Goal: Task Accomplishment & Management: Complete application form

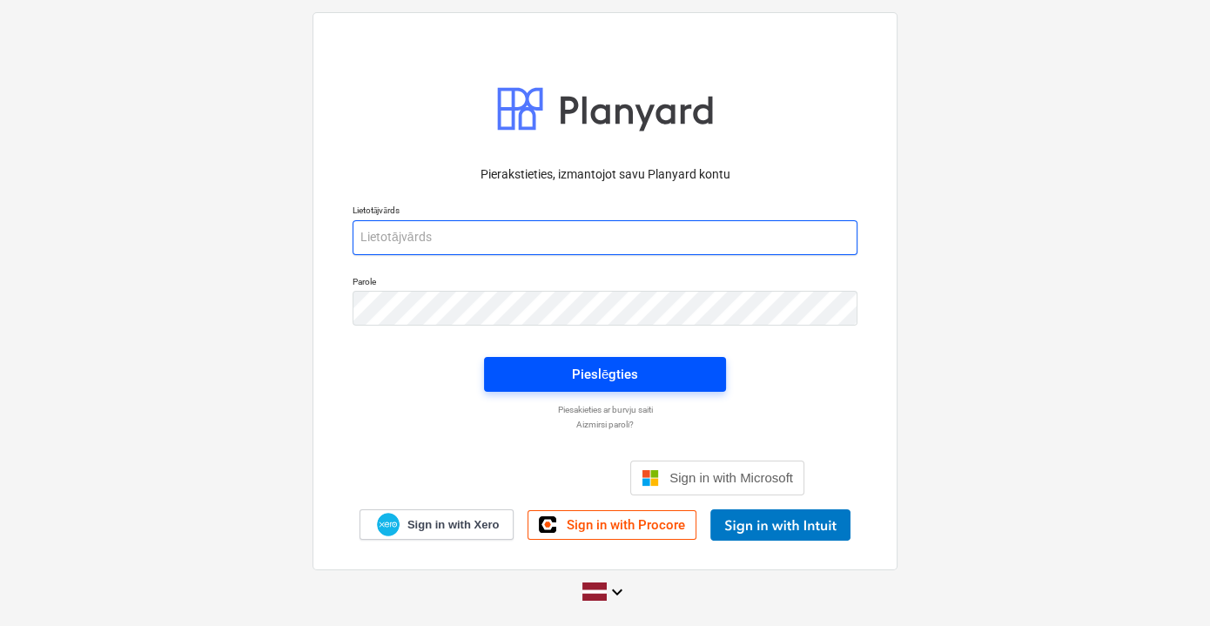
type input "vladislavs.filipcenko@hagberg.lv"
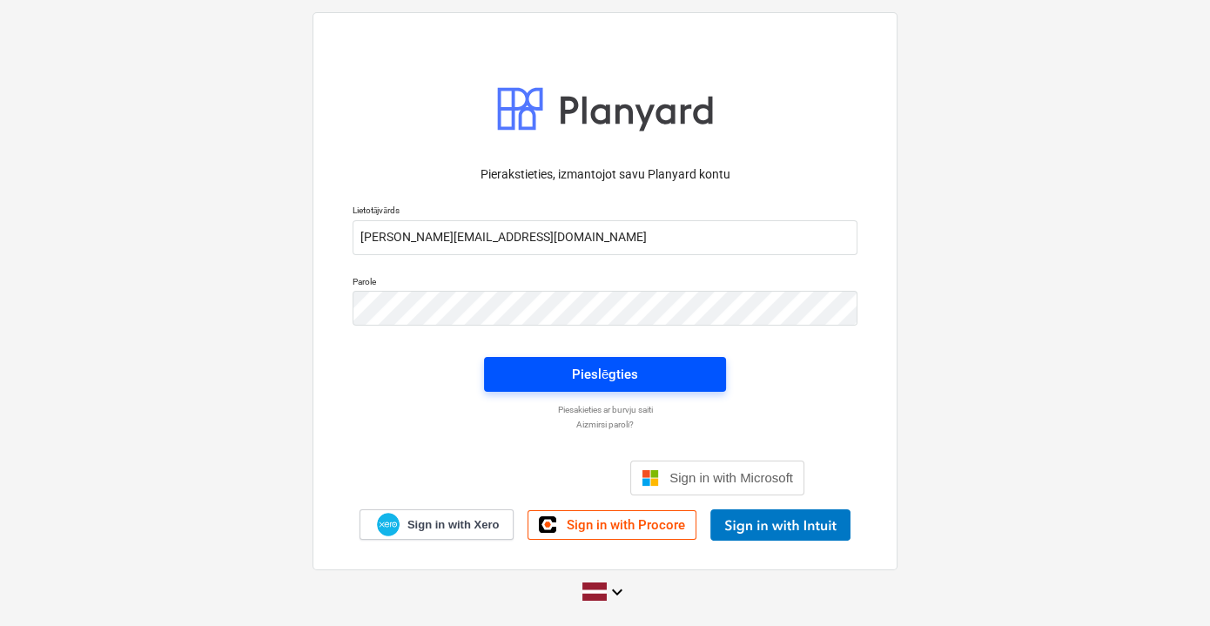
click at [564, 375] on span "Pieslēgties" at bounding box center [605, 374] width 200 height 23
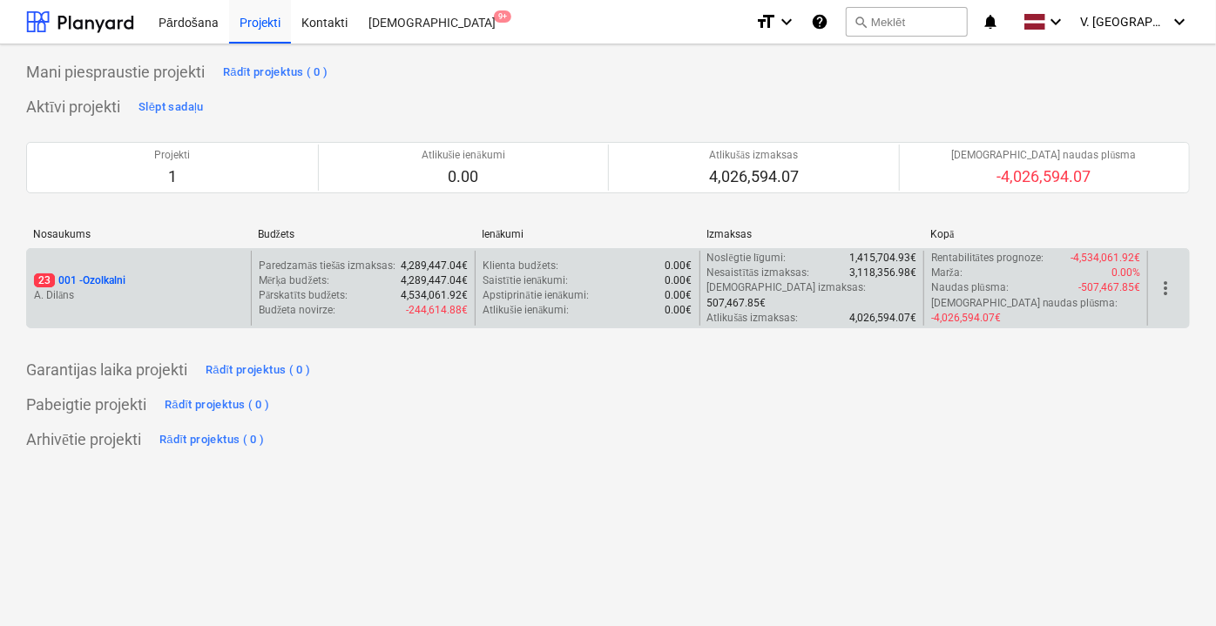
click at [131, 273] on div "23 001 - Ozolkalni" at bounding box center [139, 280] width 210 height 15
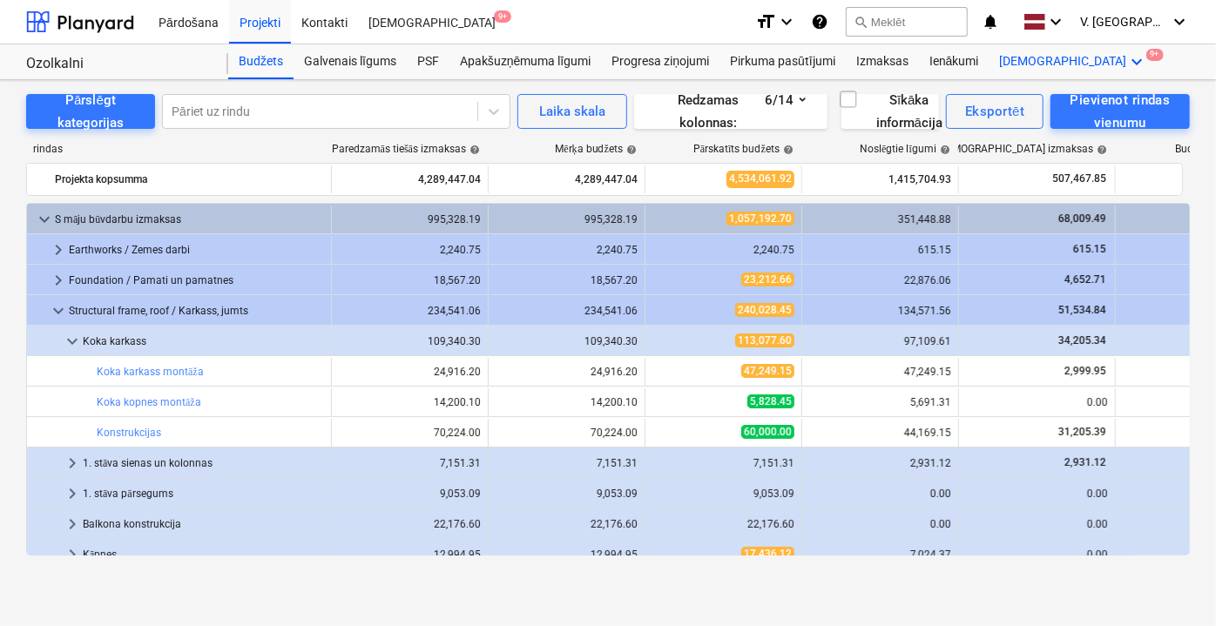
click at [1127, 55] on icon "keyboard_arrow_down" at bounding box center [1137, 61] width 21 height 21
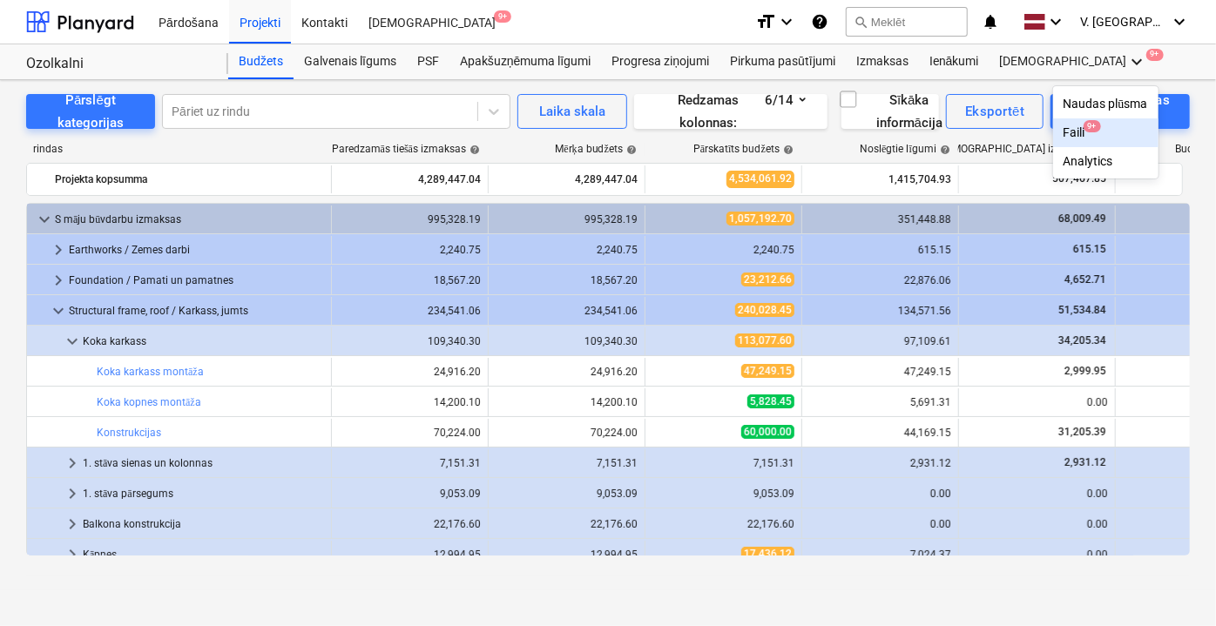
click at [1063, 133] on div "Faili 9+" at bounding box center [1105, 132] width 84 height 15
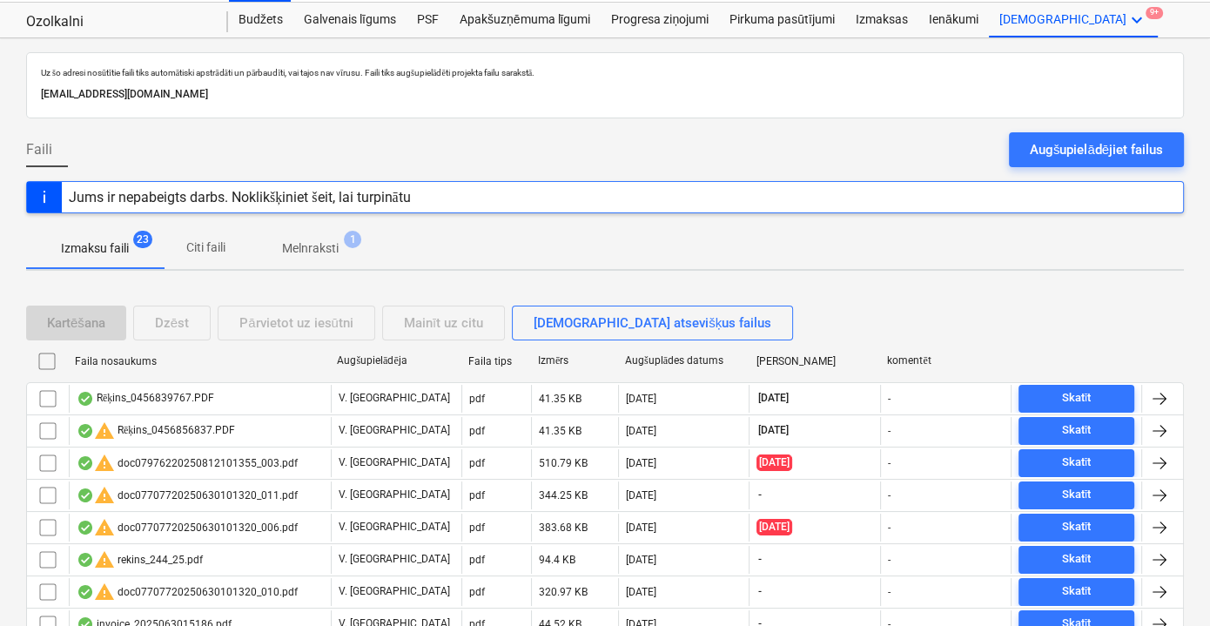
scroll to position [78, 0]
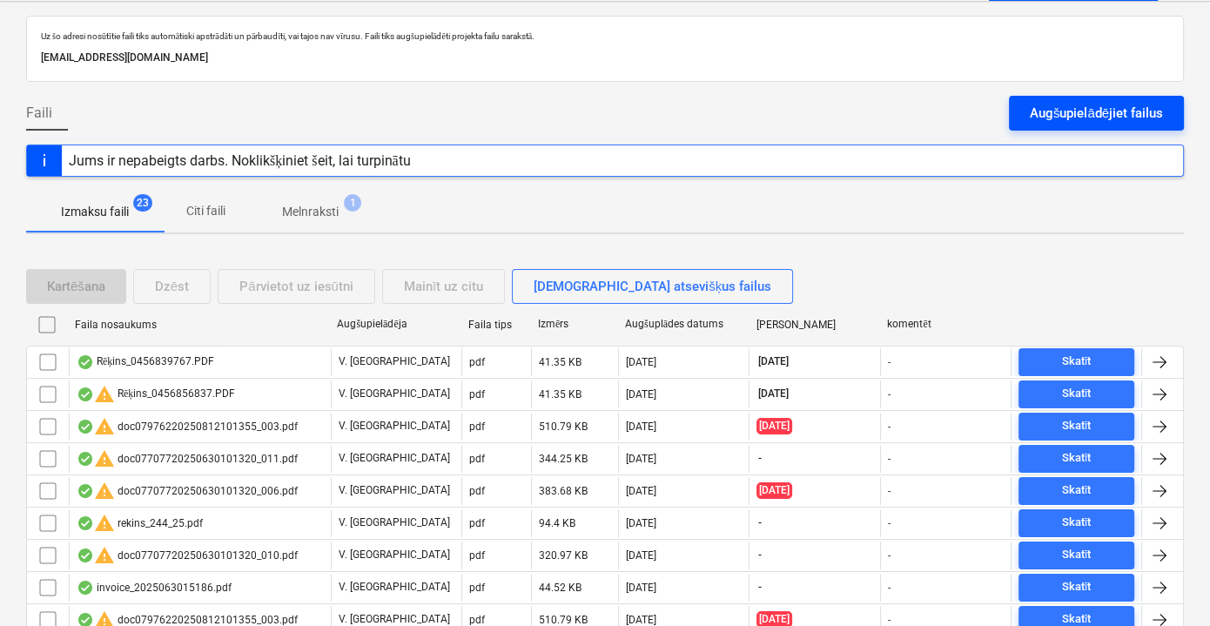
click at [1082, 118] on div "Augšupielādējiet failus" at bounding box center [1096, 113] width 133 height 23
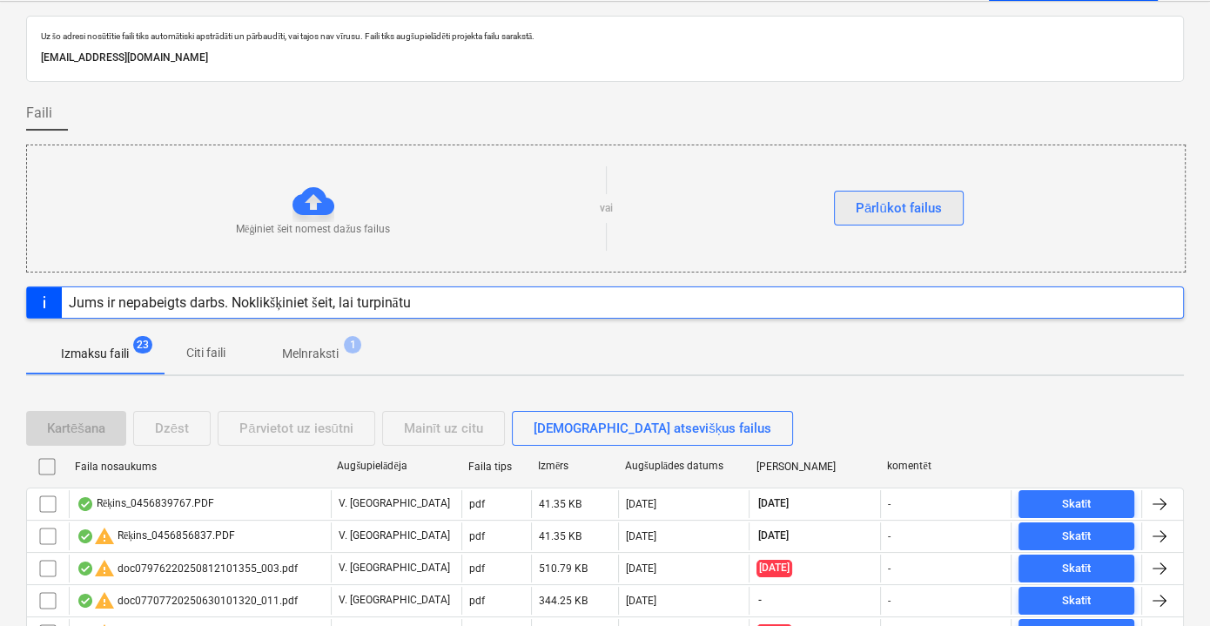
click at [902, 211] on div "Pārlūkot failus" at bounding box center [899, 208] width 86 height 23
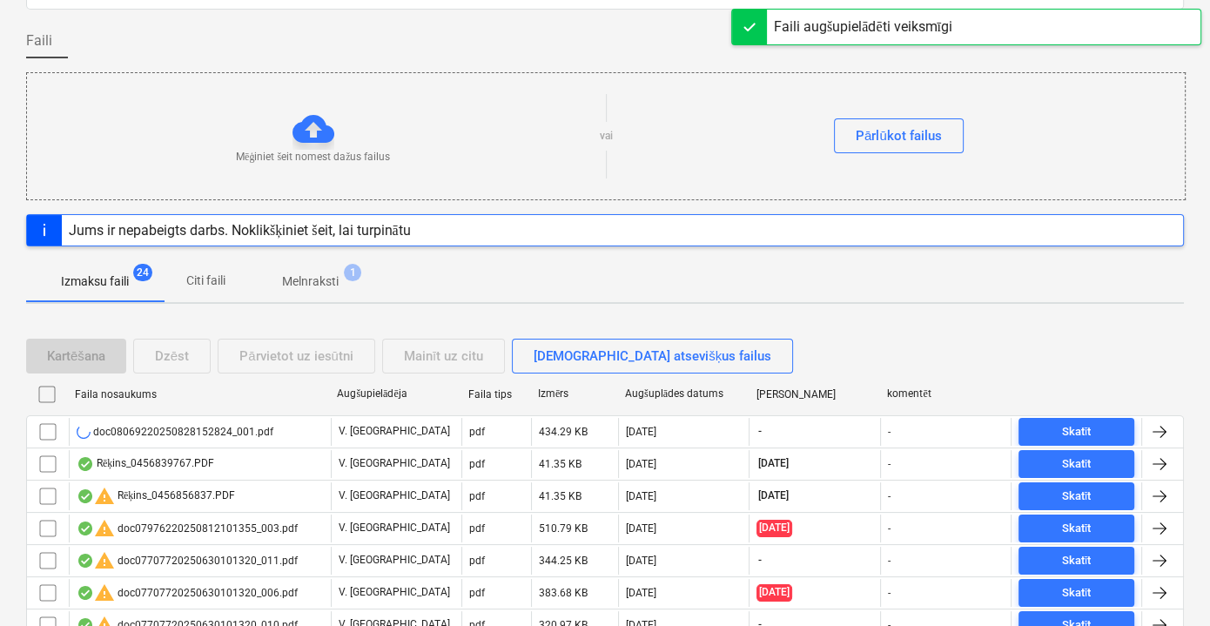
scroll to position [237, 0]
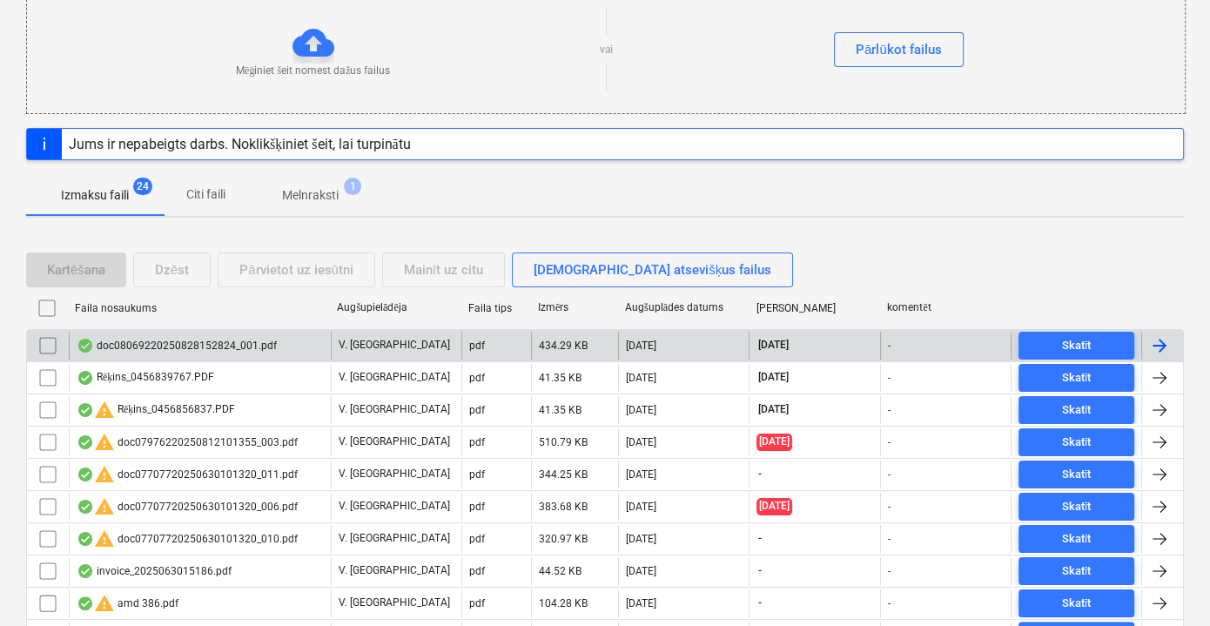
click at [307, 349] on div "doc08069220250828152824_001.pdf" at bounding box center [200, 346] width 262 height 28
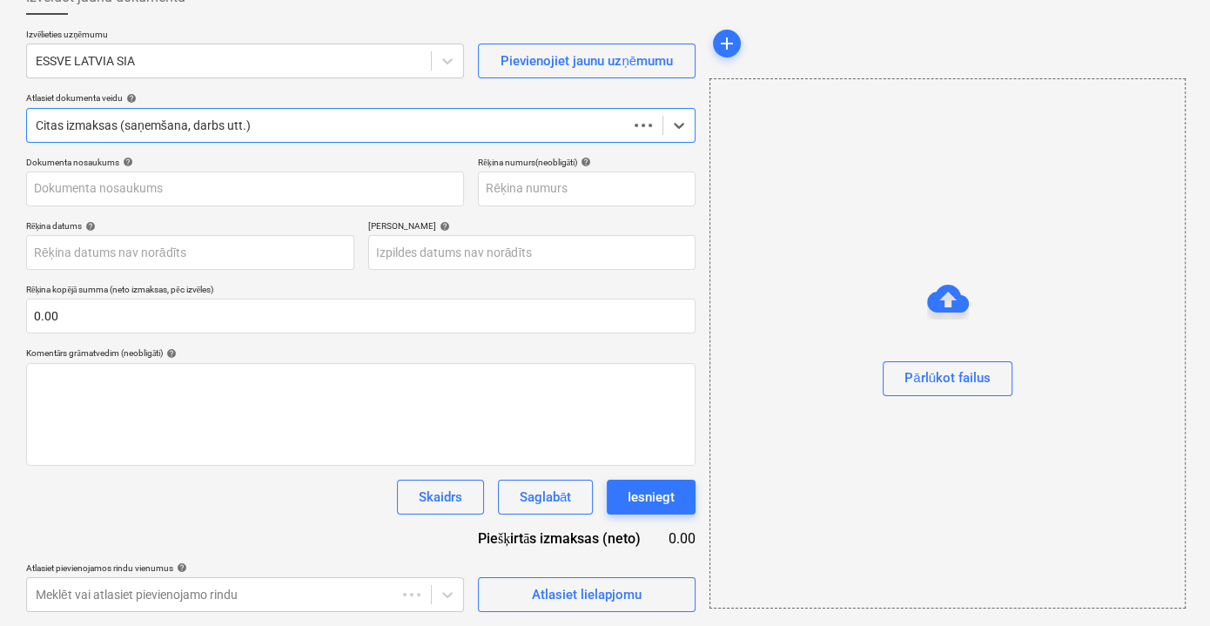
scroll to position [113, 0]
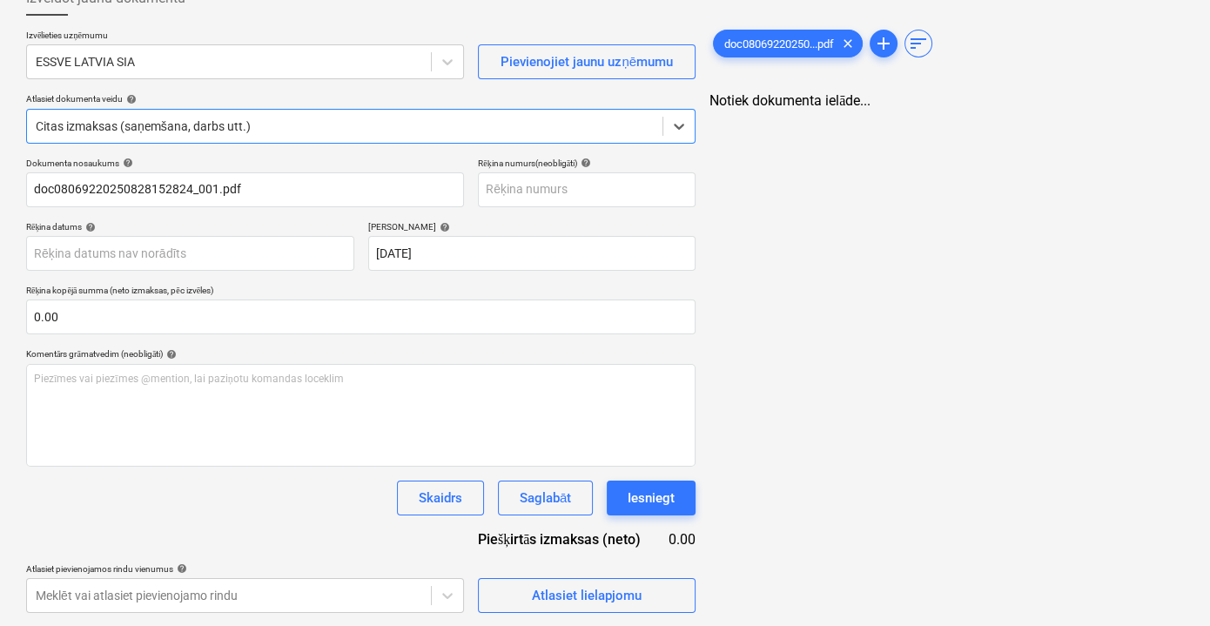
type input "doc08069220250828152824_001.pdf"
type input "26 Sep 2025"
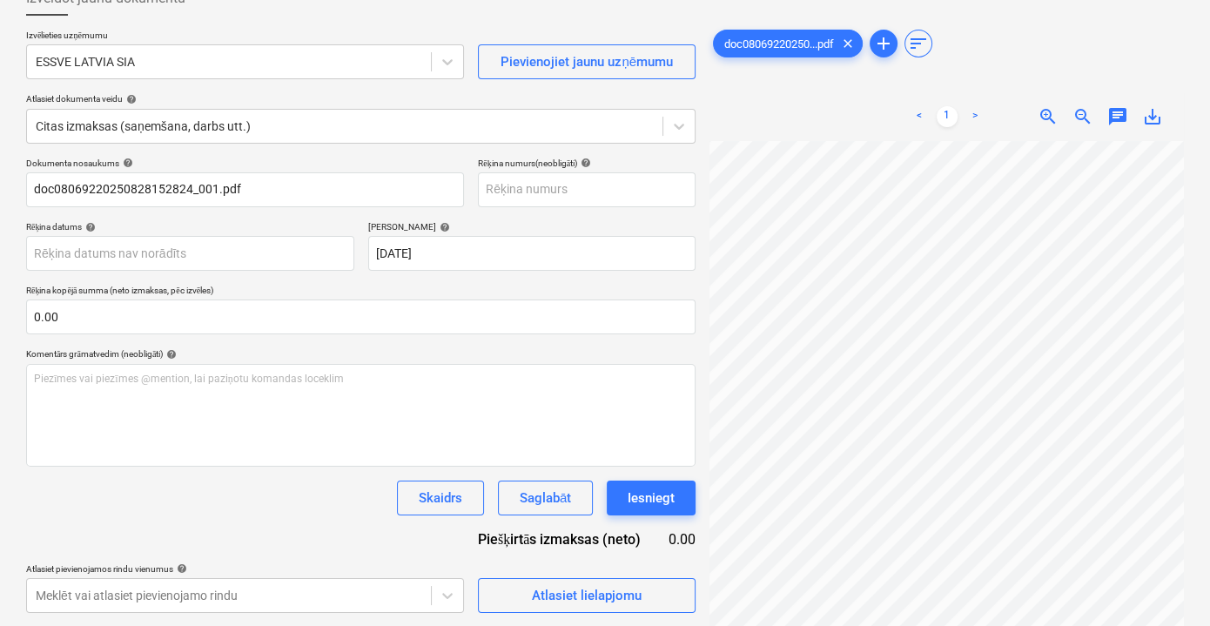
scroll to position [10, 21]
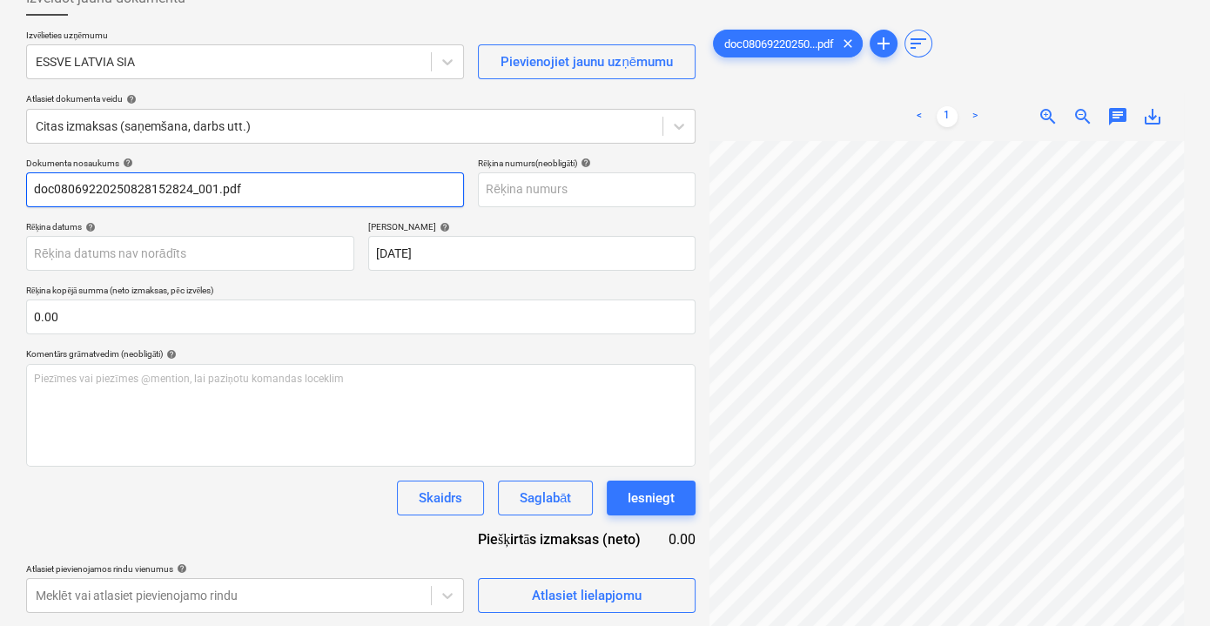
click at [187, 187] on input "doc08069220250828152824_001.pdf" at bounding box center [245, 189] width 438 height 35
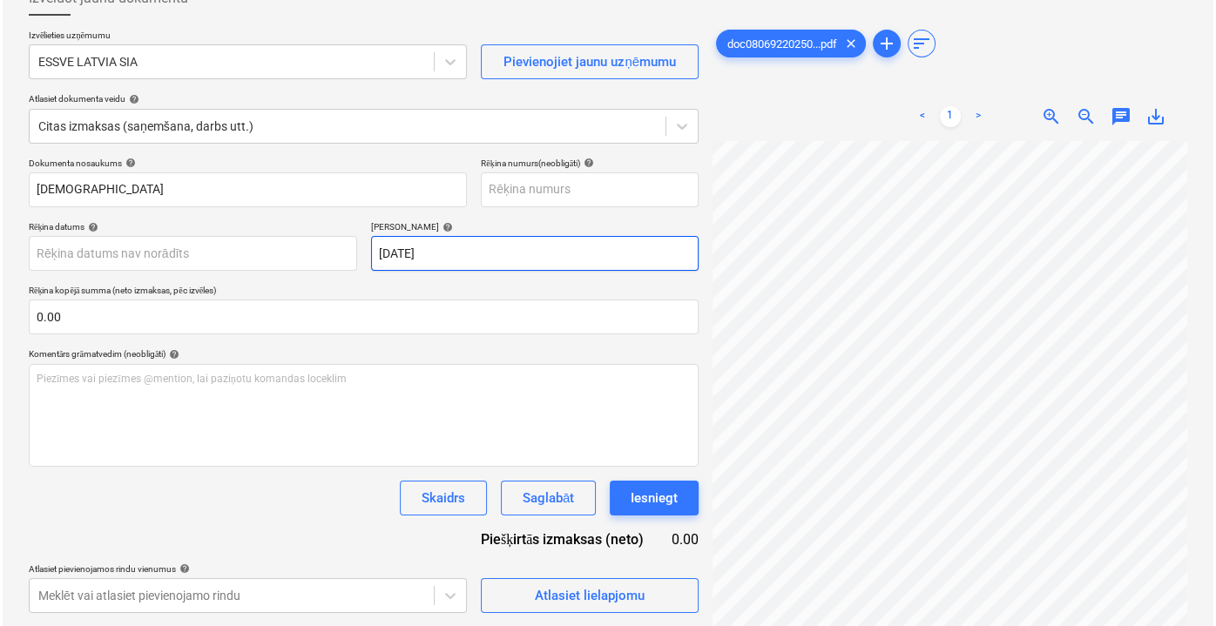
scroll to position [0, 53]
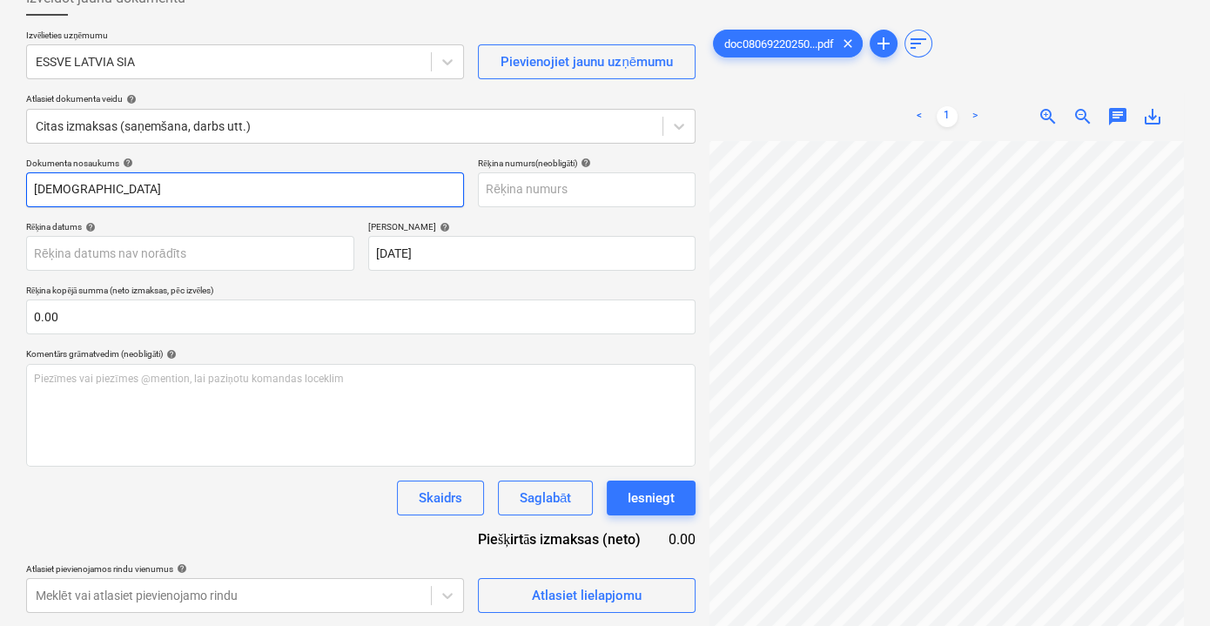
click at [122, 194] on input "ESV" at bounding box center [245, 189] width 438 height 35
click at [32, 192] on input "ESV2503876" at bounding box center [245, 189] width 438 height 35
drag, startPoint x: 239, startPoint y: 195, endPoint x: 211, endPoint y: 201, distance: 29.4
click at [211, 201] on input "Pavadzme: ESV2503876" at bounding box center [245, 189] width 438 height 35
click at [70, 189] on input "Pavadzme: ESV2503876" at bounding box center [245, 189] width 438 height 35
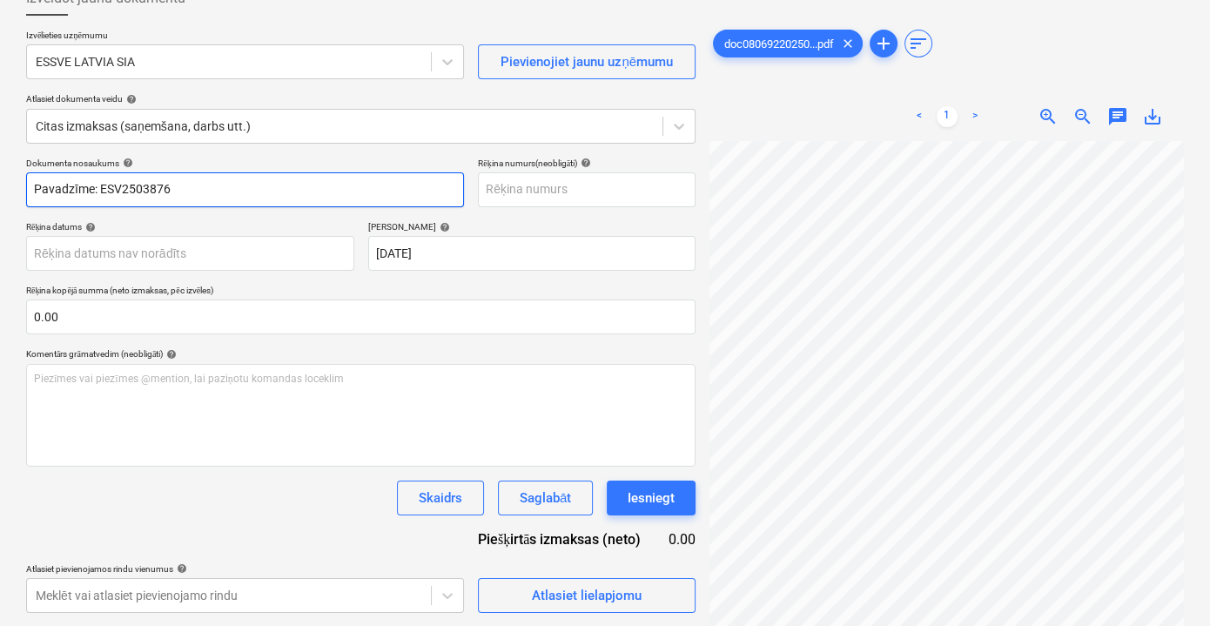
drag, startPoint x: 200, startPoint y: 190, endPoint x: 99, endPoint y: 185, distance: 101.2
click at [99, 185] on input "Pavadzīme: ESV2503876" at bounding box center [245, 189] width 438 height 35
type input "Pavadzīme: ESV2503876"
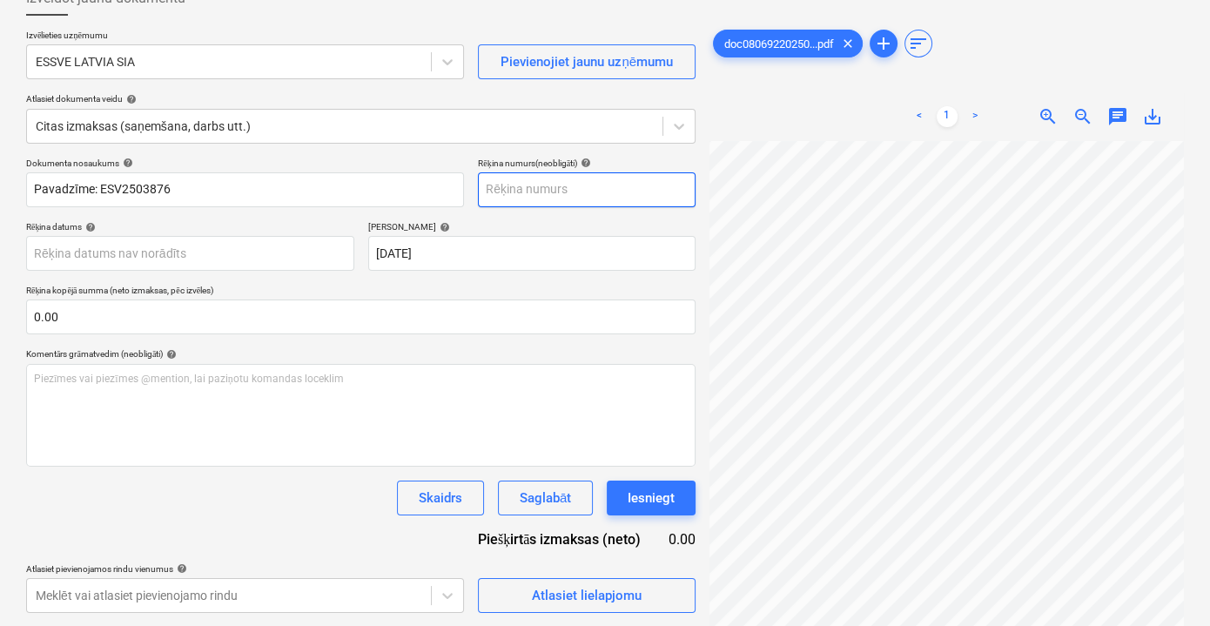
click at [523, 181] on input "text" at bounding box center [587, 189] width 218 height 35
paste input "ESV2503876"
type input "ESV2503876"
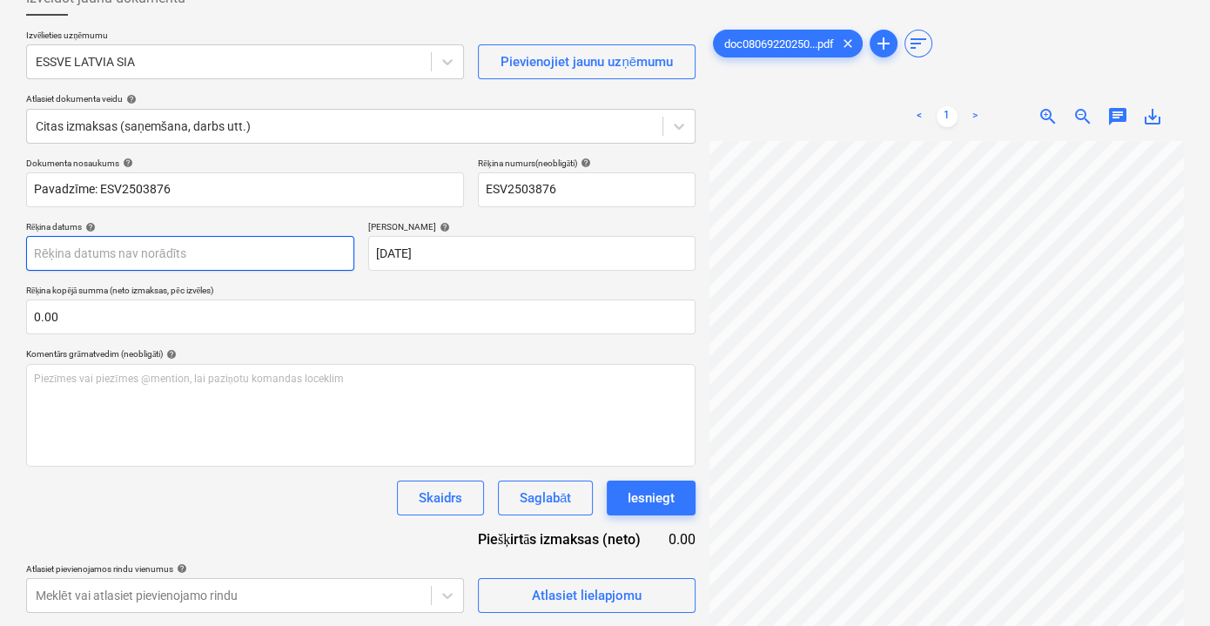
click at [288, 258] on body "Pārdošana Projekti Kontakti Iesūtne 9+ format_size keyboard_arrow_down help sea…" at bounding box center [605, 200] width 1210 height 626
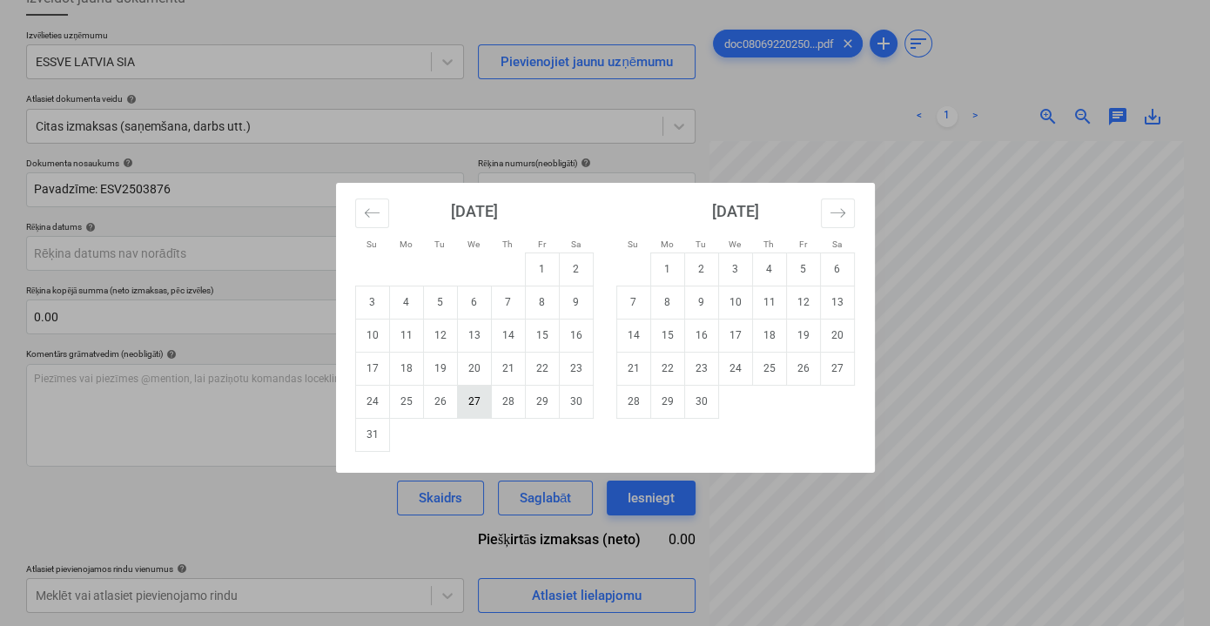
click at [471, 404] on td "27" at bounding box center [474, 401] width 34 height 33
type input "27 Aug 2025"
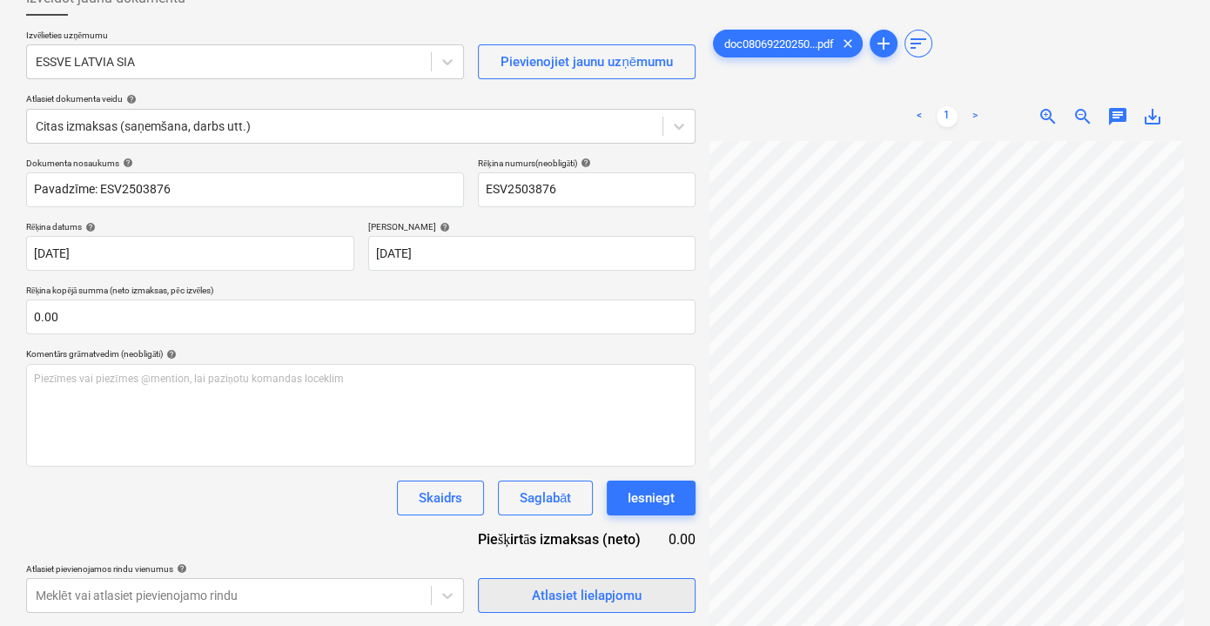
drag, startPoint x: 603, startPoint y: 600, endPoint x: 565, endPoint y: 594, distance: 37.9
click at [565, 594] on div "Atlasiet lielapjomu" at bounding box center [587, 595] width 110 height 23
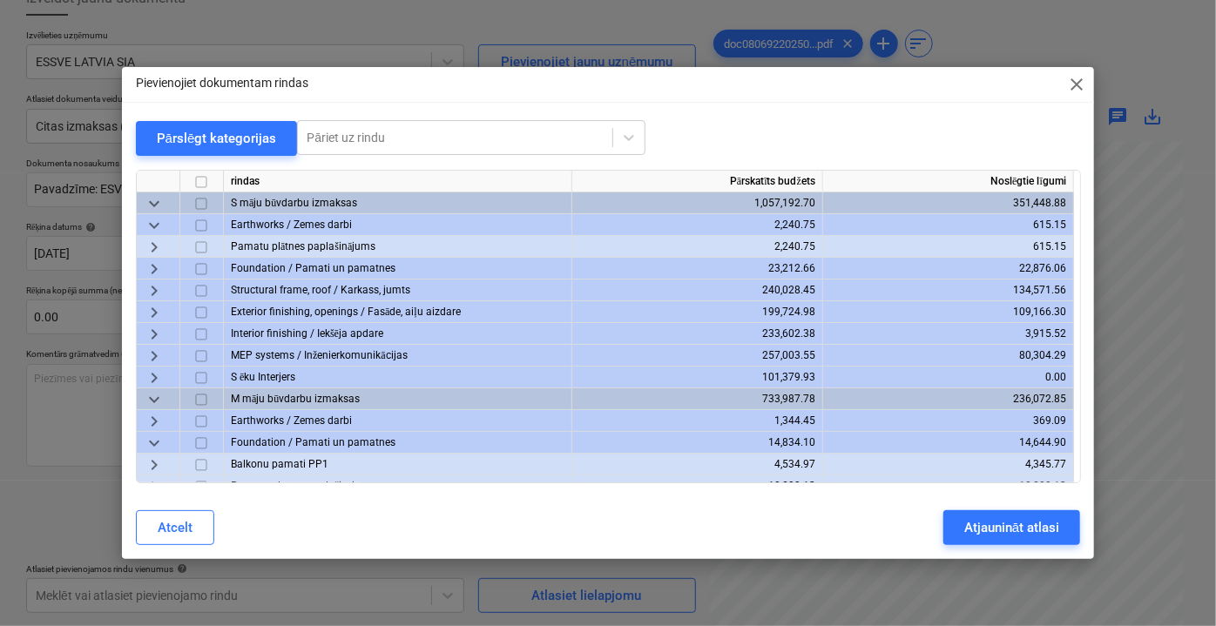
click at [158, 288] on span "keyboard_arrow_right" at bounding box center [154, 290] width 21 height 21
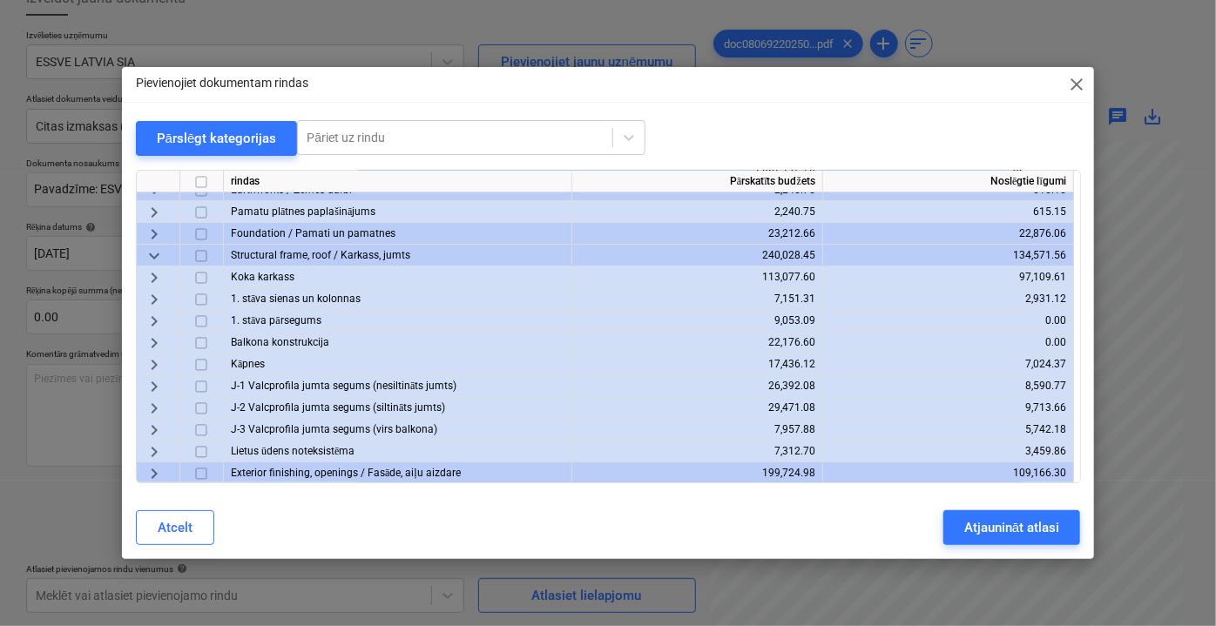
scroll to position [0, 0]
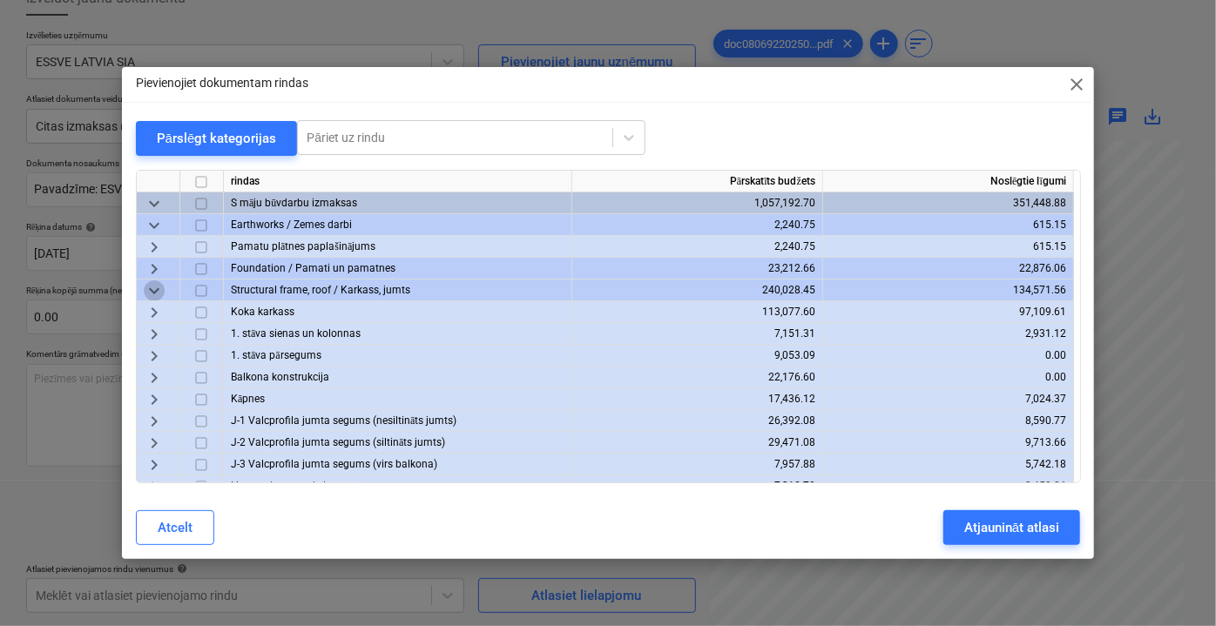
click at [155, 289] on span "keyboard_arrow_down" at bounding box center [154, 290] width 21 height 21
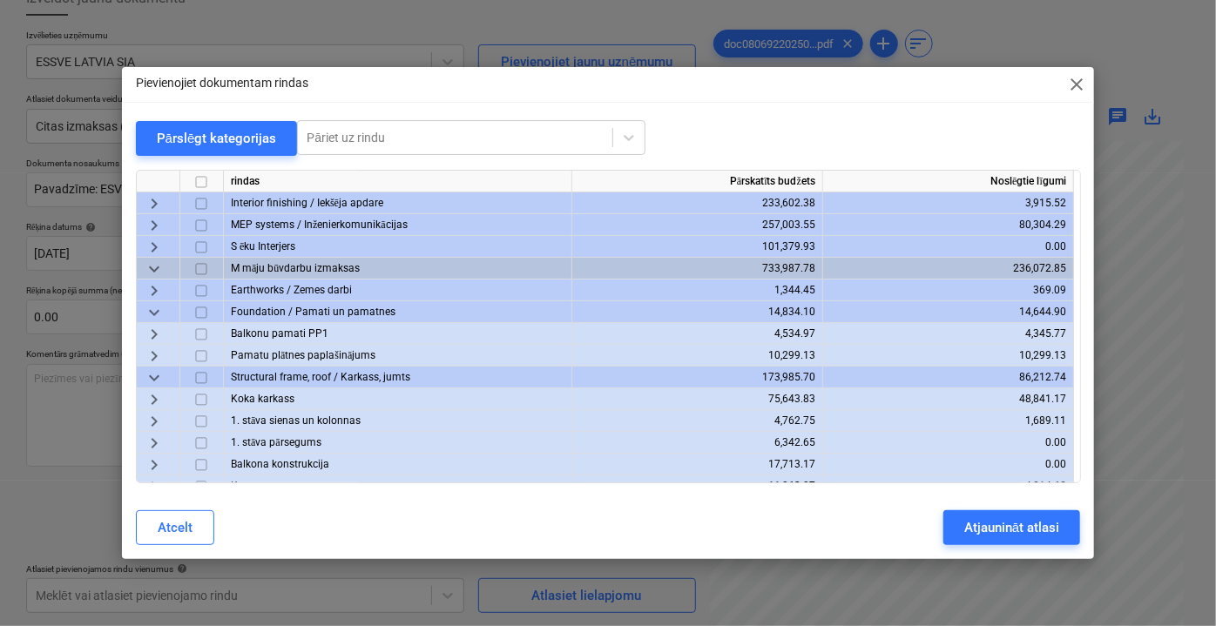
scroll to position [158, 0]
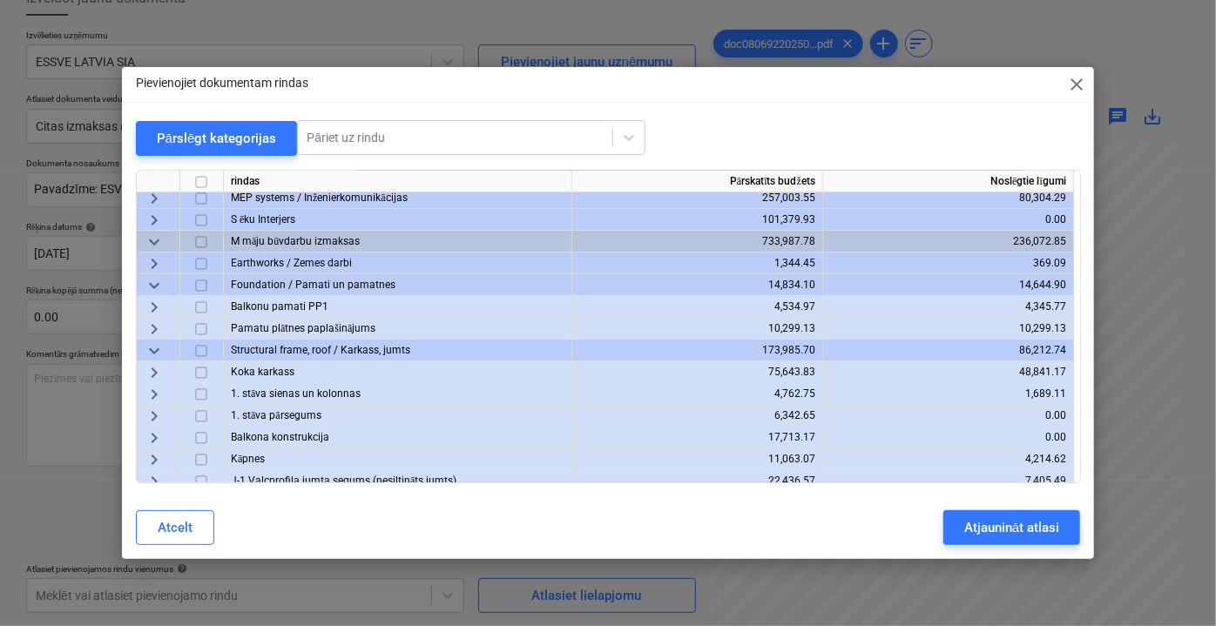
click at [156, 371] on span "keyboard_arrow_right" at bounding box center [154, 371] width 21 height 21
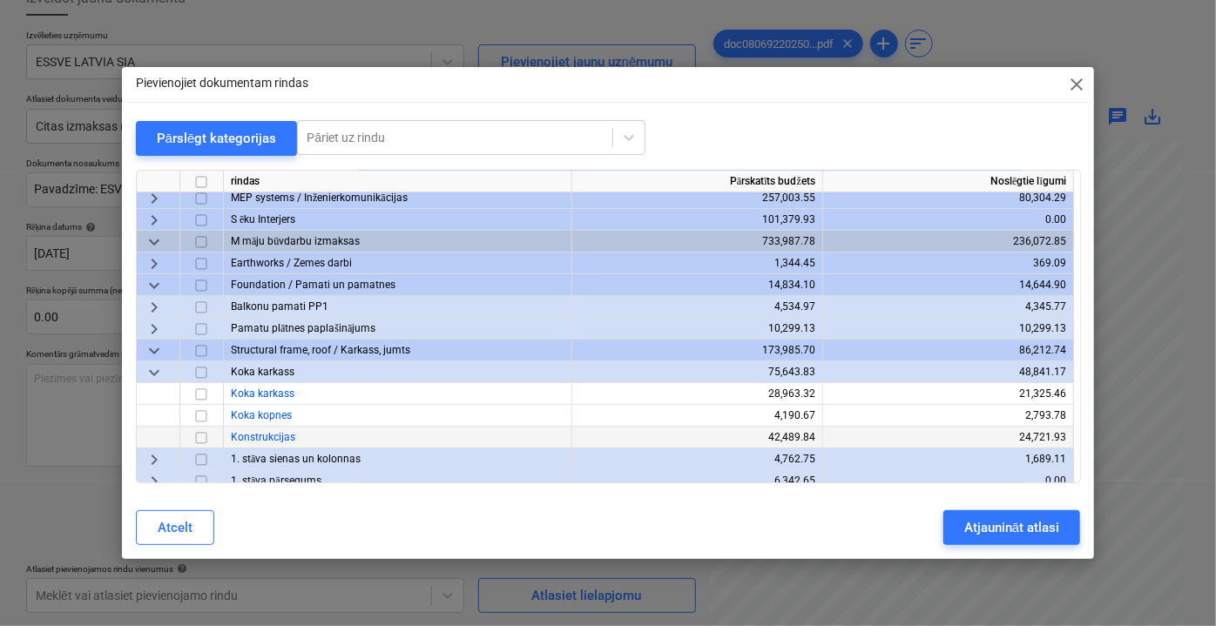
click at [204, 436] on input "checkbox" at bounding box center [201, 437] width 21 height 21
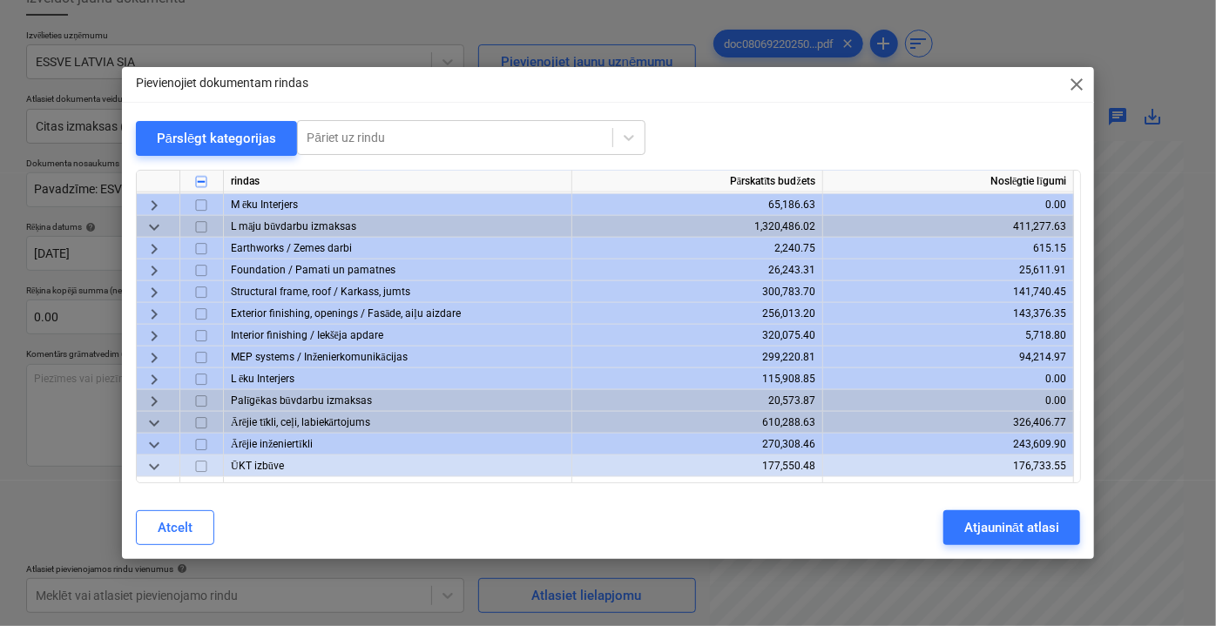
scroll to position [1059, 0]
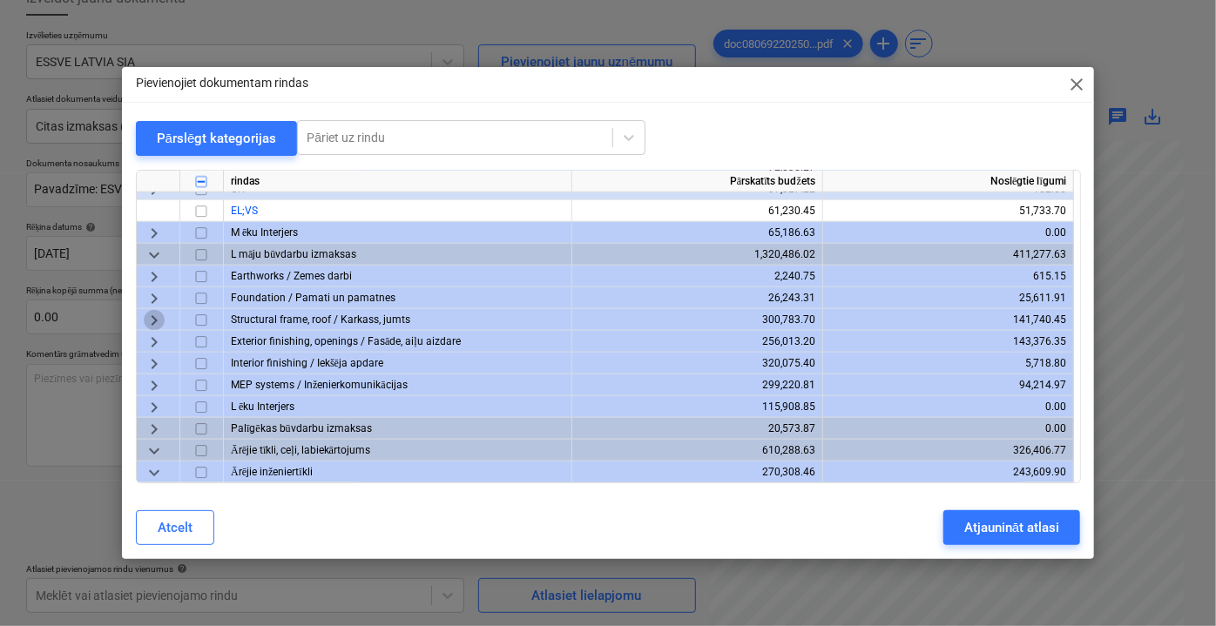
click at [157, 317] on span "keyboard_arrow_right" at bounding box center [154, 319] width 21 height 21
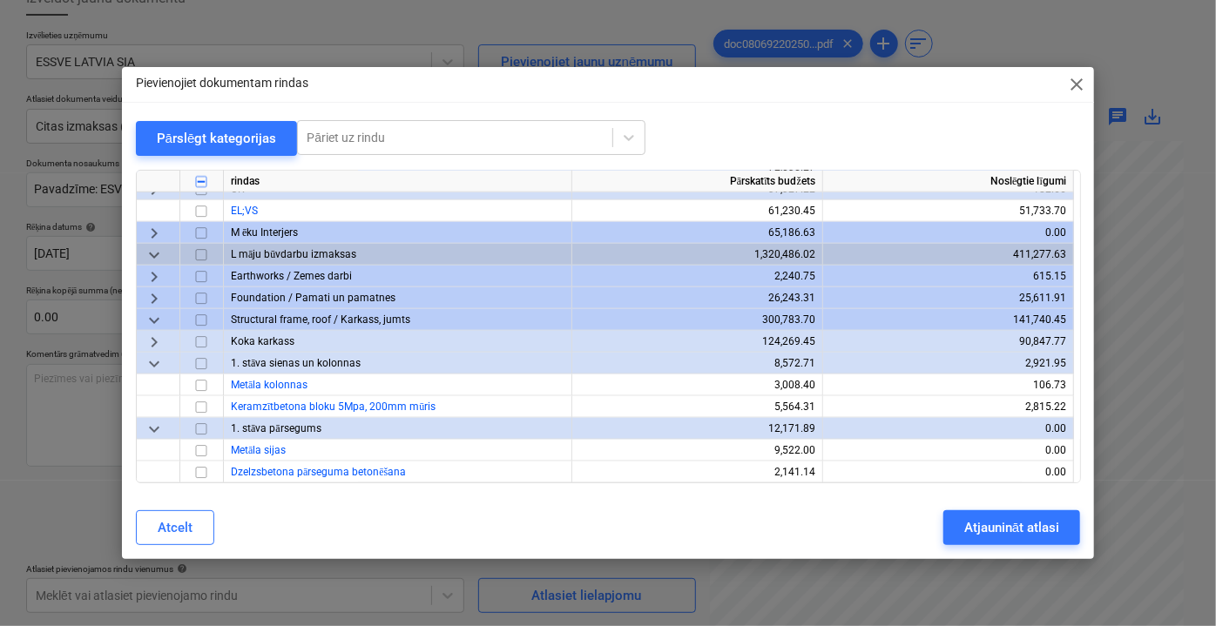
click at [149, 342] on span "keyboard_arrow_right" at bounding box center [154, 341] width 21 height 21
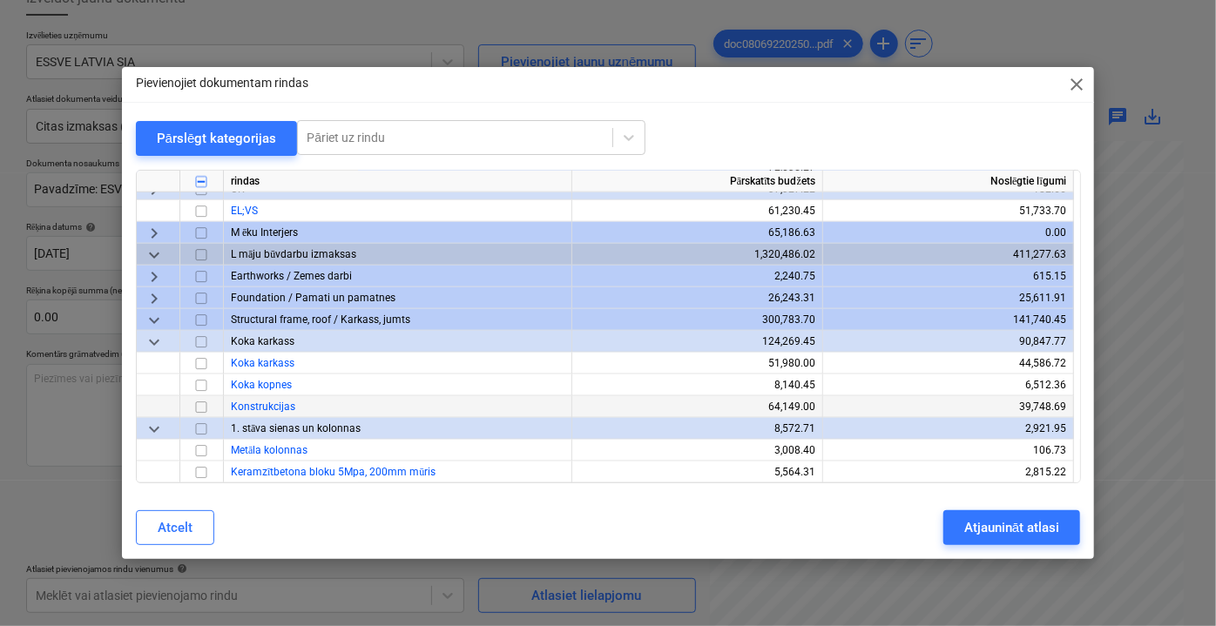
click at [199, 410] on input "checkbox" at bounding box center [201, 406] width 21 height 21
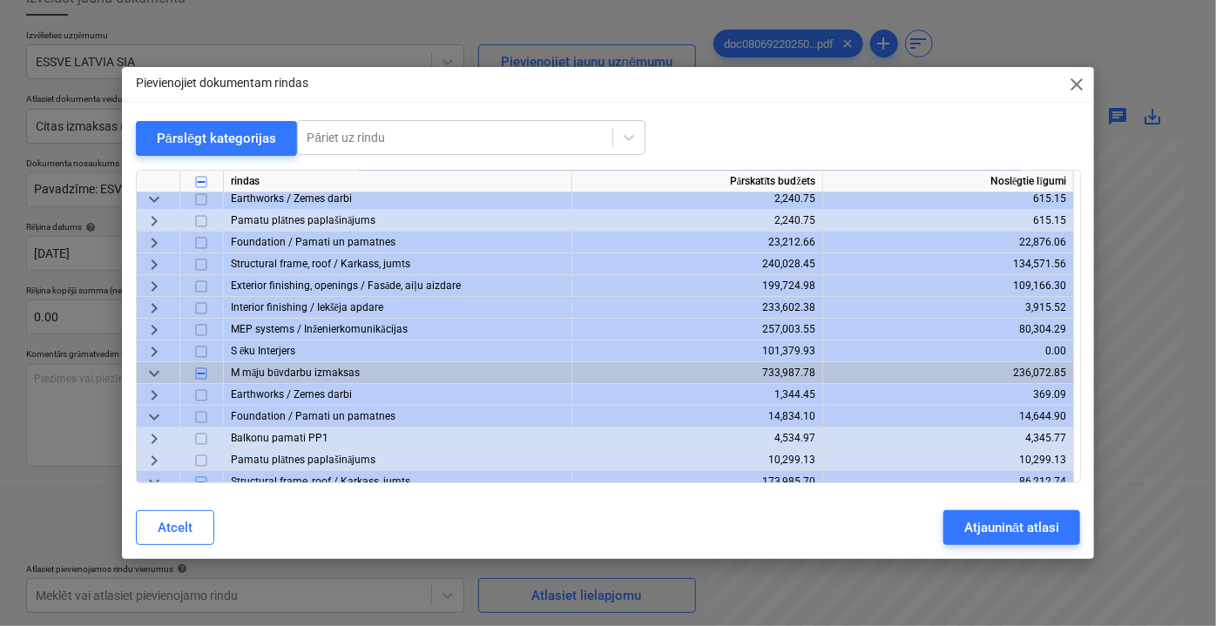
scroll to position [0, 0]
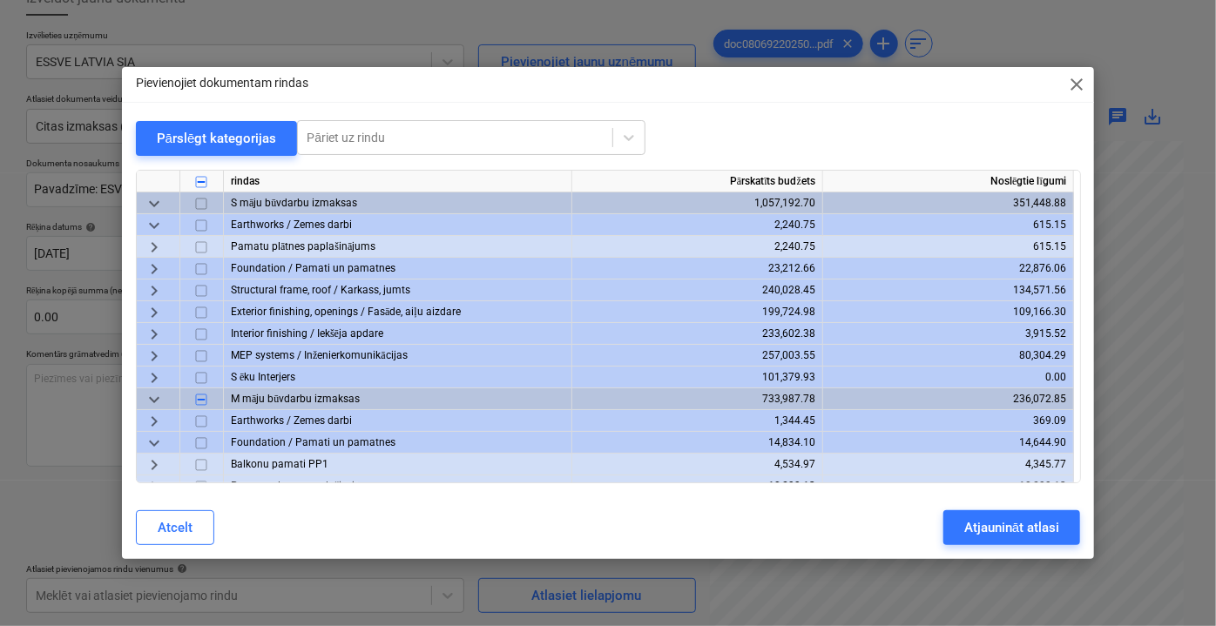
click at [160, 202] on span "keyboard_arrow_down" at bounding box center [154, 202] width 21 height 21
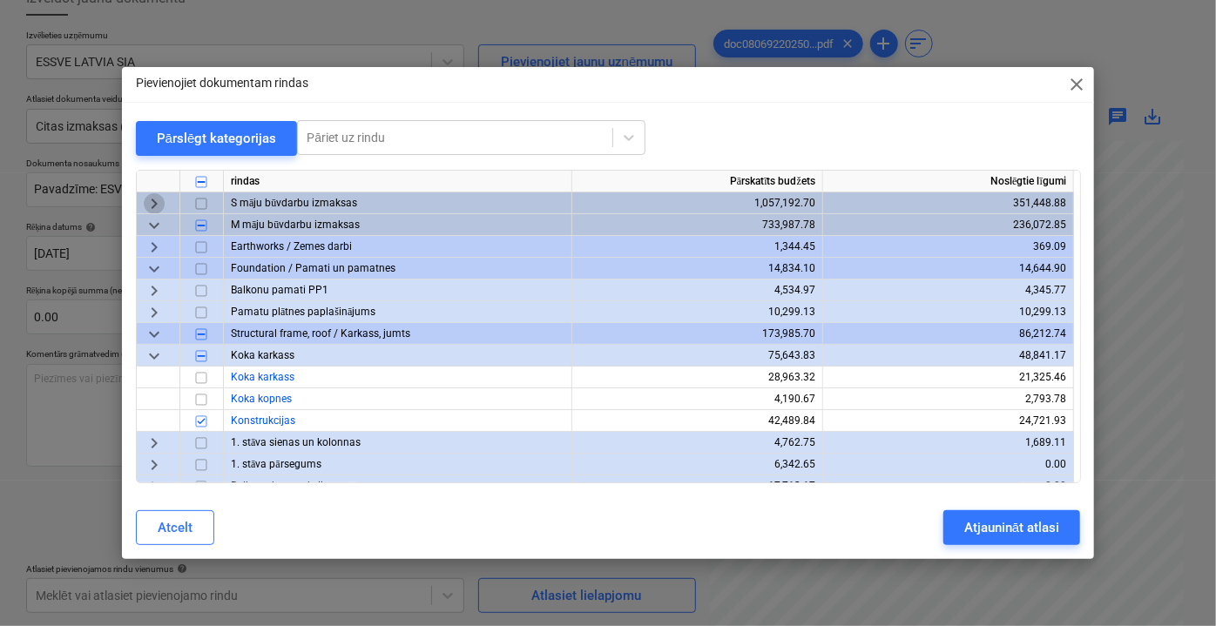
click at [160, 202] on span "keyboard_arrow_right" at bounding box center [154, 202] width 21 height 21
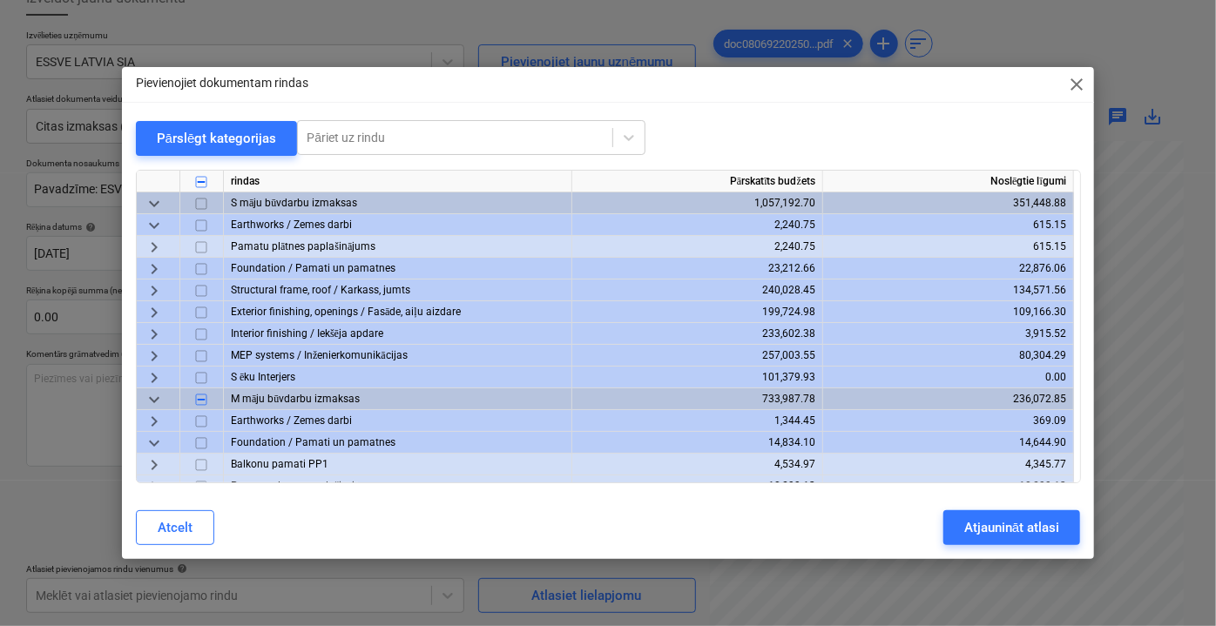
click at [151, 289] on span "keyboard_arrow_right" at bounding box center [154, 290] width 21 height 21
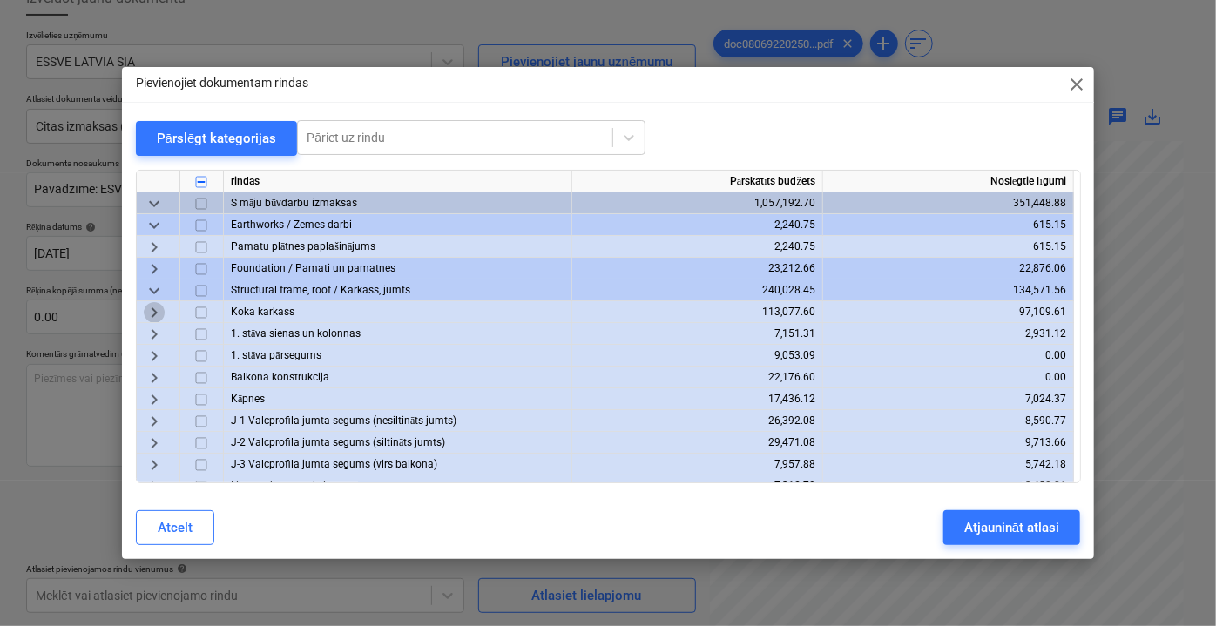
click at [151, 306] on span "keyboard_arrow_right" at bounding box center [154, 311] width 21 height 21
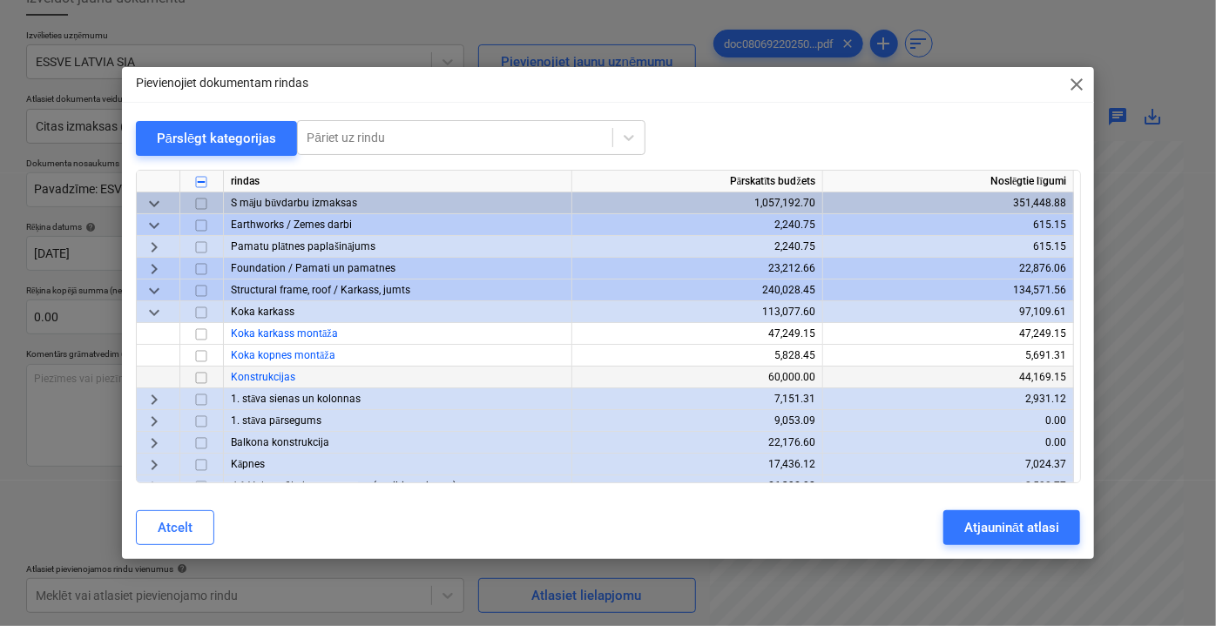
click at [199, 379] on input "checkbox" at bounding box center [201, 377] width 21 height 21
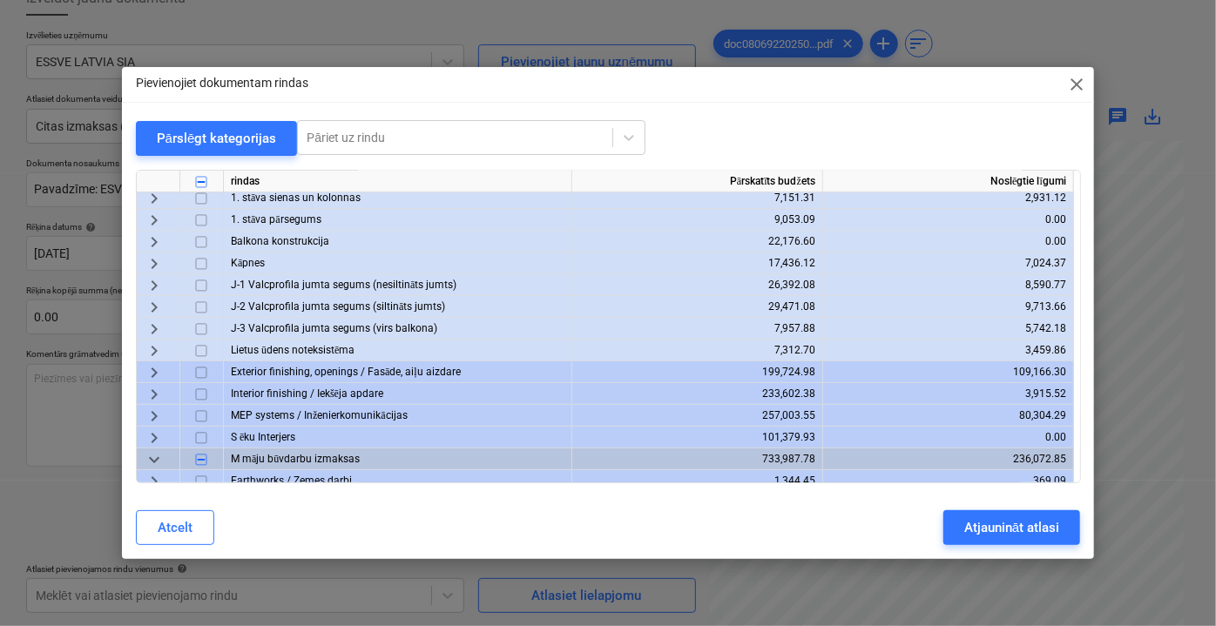
scroll to position [237, 0]
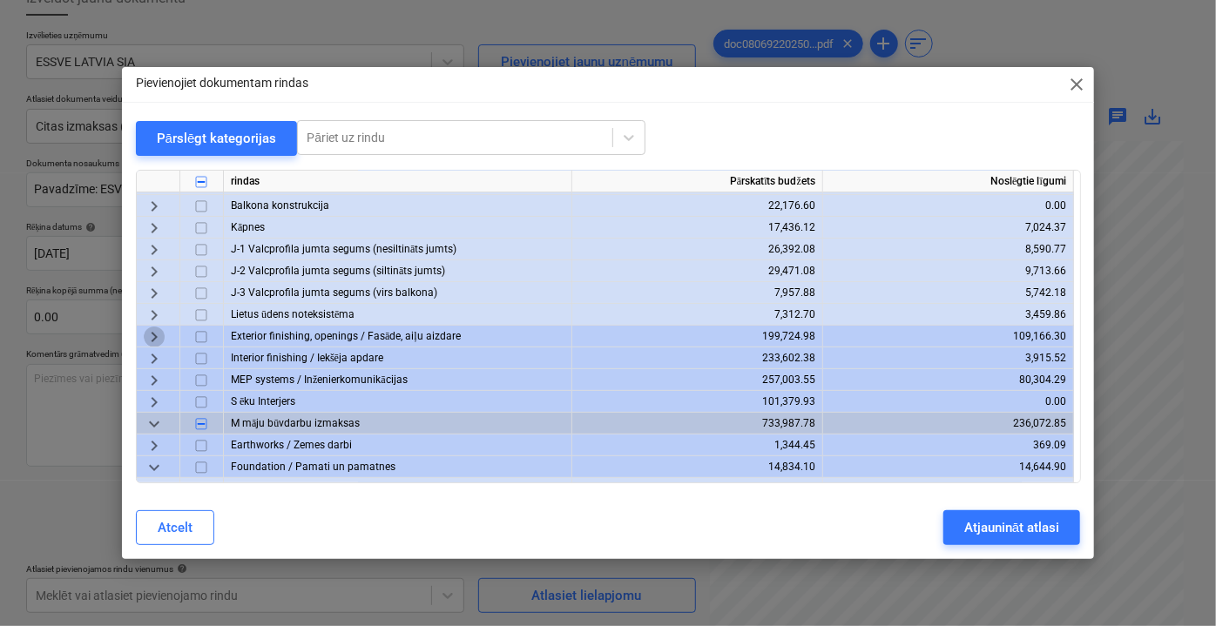
click at [153, 336] on span "keyboard_arrow_right" at bounding box center [154, 336] width 21 height 21
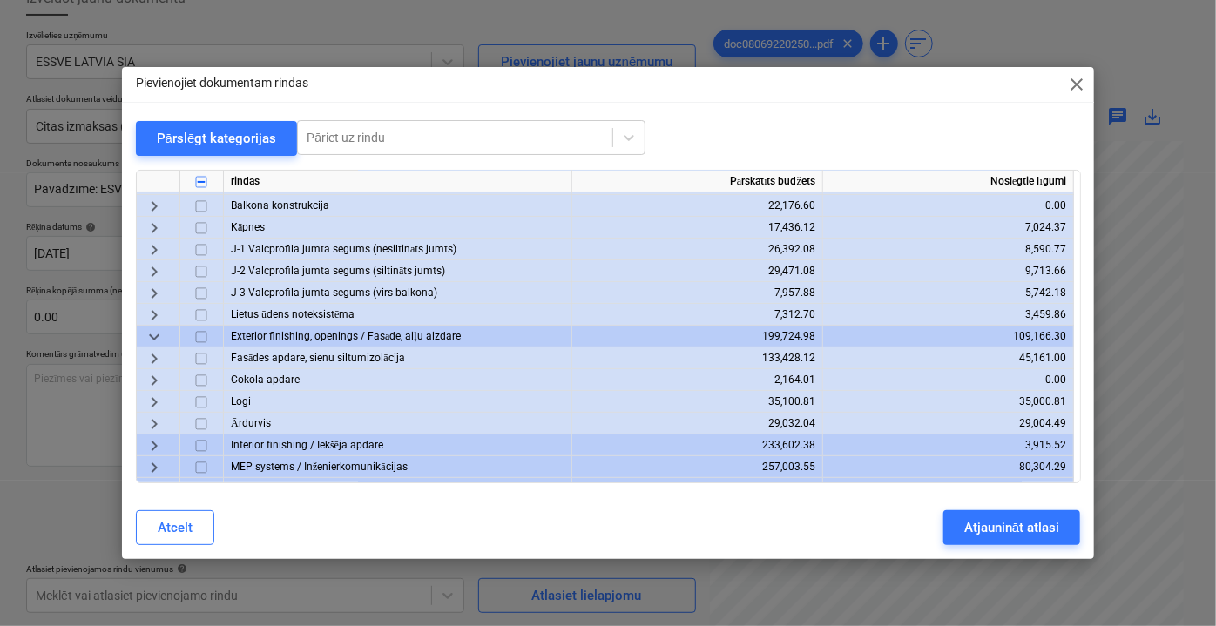
click at [160, 358] on span "keyboard_arrow_right" at bounding box center [154, 357] width 21 height 21
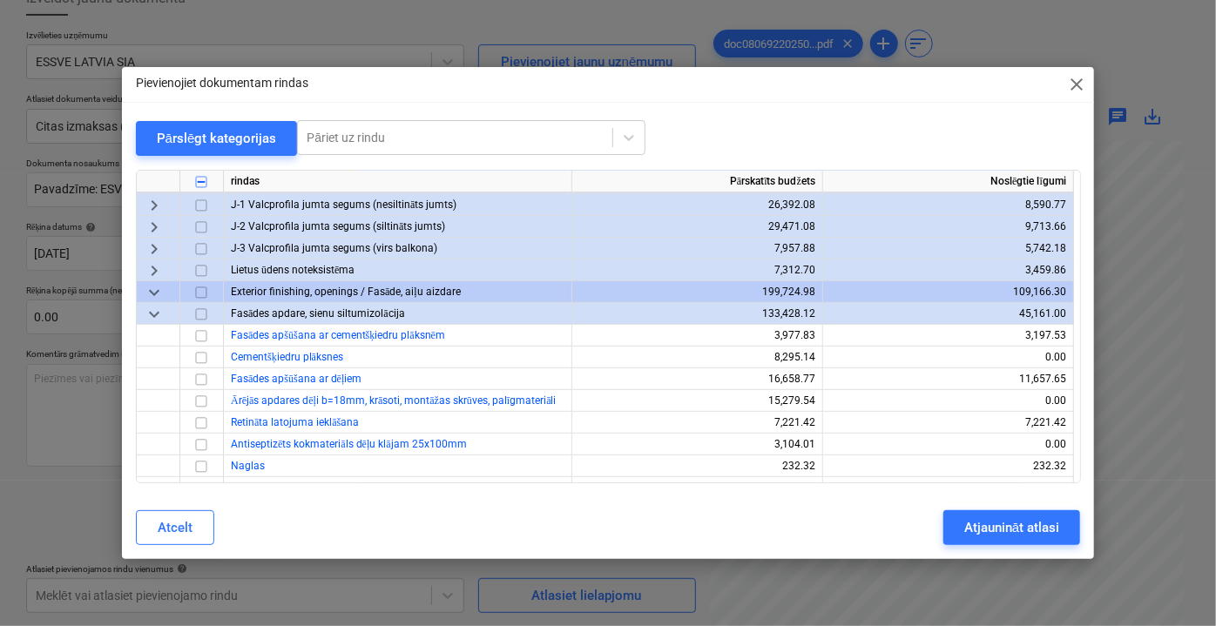
scroll to position [316, 0]
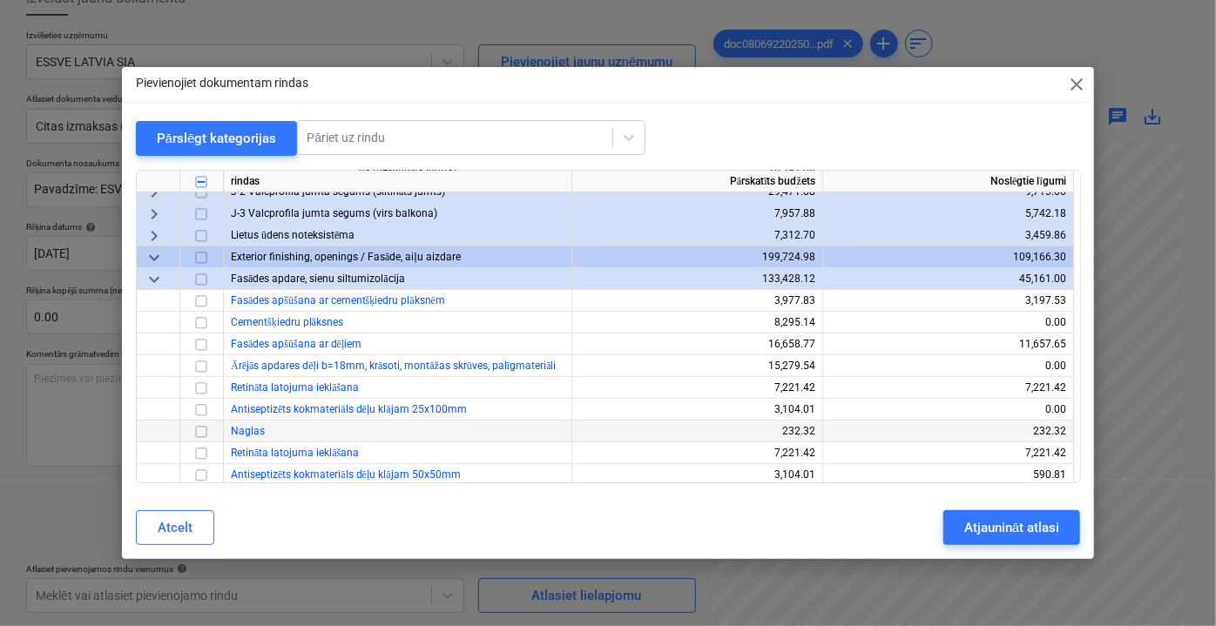
click at [206, 427] on input "checkbox" at bounding box center [201, 431] width 21 height 21
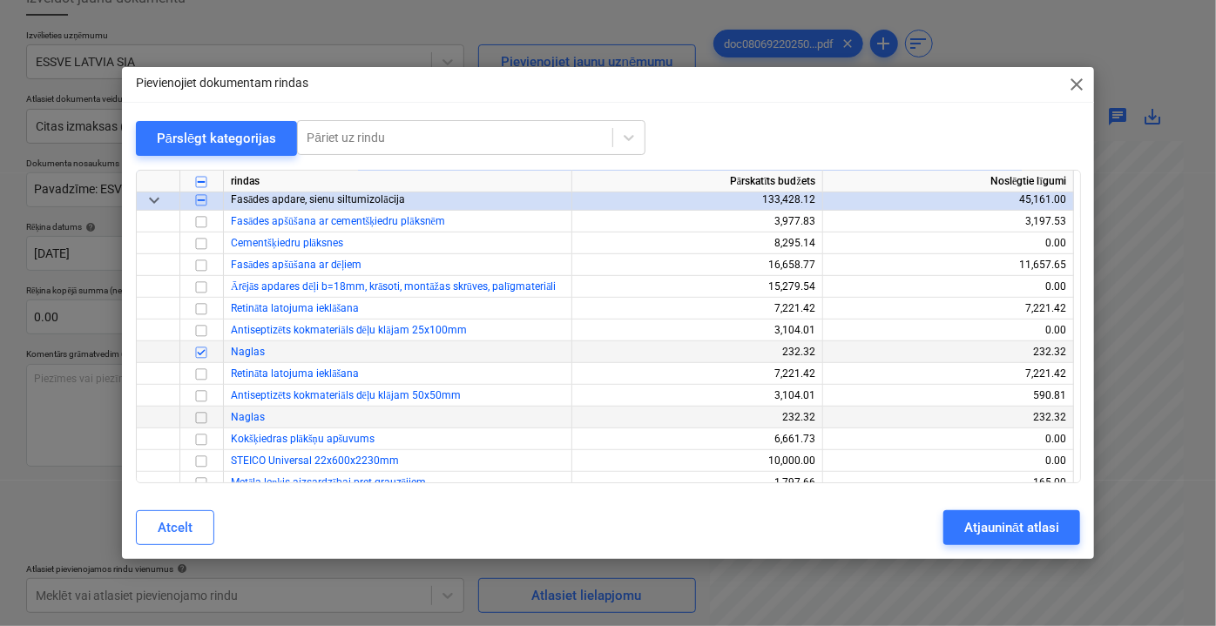
click at [201, 417] on input "checkbox" at bounding box center [201, 417] width 21 height 21
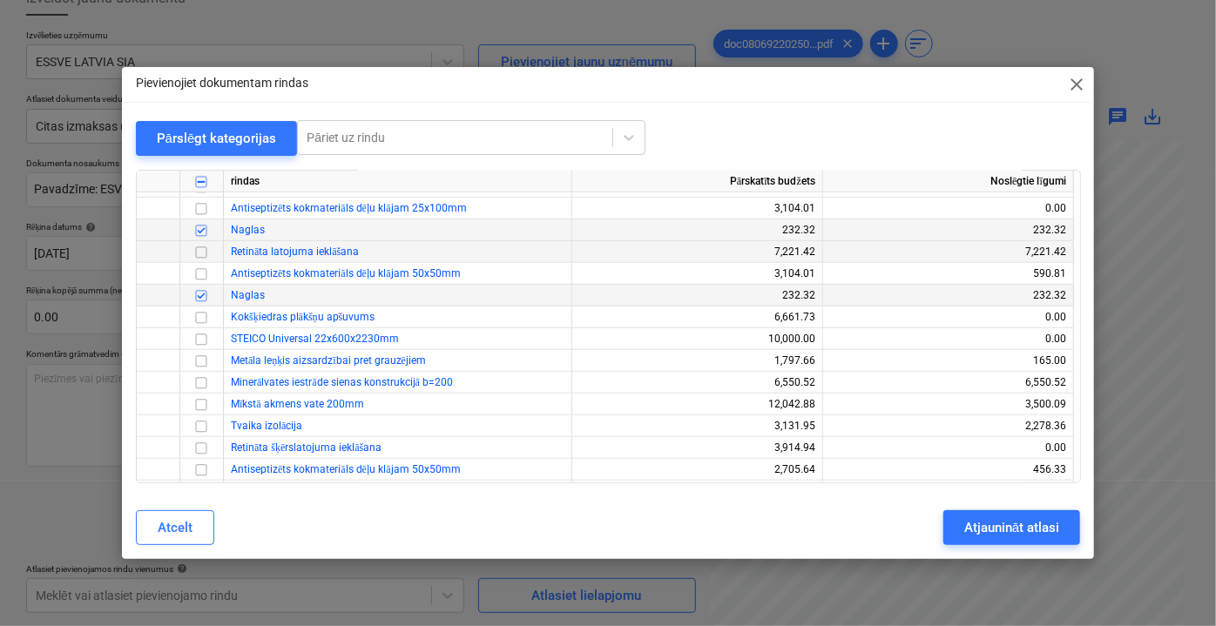
scroll to position [554, 0]
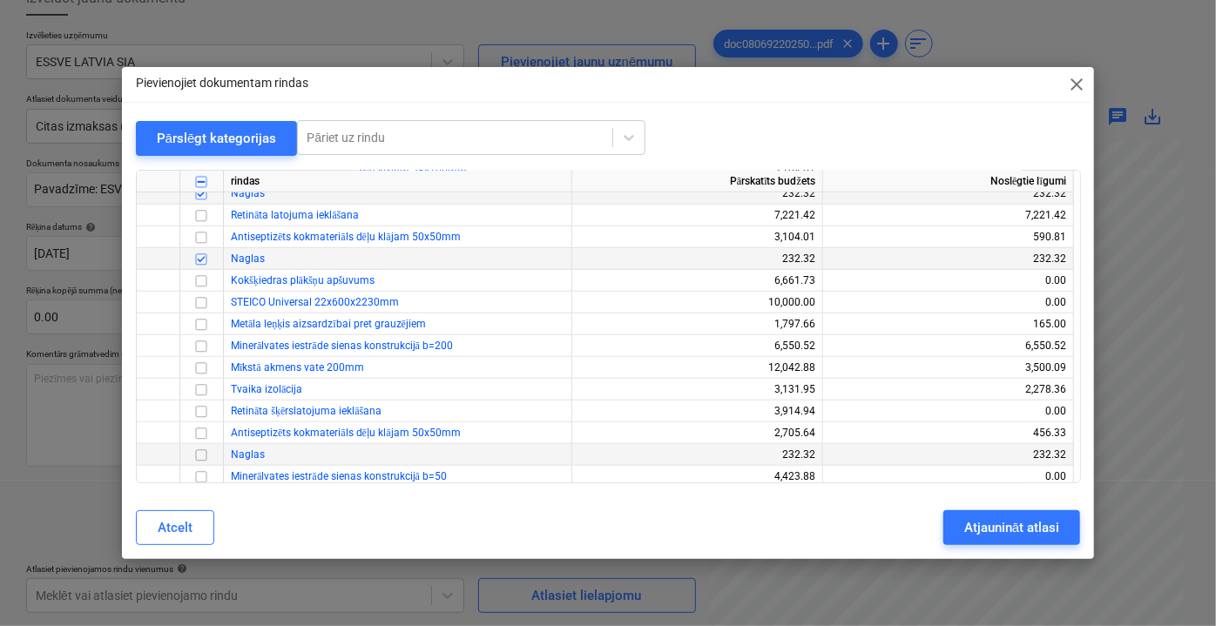
click at [203, 460] on input "checkbox" at bounding box center [201, 454] width 21 height 21
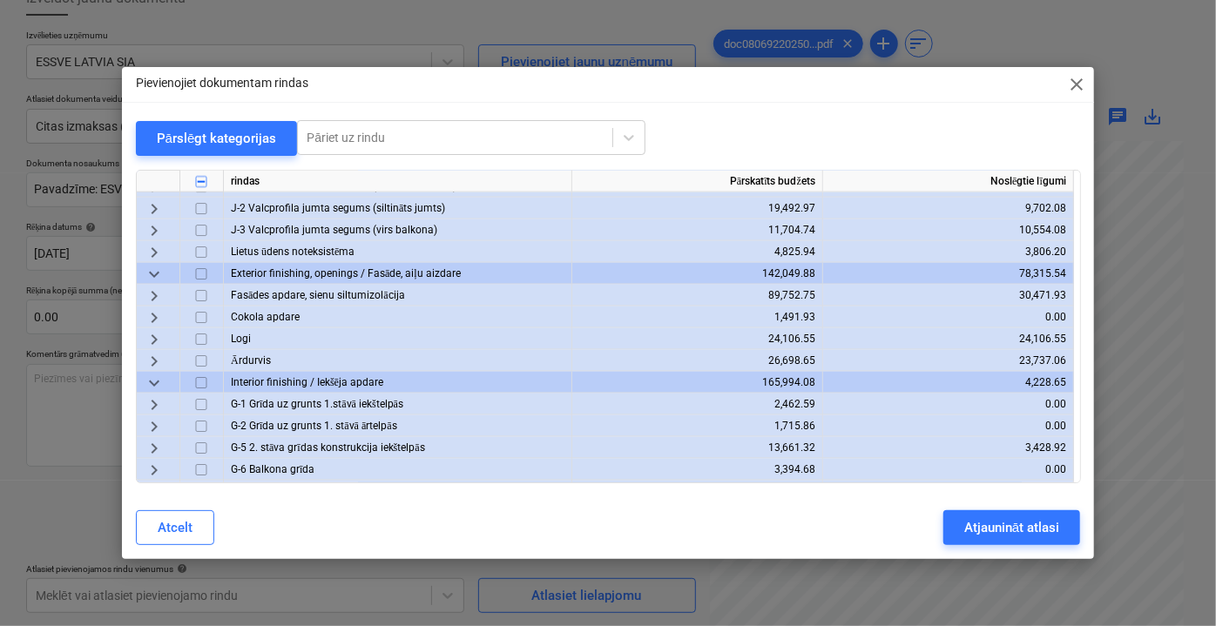
scroll to position [1345, 0]
click at [149, 290] on span "keyboard_arrow_right" at bounding box center [154, 294] width 21 height 21
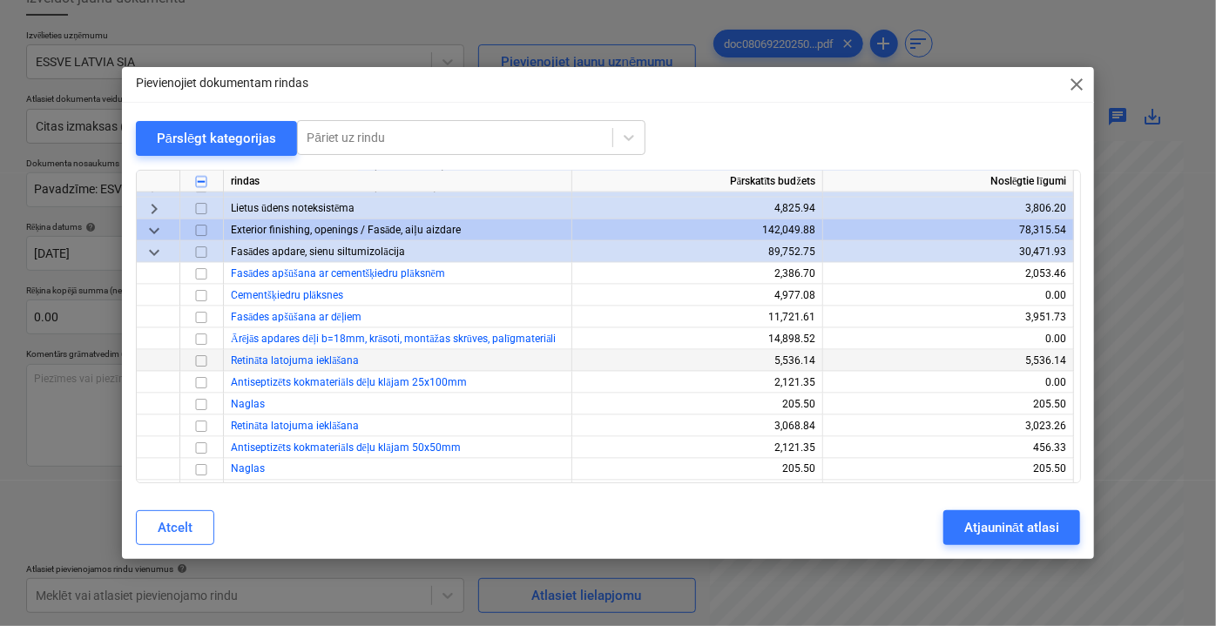
scroll to position [1425, 0]
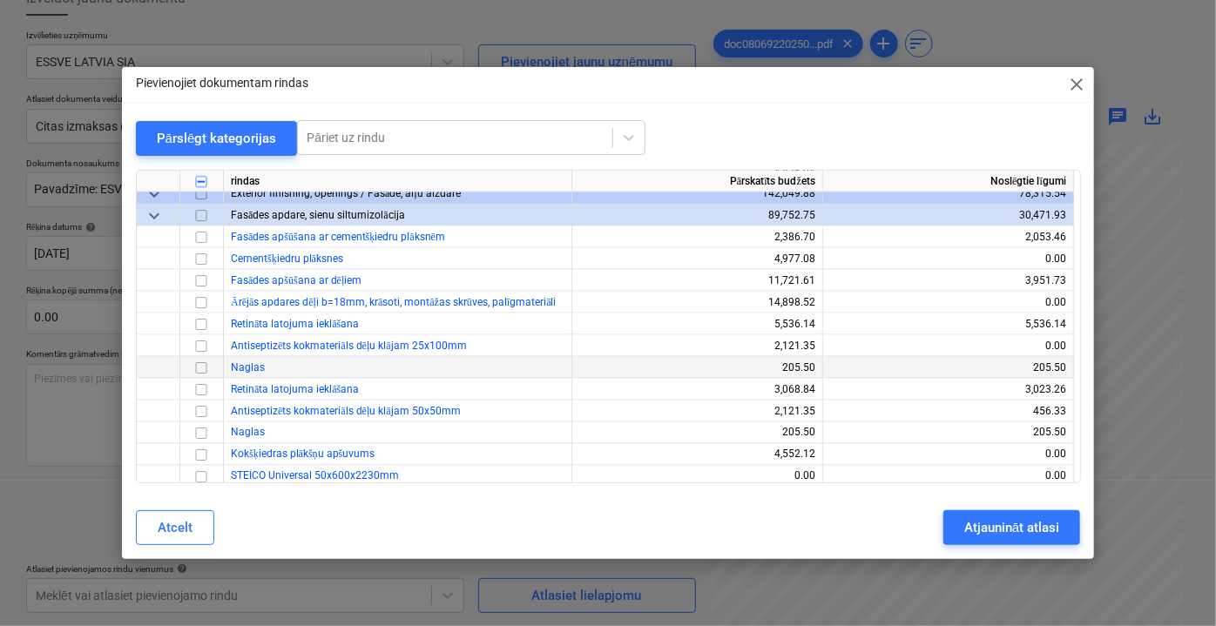
click at [206, 368] on input "checkbox" at bounding box center [201, 367] width 21 height 21
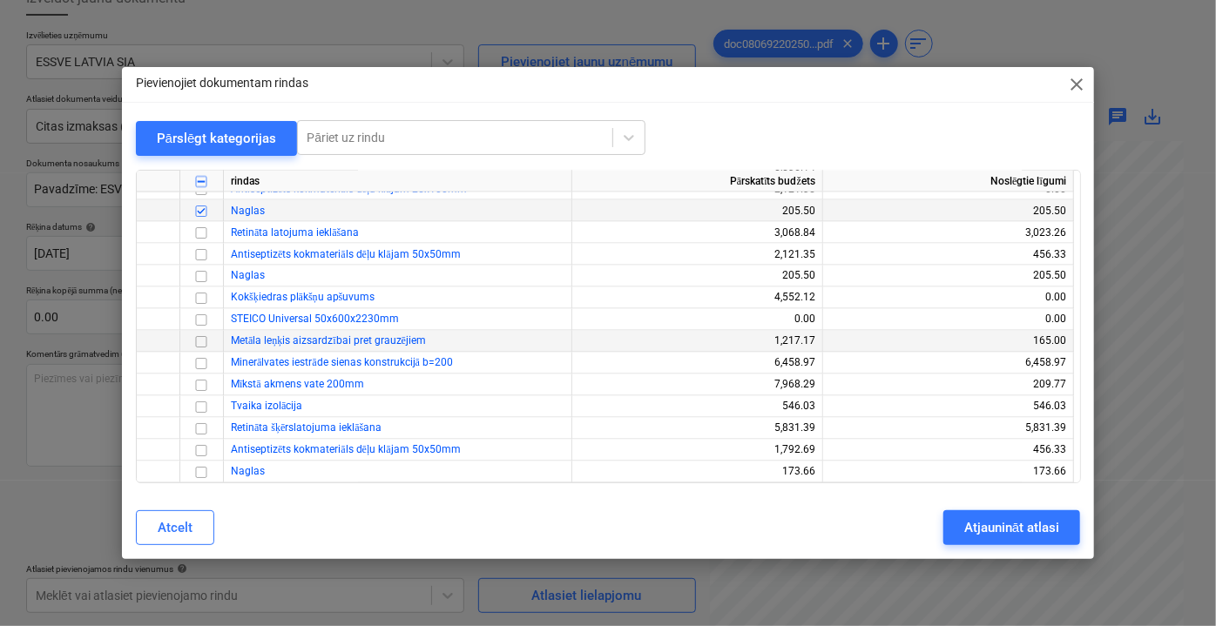
scroll to position [1583, 0]
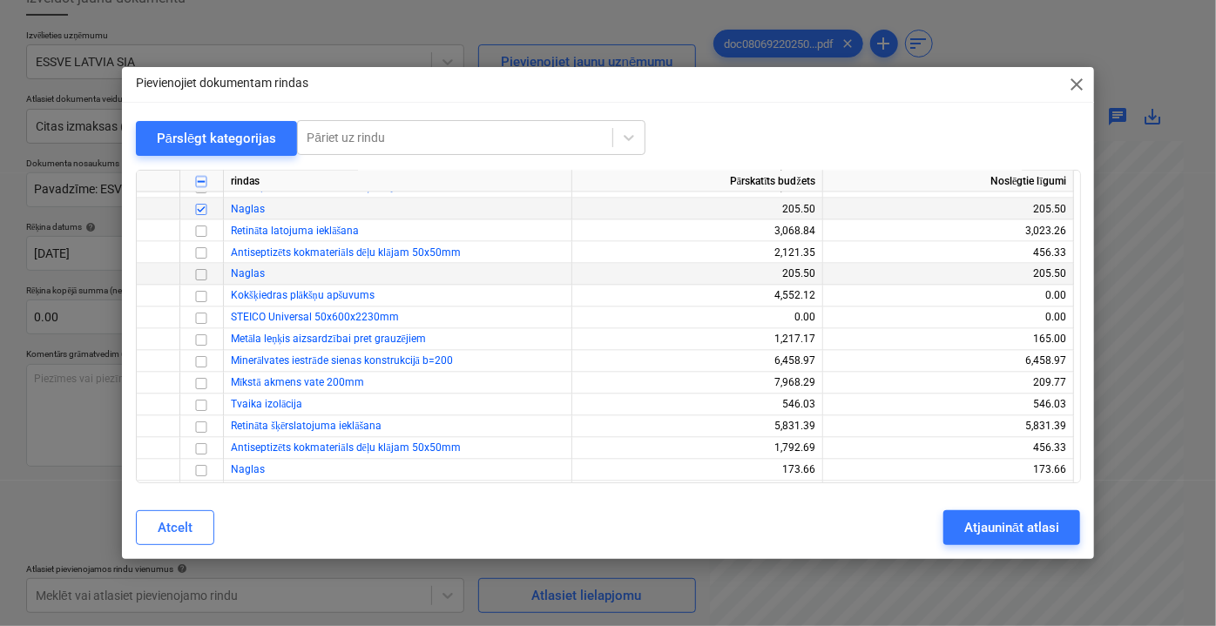
click at [201, 276] on input "checkbox" at bounding box center [201, 274] width 21 height 21
click at [199, 465] on input "checkbox" at bounding box center [201, 470] width 21 height 21
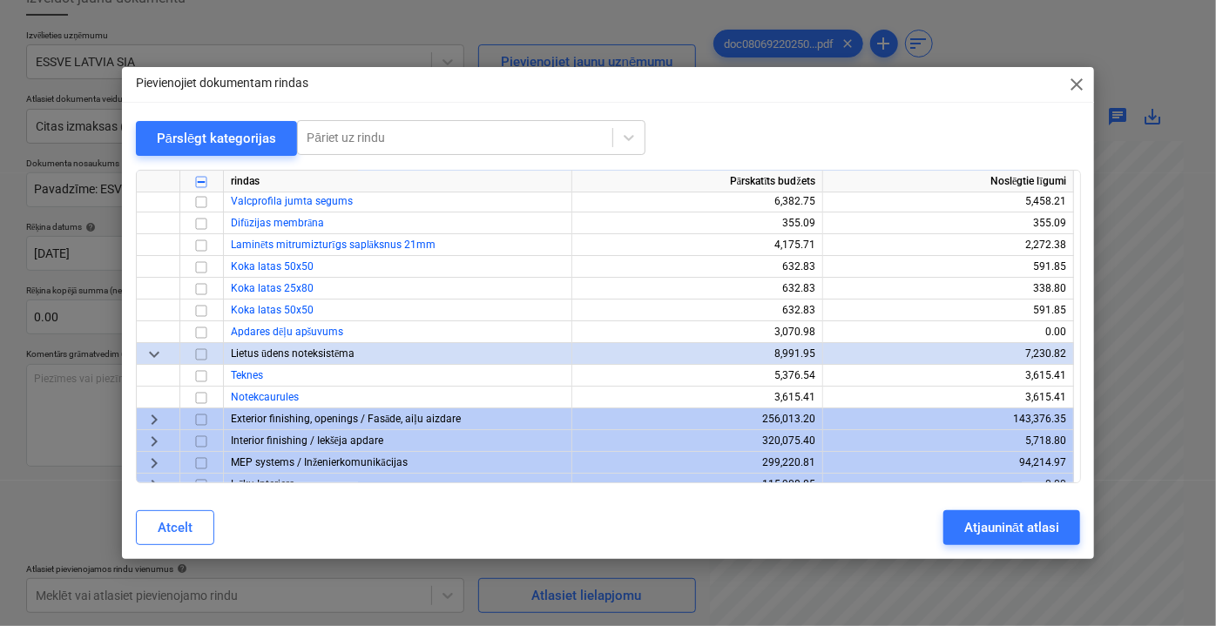
scroll to position [3166, 0]
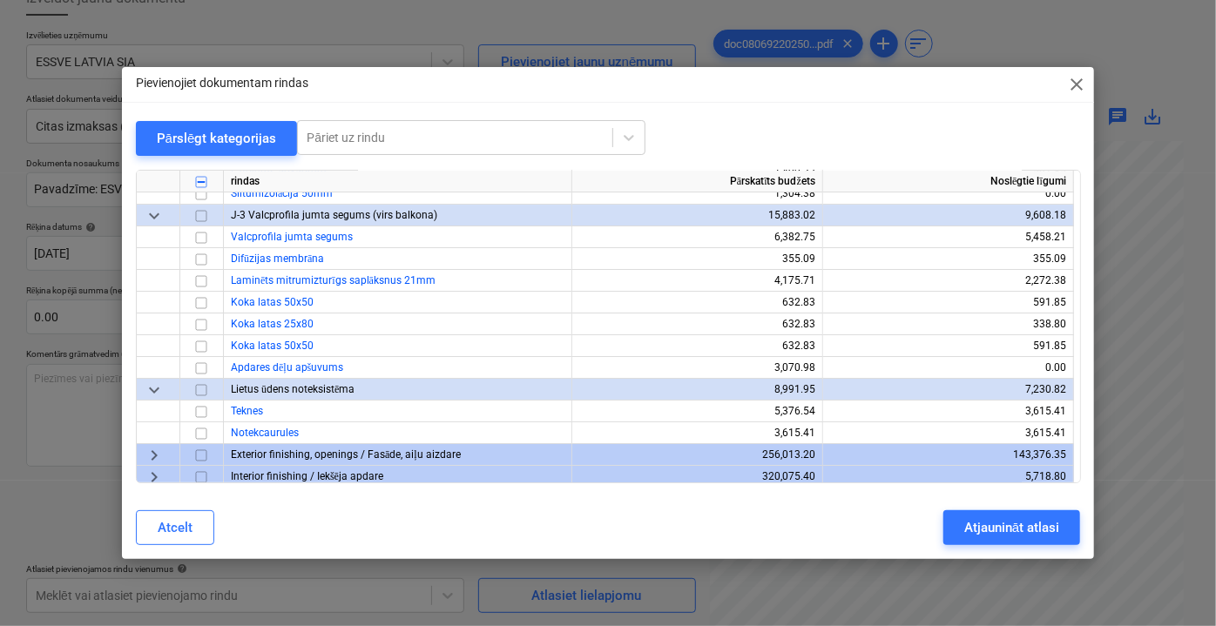
click at [153, 456] on span "keyboard_arrow_right" at bounding box center [154, 454] width 21 height 21
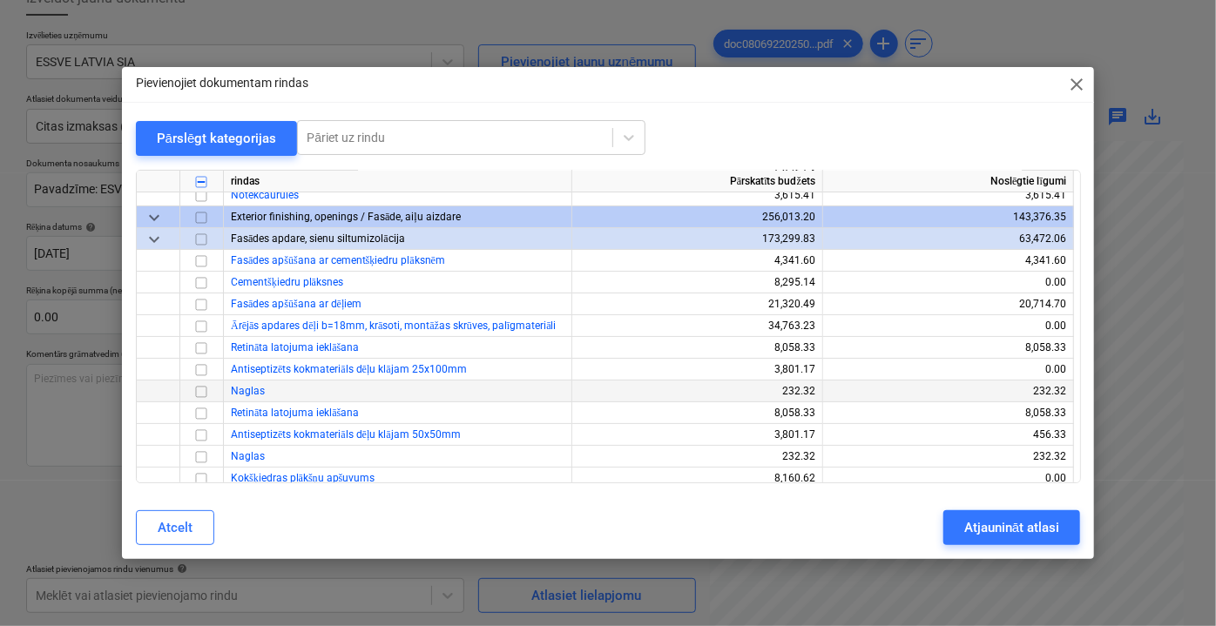
click at [198, 392] on input "checkbox" at bounding box center [201, 391] width 21 height 21
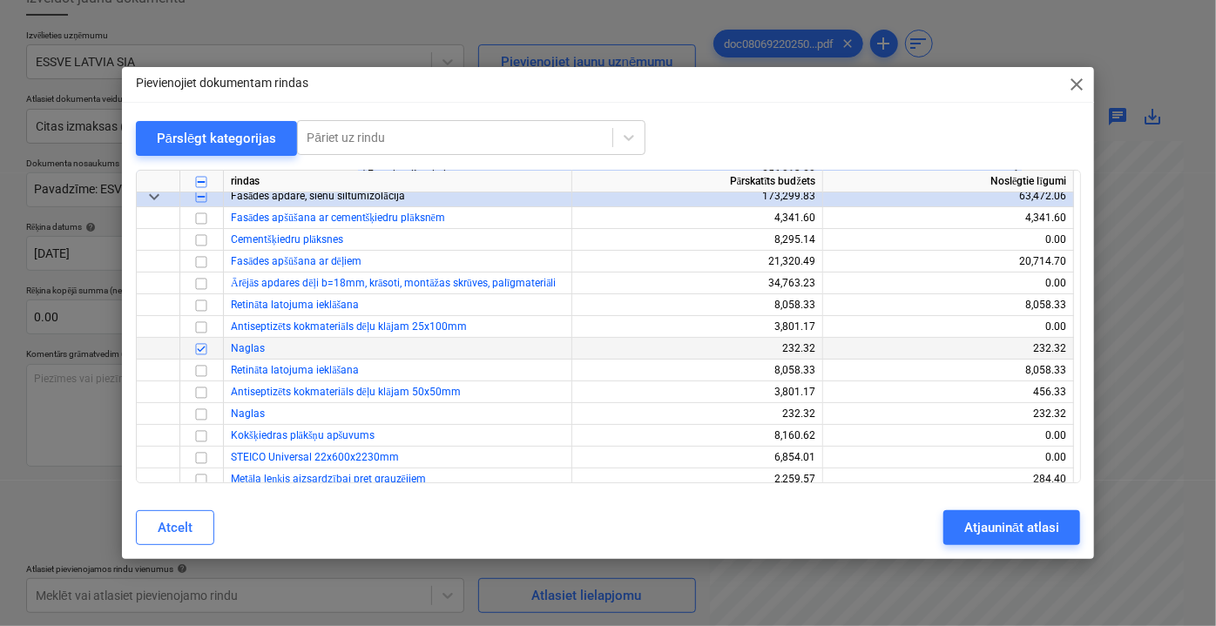
scroll to position [3483, 0]
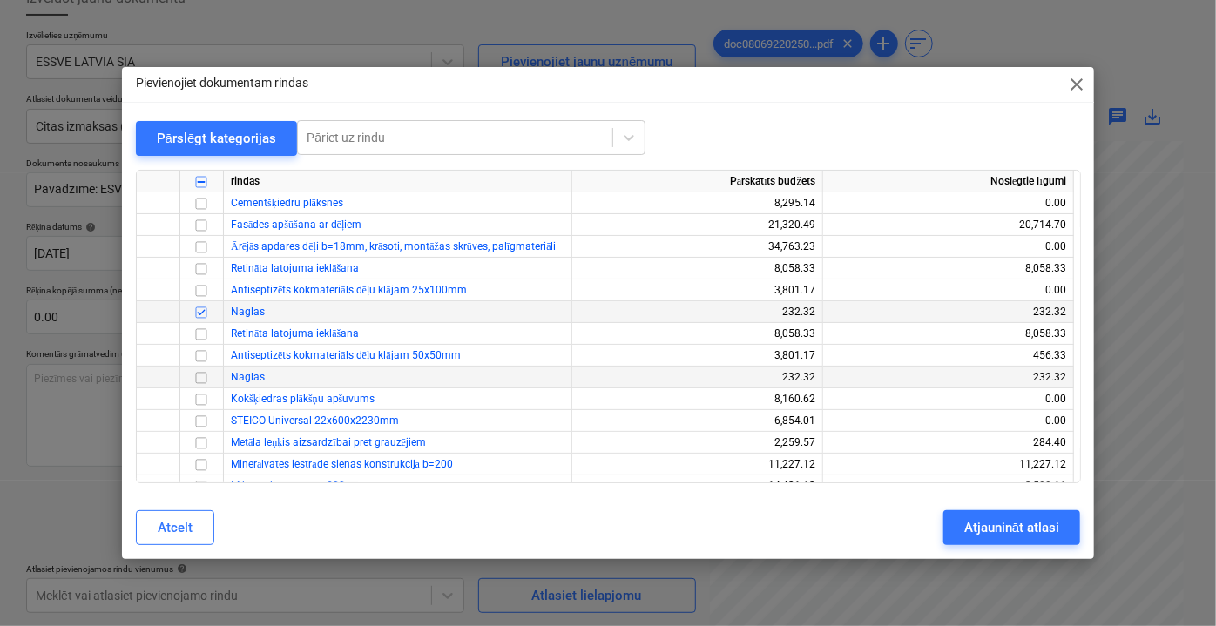
click at [202, 377] on input "checkbox" at bounding box center [201, 377] width 21 height 21
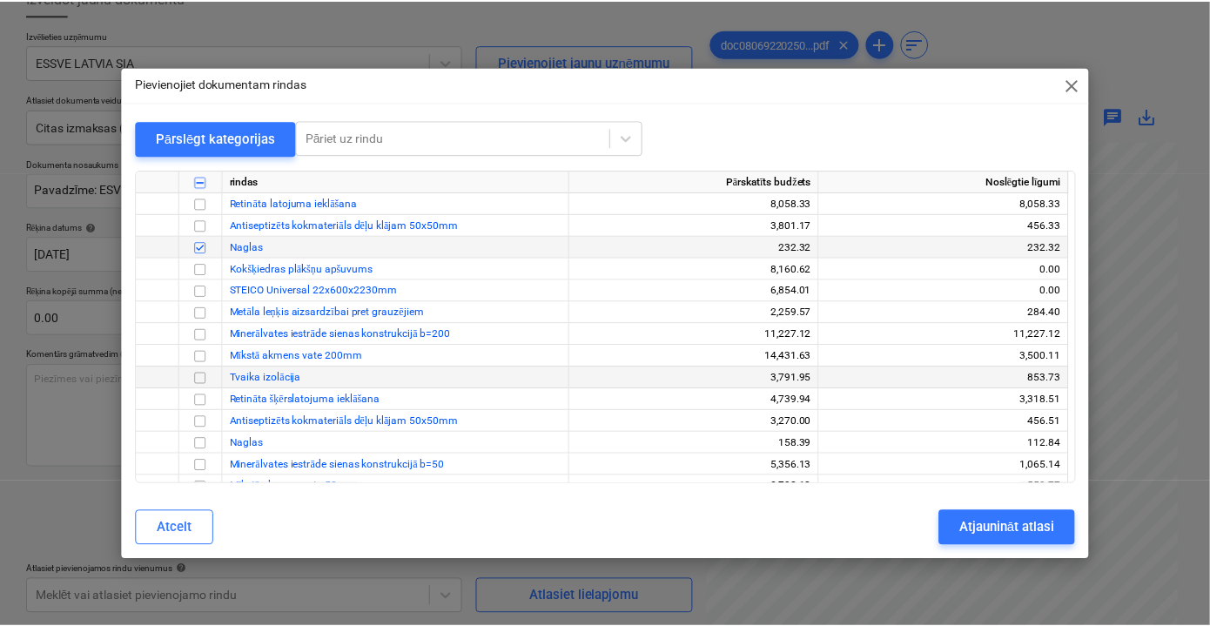
scroll to position [3641, 0]
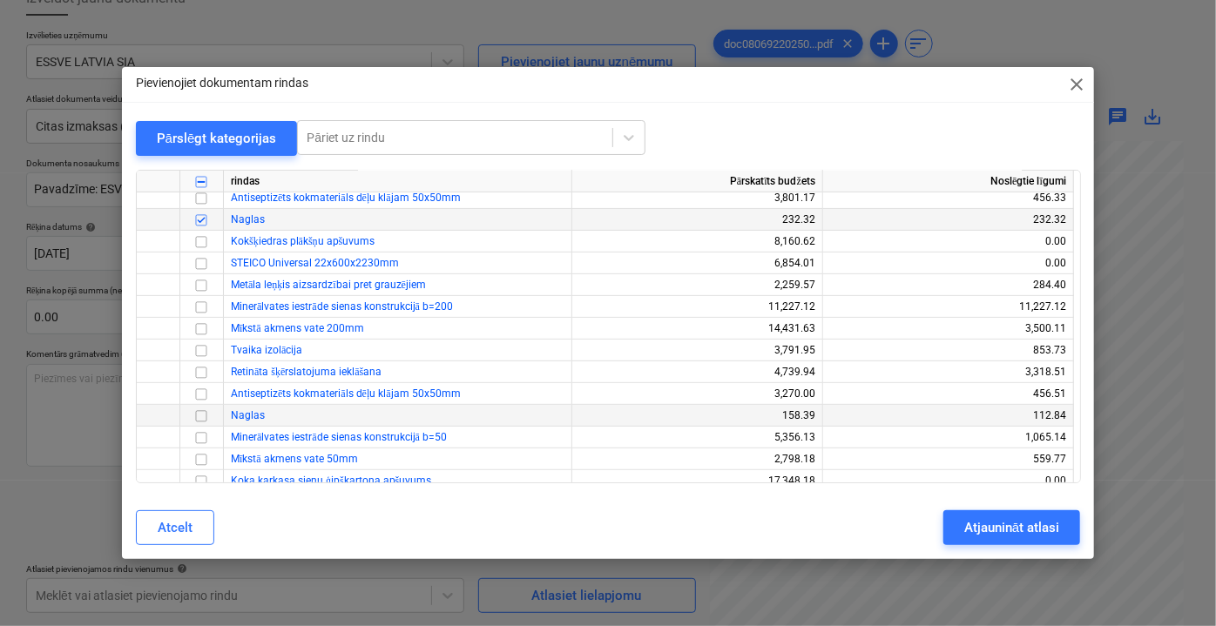
click at [198, 417] on input "checkbox" at bounding box center [201, 415] width 21 height 21
click at [960, 534] on button "Atjaunināt atlasi" at bounding box center [1011, 527] width 137 height 35
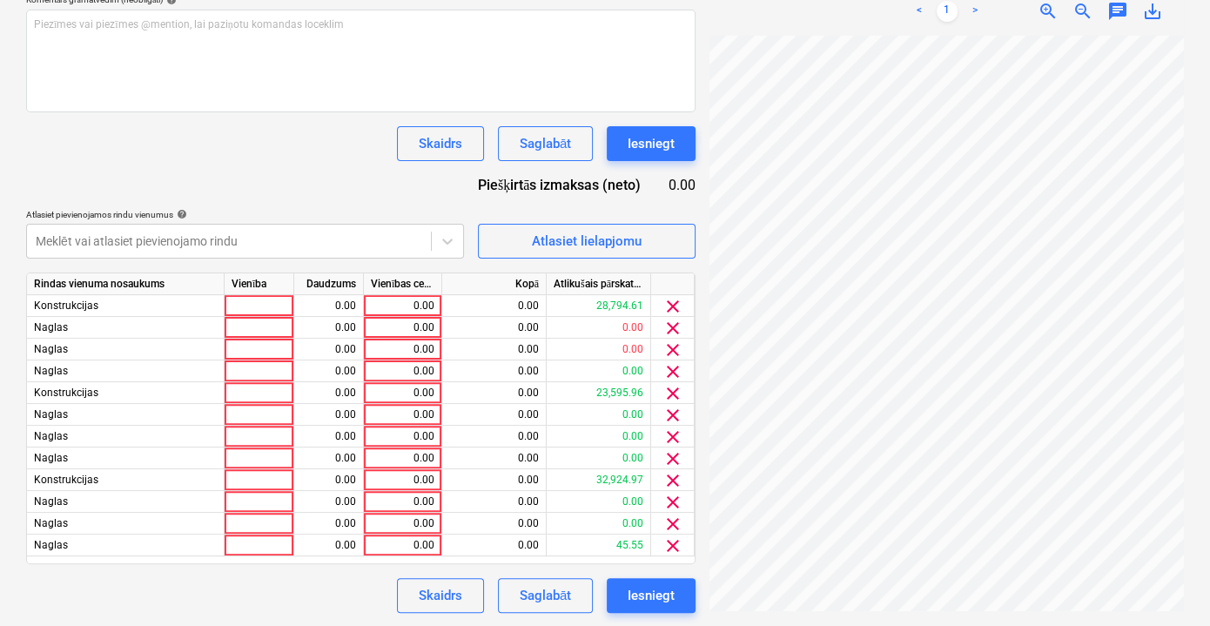
scroll to position [168, 53]
click at [407, 293] on div "Vienības cena" at bounding box center [403, 284] width 78 height 22
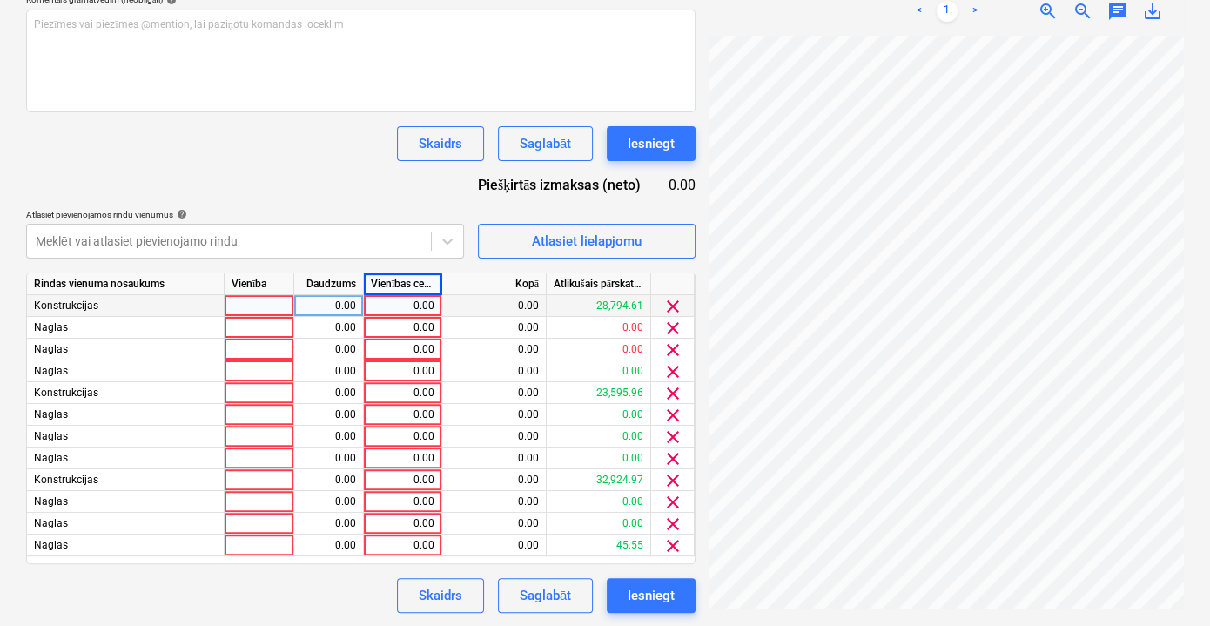
click at [407, 299] on div "0.00" at bounding box center [403, 306] width 64 height 22
type input "503"
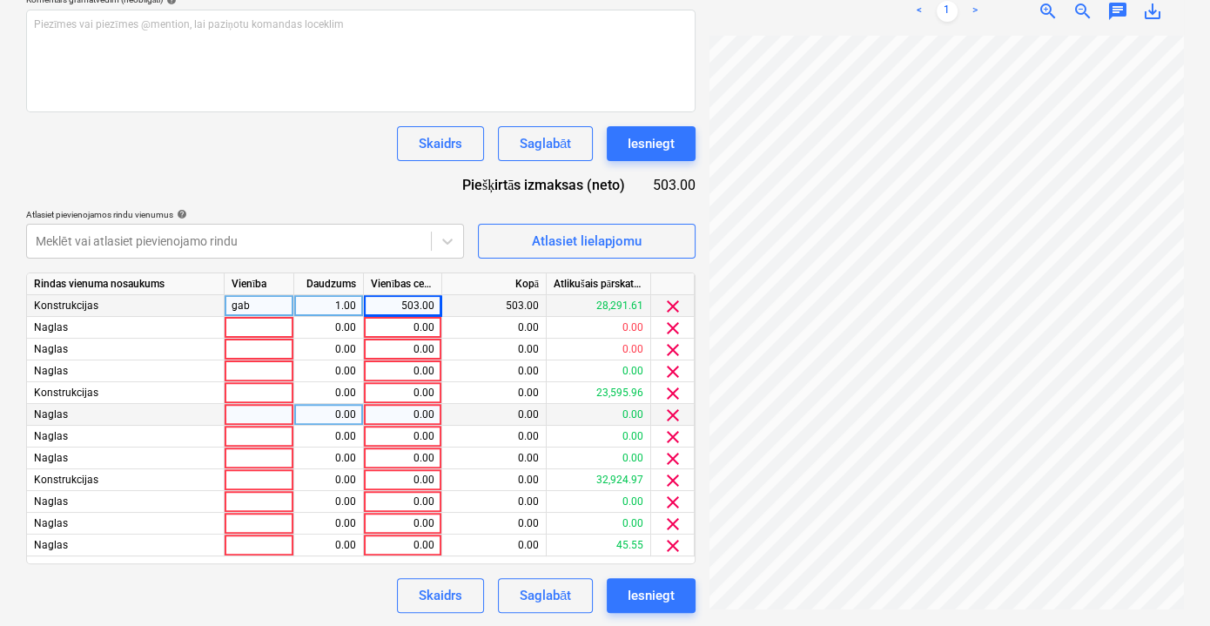
click at [423, 411] on div "0.00" at bounding box center [403, 415] width 64 height 22
type input "503"
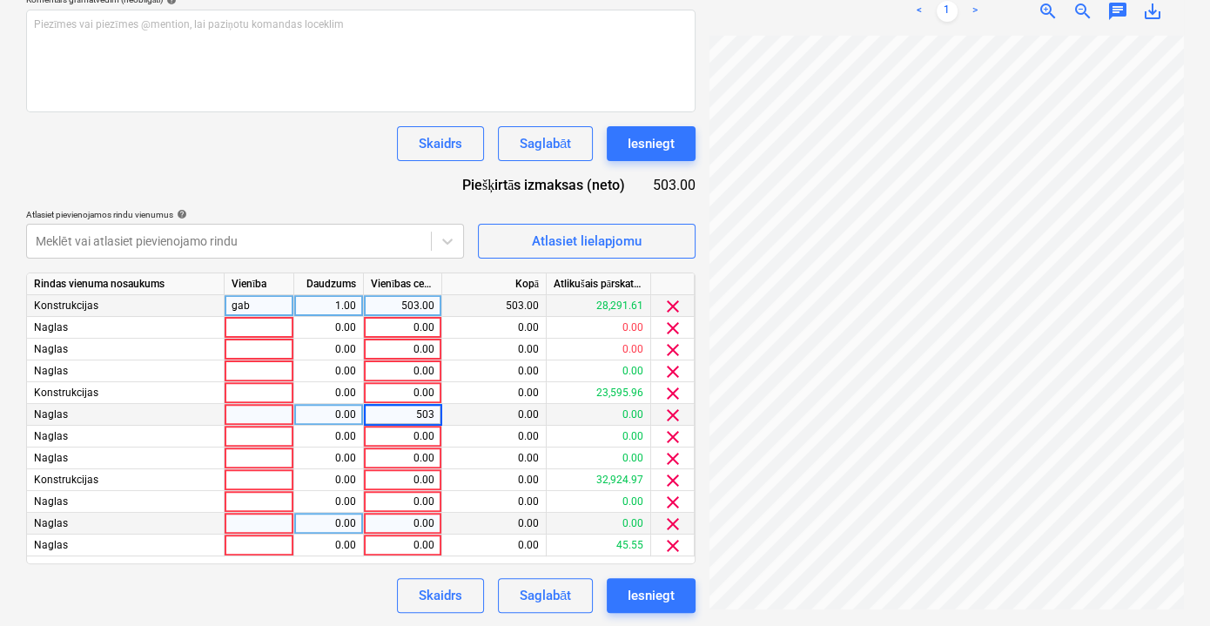
click at [428, 520] on div "0.00" at bounding box center [403, 524] width 64 height 22
type input "503"
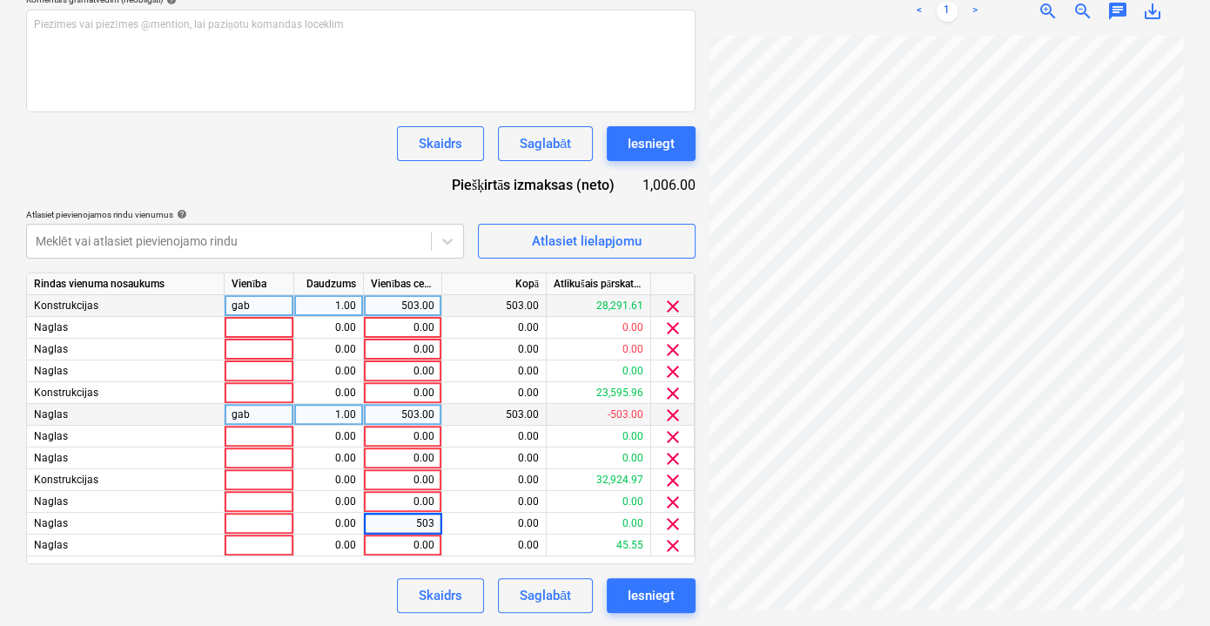
click at [251, 185] on div "Dokumenta nosaukums help Pavadzīme: ESV2503876 Rēķina numurs (neobligāti) help …" at bounding box center [361, 208] width 670 height 810
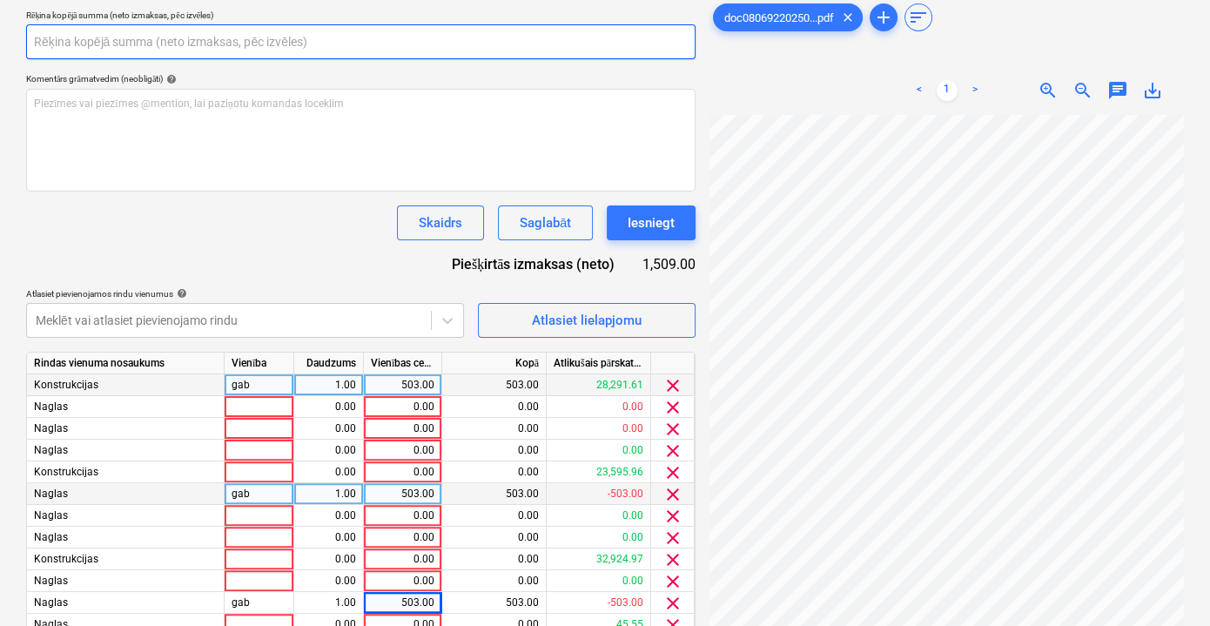
click at [88, 31] on input "text" at bounding box center [361, 41] width 670 height 35
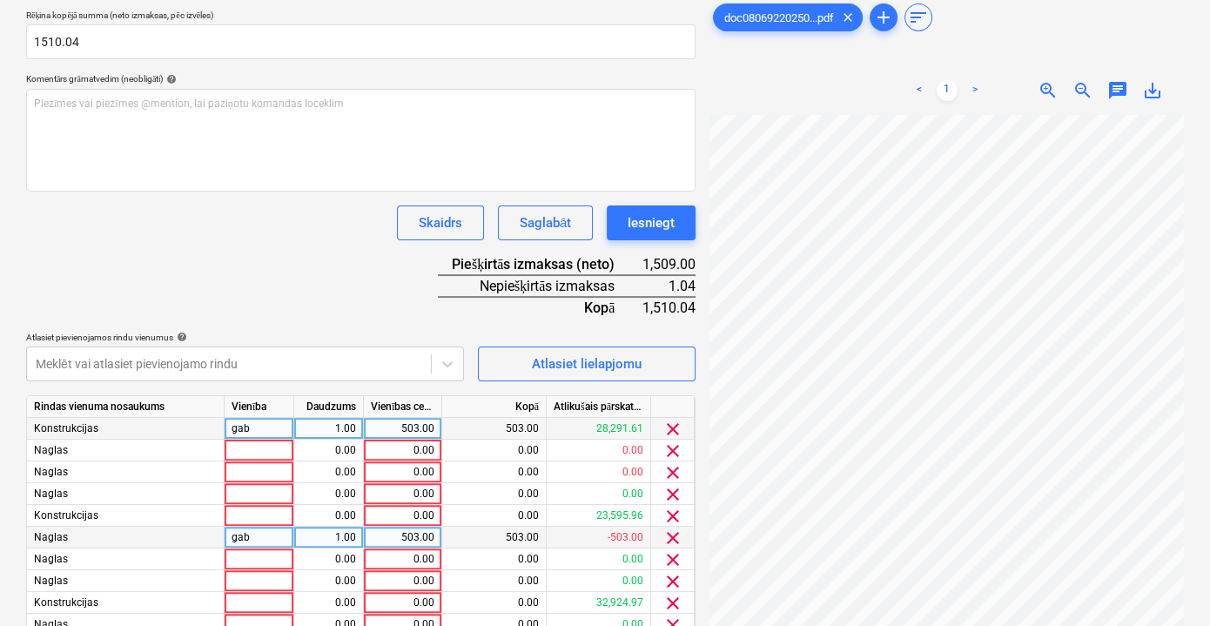
type input "1,510.04"
click at [252, 243] on div "Dokumenta nosaukums help Pavadzīme: ESV2503876 Rēķina numurs (neobligāti) help …" at bounding box center [361, 308] width 670 height 853
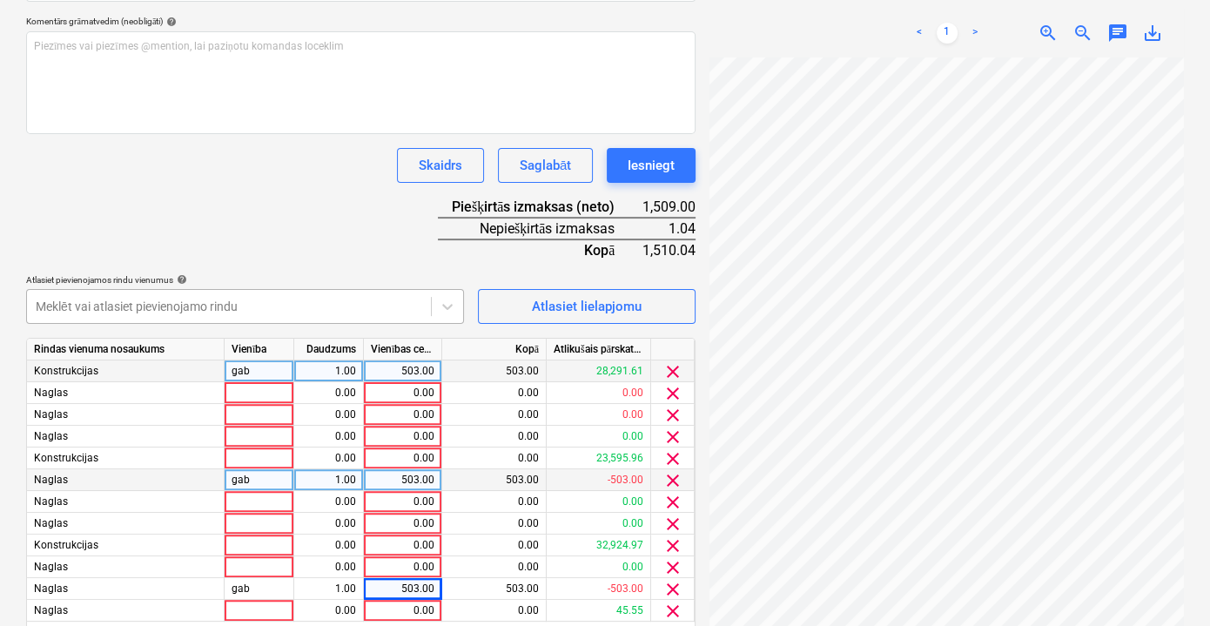
scroll to position [511, 0]
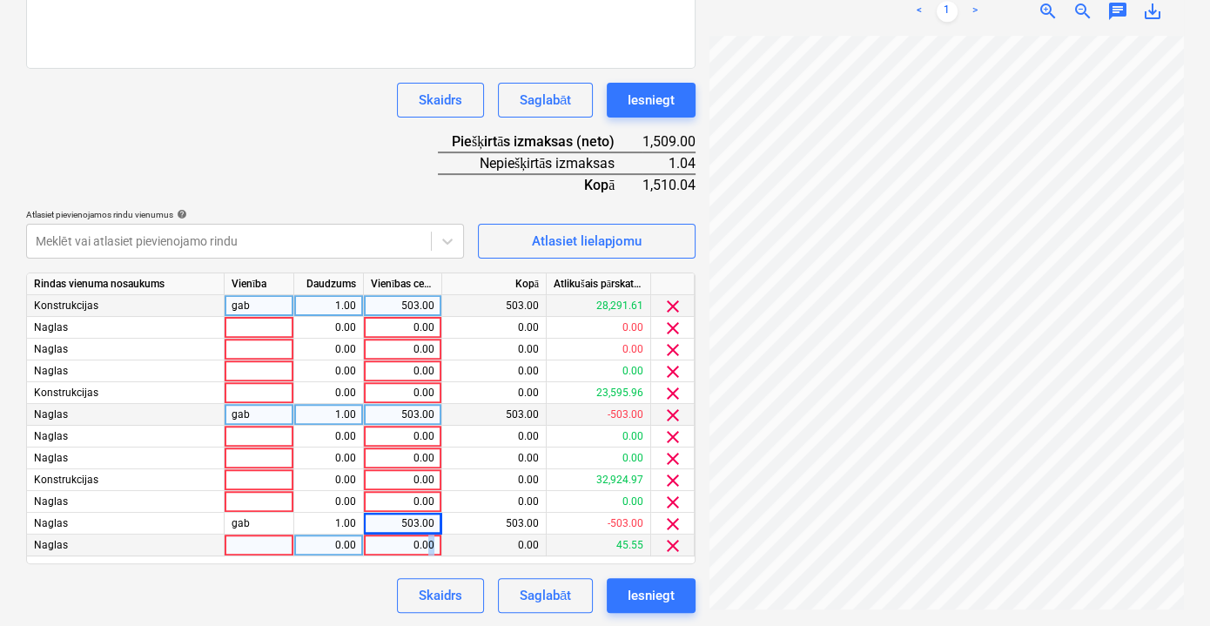
click at [431, 545] on div "0.00" at bounding box center [403, 546] width 64 height 22
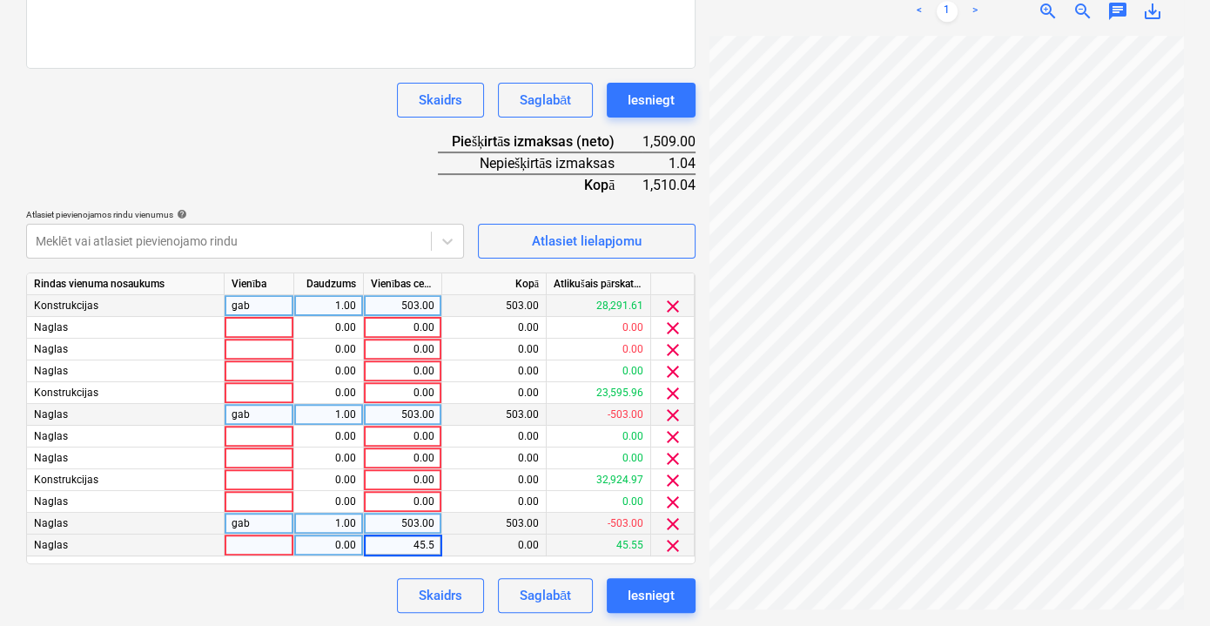
type input "45.55"
click at [429, 519] on div "503.00" at bounding box center [403, 524] width 64 height 22
type input "547.51"
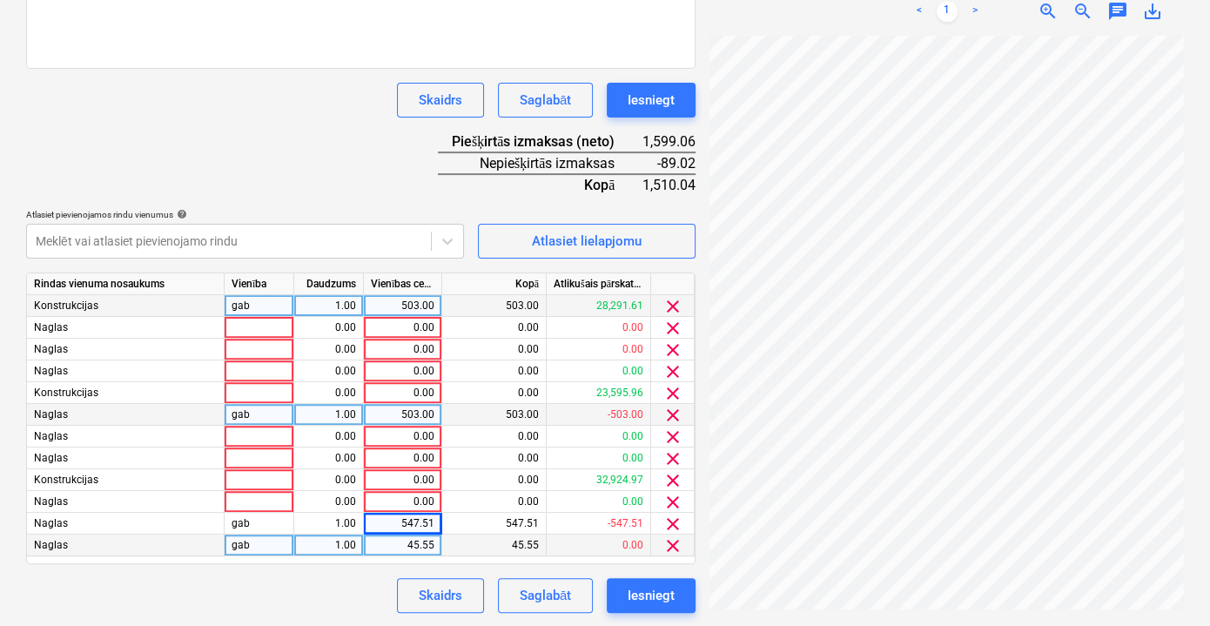
click at [335, 586] on div "Skaidrs Saglabāt Iesniegt" at bounding box center [361, 595] width 670 height 35
drag, startPoint x: 402, startPoint y: 519, endPoint x: 438, endPoint y: 523, distance: 35.9
click at [438, 523] on div "547.51" at bounding box center [403, 524] width 78 height 22
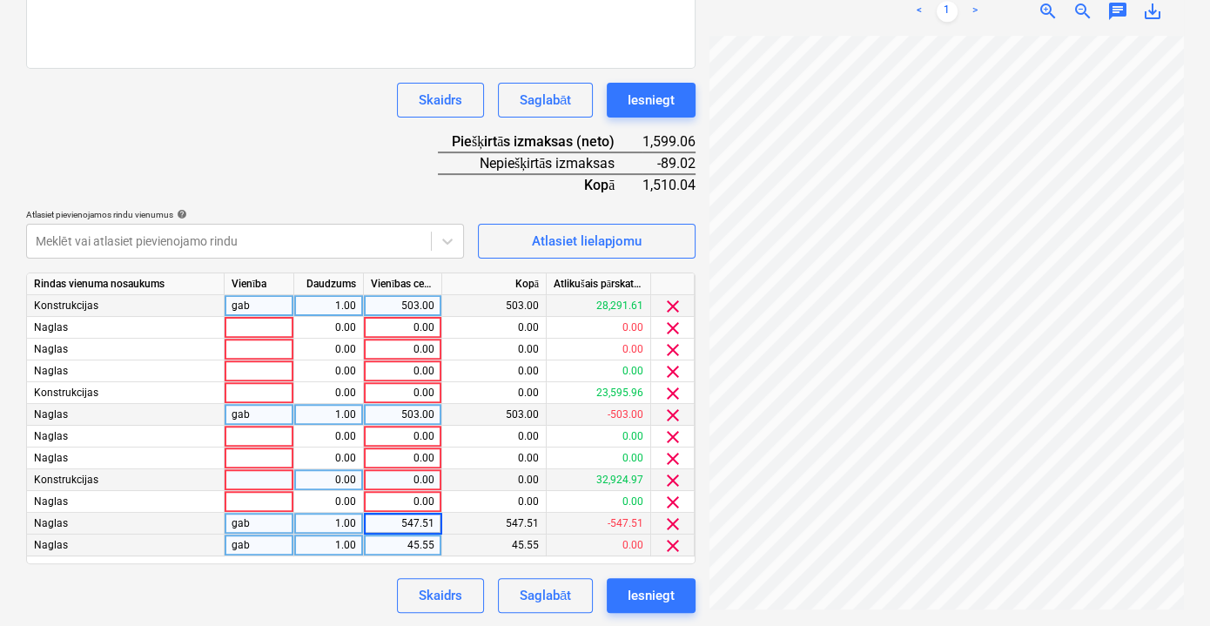
click at [427, 473] on div "0.00" at bounding box center [403, 480] width 64 height 22
type input "547.51"
drag, startPoint x: 401, startPoint y: 516, endPoint x: 434, endPoint y: 518, distance: 33.1
click at [434, 518] on div "547.51" at bounding box center [403, 524] width 64 height 22
click at [433, 521] on input "547.51" at bounding box center [403, 523] width 78 height 21
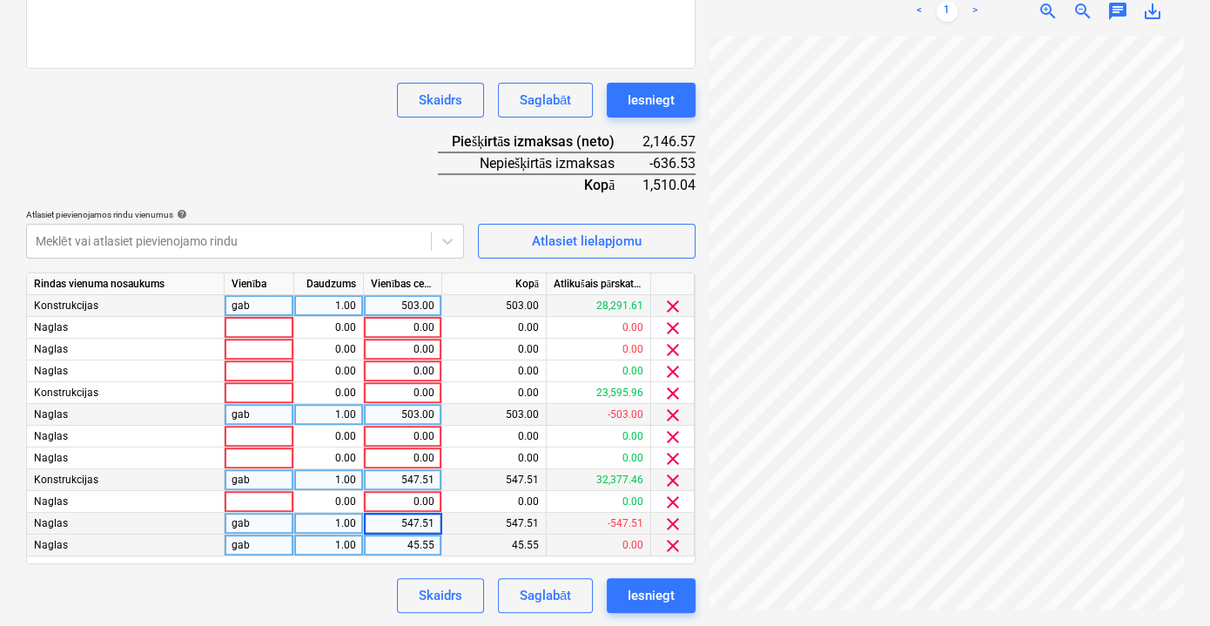
click at [433, 521] on input "547.51" at bounding box center [403, 523] width 78 height 21
click at [354, 589] on div "Skaidrs Saglabāt Iesniegt" at bounding box center [361, 595] width 670 height 35
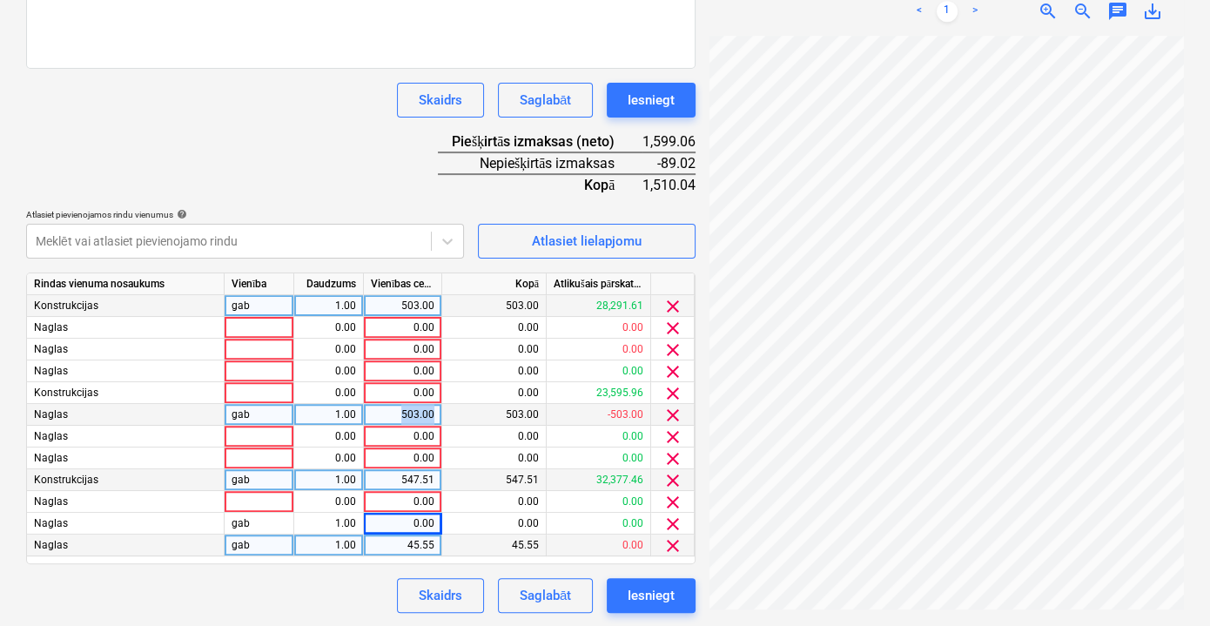
drag, startPoint x: 436, startPoint y: 415, endPoint x: 394, endPoint y: 414, distance: 42.7
click at [394, 414] on div "503.00" at bounding box center [403, 415] width 78 height 22
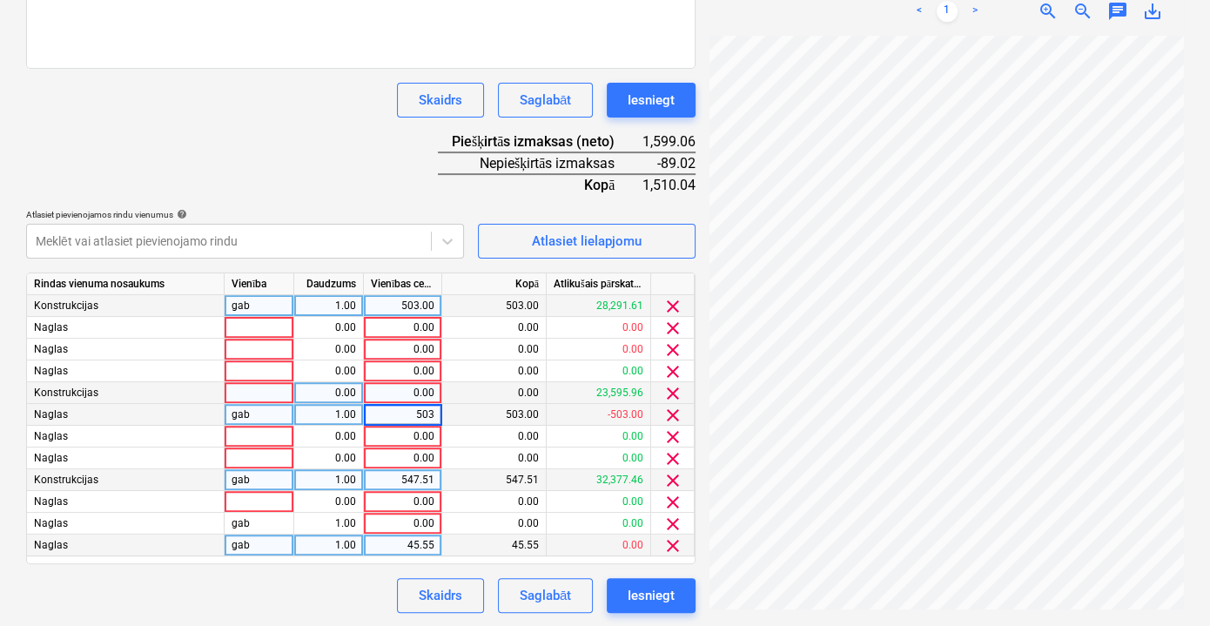
click at [408, 390] on div "0.00" at bounding box center [403, 393] width 64 height 22
type input "503"
drag, startPoint x: 397, startPoint y: 417, endPoint x: 427, endPoint y: 415, distance: 29.7
click at [427, 415] on div "503.00" at bounding box center [403, 415] width 64 height 22
click at [346, 590] on div "Skaidrs Saglabāt Iesniegt" at bounding box center [361, 595] width 670 height 35
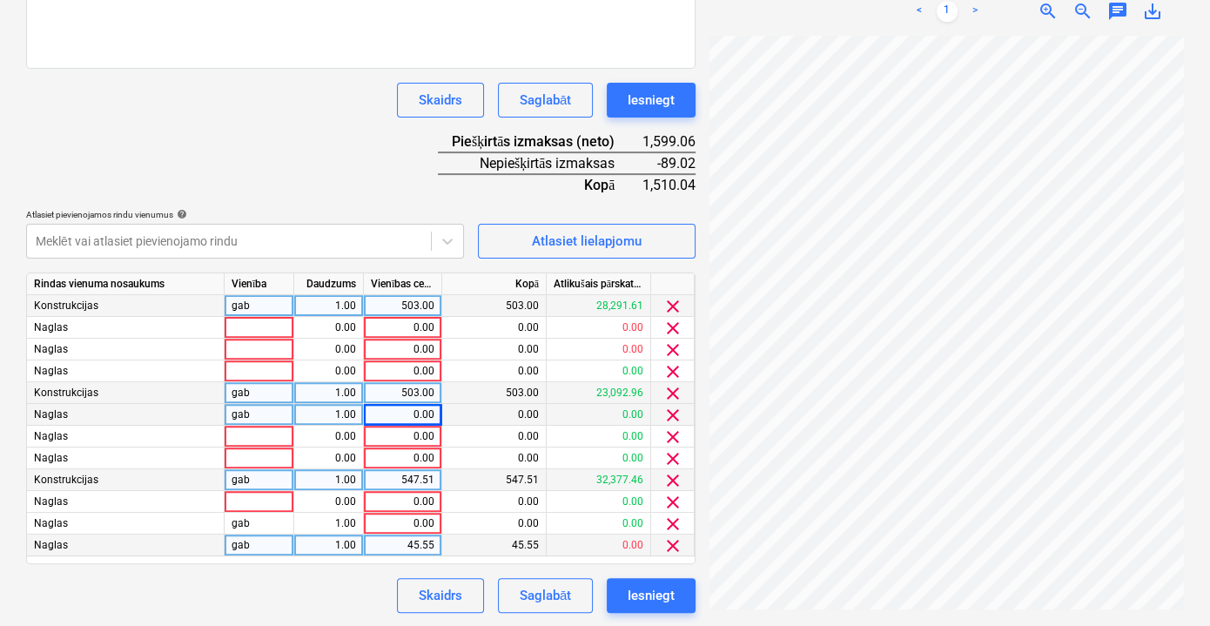
click at [429, 394] on div "503.00" at bounding box center [403, 393] width 64 height 22
type input "592.02"
click at [354, 605] on div "Skaidrs Saglabāt Iesniegt" at bounding box center [361, 595] width 670 height 35
click at [424, 306] on div "503.00" at bounding box center [403, 306] width 64 height 22
type input "681.04"
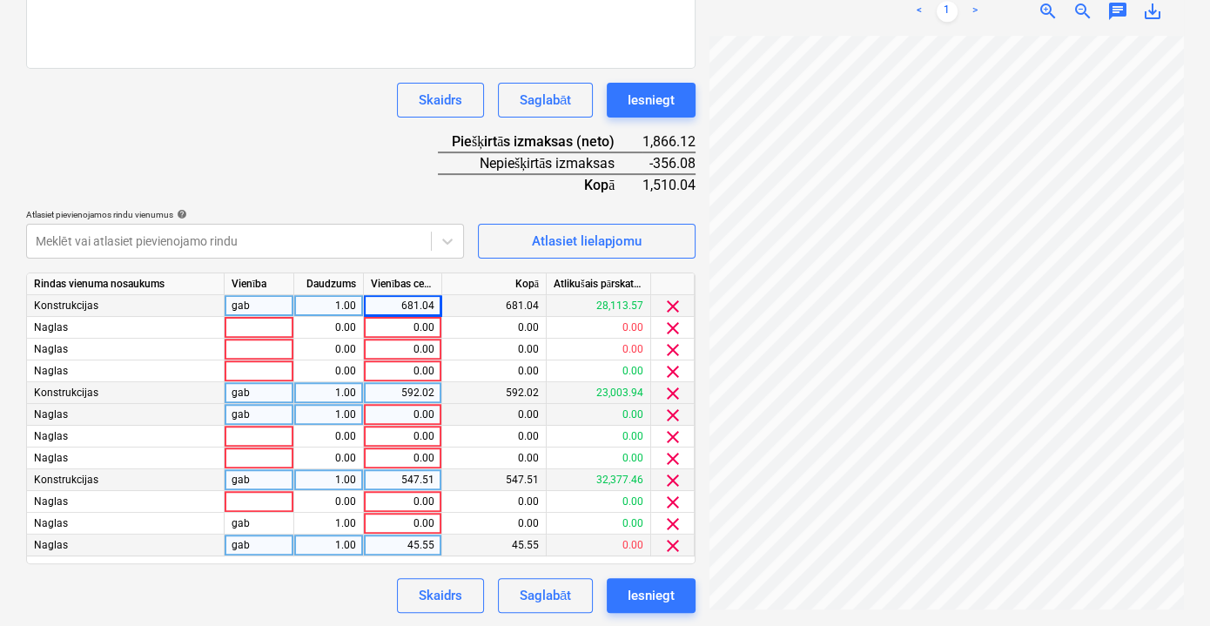
click at [361, 181] on div "Dokumenta nosaukums help Pavadzīme: ESV2503876 Rēķina numurs (neobligāti) help …" at bounding box center [361, 186] width 670 height 853
click at [427, 301] on div "681.04" at bounding box center [403, 306] width 64 height 22
click at [427, 301] on input "681.04" at bounding box center [403, 305] width 78 height 21
click at [429, 393] on div "592.02" at bounding box center [403, 393] width 64 height 22
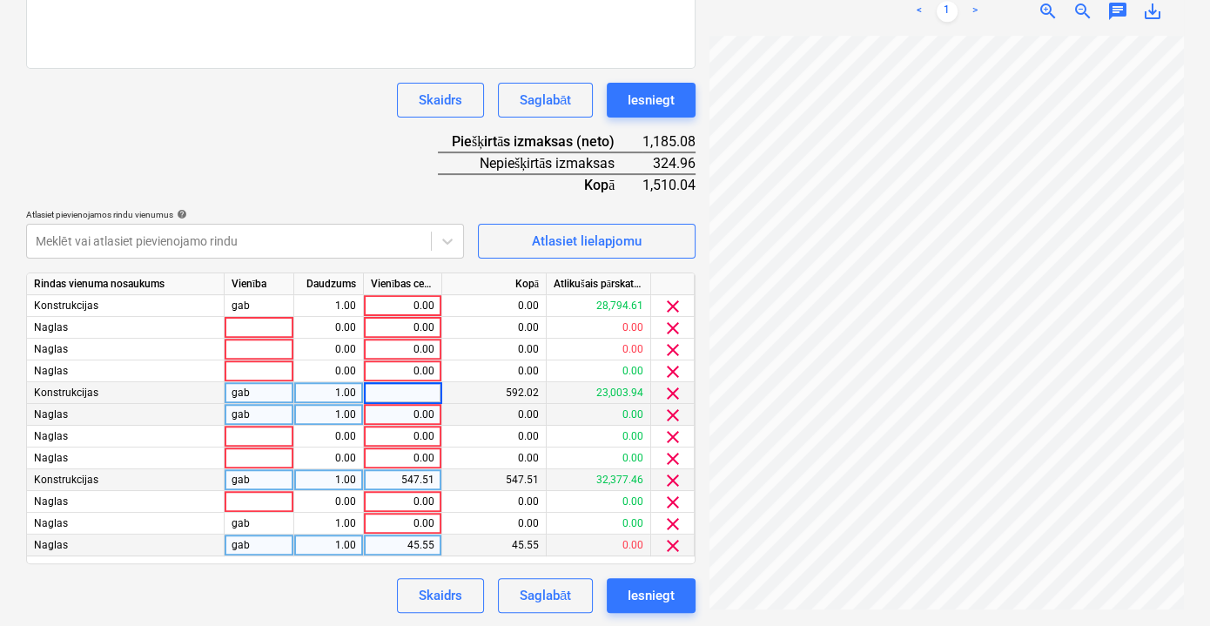
click at [428, 475] on div "547.51" at bounding box center [403, 480] width 64 height 22
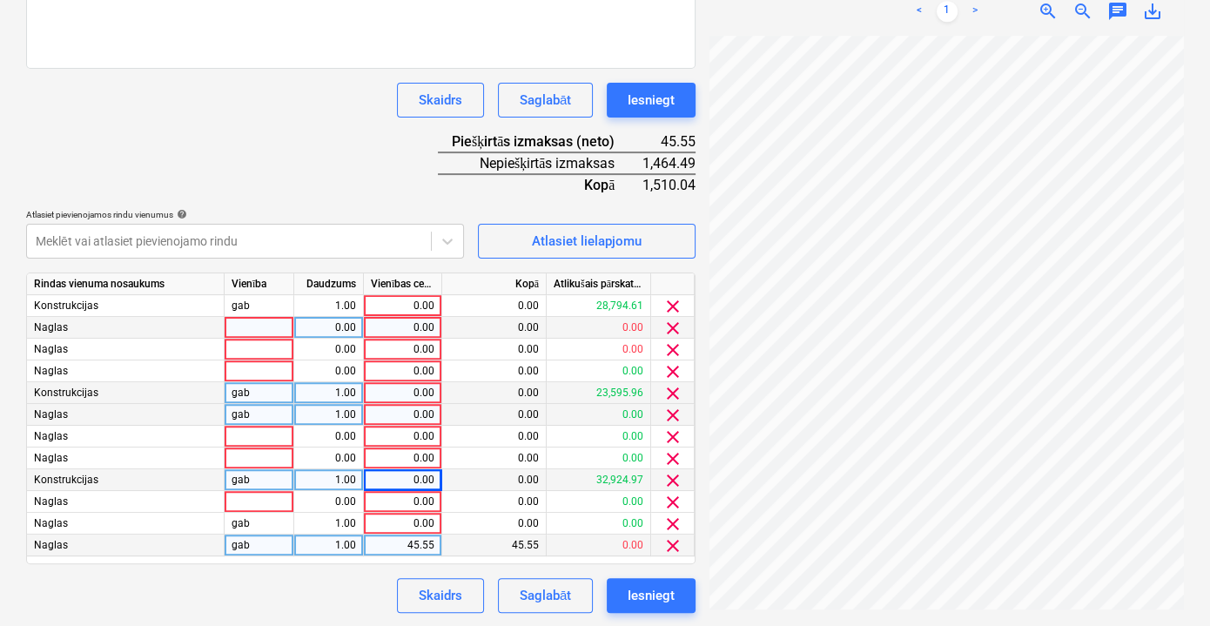
click at [669, 329] on span "clear" at bounding box center [673, 328] width 21 height 21
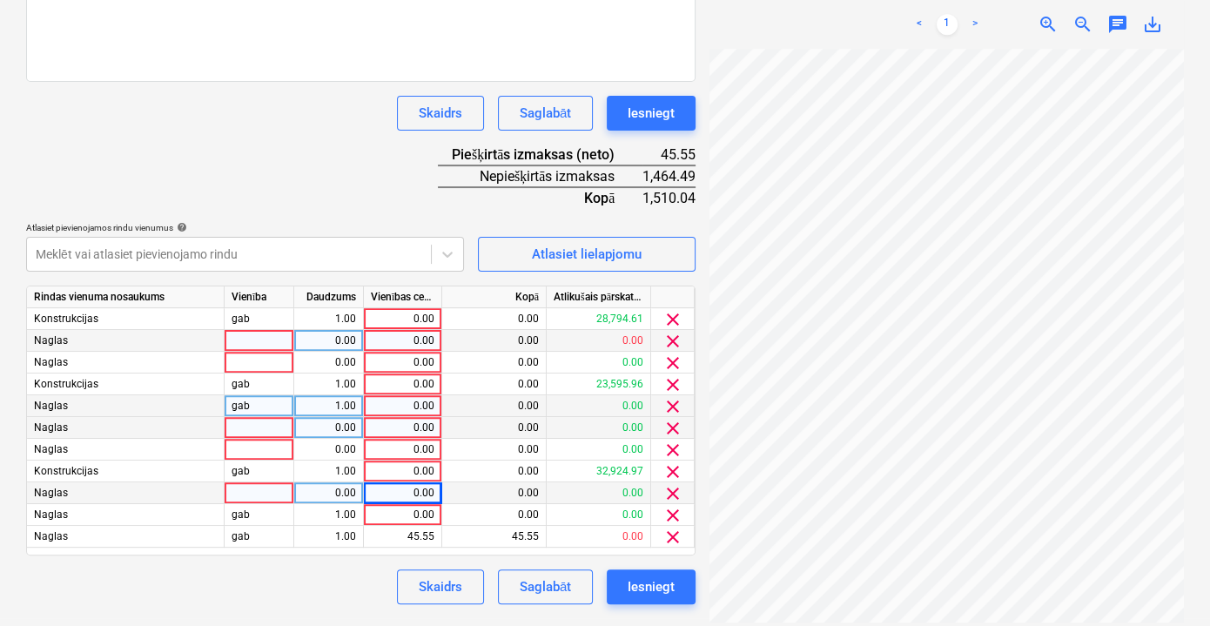
scroll to position [497, 0]
click at [671, 346] on span "clear" at bounding box center [673, 342] width 21 height 21
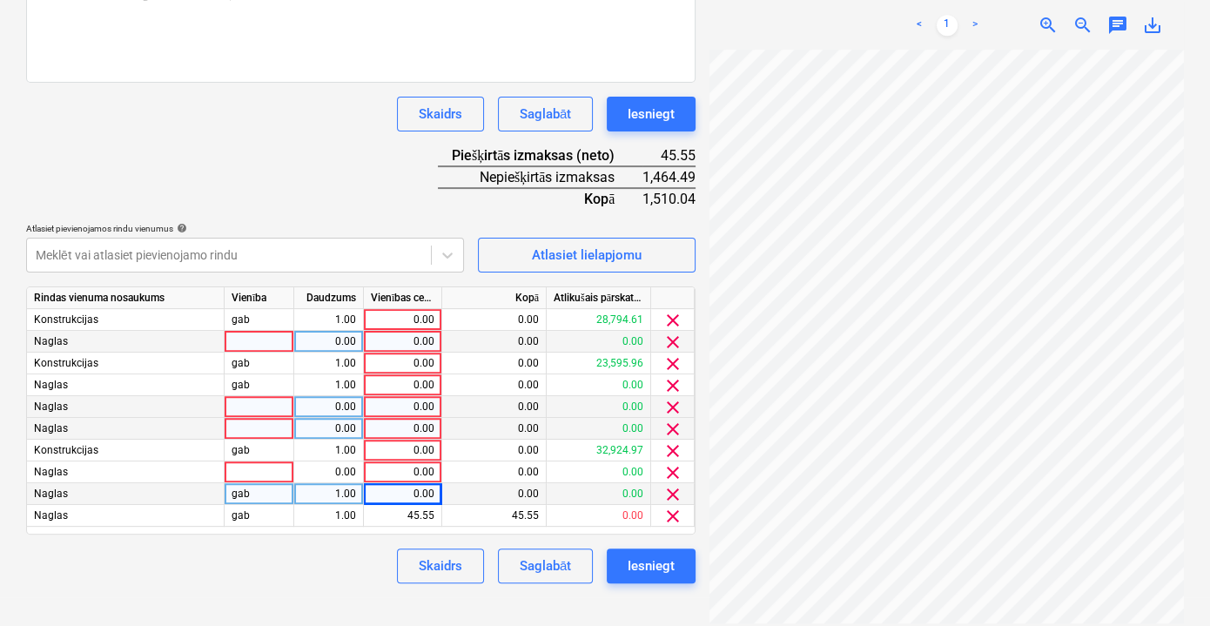
click at [672, 341] on span "clear" at bounding box center [673, 342] width 21 height 21
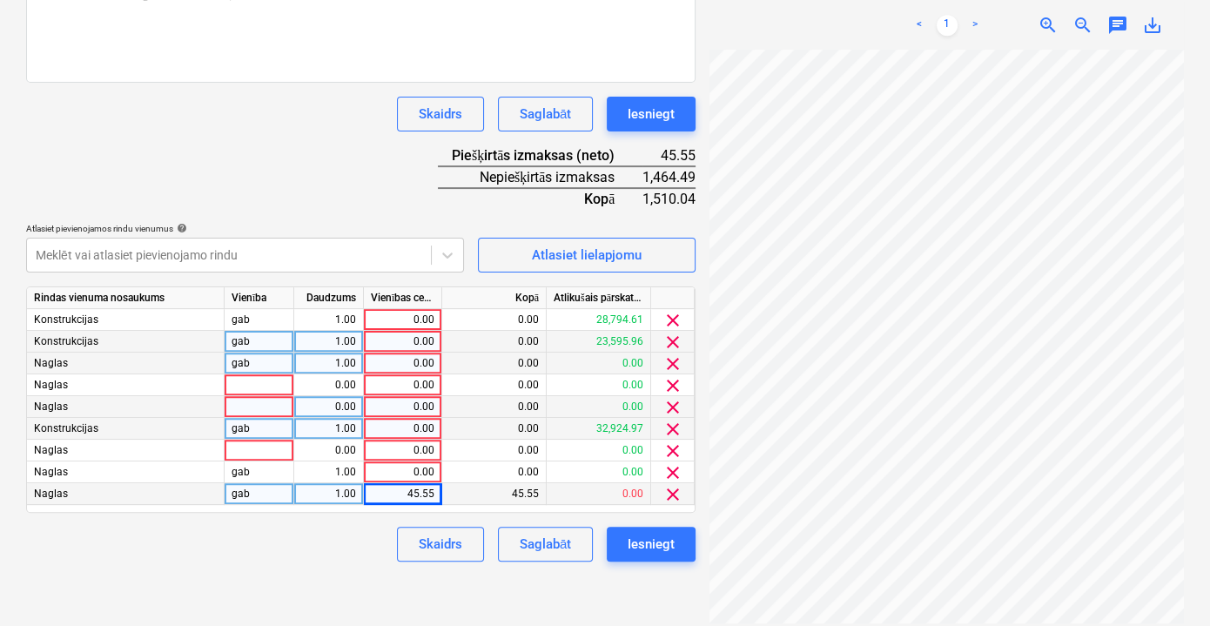
click at [669, 366] on span "clear" at bounding box center [673, 364] width 21 height 21
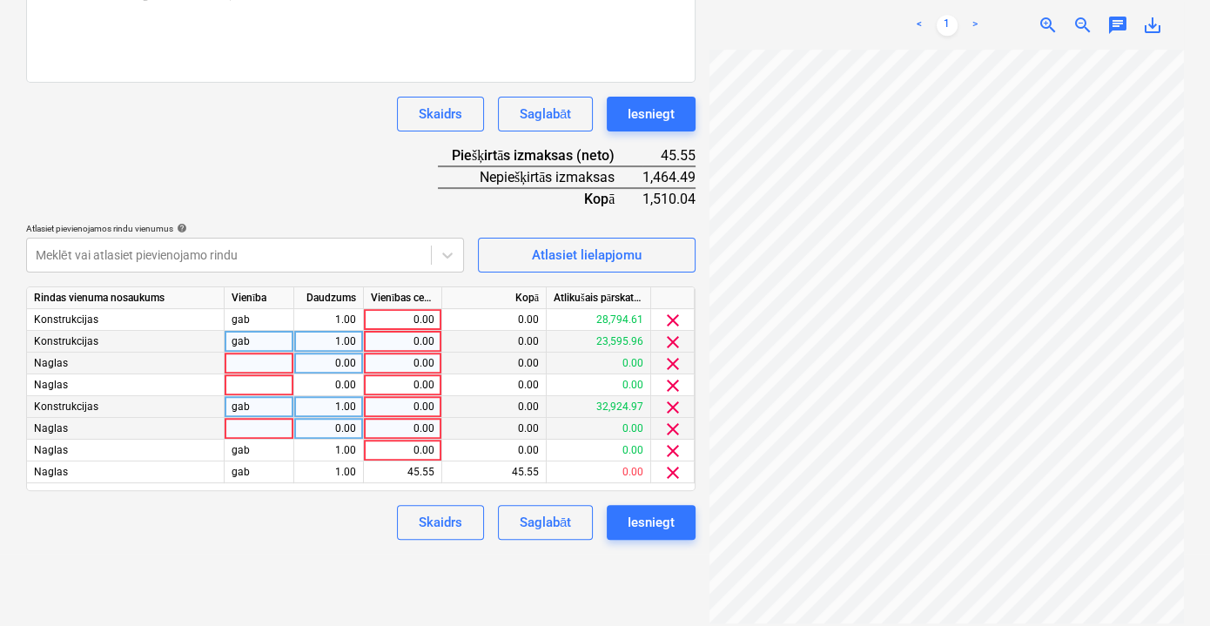
click at [669, 363] on span "clear" at bounding box center [673, 364] width 21 height 21
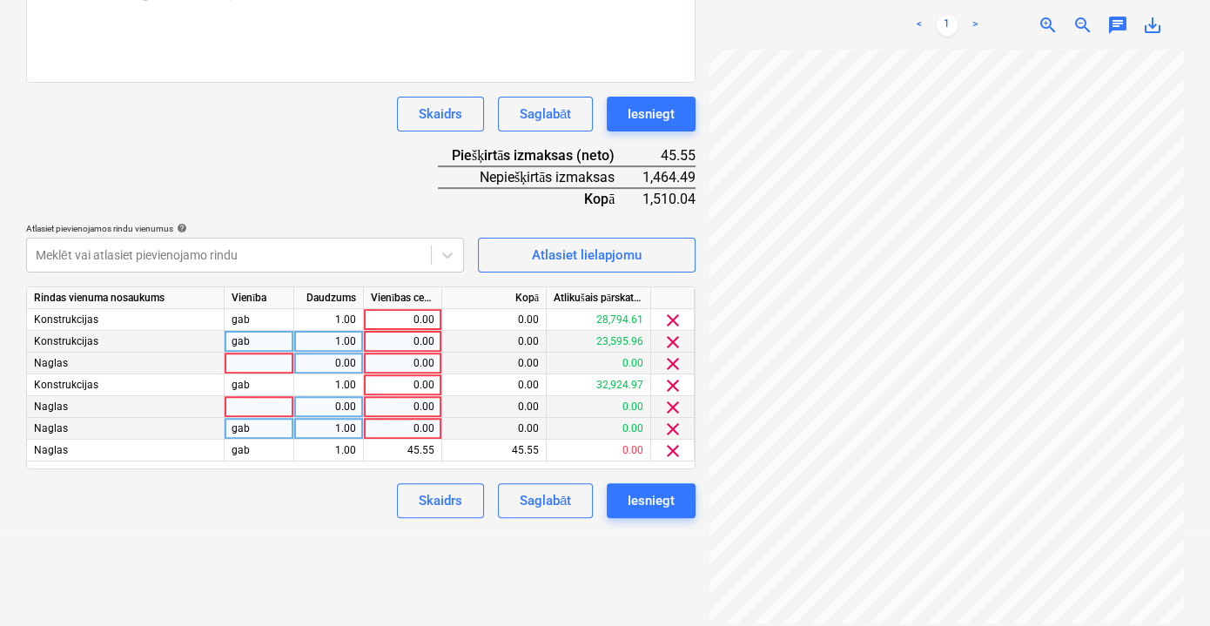
click at [670, 363] on span "clear" at bounding box center [673, 364] width 21 height 21
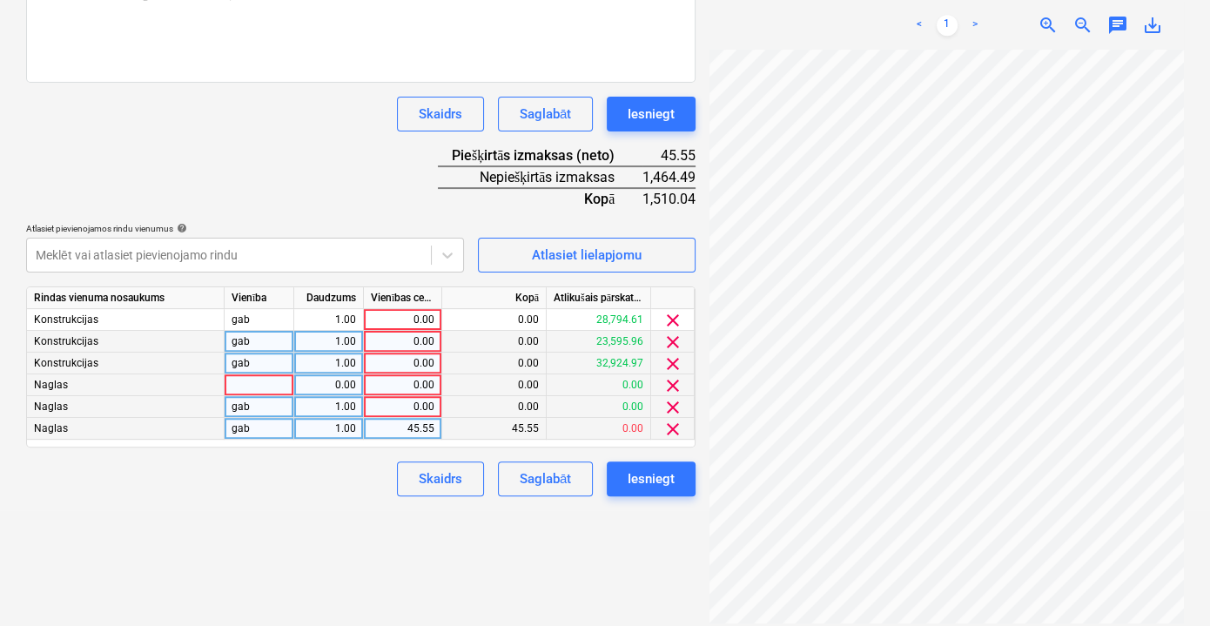
click at [673, 388] on span "clear" at bounding box center [673, 385] width 21 height 21
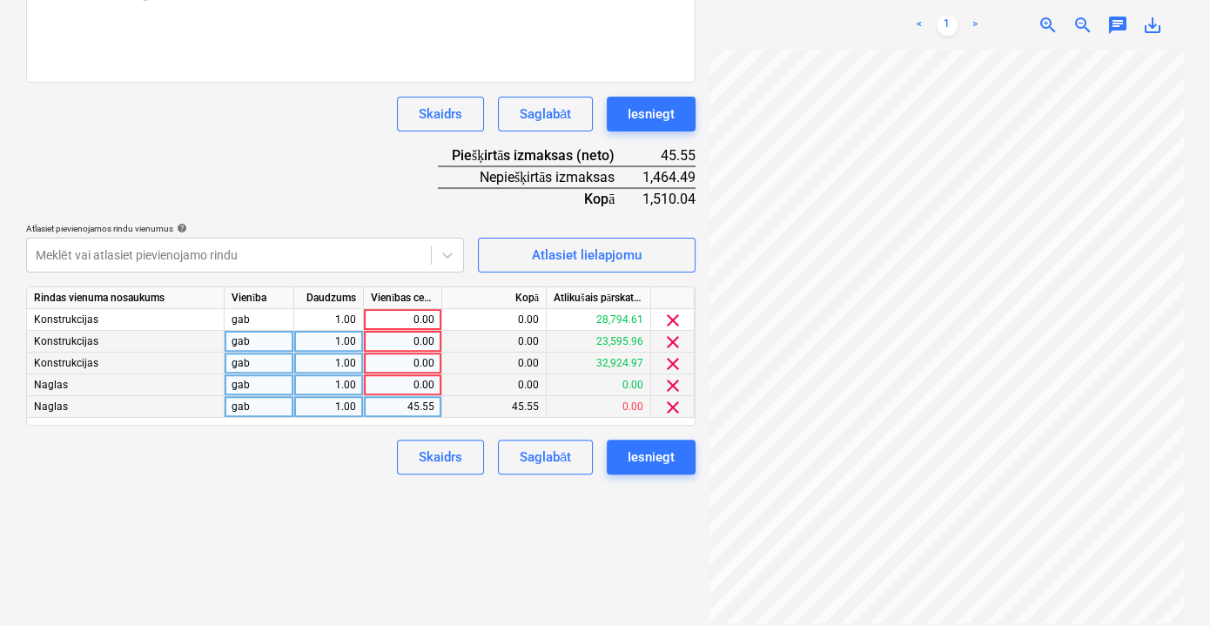
click at [673, 388] on span "clear" at bounding box center [673, 385] width 21 height 21
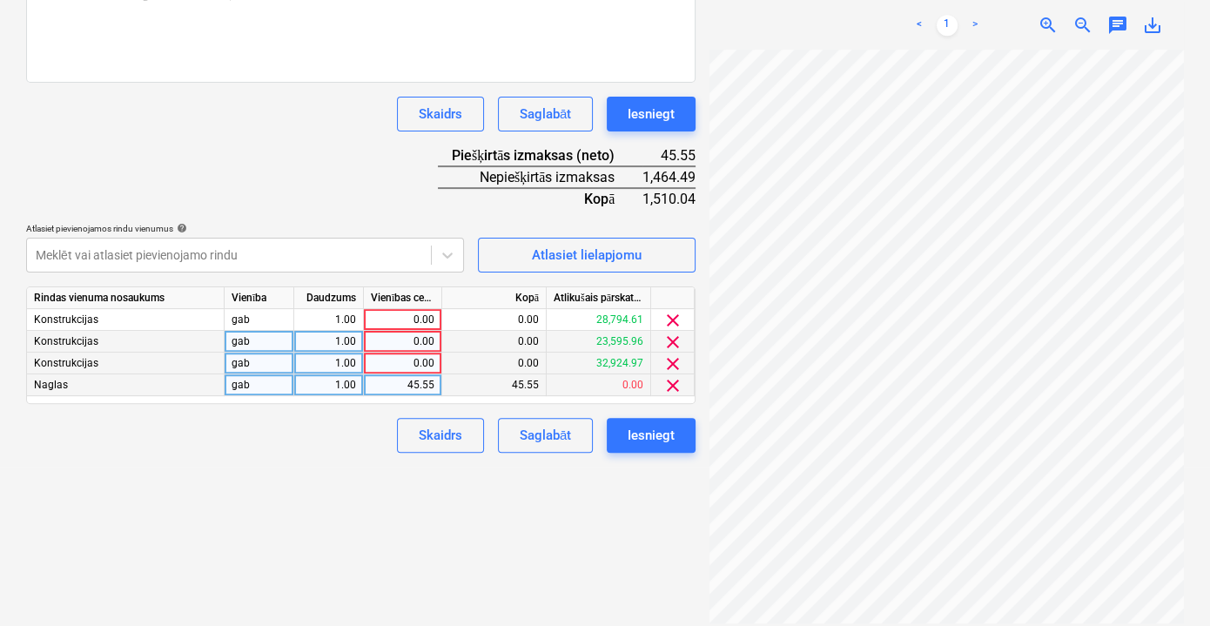
click at [673, 388] on span "clear" at bounding box center [673, 385] width 21 height 21
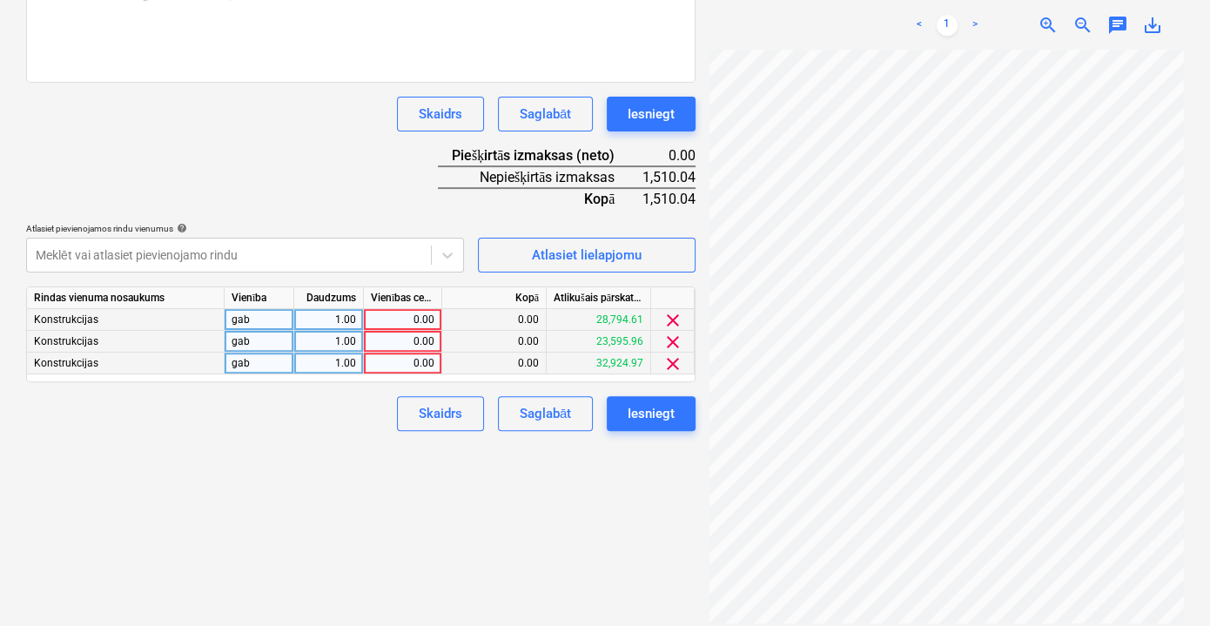
click at [432, 315] on div "0.00" at bounding box center [403, 320] width 64 height 22
type input "503.35"
drag, startPoint x: 406, startPoint y: 317, endPoint x: 440, endPoint y: 314, distance: 34.1
click at [440, 314] on input "503.35" at bounding box center [403, 319] width 78 height 21
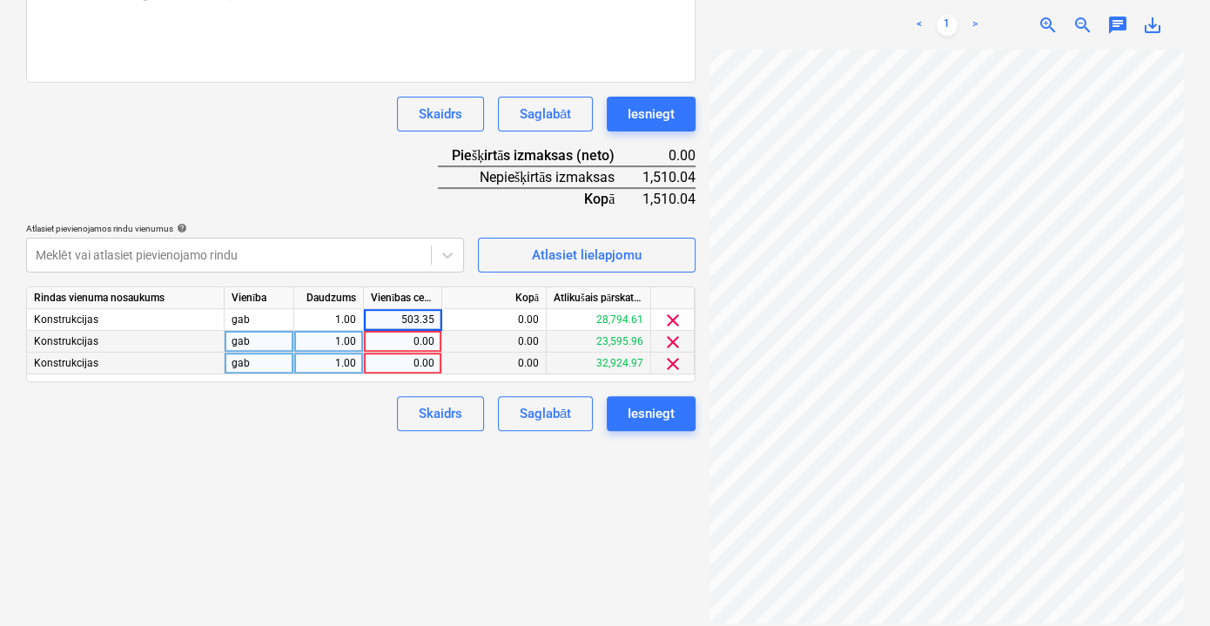
click at [425, 341] on div "0.00" at bounding box center [403, 342] width 64 height 22
click at [418, 358] on div "0.00" at bounding box center [403, 364] width 64 height 22
type input "503.35"
click at [429, 361] on div "503.35" at bounding box center [403, 364] width 78 height 22
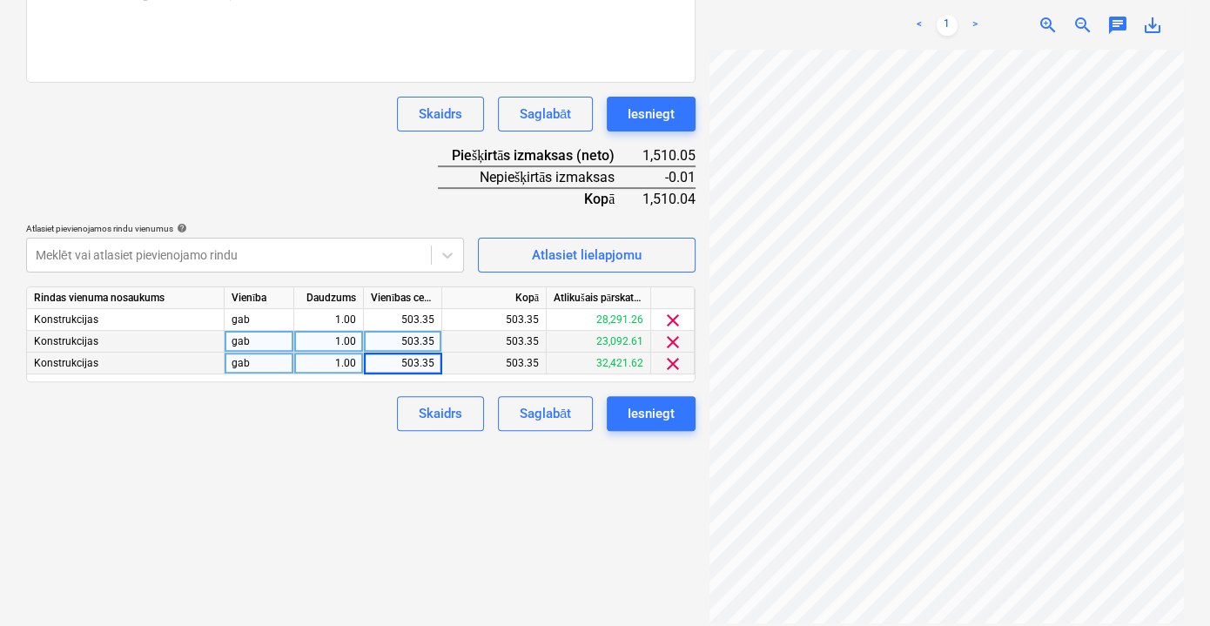
type input "4"
click at [404, 405] on button "Skaidrs" at bounding box center [440, 413] width 87 height 35
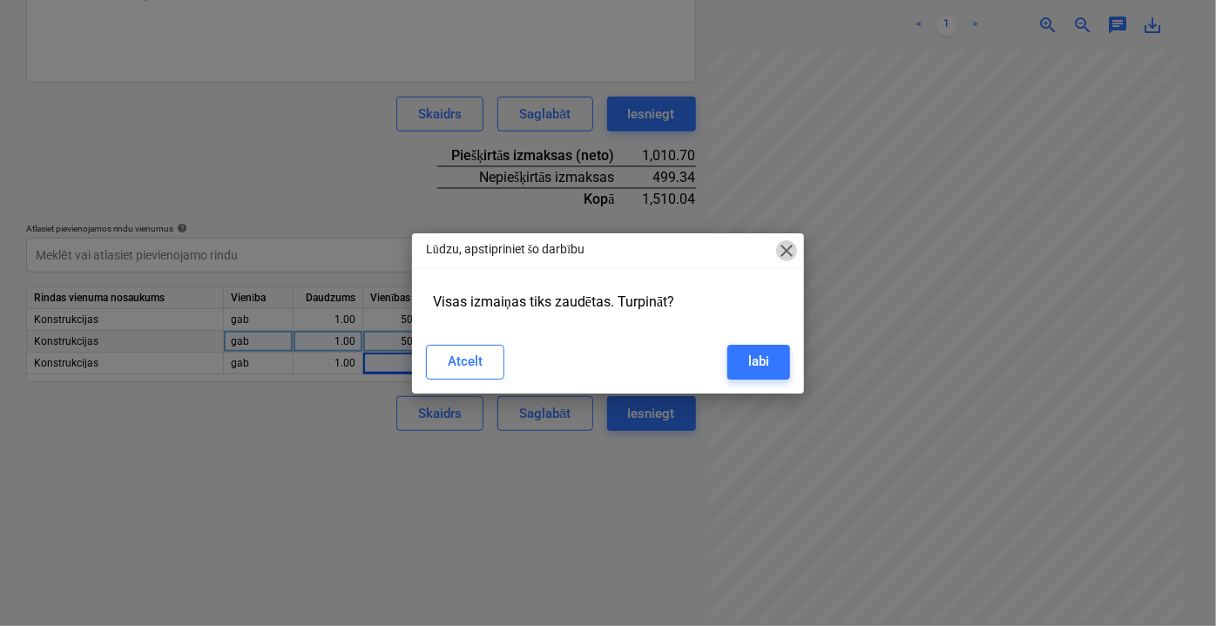
click at [783, 253] on span "close" at bounding box center [786, 250] width 21 height 21
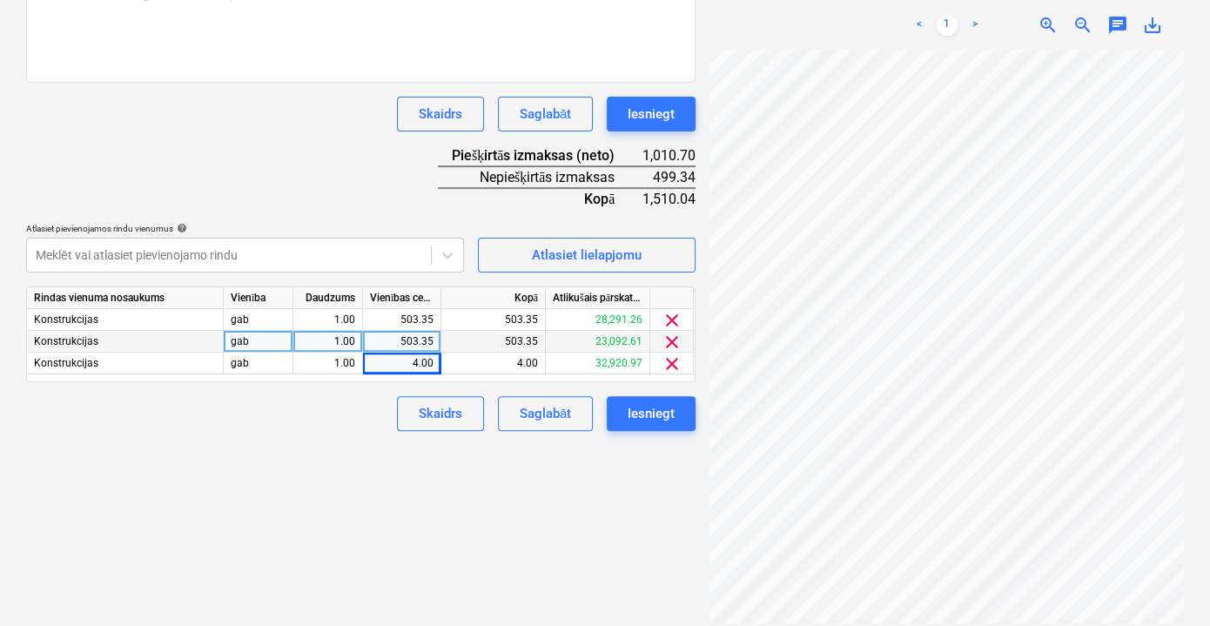
click at [437, 337] on div "503.35" at bounding box center [402, 342] width 78 height 22
click at [412, 367] on div "4.00" at bounding box center [402, 364] width 64 height 22
click at [436, 361] on input "503.35" at bounding box center [402, 363] width 78 height 21
type input "503.36"
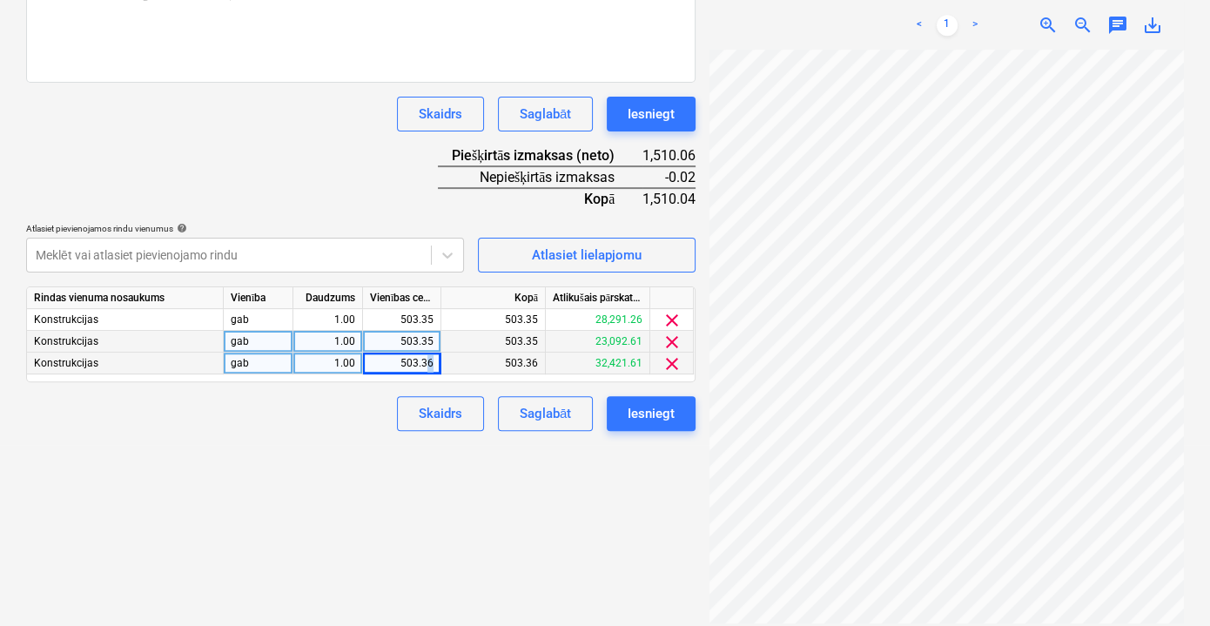
click at [428, 364] on div "503.36" at bounding box center [402, 364] width 78 height 22
click at [408, 371] on input "4" at bounding box center [402, 363] width 78 height 21
type input "503.34"
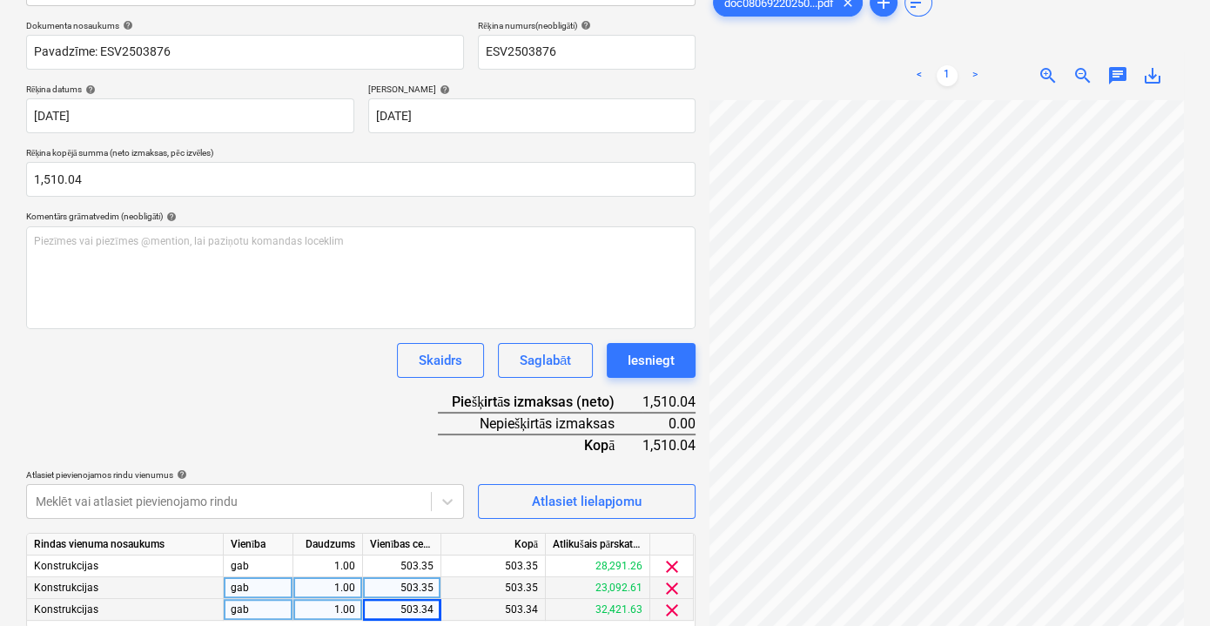
scroll to position [315, 0]
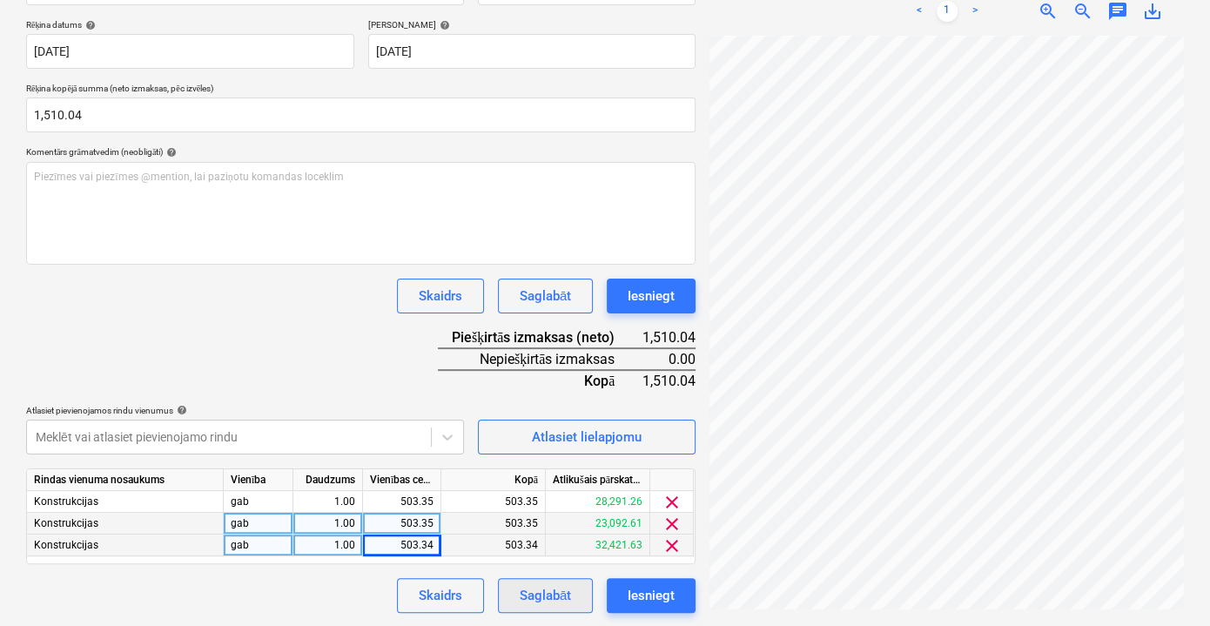
click at [556, 597] on div "Saglabāt" at bounding box center [545, 595] width 51 height 23
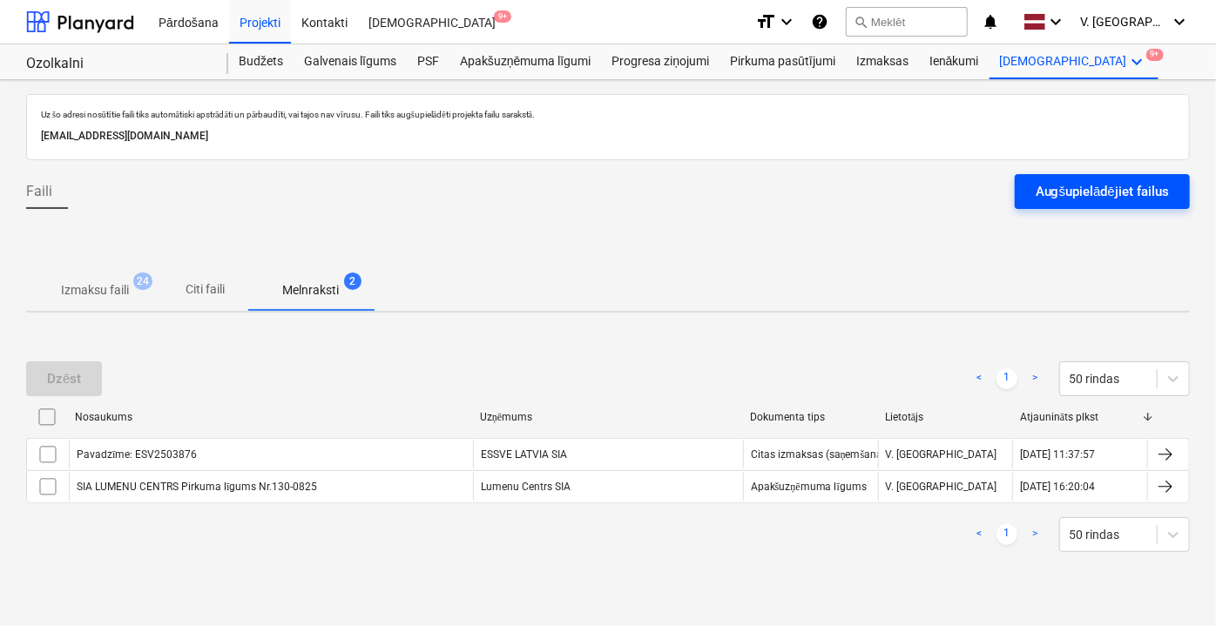
click at [1130, 192] on div "Augšupielādējiet failus" at bounding box center [1101, 191] width 133 height 23
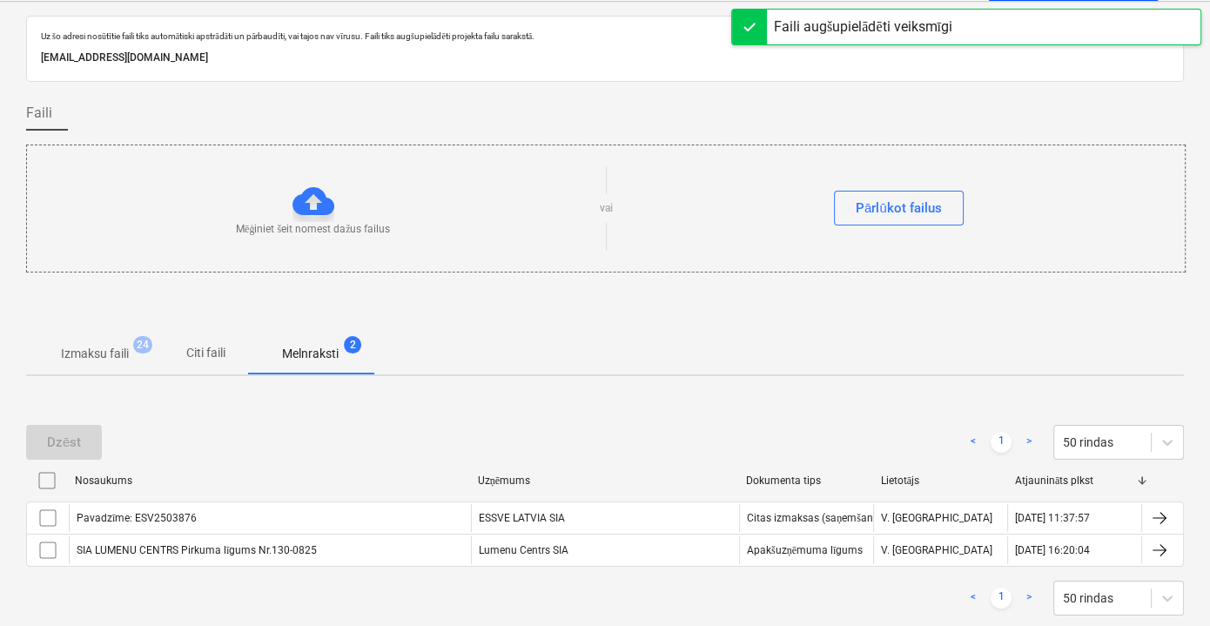
scroll to position [78, 0]
click at [216, 364] on span "Citi faili" at bounding box center [206, 353] width 84 height 29
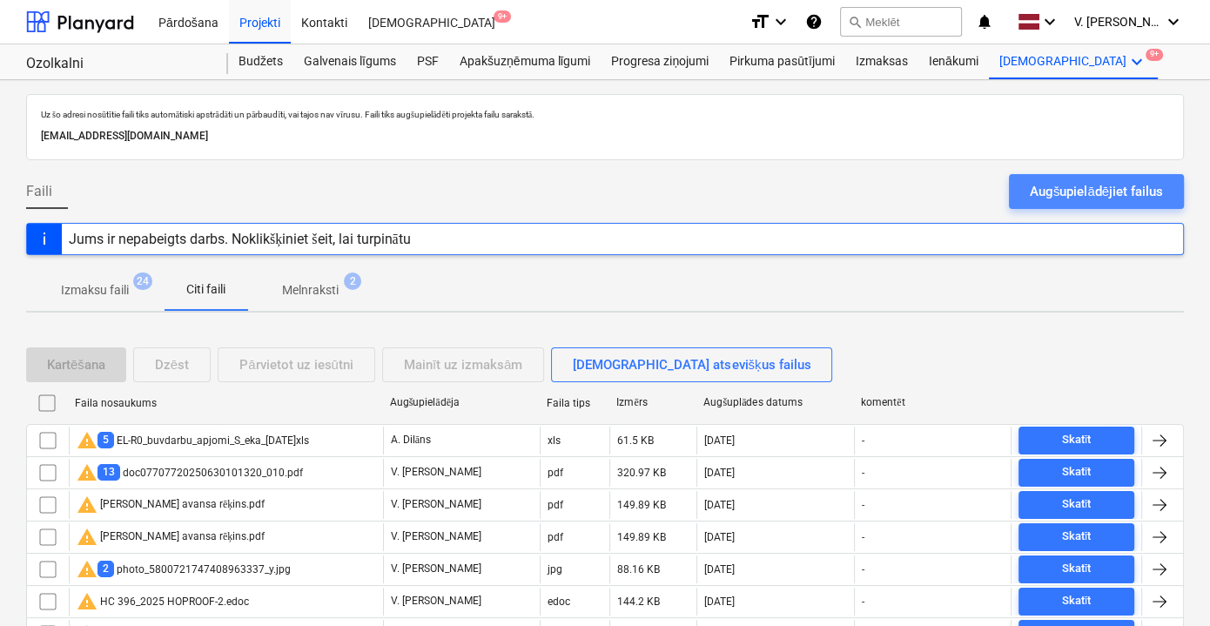
click at [1070, 187] on div "Augšupielādējiet failus" at bounding box center [1096, 191] width 133 height 23
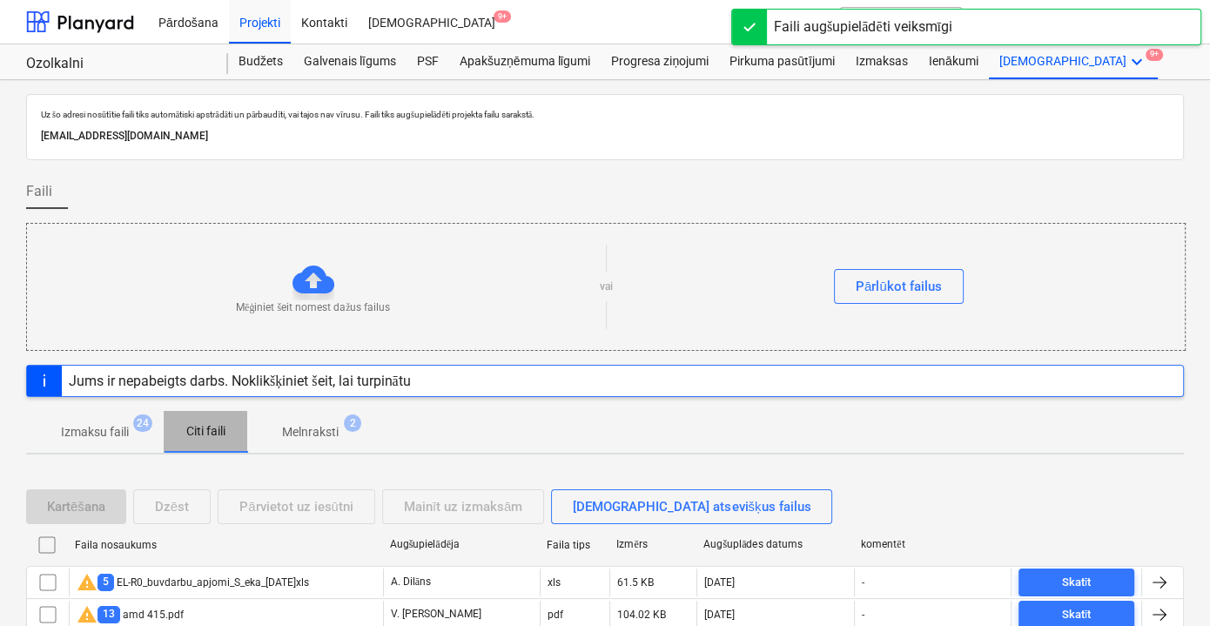
click at [206, 418] on span "Citi faili" at bounding box center [206, 431] width 84 height 29
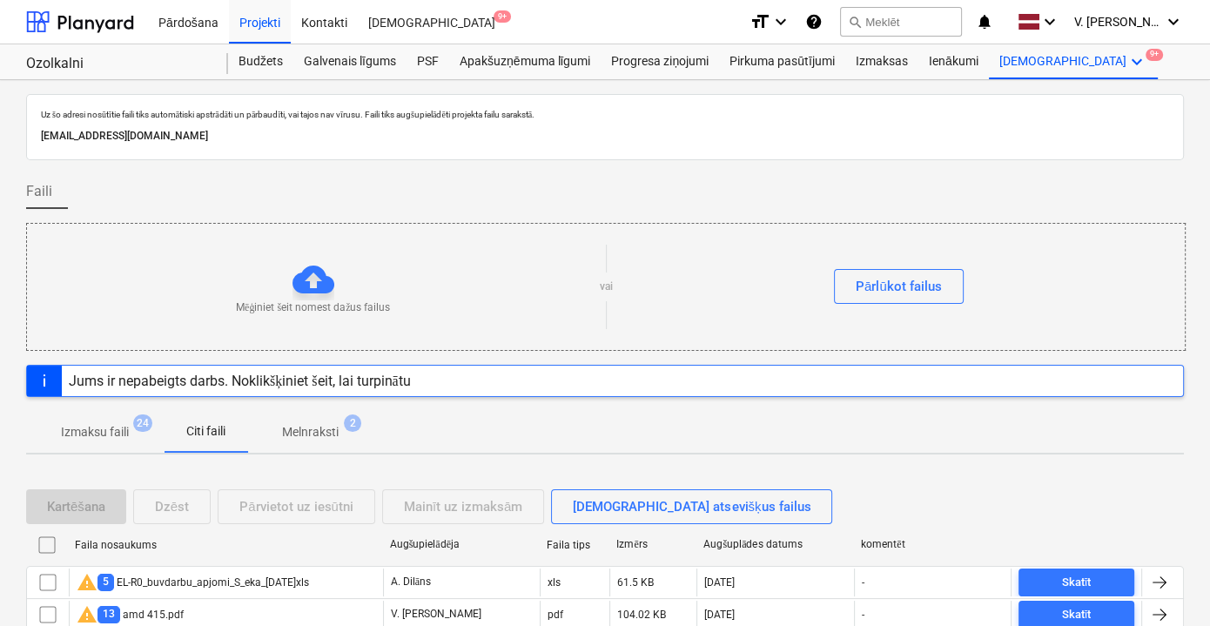
click at [118, 421] on span "Izmaksu faili 24" at bounding box center [95, 431] width 138 height 31
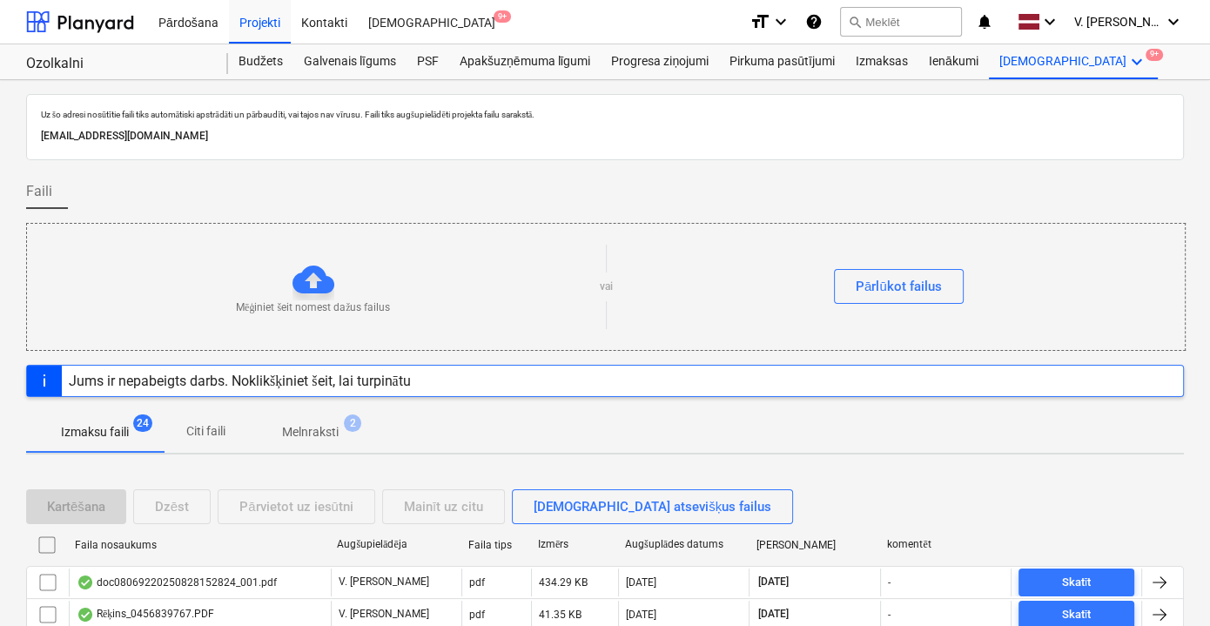
click at [217, 425] on p "Citi faili" at bounding box center [206, 431] width 42 height 18
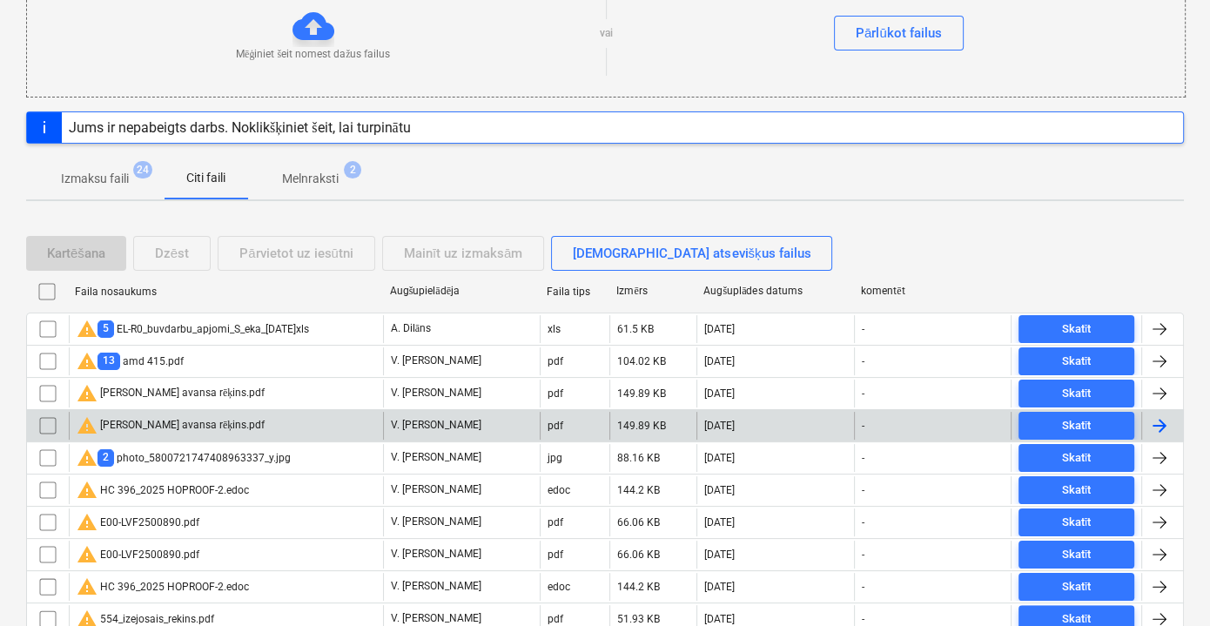
scroll to position [158, 0]
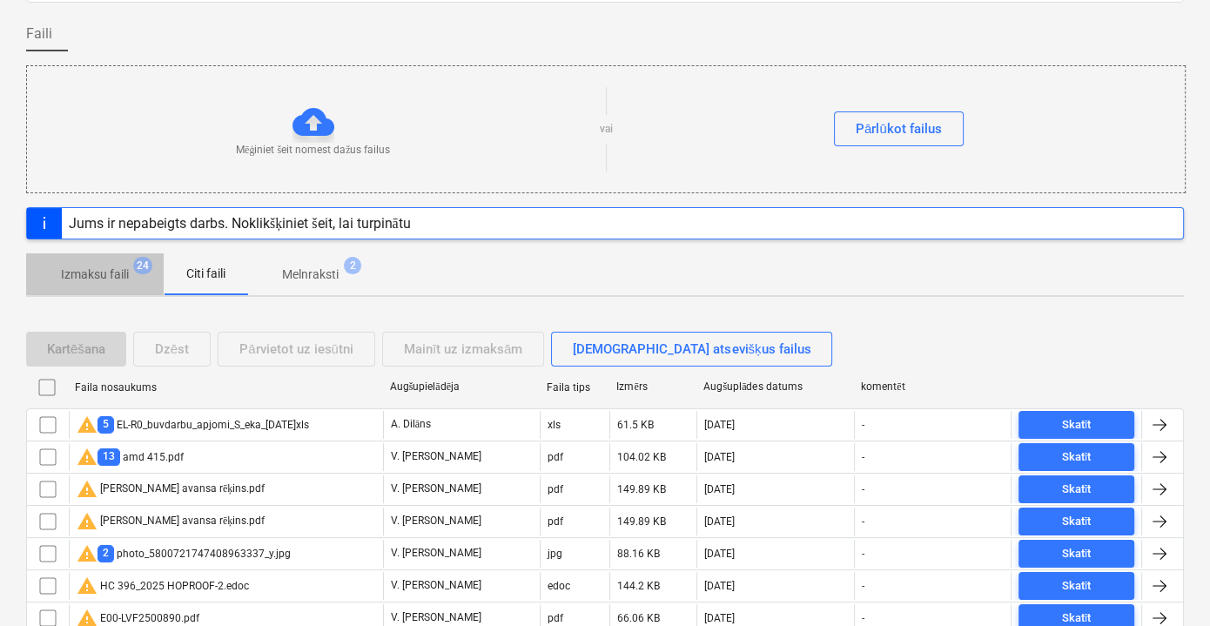
click at [116, 284] on span "Izmaksu faili 24" at bounding box center [95, 274] width 138 height 31
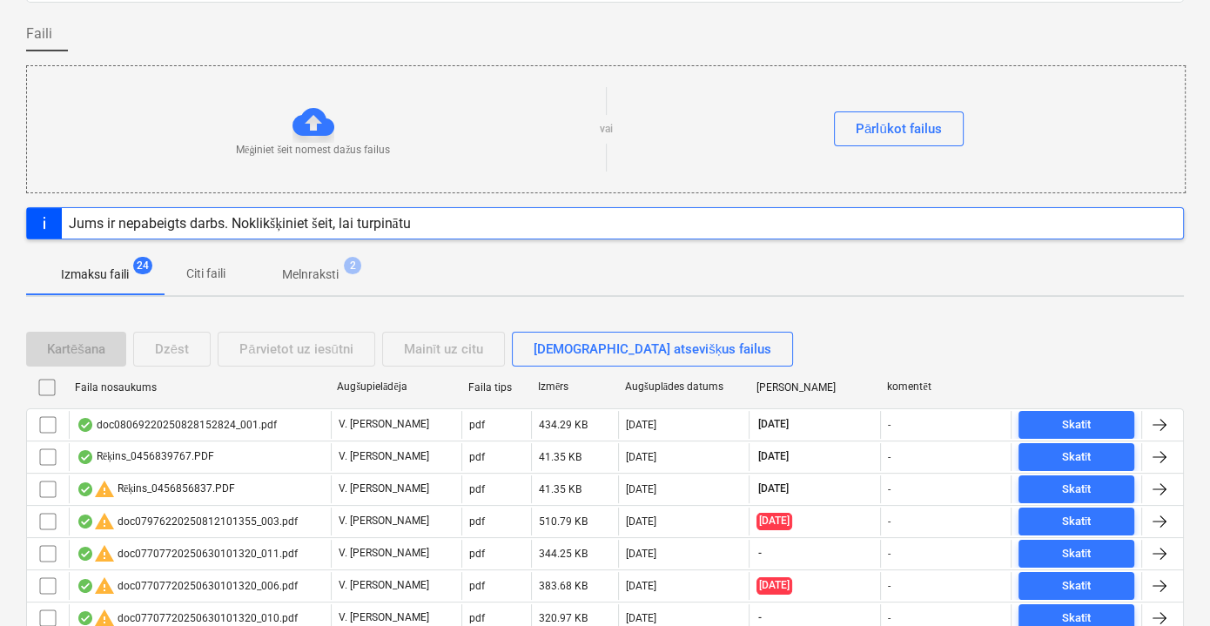
click at [183, 275] on span "Citi faili" at bounding box center [206, 274] width 84 height 29
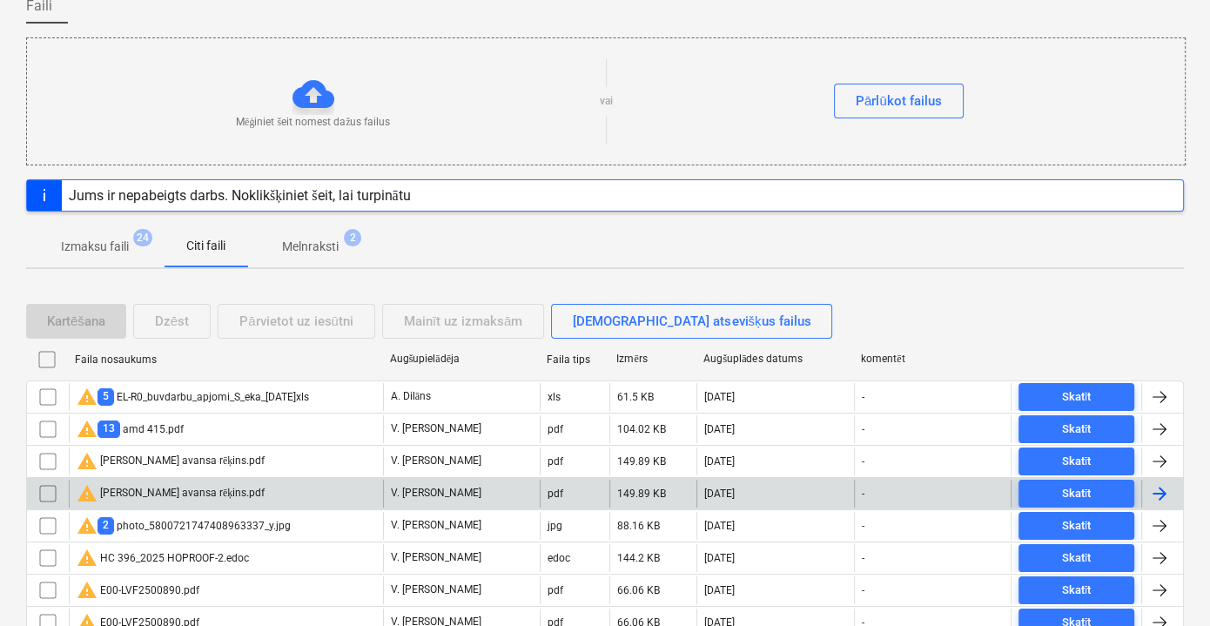
scroll to position [78, 0]
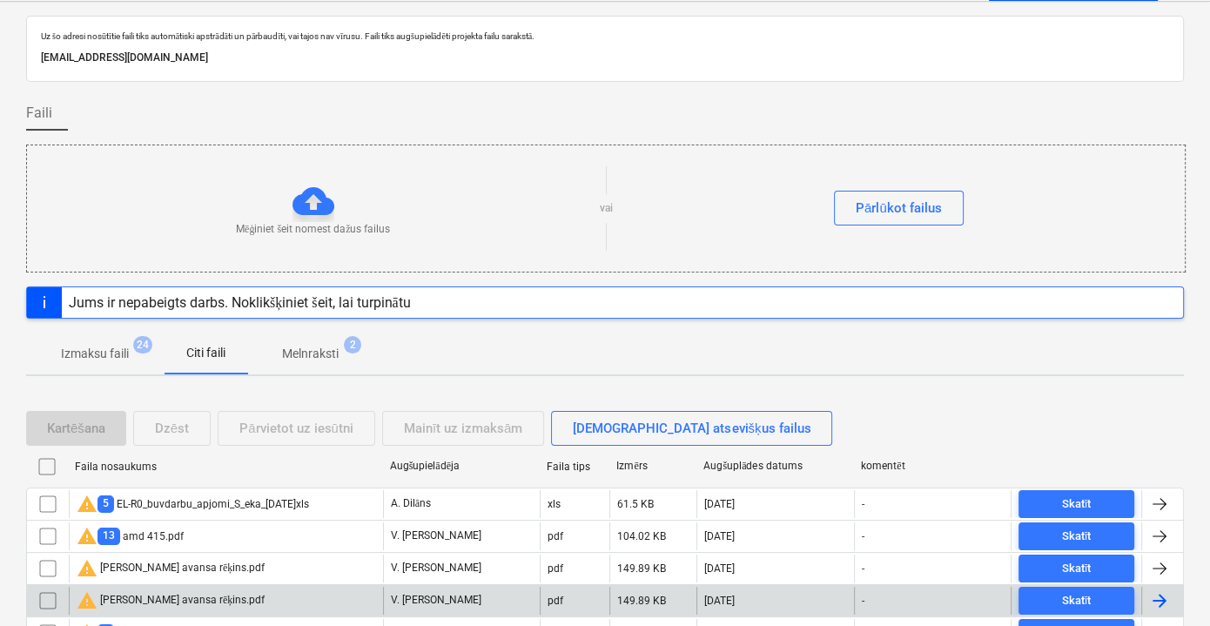
click at [209, 355] on p "Citi faili" at bounding box center [206, 353] width 42 height 18
click at [208, 354] on p "Citi faili" at bounding box center [206, 353] width 42 height 18
click at [209, 354] on p "Citi faili" at bounding box center [206, 353] width 42 height 18
click at [211, 354] on p "Citi faili" at bounding box center [206, 353] width 42 height 18
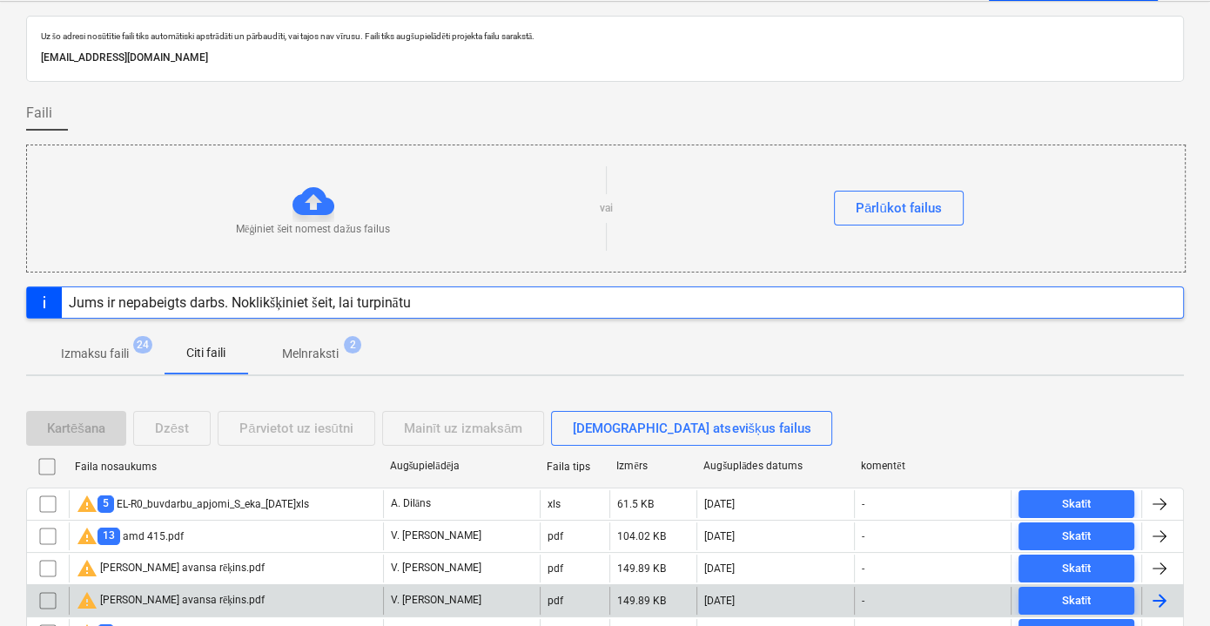
scroll to position [0, 0]
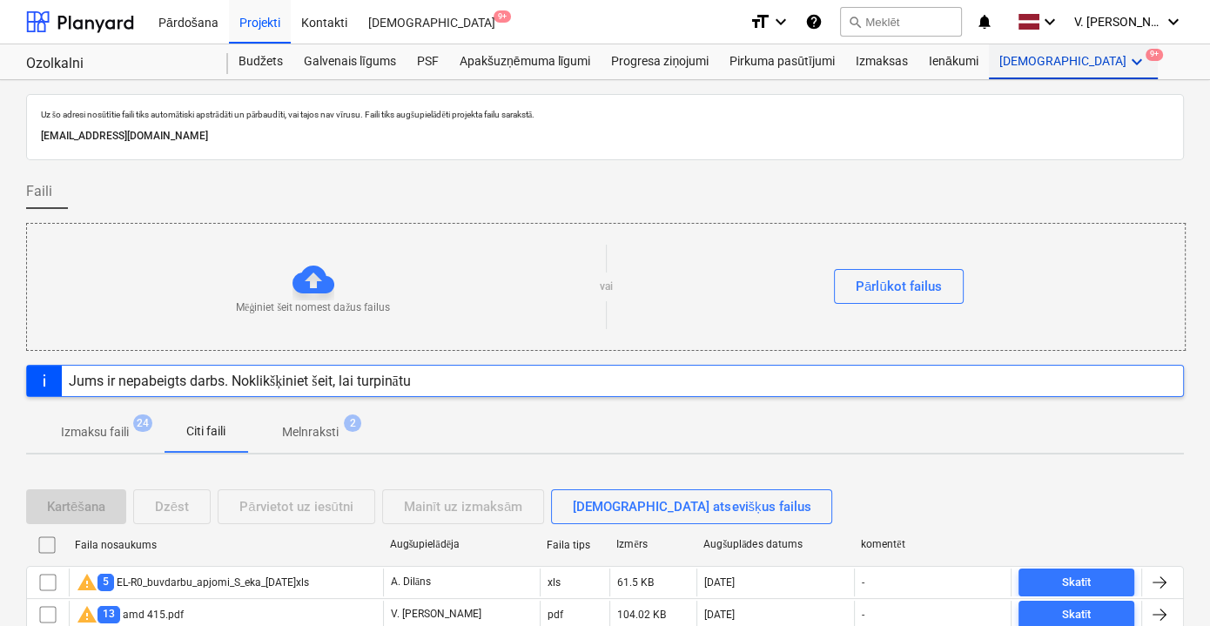
click at [1127, 58] on icon "keyboard_arrow_down" at bounding box center [1137, 61] width 21 height 21
click at [1083, 126] on span "9+" at bounding box center [1091, 126] width 17 height 12
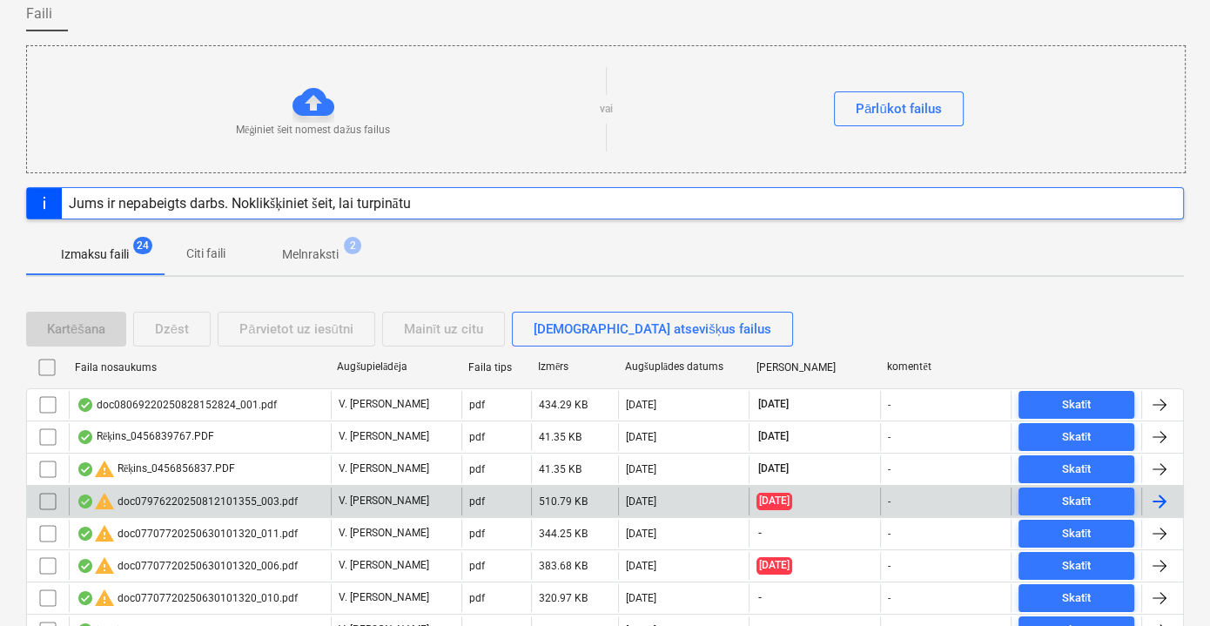
scroll to position [78, 0]
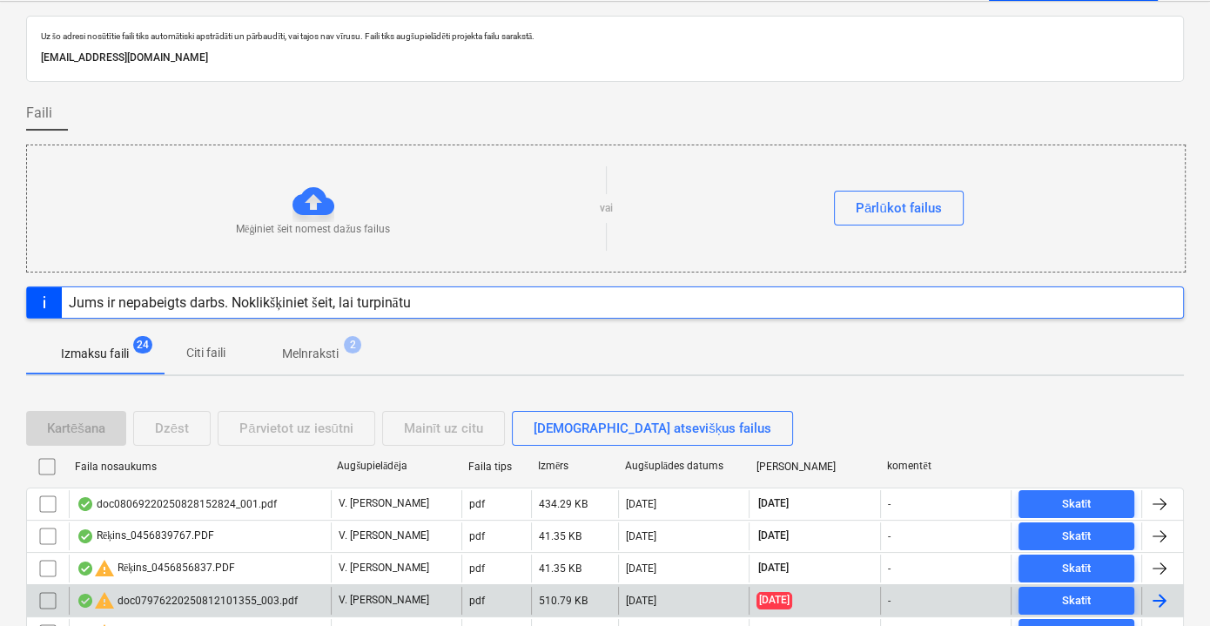
click at [227, 356] on span "Citi faili" at bounding box center [206, 353] width 84 height 29
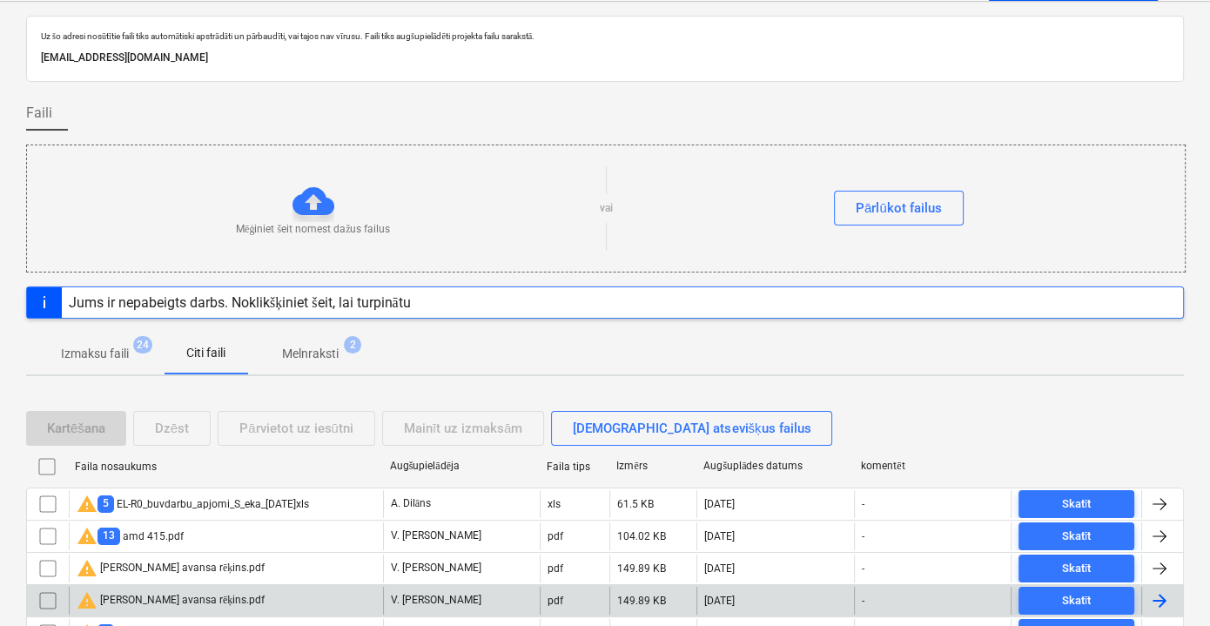
click at [401, 302] on div "Jums ir nepabeigts darbs. Noklikšķiniet šeit, lai turpinātu" at bounding box center [240, 302] width 342 height 17
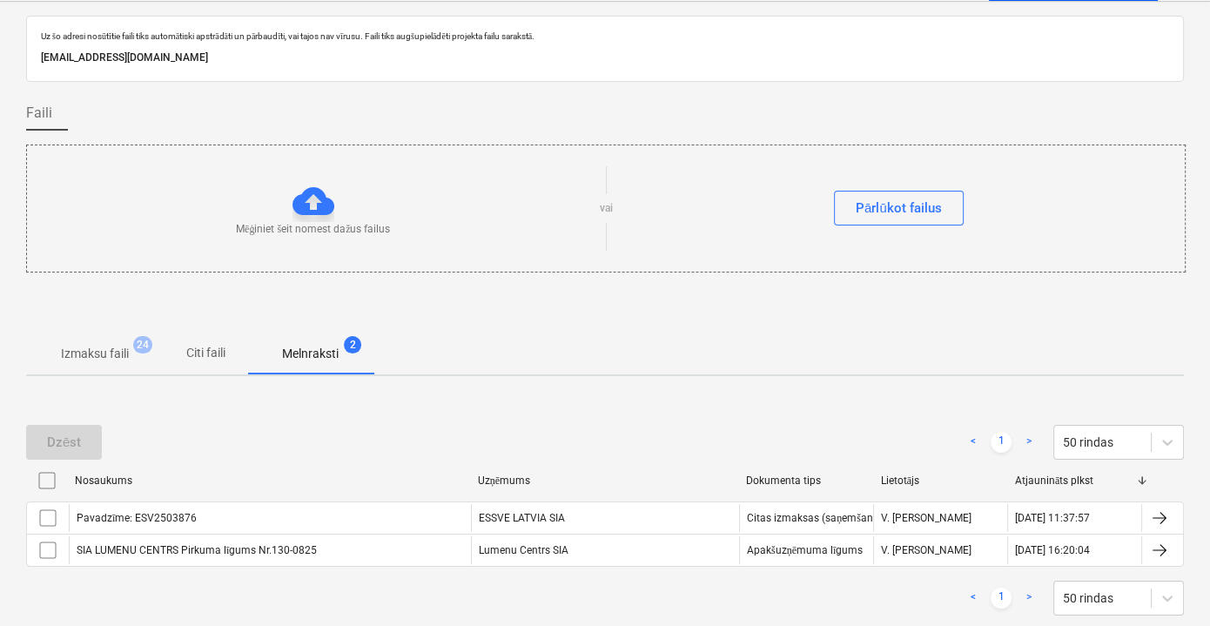
drag, startPoint x: 215, startPoint y: 352, endPoint x: 235, endPoint y: 355, distance: 20.3
click at [214, 352] on p "Citi faili" at bounding box center [206, 353] width 42 height 18
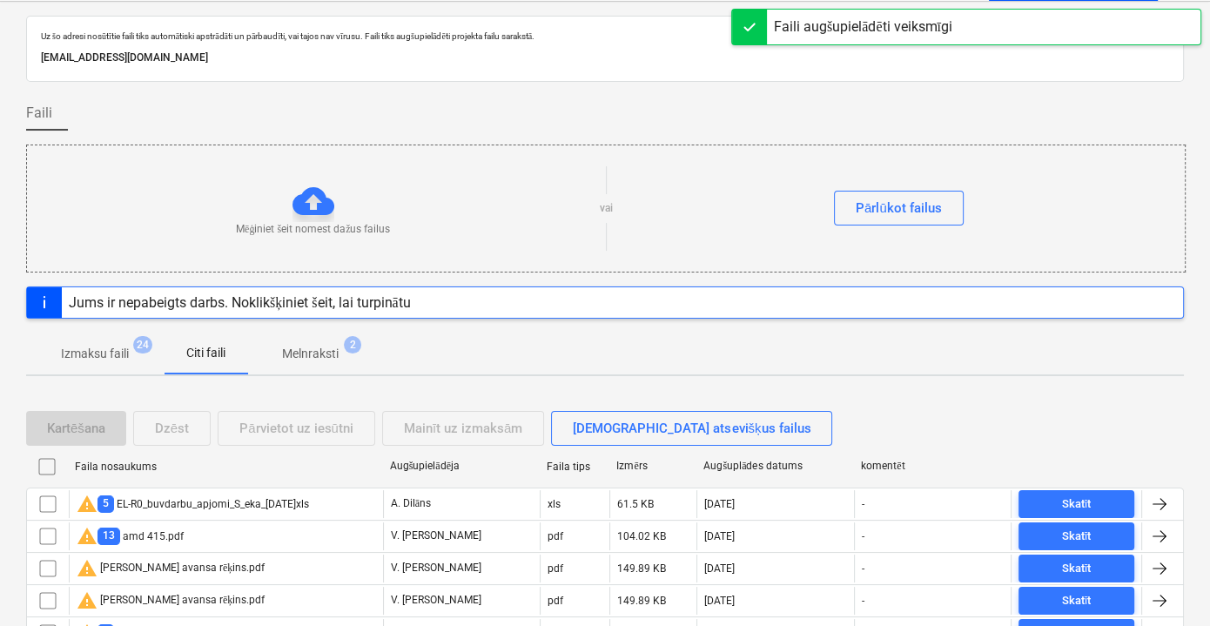
click at [887, 27] on div "Faili augšupielādēti veiksmīgi" at bounding box center [863, 27] width 179 height 21
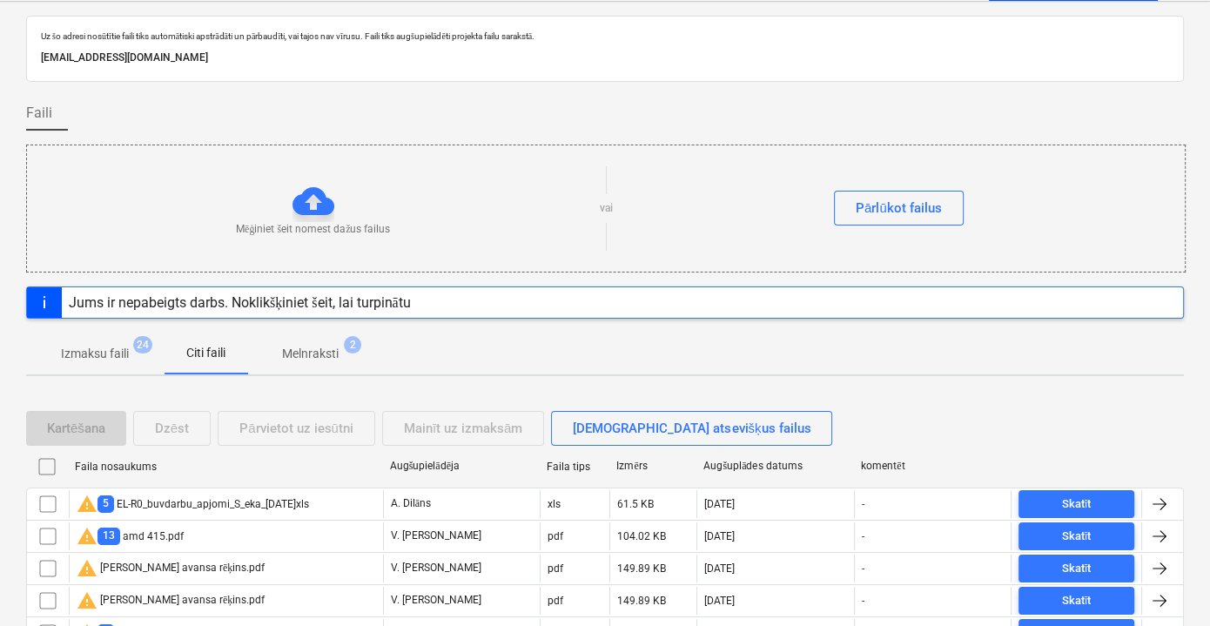
click at [290, 59] on p "[EMAIL_ADDRESS][DOMAIN_NAME]" at bounding box center [605, 58] width 1129 height 18
click at [222, 366] on button "Citi faili" at bounding box center [206, 354] width 84 height 42
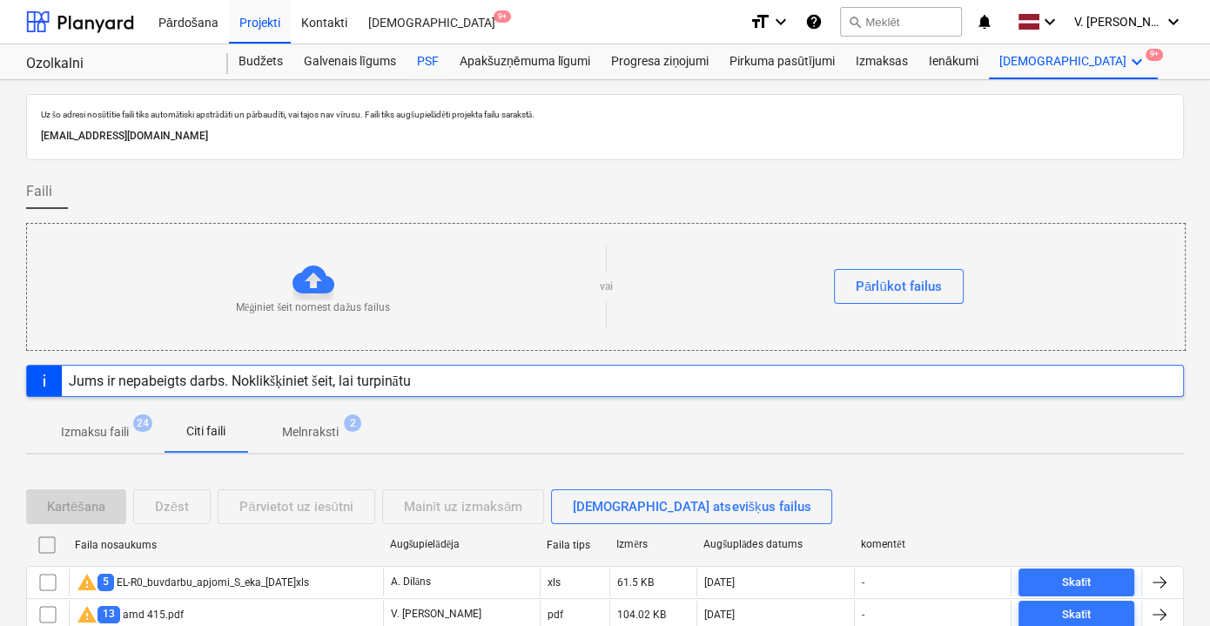
drag, startPoint x: 429, startPoint y: 78, endPoint x: 429, endPoint y: 69, distance: 9.6
click at [429, 78] on div "PSF" at bounding box center [428, 61] width 43 height 35
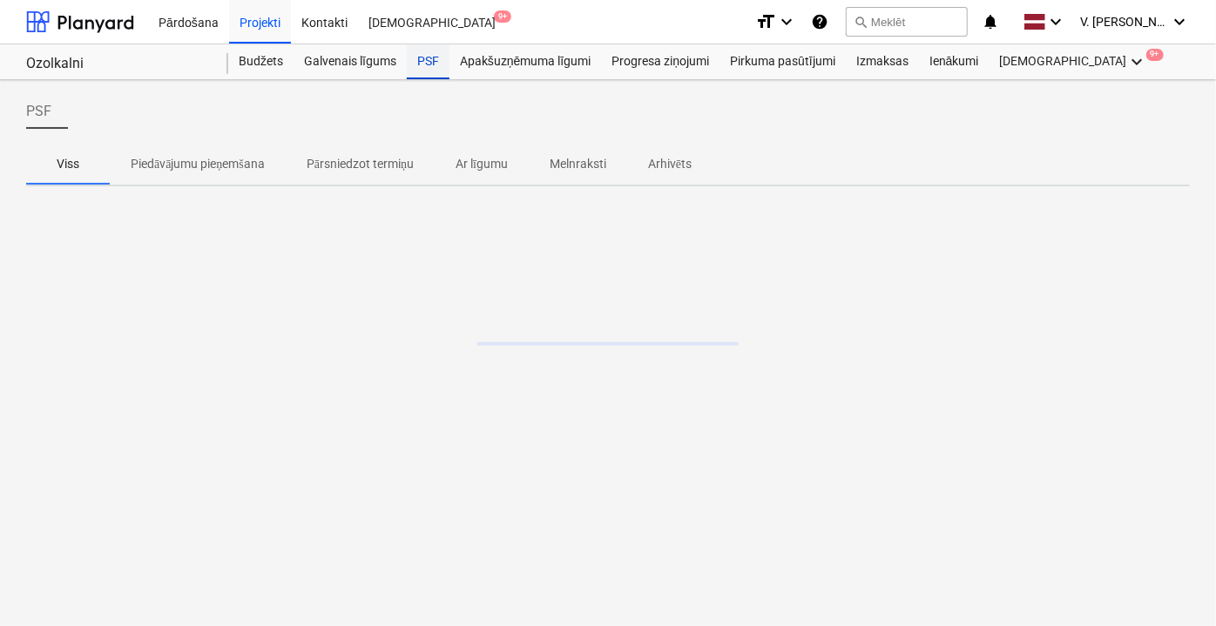
click at [429, 69] on div "PSF" at bounding box center [428, 61] width 43 height 35
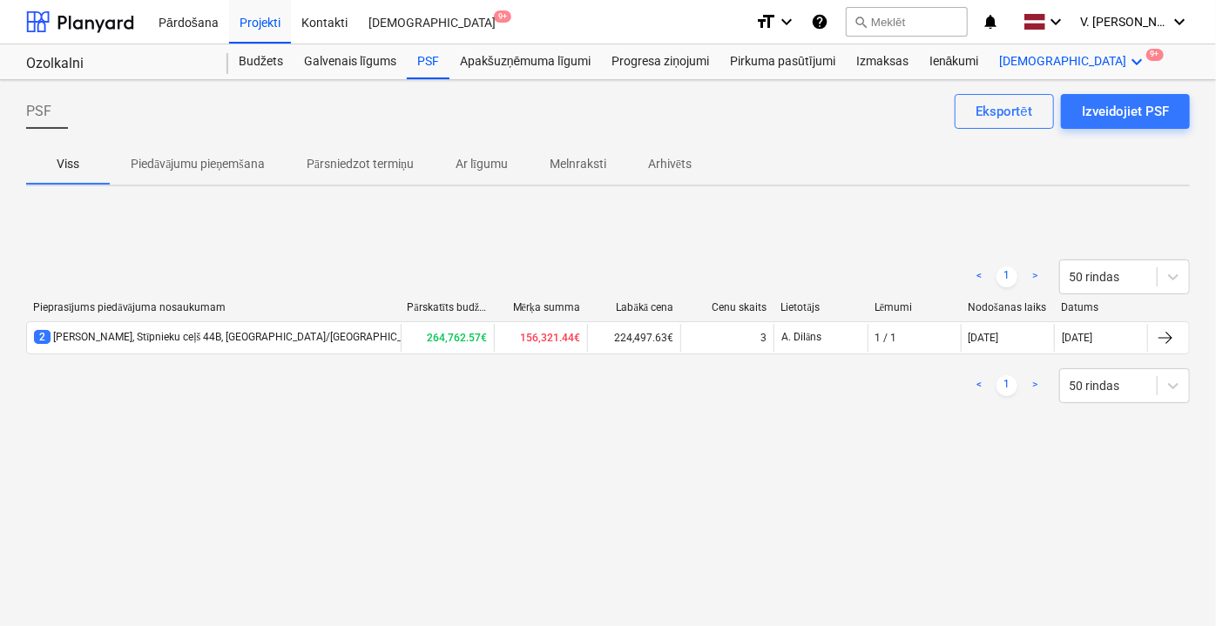
click at [1127, 59] on icon "keyboard_arrow_down" at bounding box center [1137, 61] width 21 height 21
click at [1037, 59] on div at bounding box center [608, 313] width 1216 height 626
click at [1017, 59] on div "Vairāk keyboard_arrow_down 9+" at bounding box center [1073, 61] width 169 height 35
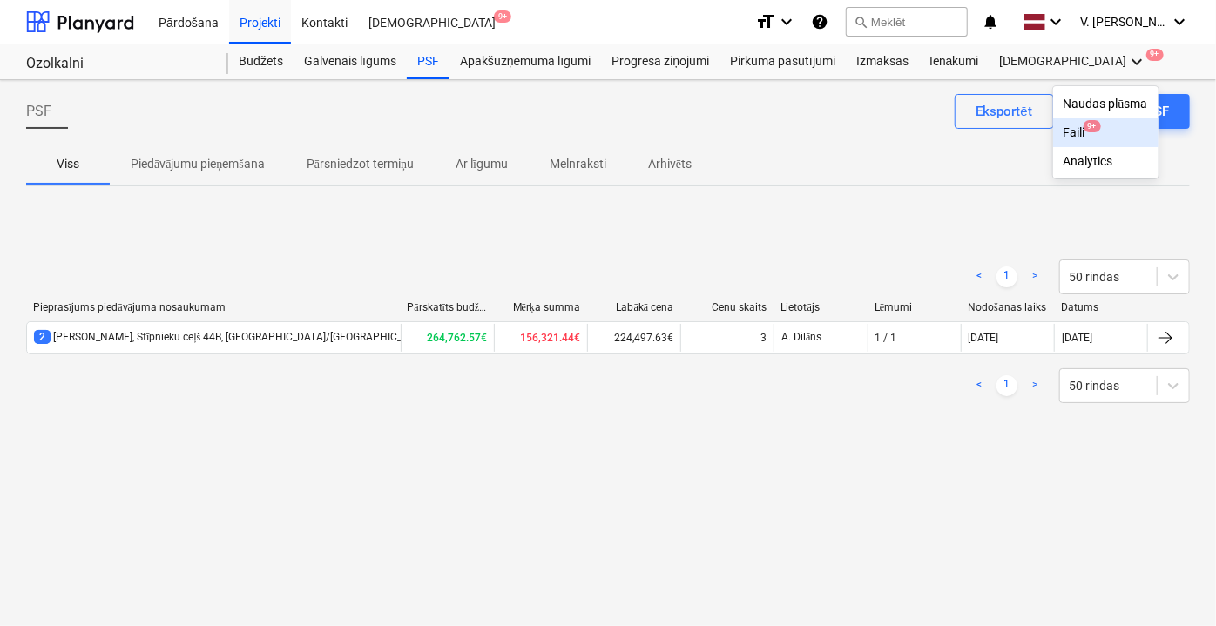
click at [1063, 127] on div "Faili 9+" at bounding box center [1105, 132] width 84 height 15
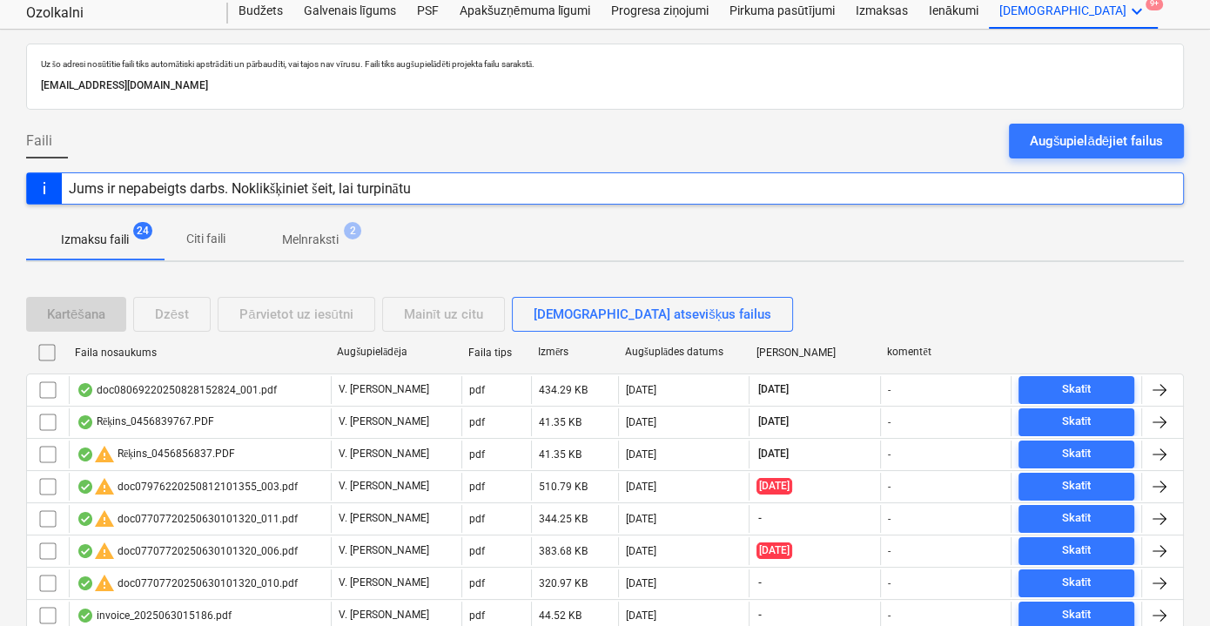
scroll to position [78, 0]
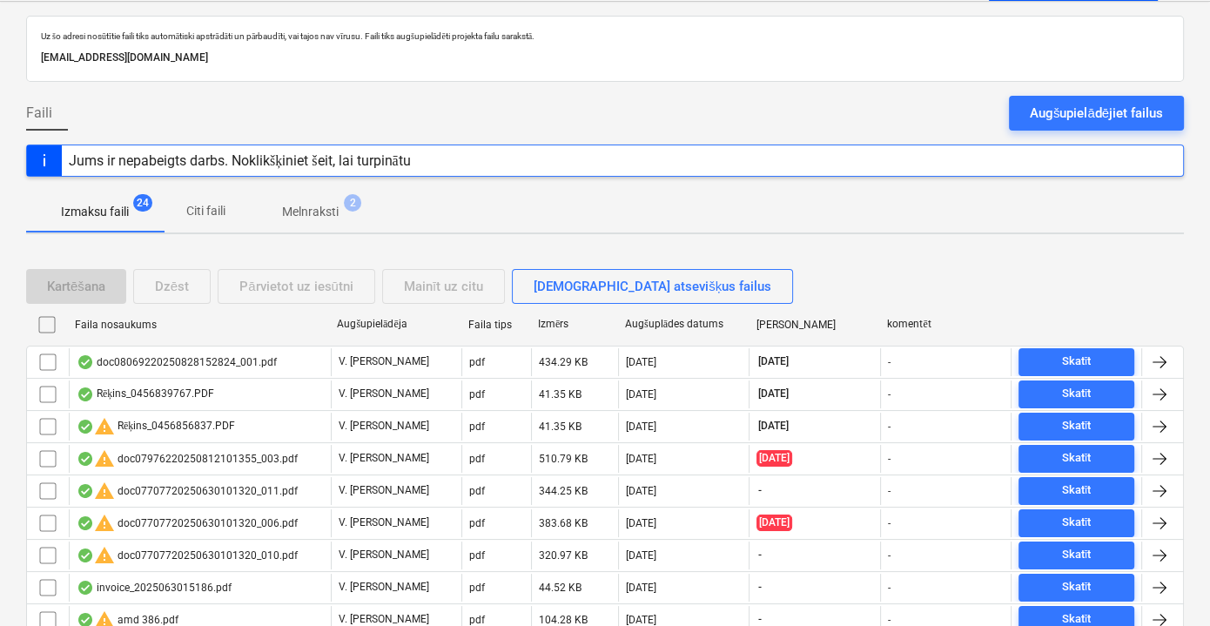
click at [1080, 102] on div "Augšupielādējiet failus" at bounding box center [1096, 113] width 133 height 23
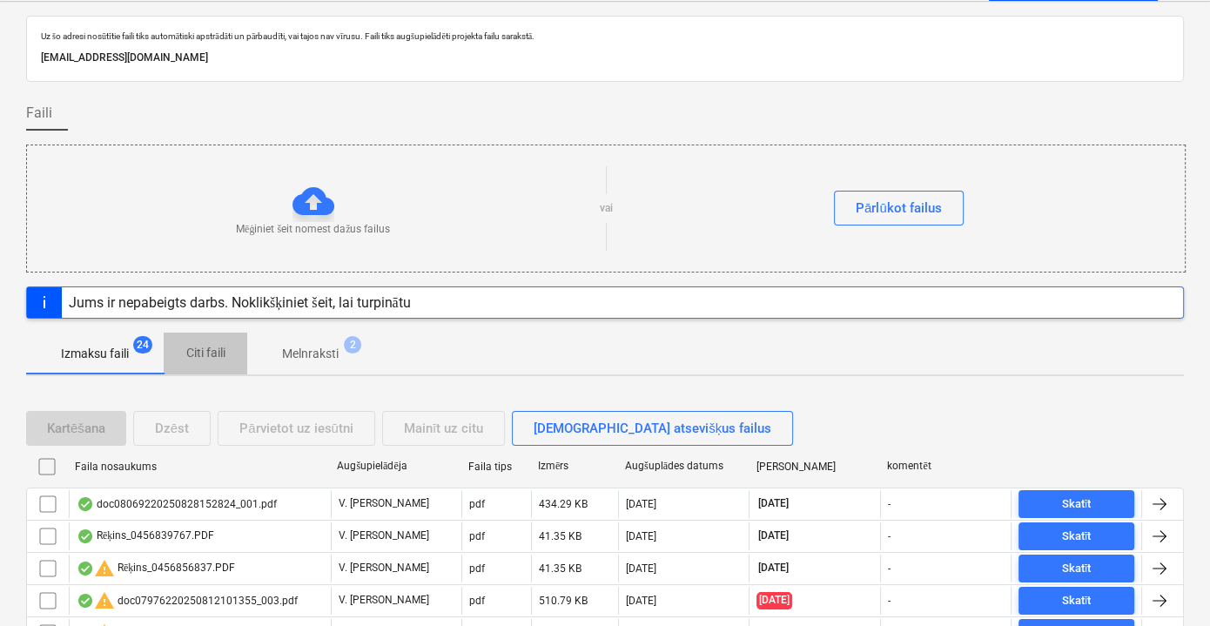
click at [190, 349] on p "Citi faili" at bounding box center [206, 353] width 42 height 18
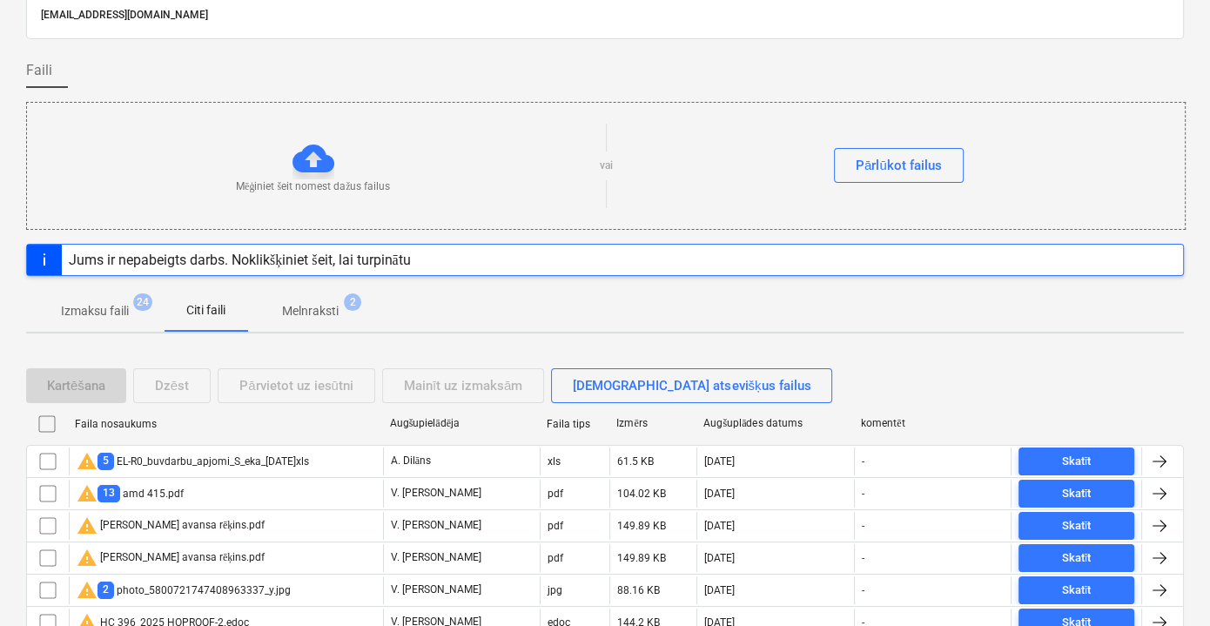
scroll to position [158, 0]
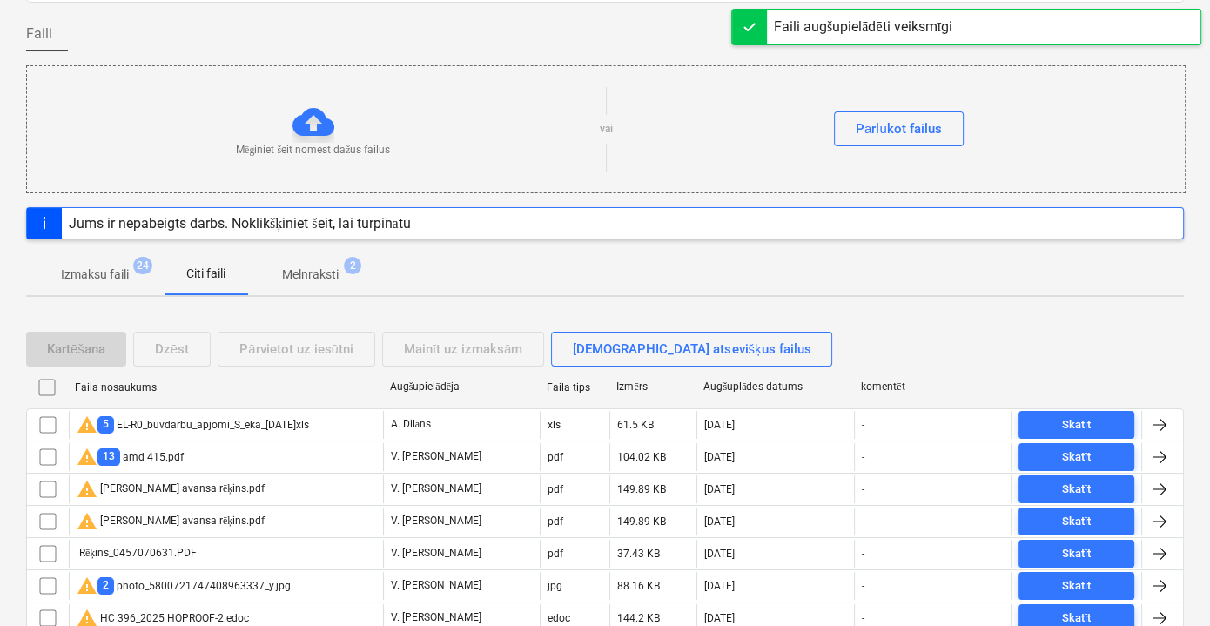
click at [825, 28] on div "Faili augšupielādēti veiksmīgi" at bounding box center [863, 27] width 179 height 21
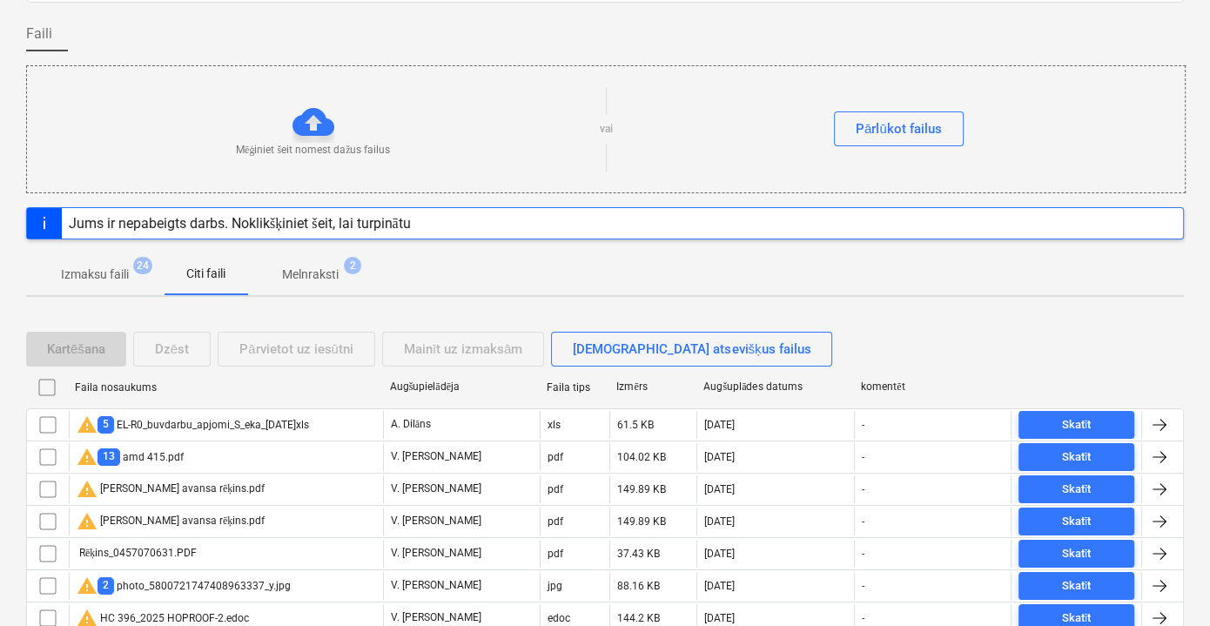
click at [316, 273] on p "Melnraksti" at bounding box center [310, 275] width 57 height 18
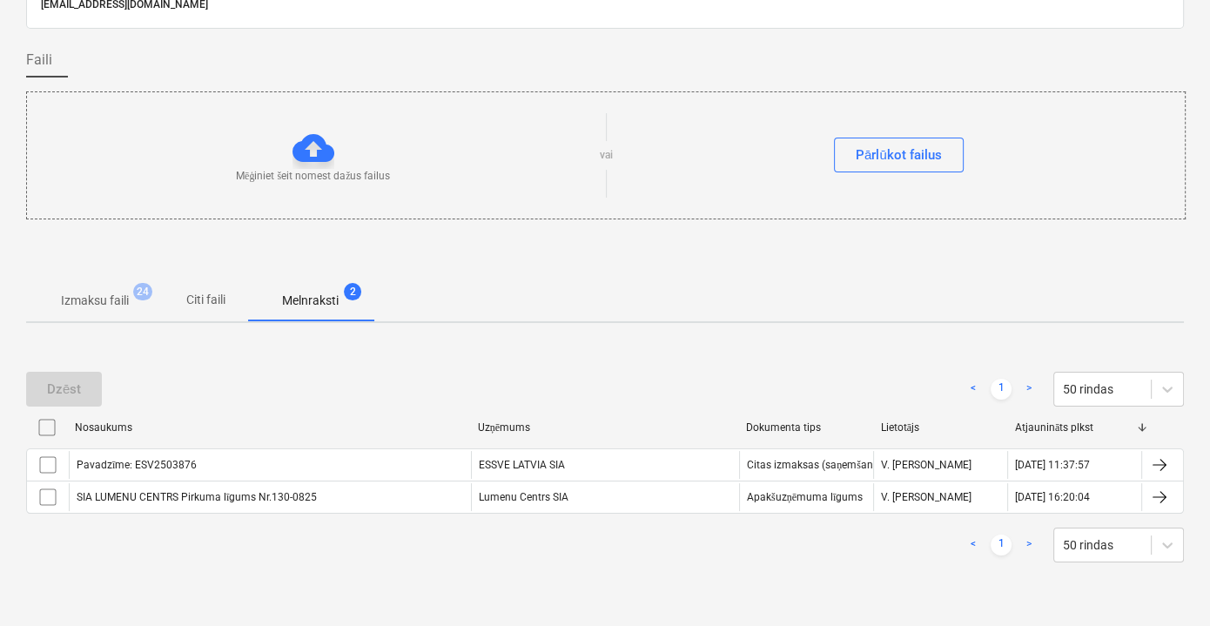
scroll to position [129, 0]
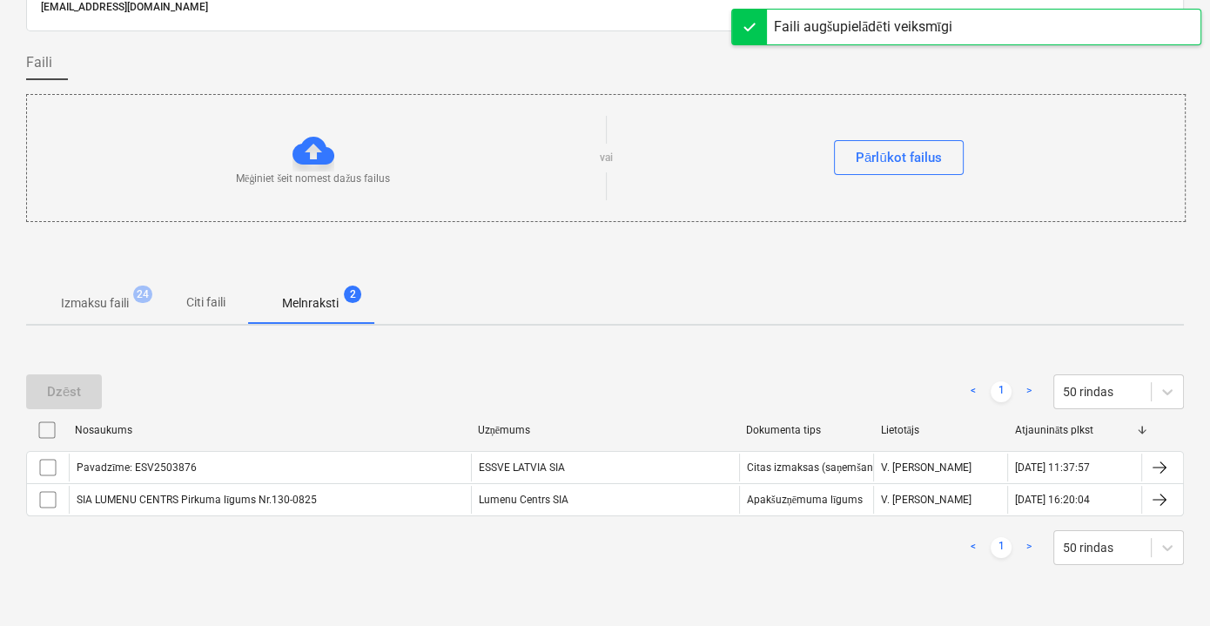
click at [238, 299] on span "Citi faili" at bounding box center [206, 302] width 84 height 29
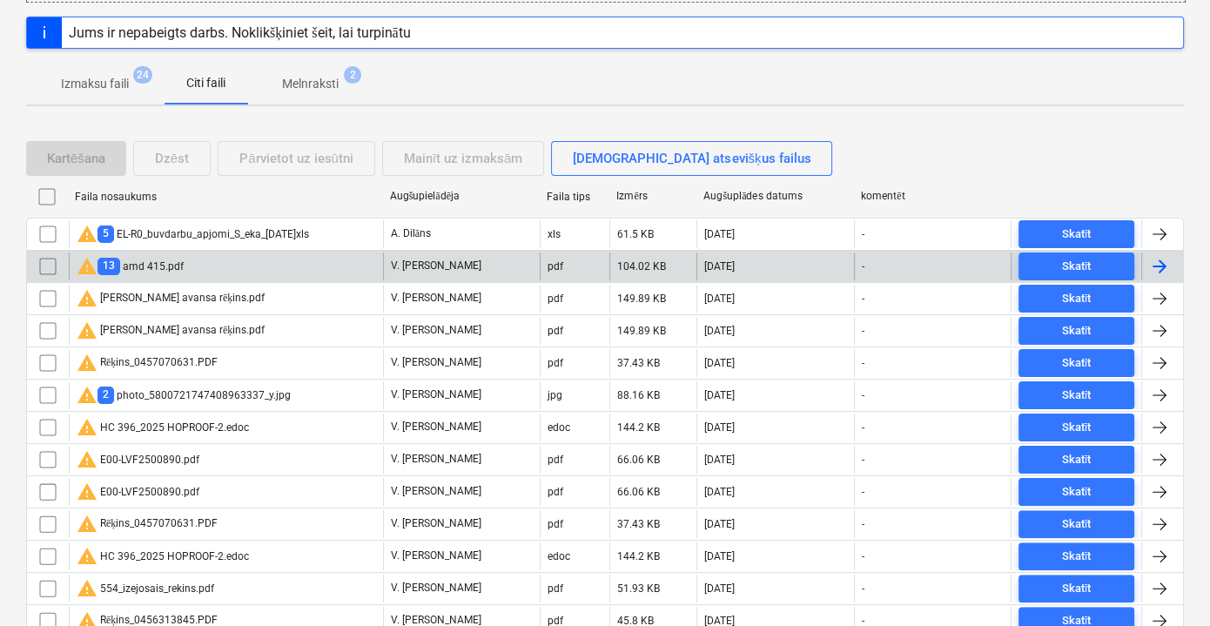
scroll to position [367, 0]
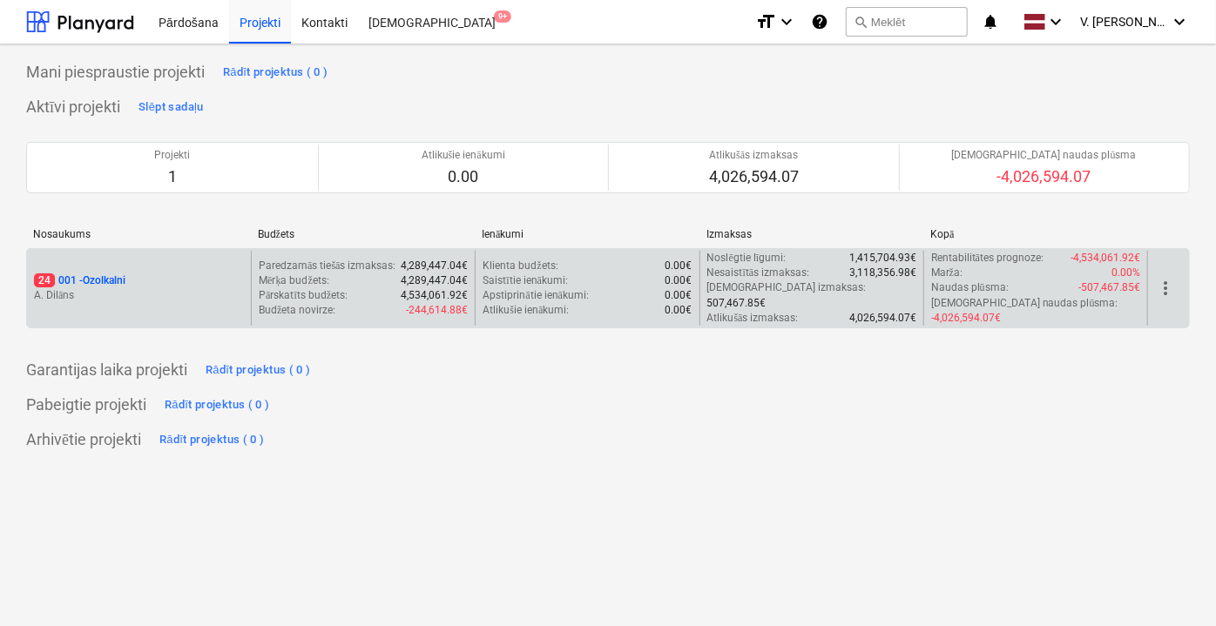
click at [240, 289] on p "A. Dilāns" at bounding box center [139, 295] width 210 height 15
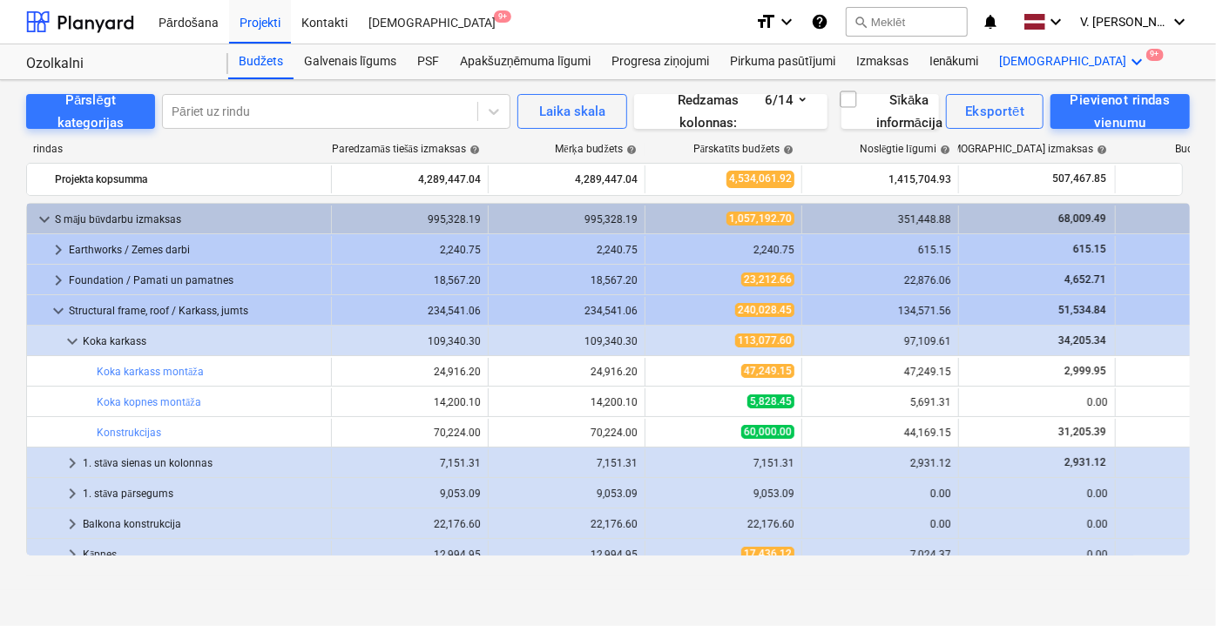
click at [1018, 59] on div "Vairāk keyboard_arrow_down 9+" at bounding box center [1073, 61] width 169 height 35
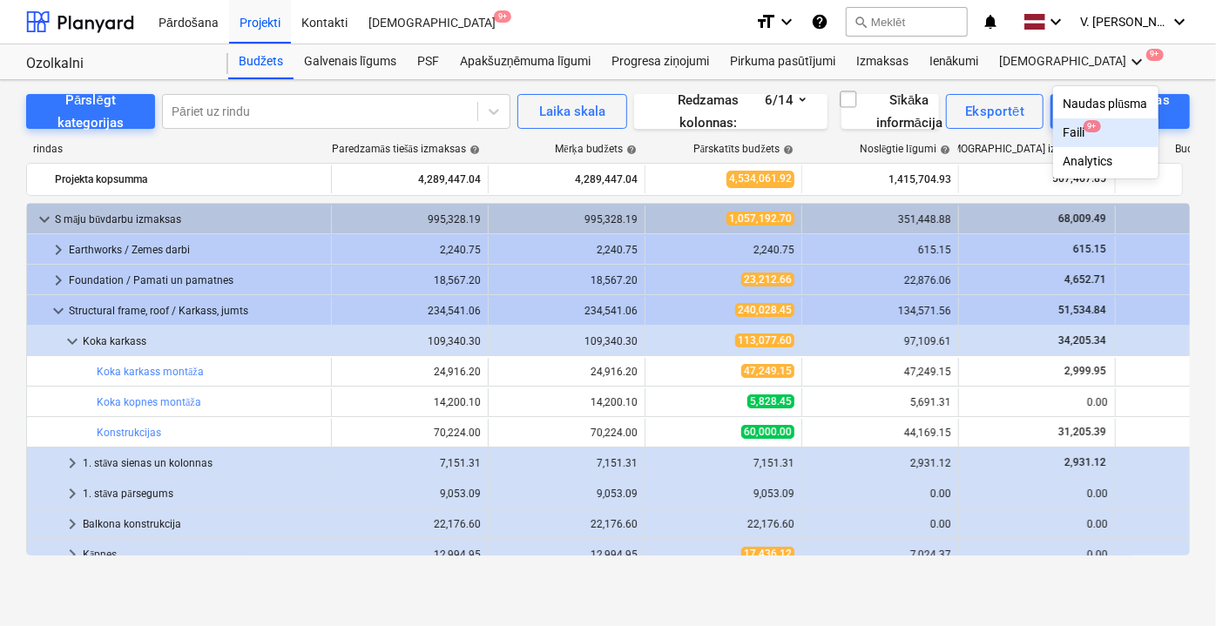
click at [1063, 131] on div "Faili 9+" at bounding box center [1105, 132] width 84 height 15
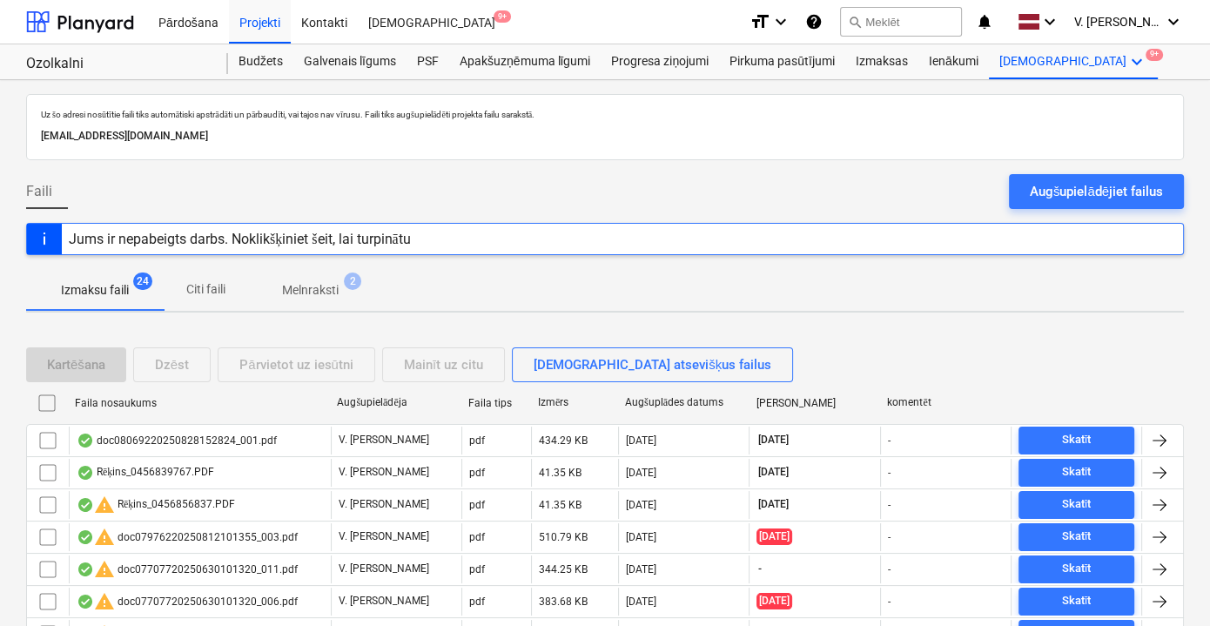
click at [208, 294] on p "Citi faili" at bounding box center [206, 289] width 42 height 18
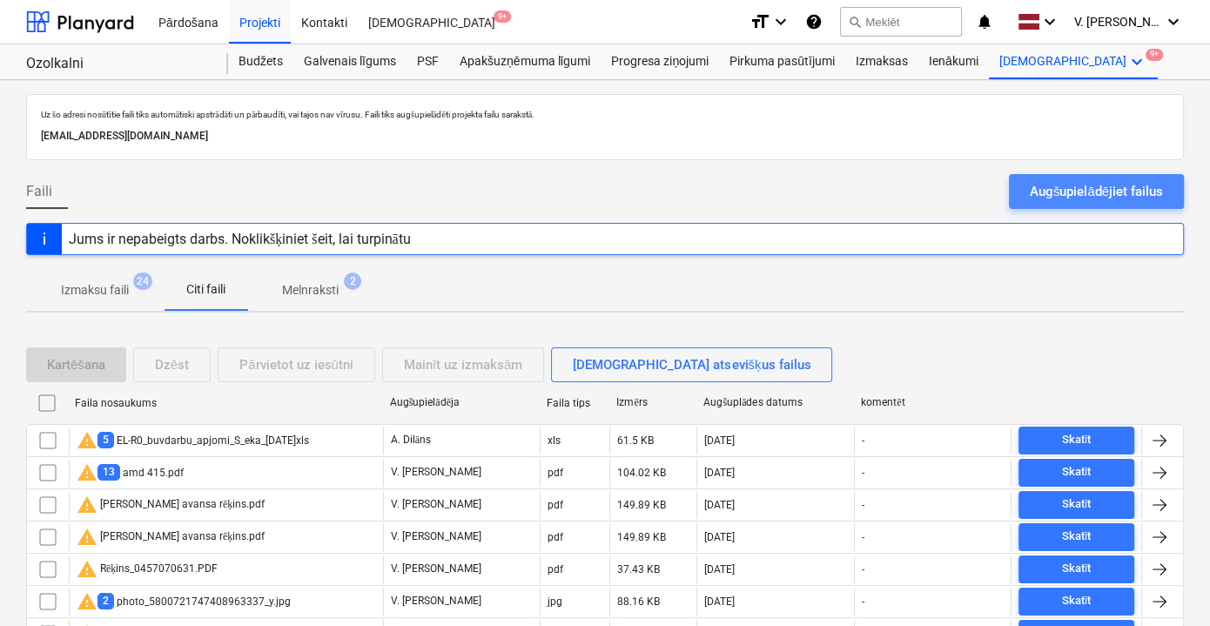
click at [1049, 190] on div "Augšupielādējiet failus" at bounding box center [1096, 191] width 133 height 23
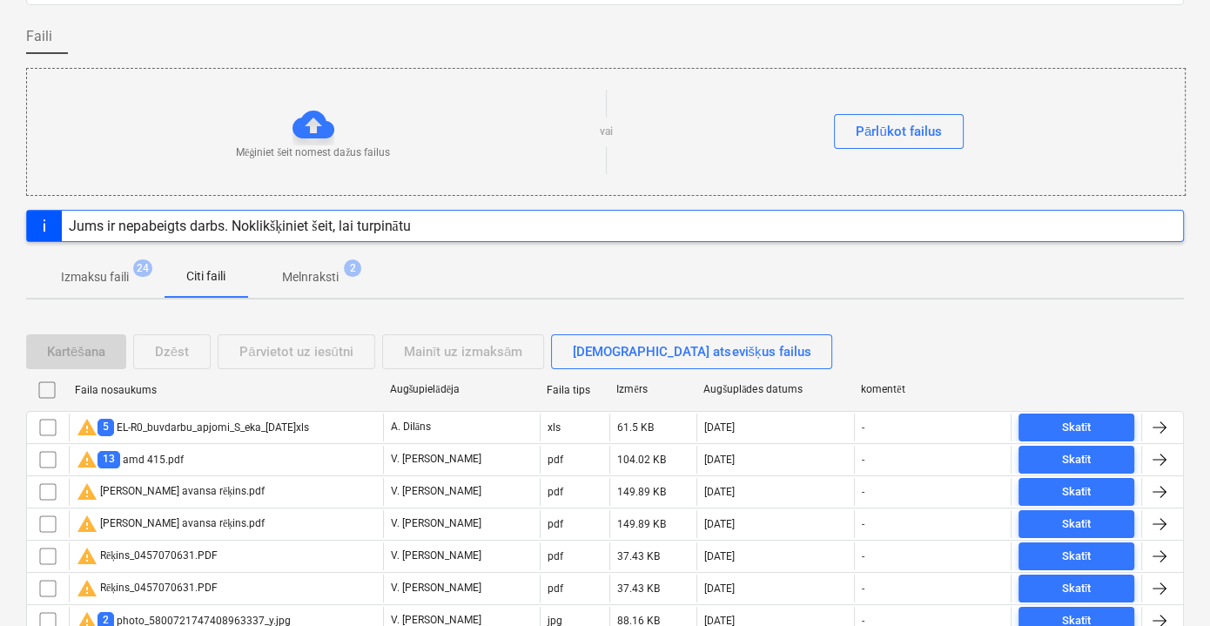
scroll to position [234, 0]
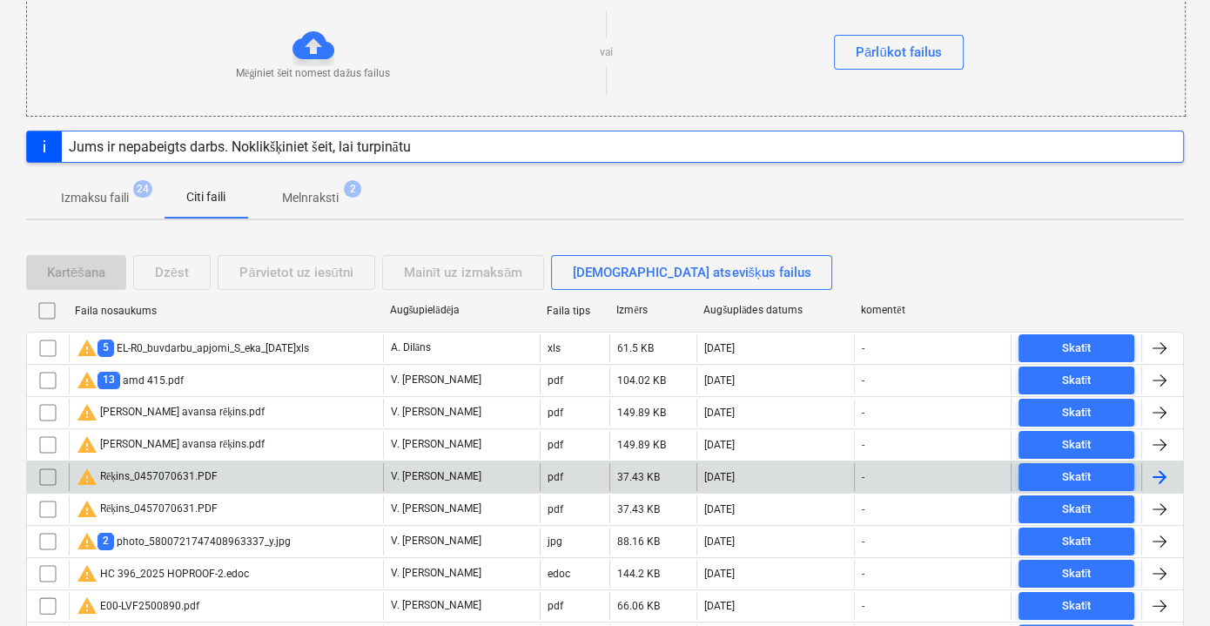
click at [258, 475] on div "warning Rēķins_0457070631.PDF" at bounding box center [226, 477] width 314 height 28
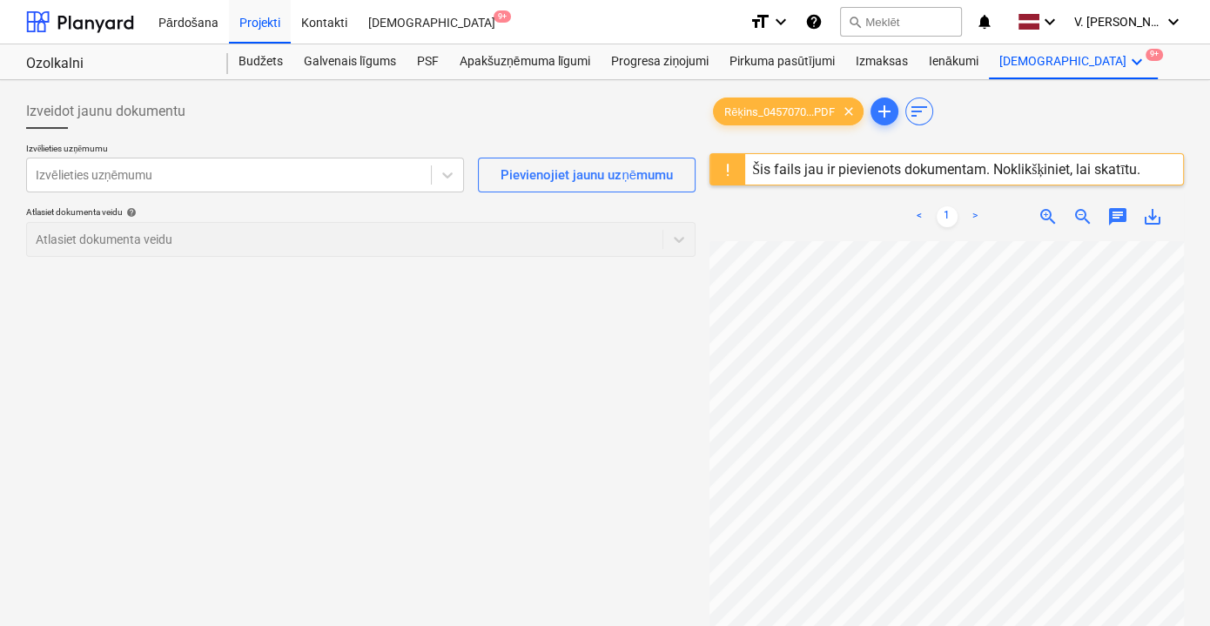
click at [882, 170] on div "Šis fails jau ir pievienots dokumentam. Noklikšķiniet, lai skatītu." at bounding box center [946, 169] width 388 height 17
click at [880, 170] on div "Šis fails jau ir pievienots dokumentam. Noklikšķiniet, lai skatītu." at bounding box center [946, 169] width 388 height 17
click at [845, 170] on div "Šis fails jau ir pievienots dokumentam. Noklikšķiniet, lai skatītu." at bounding box center [946, 169] width 388 height 17
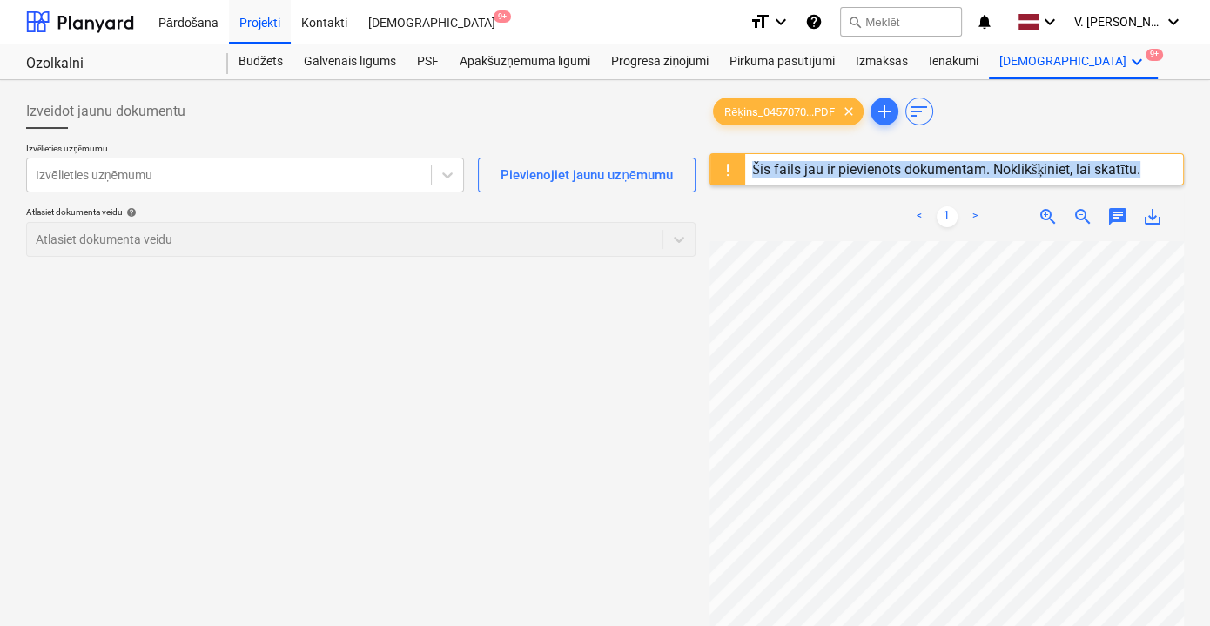
click at [845, 170] on div "Šis fails jau ir pievienots dokumentam. Noklikšķiniet, lai skatītu." at bounding box center [946, 169] width 388 height 17
click at [846, 170] on div "Šis fails jau ir pievienots dokumentam. Noklikšķiniet, lai skatītu." at bounding box center [946, 169] width 388 height 17
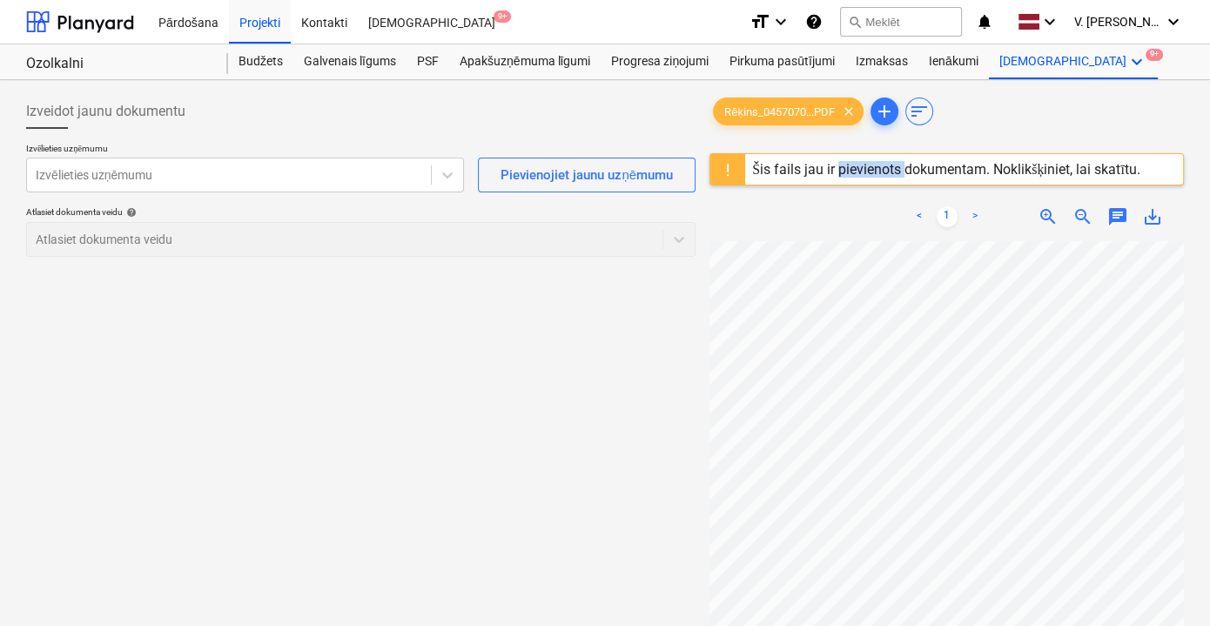
click at [847, 170] on div "Šis fails jau ir pievienots dokumentam. Noklikšķiniet, lai skatītu." at bounding box center [946, 169] width 388 height 17
click at [848, 170] on div "Šis fails jau ir pievienots dokumentam. Noklikšķiniet, lai skatītu." at bounding box center [946, 169] width 388 height 17
click at [1128, 166] on div "Šis fails jau ir pievienots dokumentam. Noklikšķiniet, lai skatītu." at bounding box center [946, 169] width 388 height 17
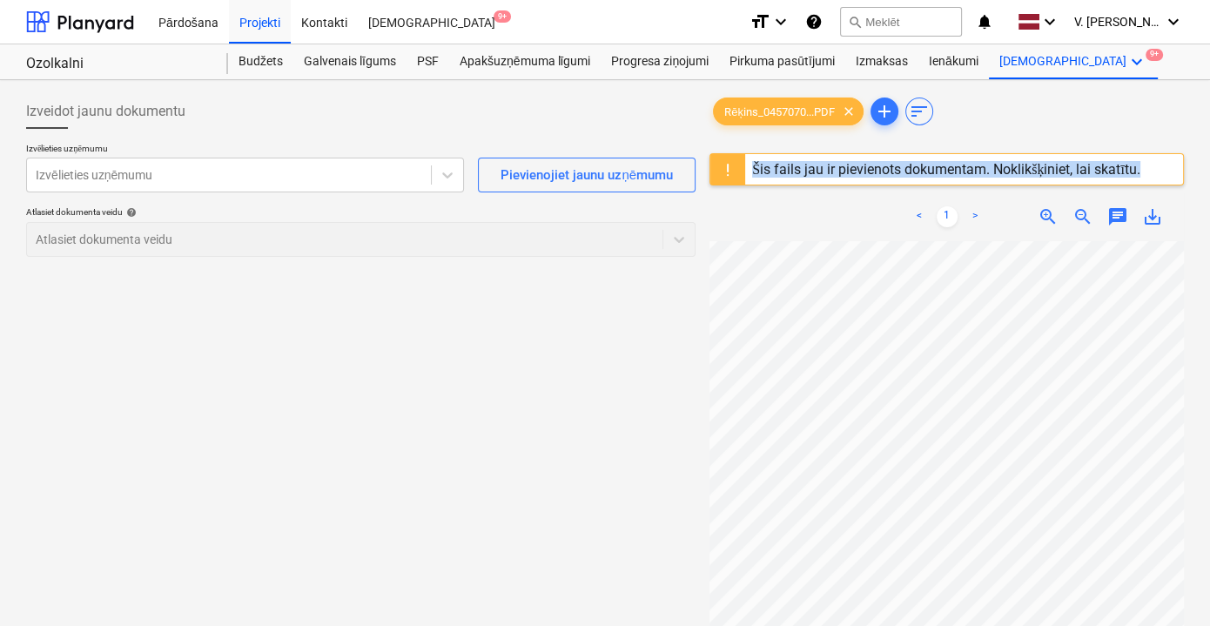
click at [1128, 166] on div "Šis fails jau ir pievienots dokumentam. Noklikšķiniet, lai skatītu." at bounding box center [946, 169] width 388 height 17
click at [1127, 166] on div "Šis fails jau ir pievienots dokumentam. Noklikšķiniet, lai skatītu." at bounding box center [946, 169] width 388 height 17
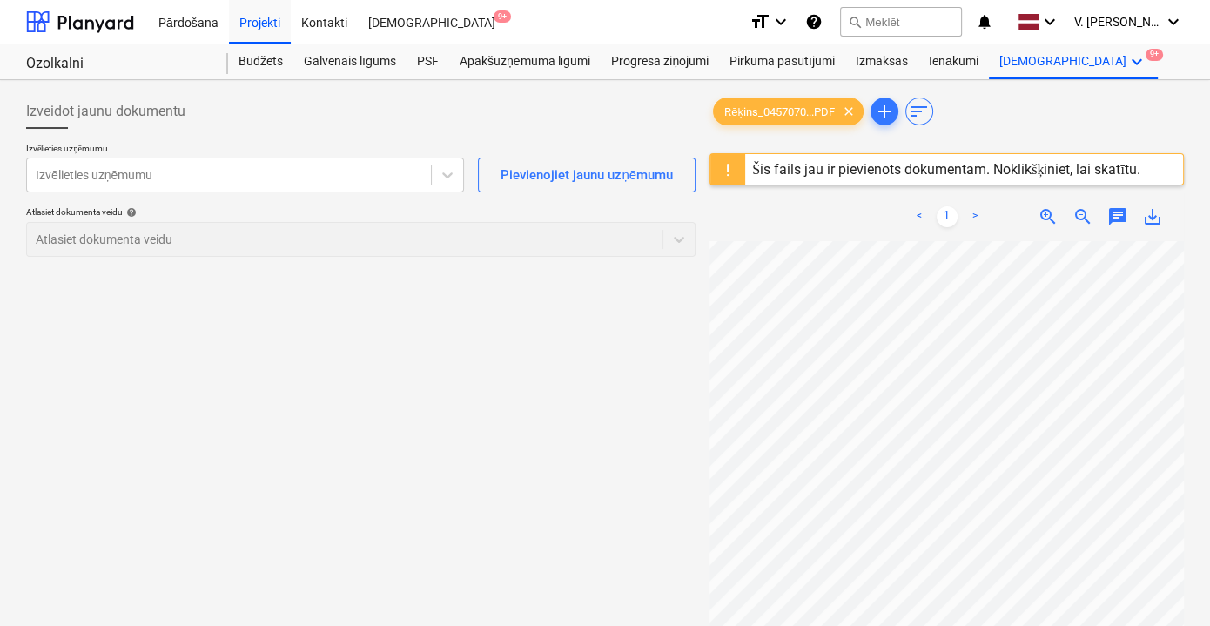
click at [600, 341] on div "Izveidot jaunu dokumentu Izvēlieties uzņēmumu Izvēlieties uzņēmumu Pievienojiet…" at bounding box center [361, 456] width 684 height 738
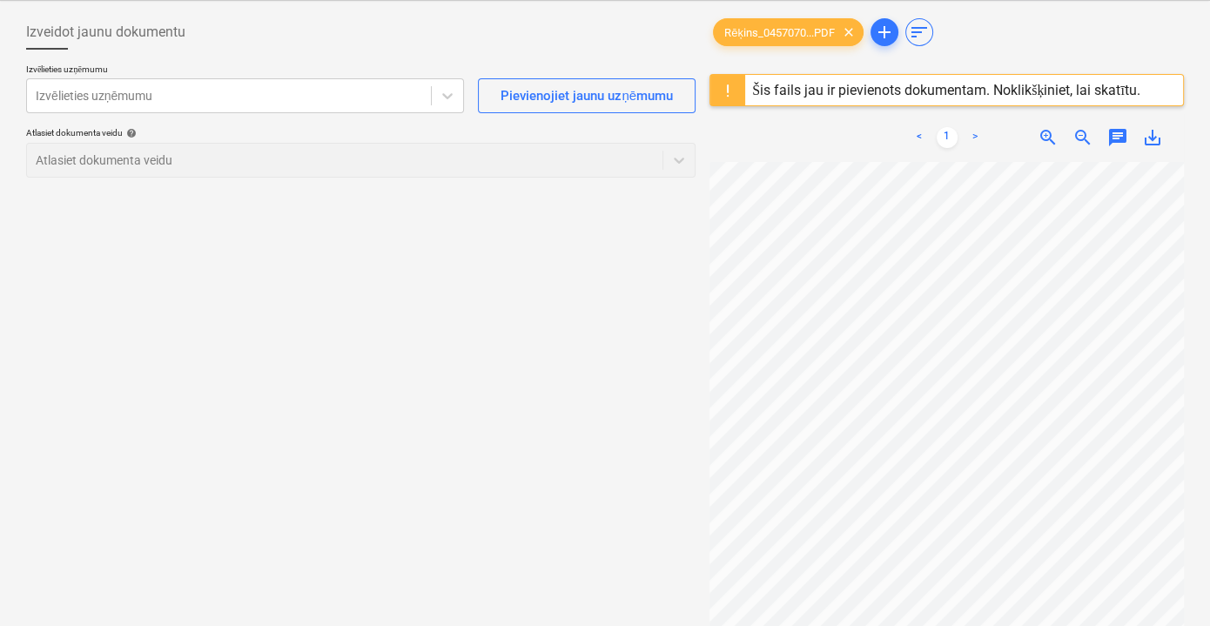
scroll to position [0, 0]
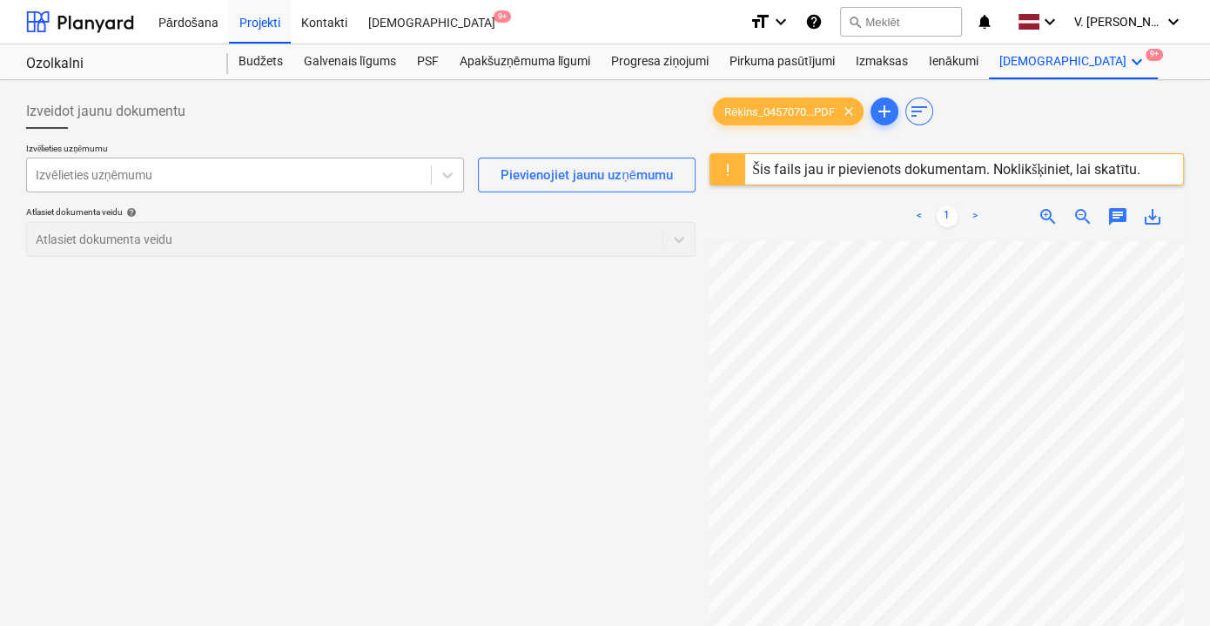
click at [198, 177] on div at bounding box center [229, 174] width 387 height 17
click at [200, 170] on div at bounding box center [229, 174] width 387 height 17
click at [357, 176] on div at bounding box center [229, 174] width 387 height 17
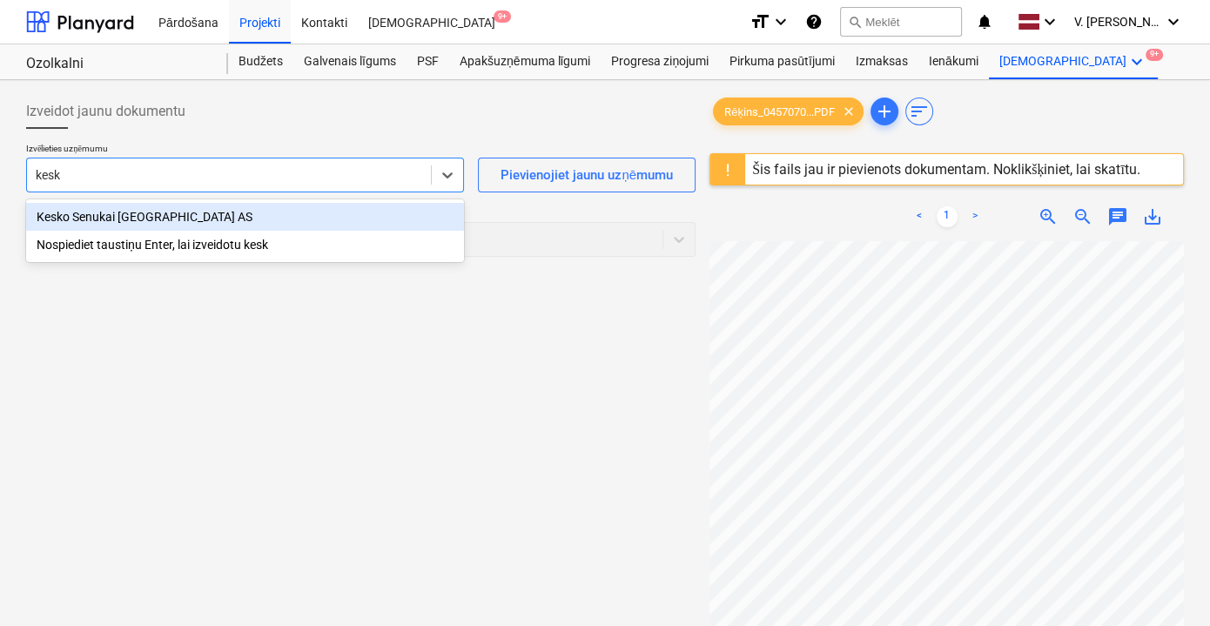
type input "kesko"
click at [337, 220] on div "Kesko Senukai Latvia AS" at bounding box center [245, 217] width 438 height 28
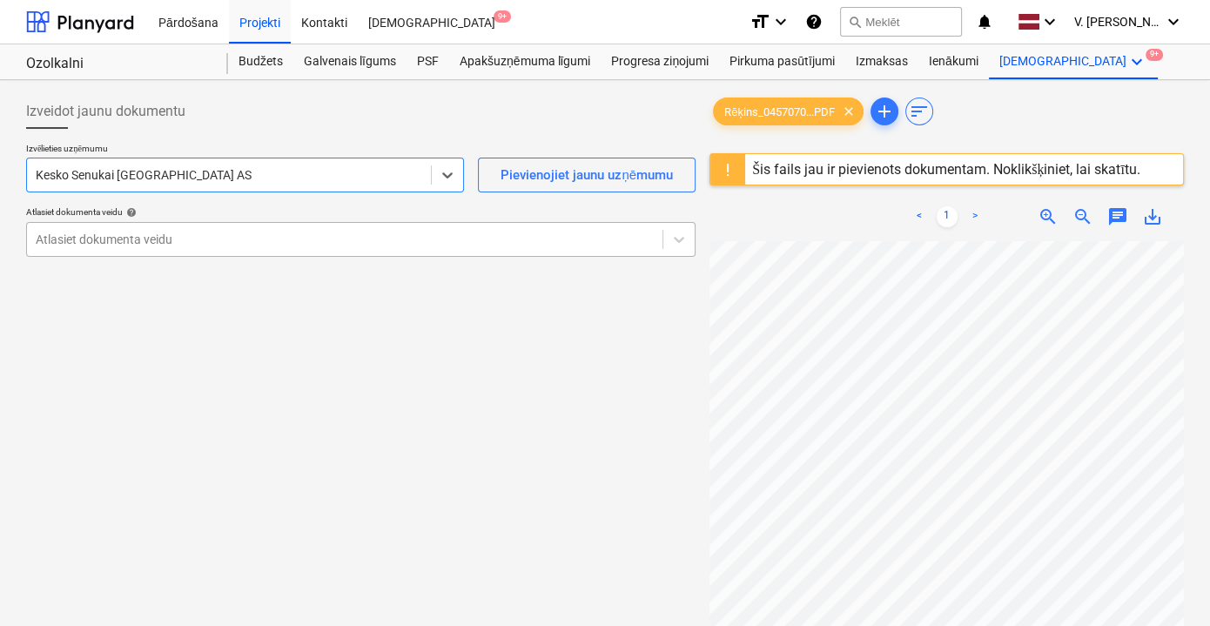
click at [362, 250] on div "Atlasiet dokumenta veidu" at bounding box center [345, 239] width 636 height 24
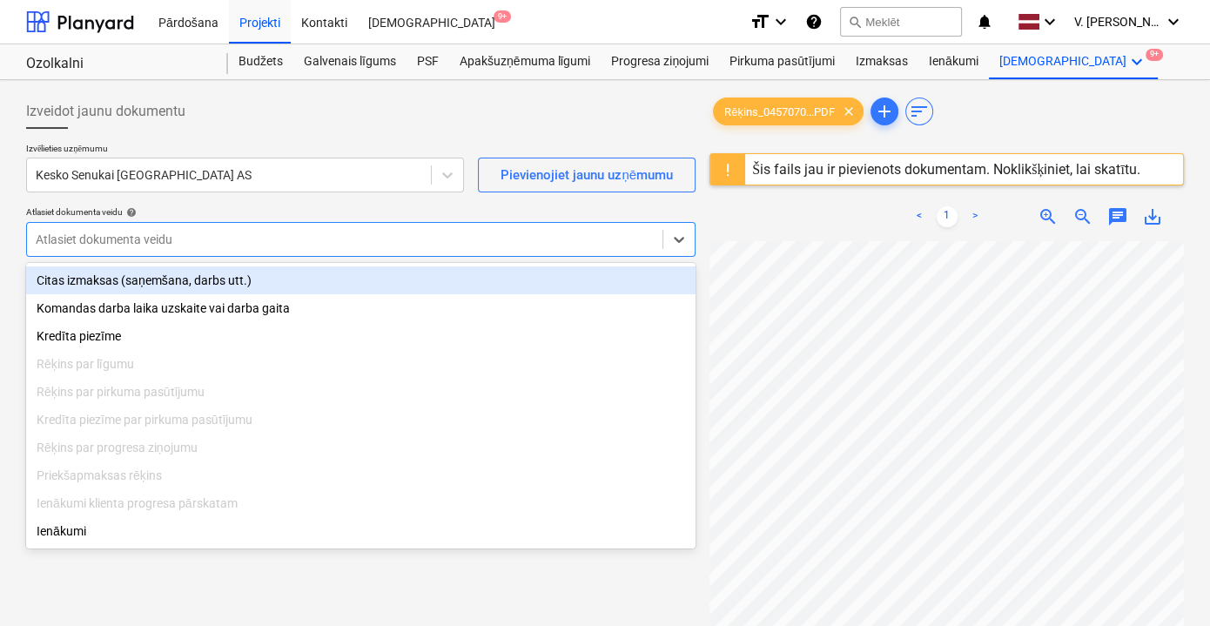
click at [336, 270] on div "Citas izmaksas (saņemšana, darbs utt.)" at bounding box center [361, 280] width 670 height 28
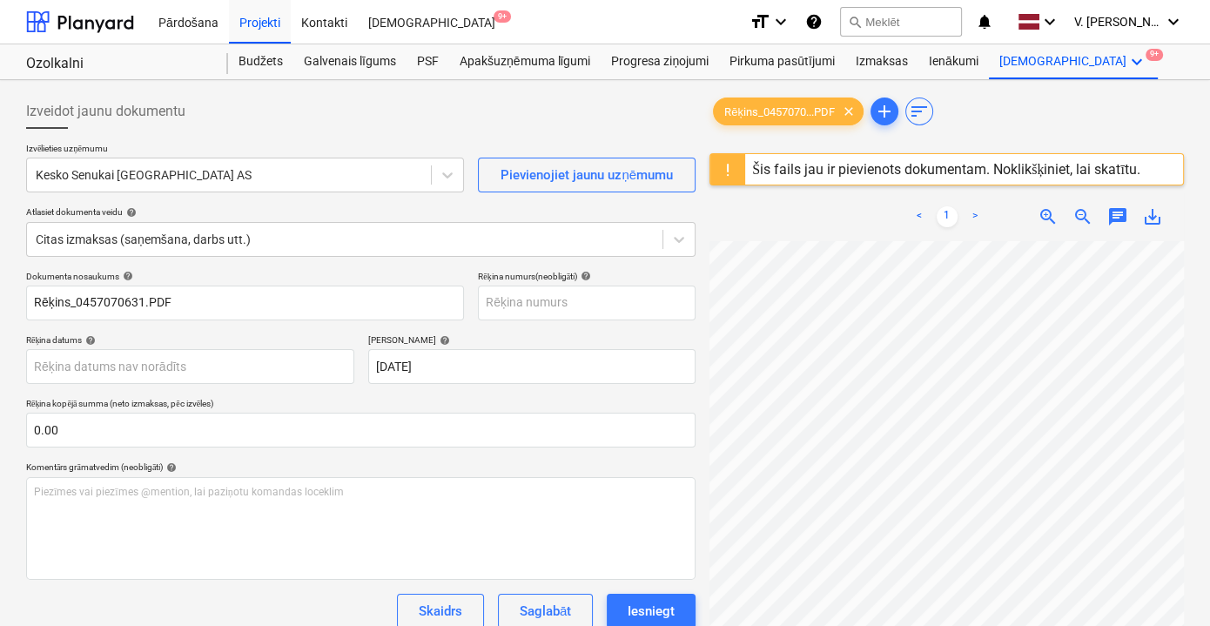
scroll to position [118, 2]
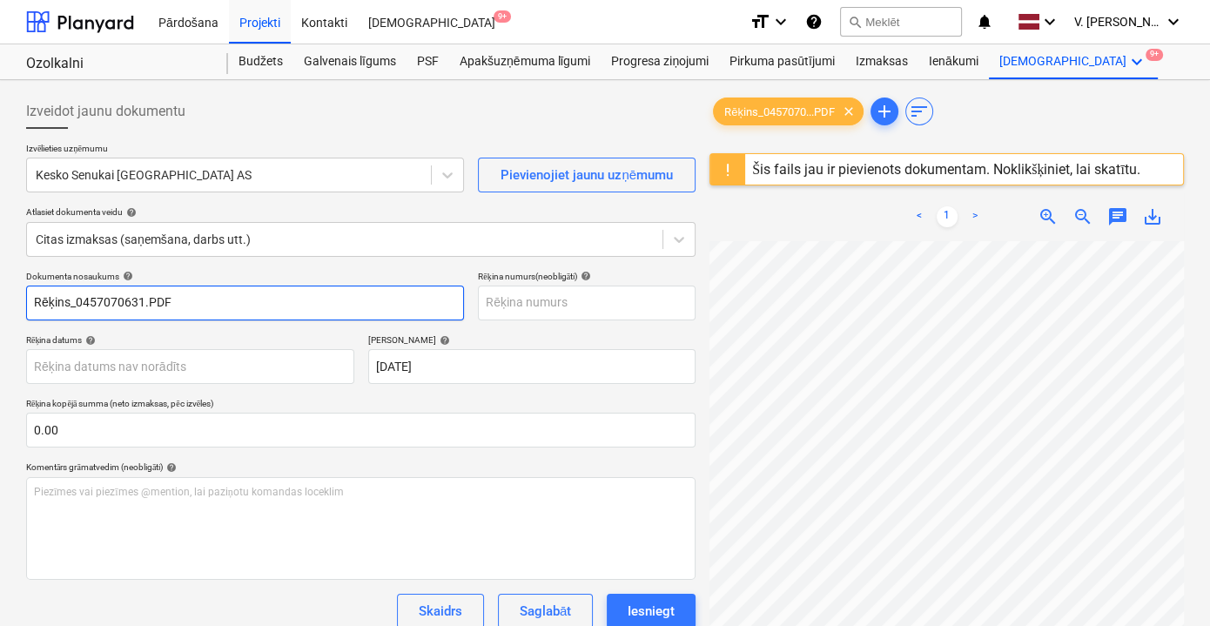
click at [186, 296] on input "Rēķins_0457070631.PDF" at bounding box center [245, 303] width 438 height 35
drag, startPoint x: 172, startPoint y: 300, endPoint x: 96, endPoint y: 306, distance: 76.0
click at [96, 306] on input "Pavadzīme 457070631" at bounding box center [245, 303] width 438 height 35
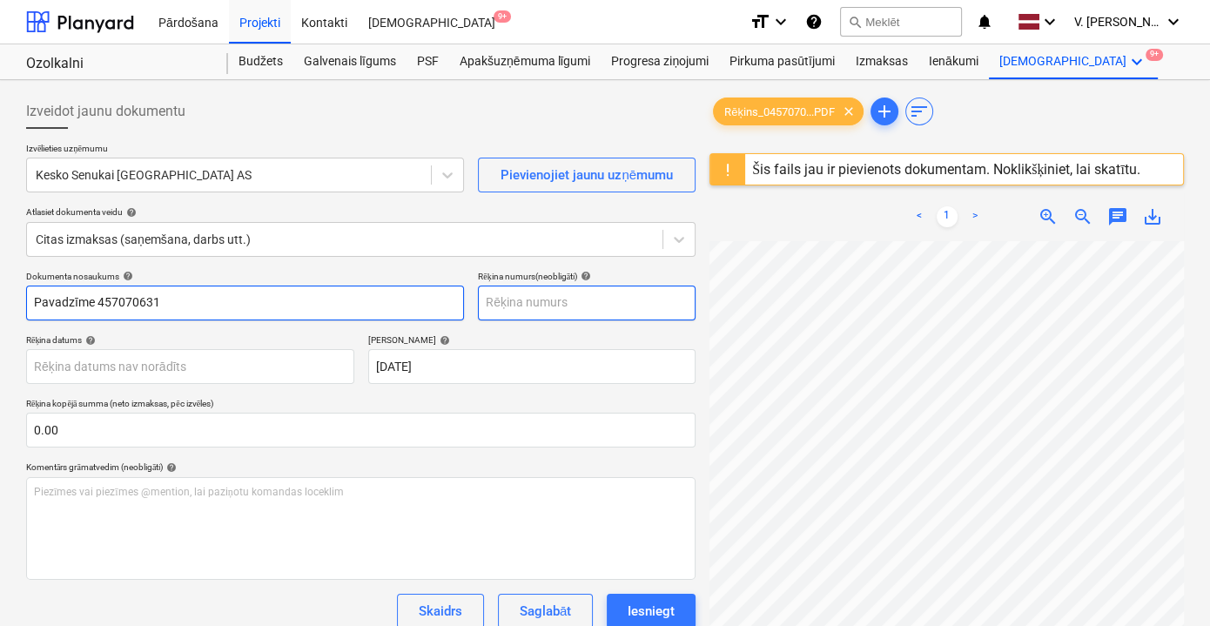
type input "Pavadzīme 457070631"
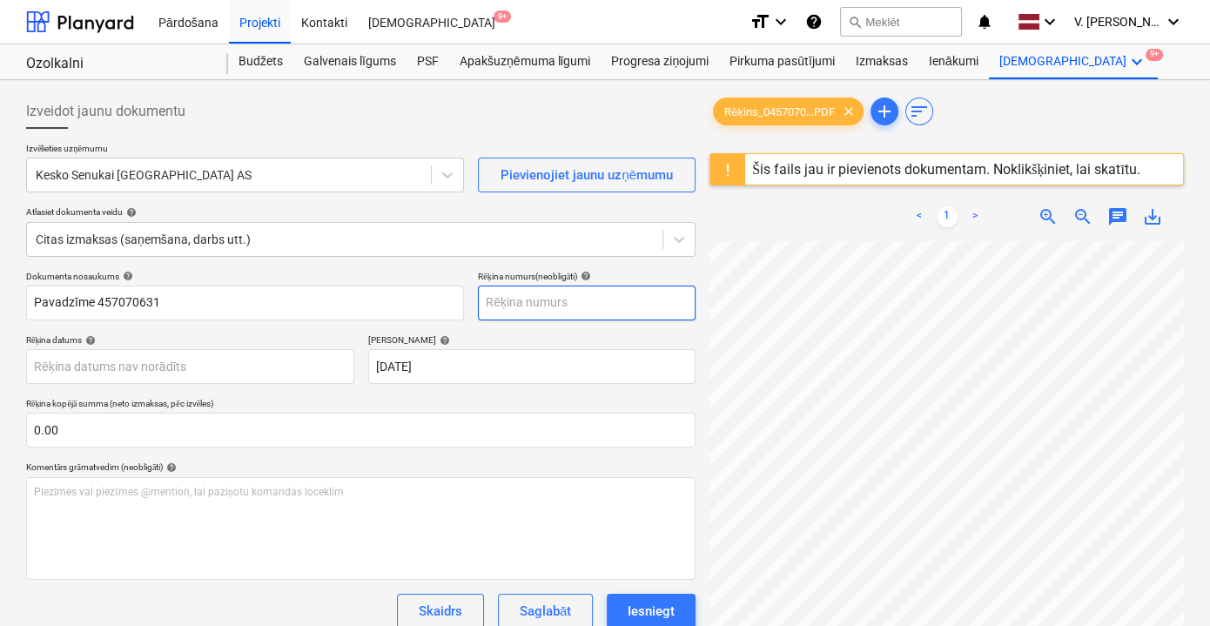
click at [545, 304] on input "text" at bounding box center [587, 303] width 218 height 35
paste input "457070631"
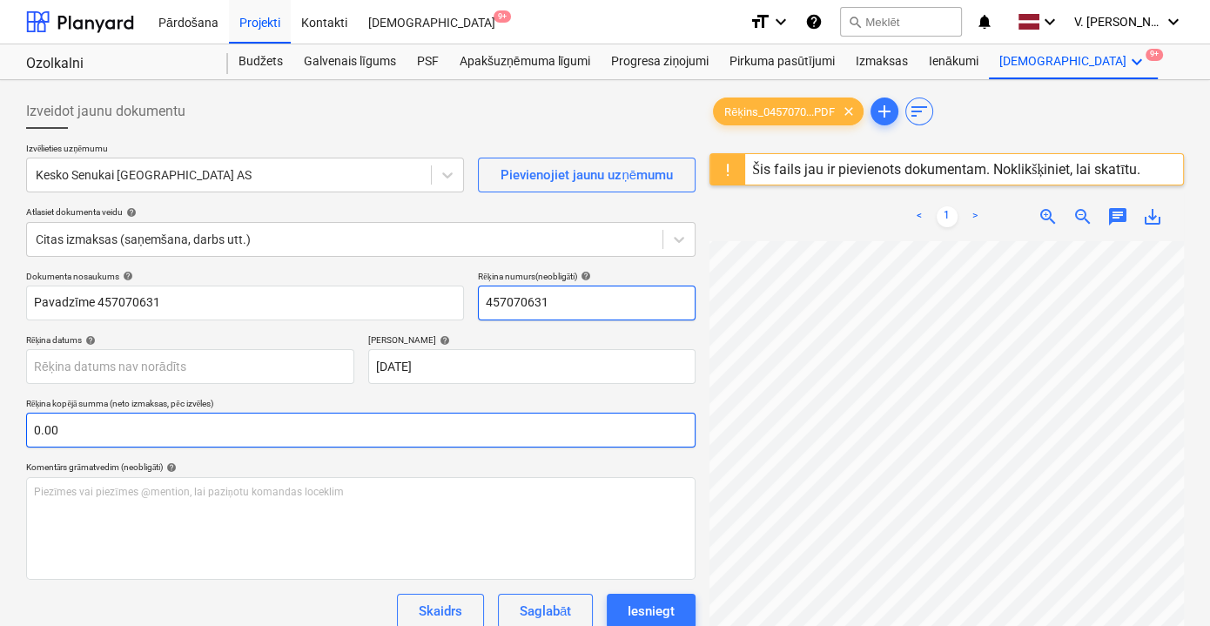
scroll to position [0, 2]
type input "457070631"
click at [252, 431] on input "text" at bounding box center [361, 430] width 670 height 35
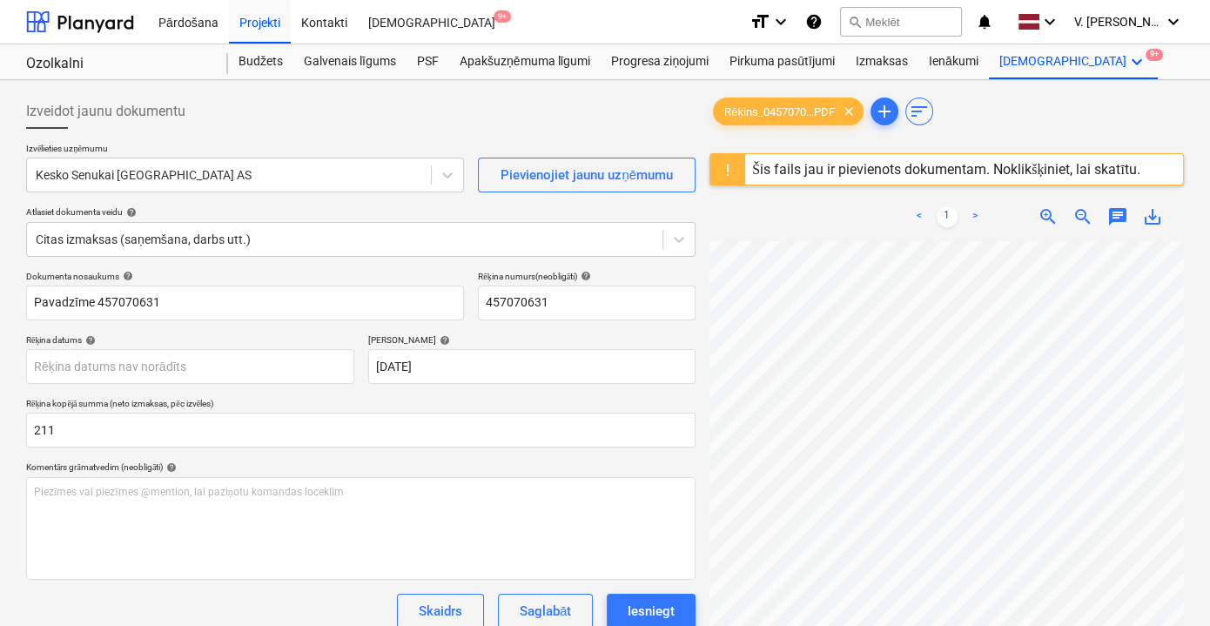
type input "211.00"
click at [239, 471] on div "Komentārs grāmatvedim (neobligāti) help" at bounding box center [361, 467] width 670 height 11
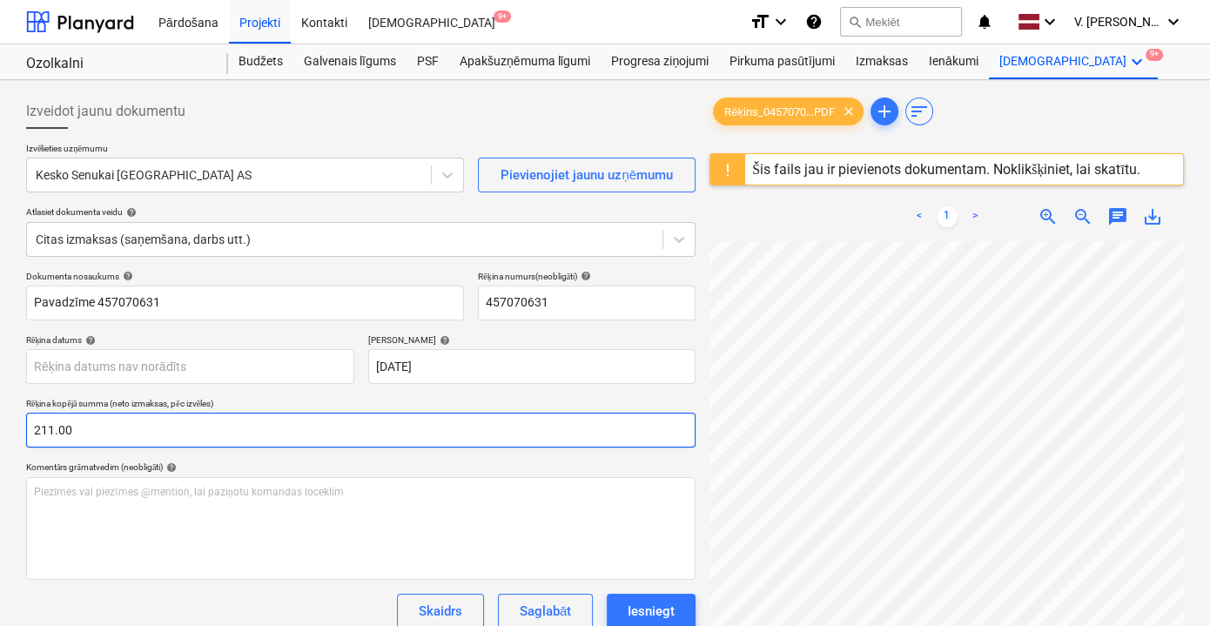
scroll to position [158, 0]
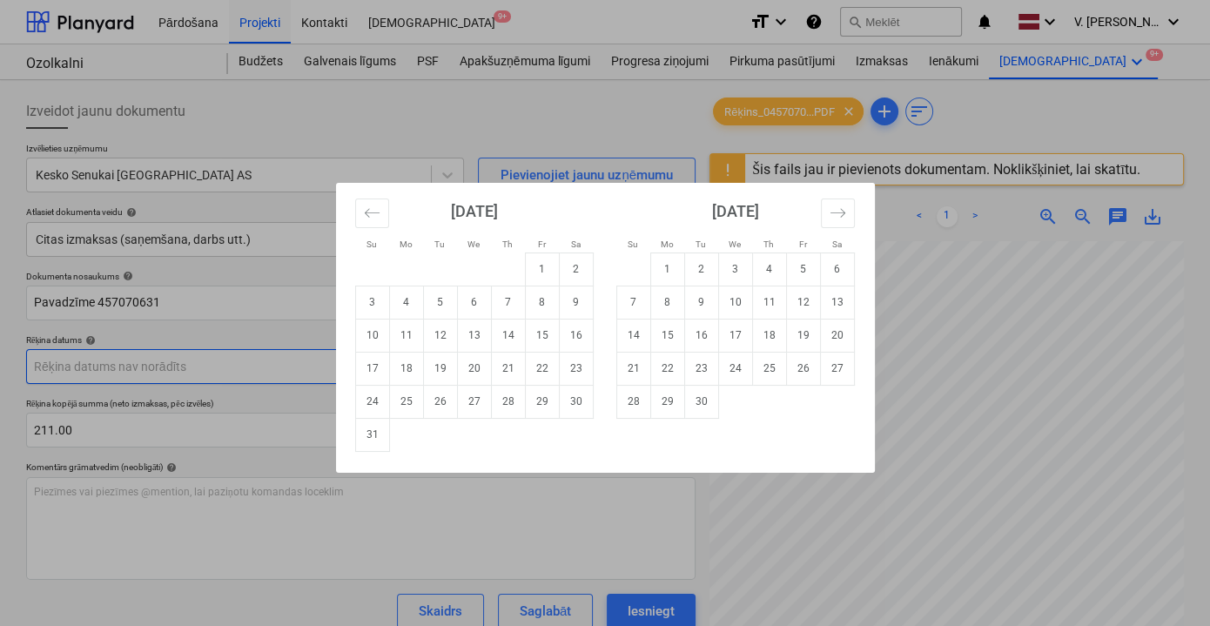
click at [218, 374] on body "Pārdošana Projekti Kontakti Iesūtne 9+ format_size keyboard_arrow_down help sea…" at bounding box center [605, 313] width 1210 height 626
click at [362, 208] on button "Move backward to switch to the previous month." at bounding box center [372, 214] width 34 height 30
click at [408, 404] on td "28" at bounding box center [406, 401] width 34 height 33
type input "28 Jul 2025"
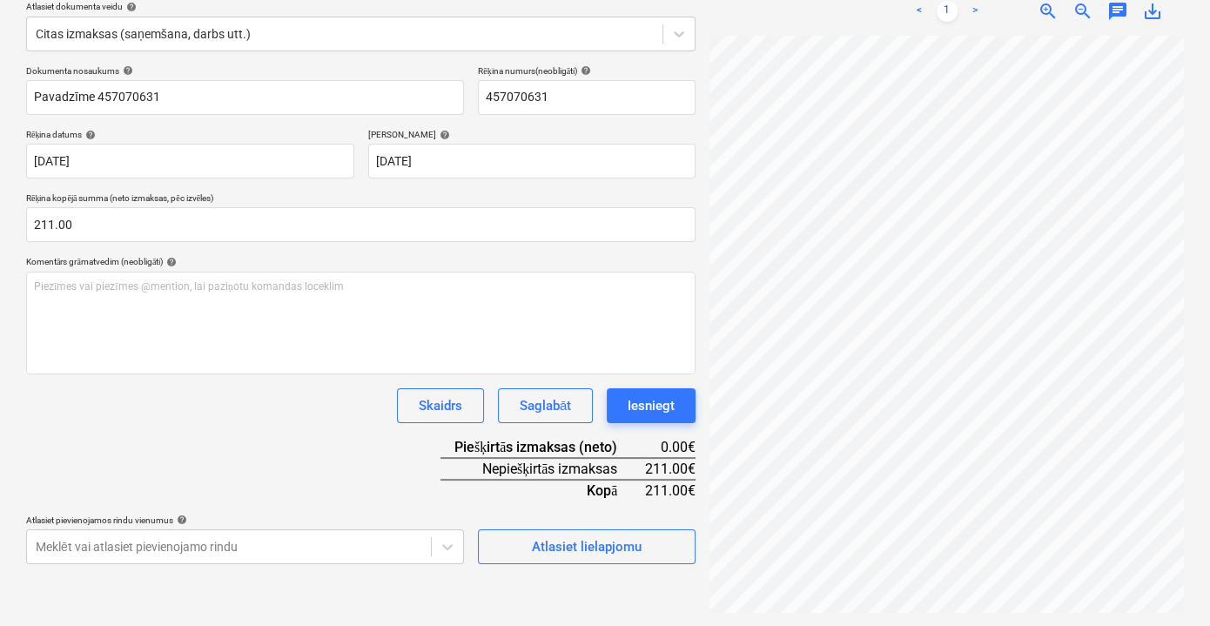
scroll to position [137, 13]
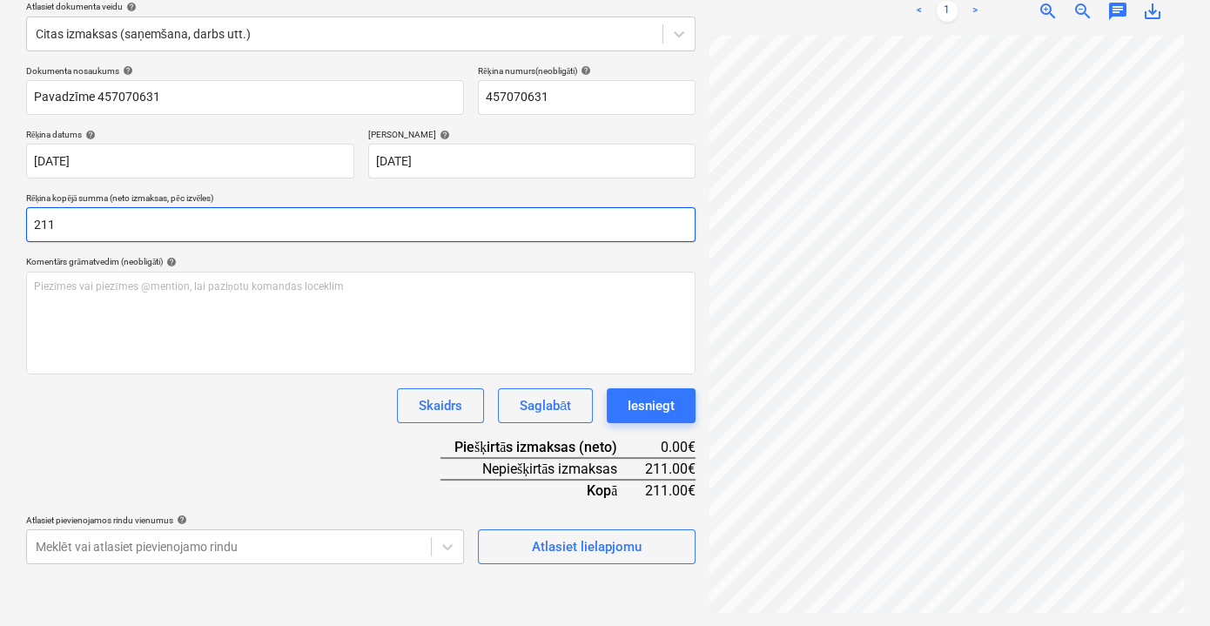
click at [157, 218] on input "211" at bounding box center [361, 224] width 670 height 35
type input "174.38"
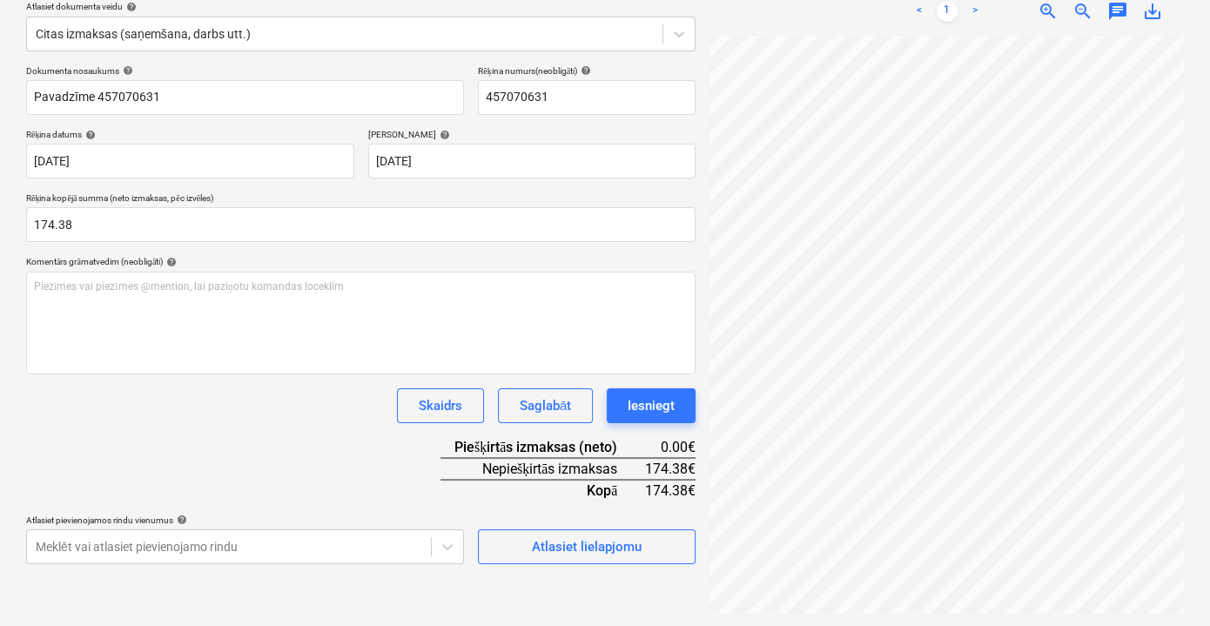
click at [173, 417] on div "Skaidrs Saglabāt Iesniegt" at bounding box center [361, 405] width 670 height 35
click at [450, 420] on body "Pārdošana Projekti Kontakti Iesūtne 9+ format_size keyboard_arrow_down help sea…" at bounding box center [605, 107] width 1210 height 626
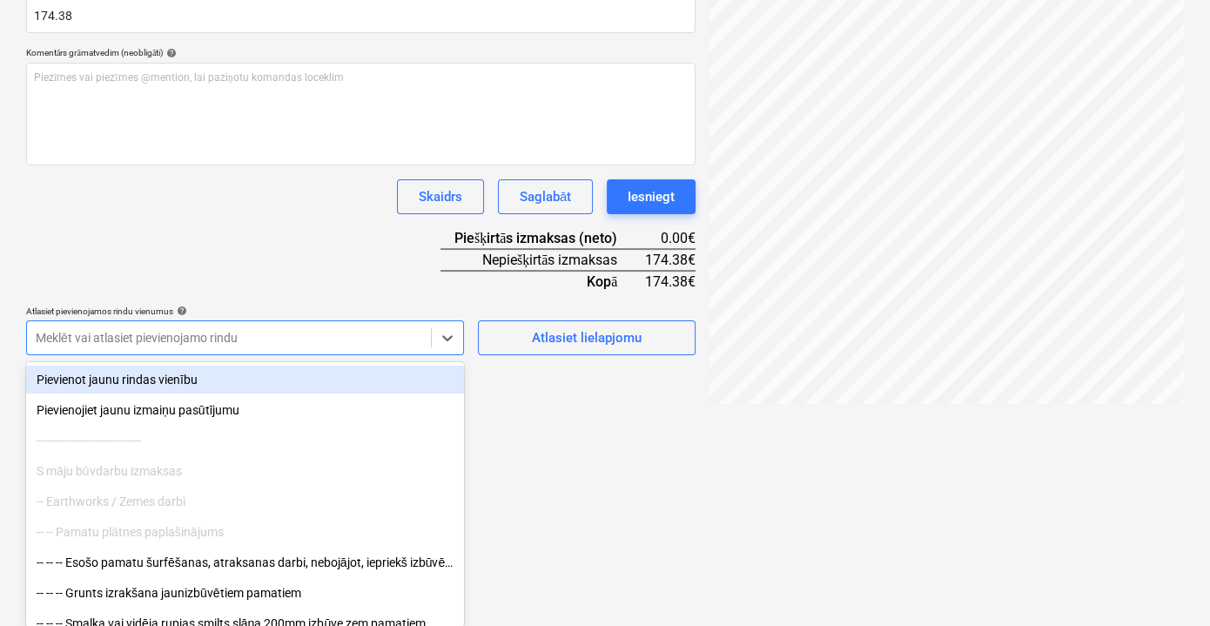
click at [271, 268] on div "Dokumenta nosaukums help Pavadzīme 457070631 Rēķina numurs (neobligāti) help 45…" at bounding box center [361, 105] width 670 height 499
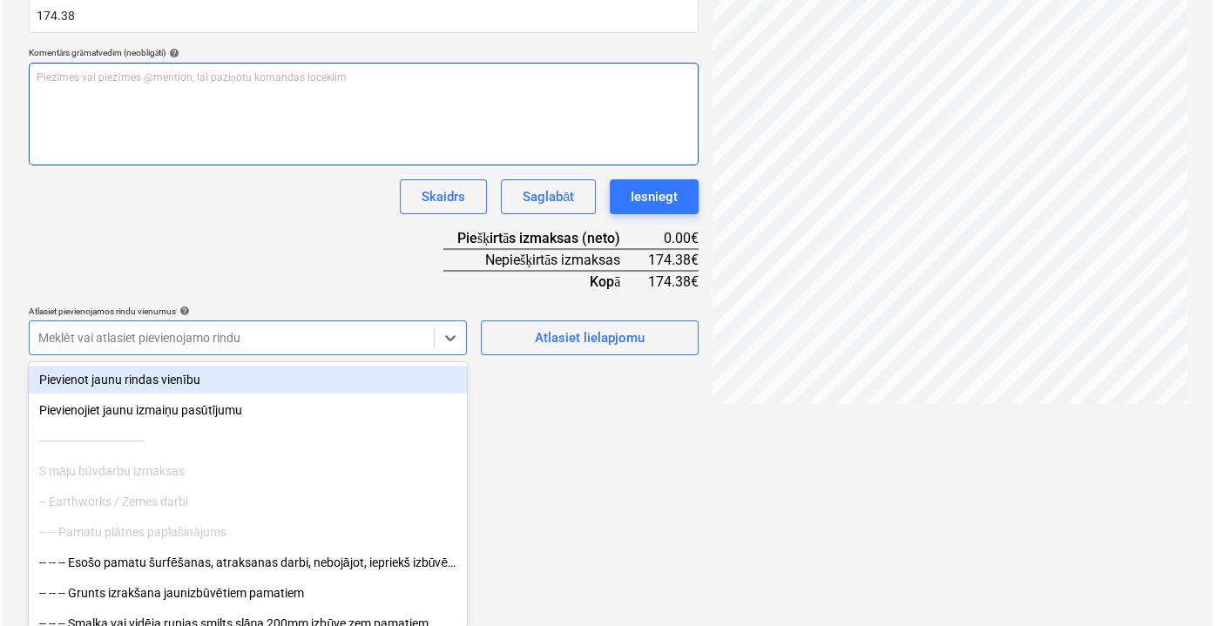
scroll to position [206, 0]
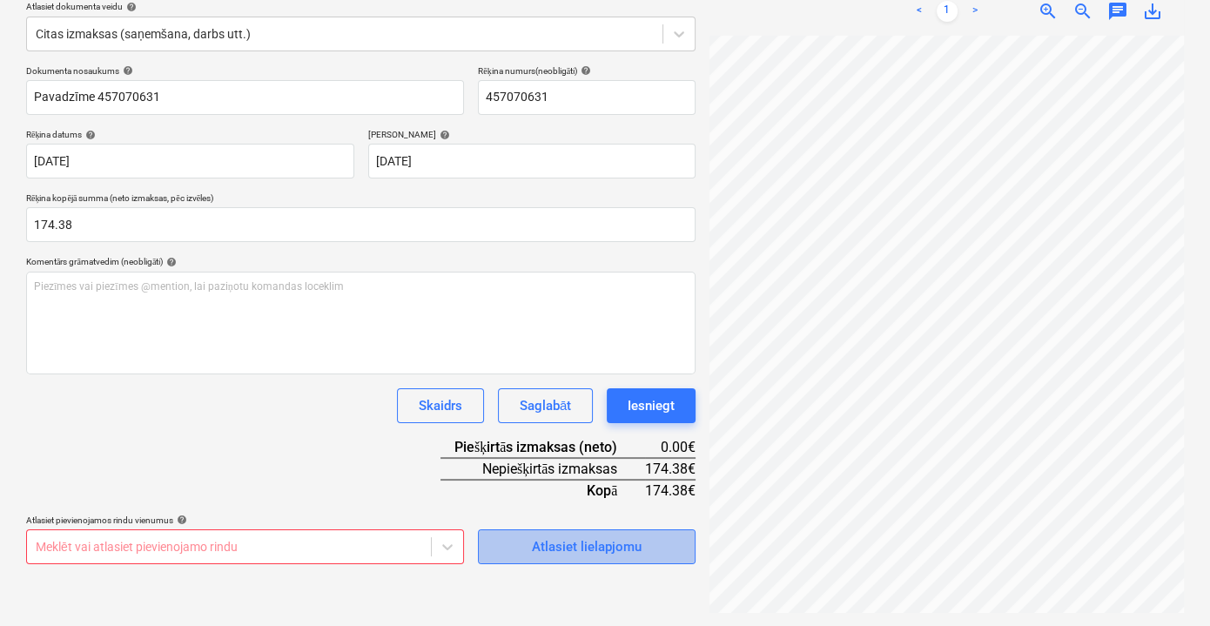
click at [575, 550] on div "Atlasiet lielapjomu" at bounding box center [587, 547] width 110 height 23
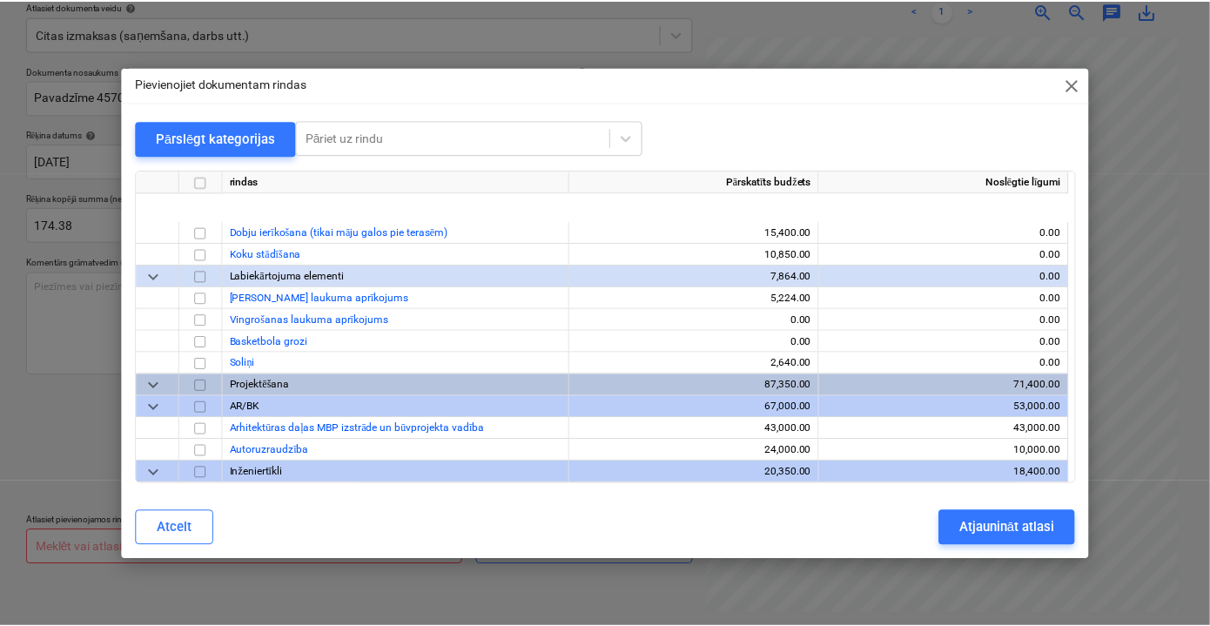
scroll to position [5587, 0]
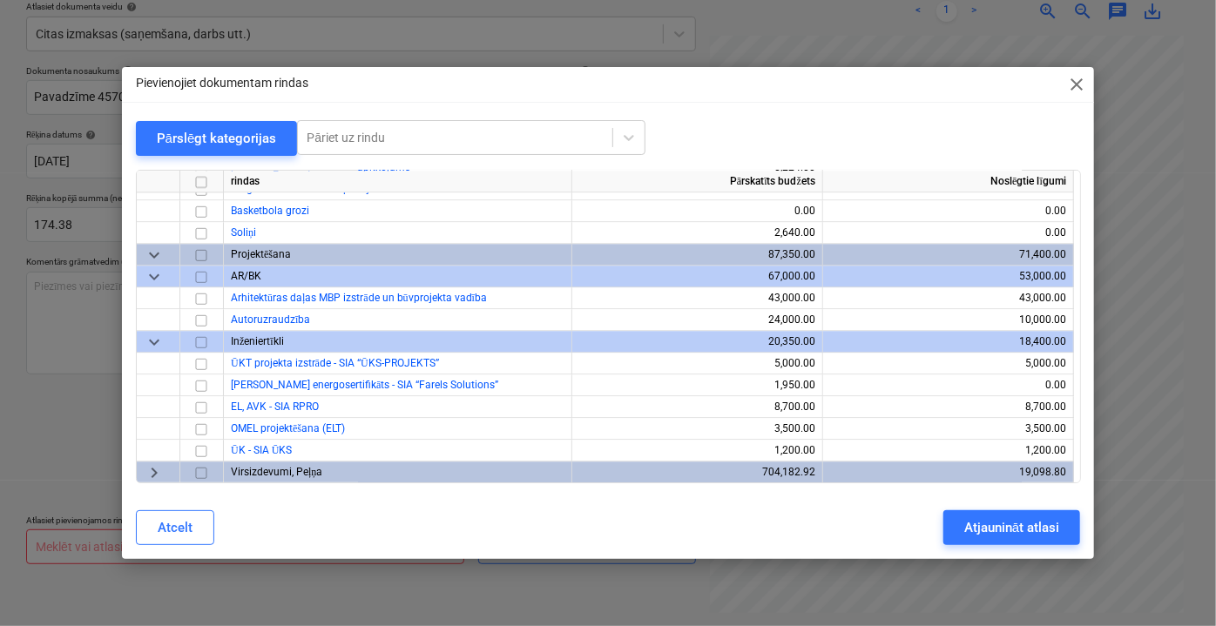
click at [1077, 91] on span "close" at bounding box center [1076, 84] width 21 height 21
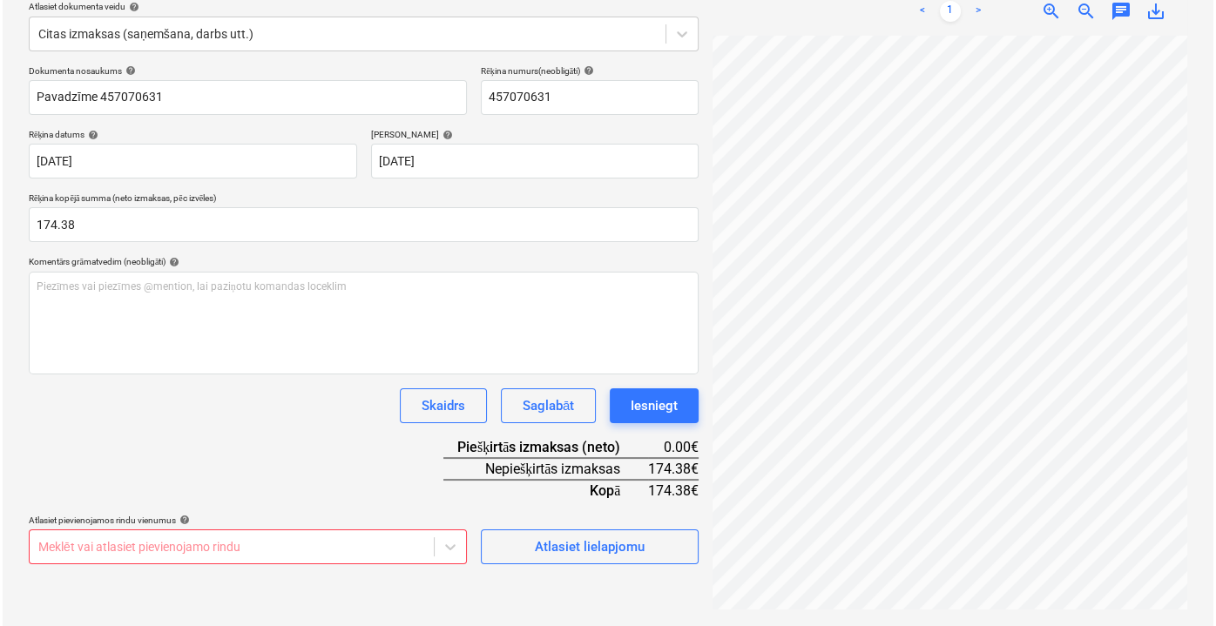
scroll to position [169, 53]
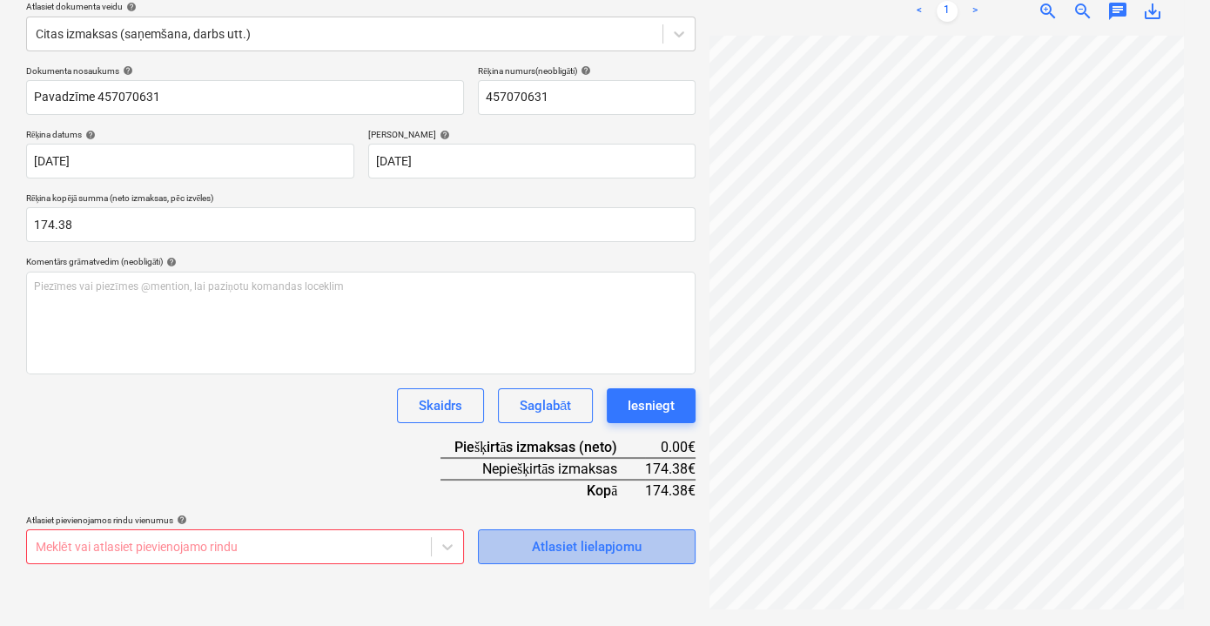
click at [649, 550] on span "Atlasiet lielapjomu" at bounding box center [587, 547] width 174 height 23
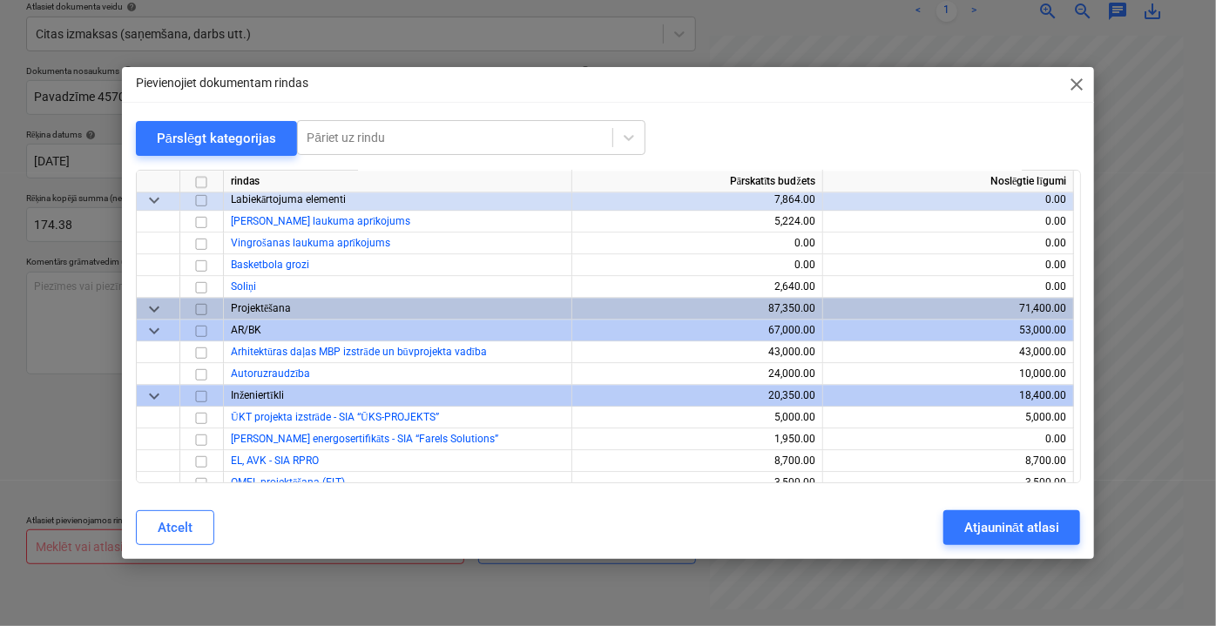
scroll to position [5587, 0]
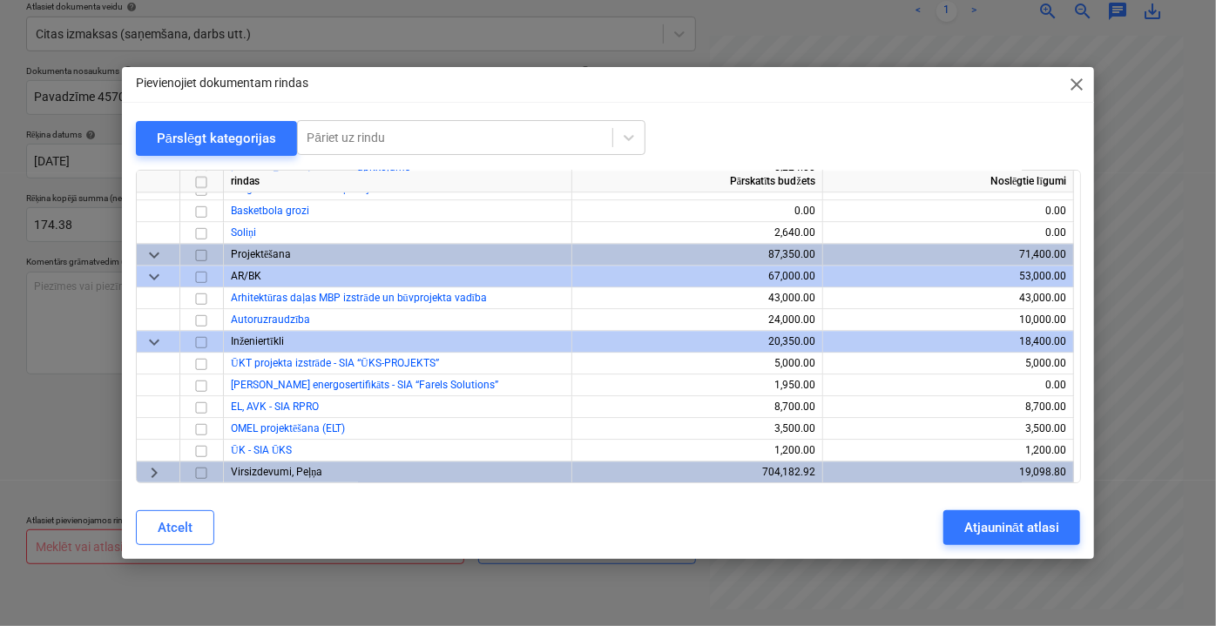
click at [154, 475] on span "keyboard_arrow_right" at bounding box center [154, 472] width 21 height 21
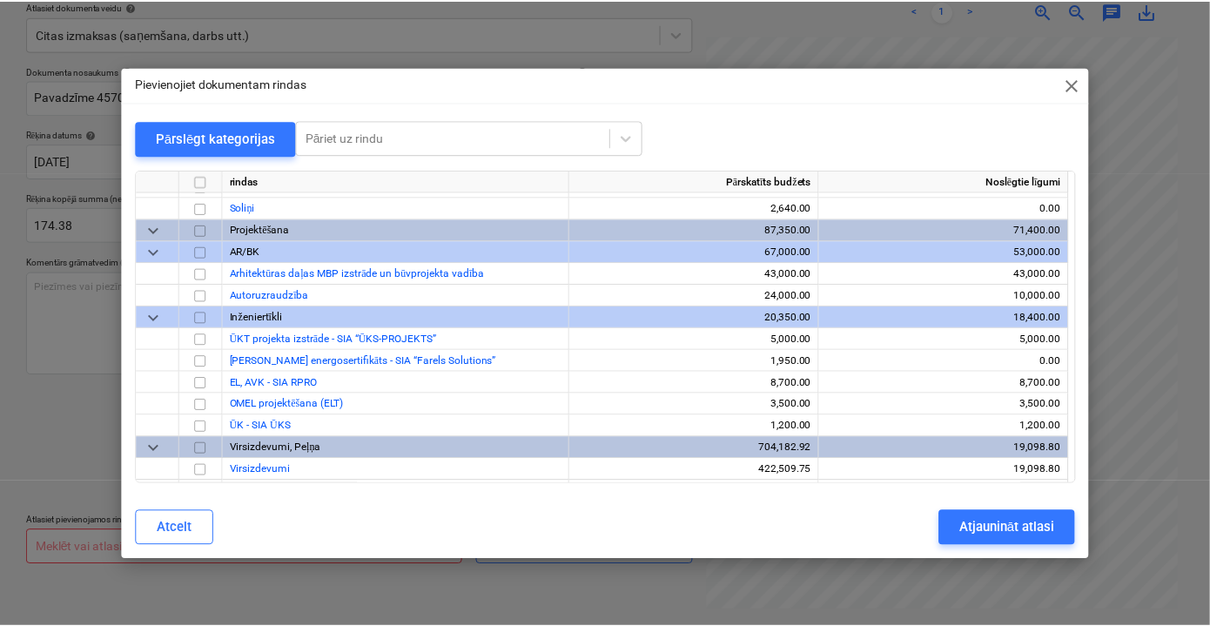
scroll to position [5631, 0]
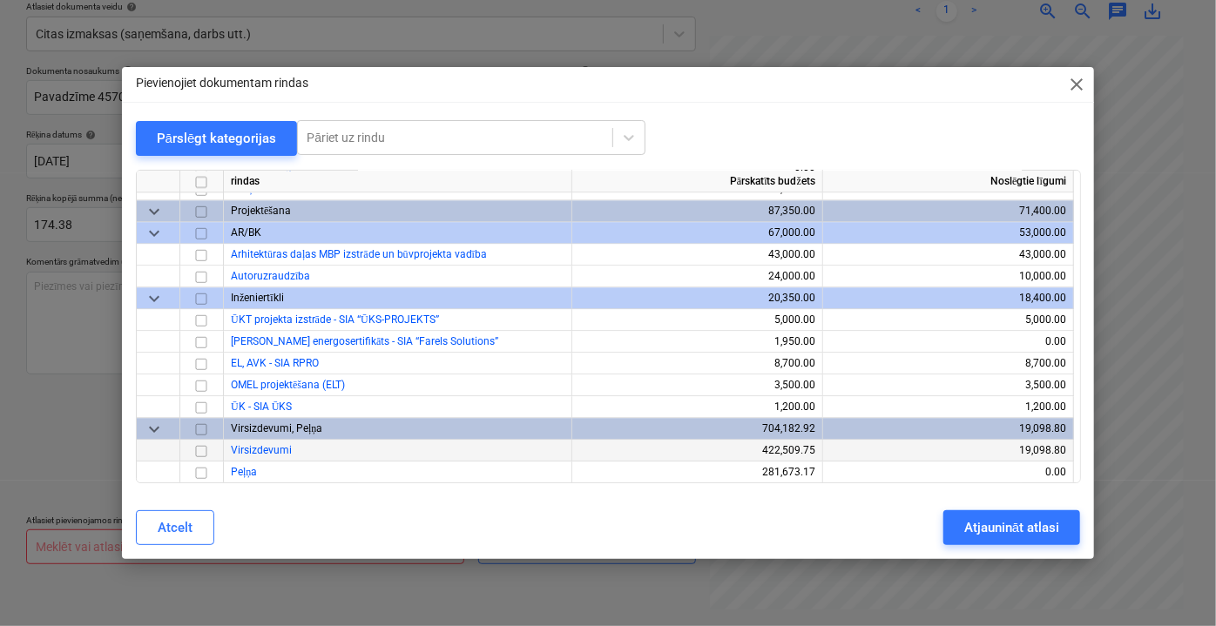
click at [199, 449] on input "checkbox" at bounding box center [201, 450] width 21 height 21
click at [989, 525] on div "Atjaunināt atlasi" at bounding box center [1011, 527] width 95 height 23
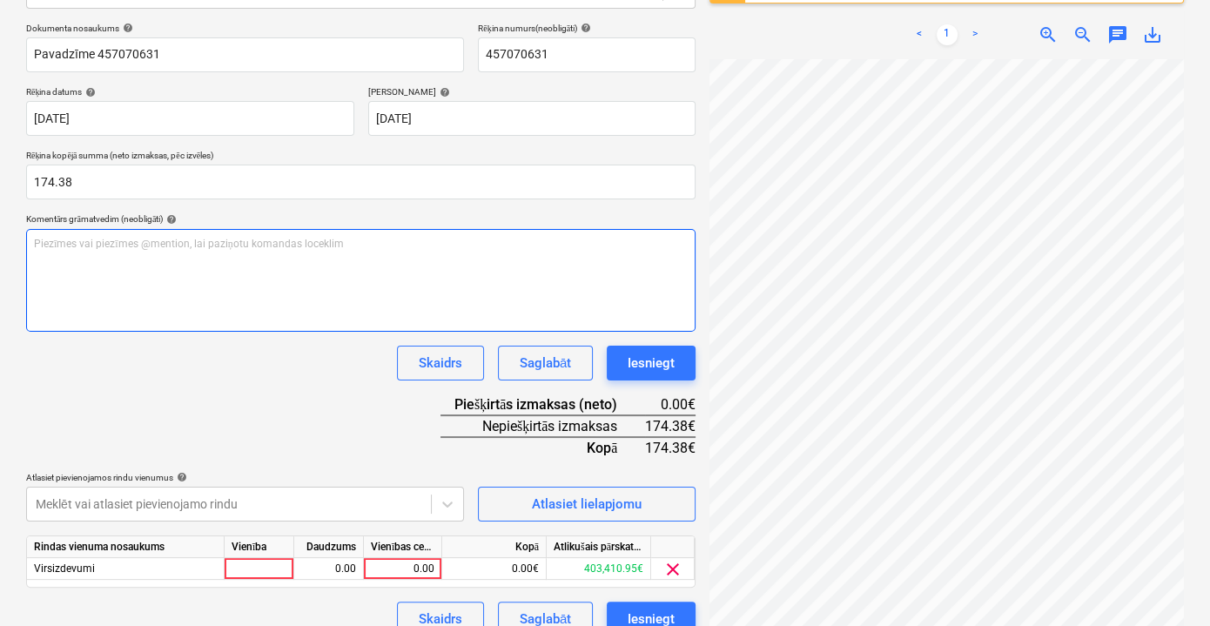
scroll to position [272, 0]
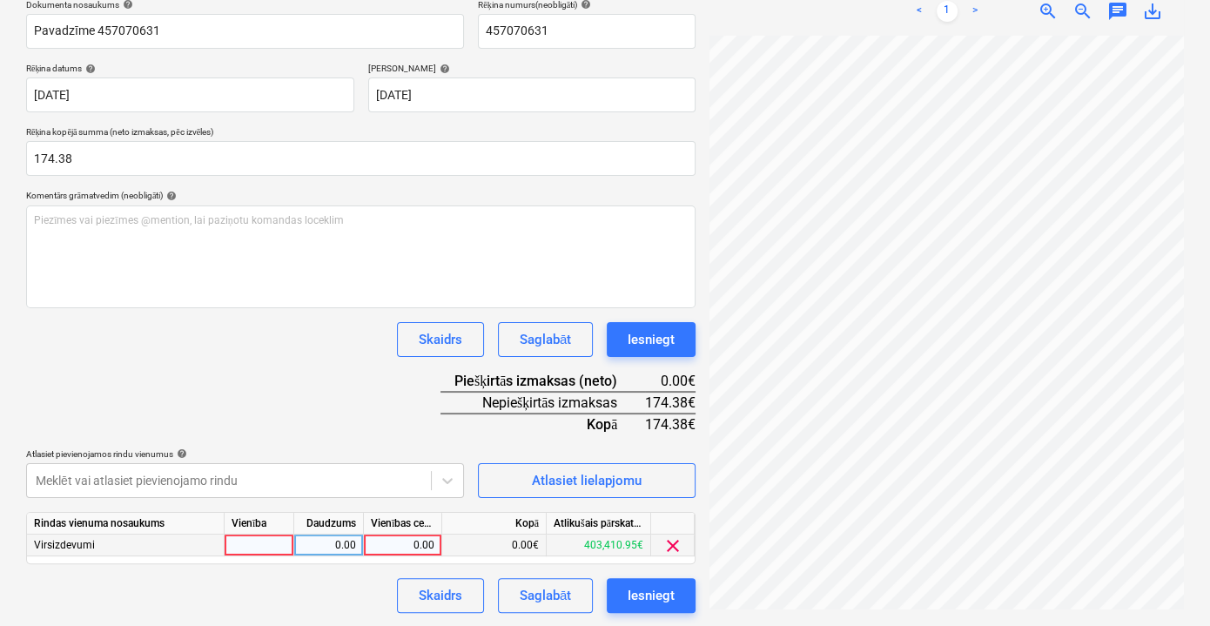
click at [425, 539] on div "0.00" at bounding box center [403, 546] width 64 height 22
type input "174.38"
click at [557, 589] on div "Saglabāt" at bounding box center [545, 595] width 51 height 23
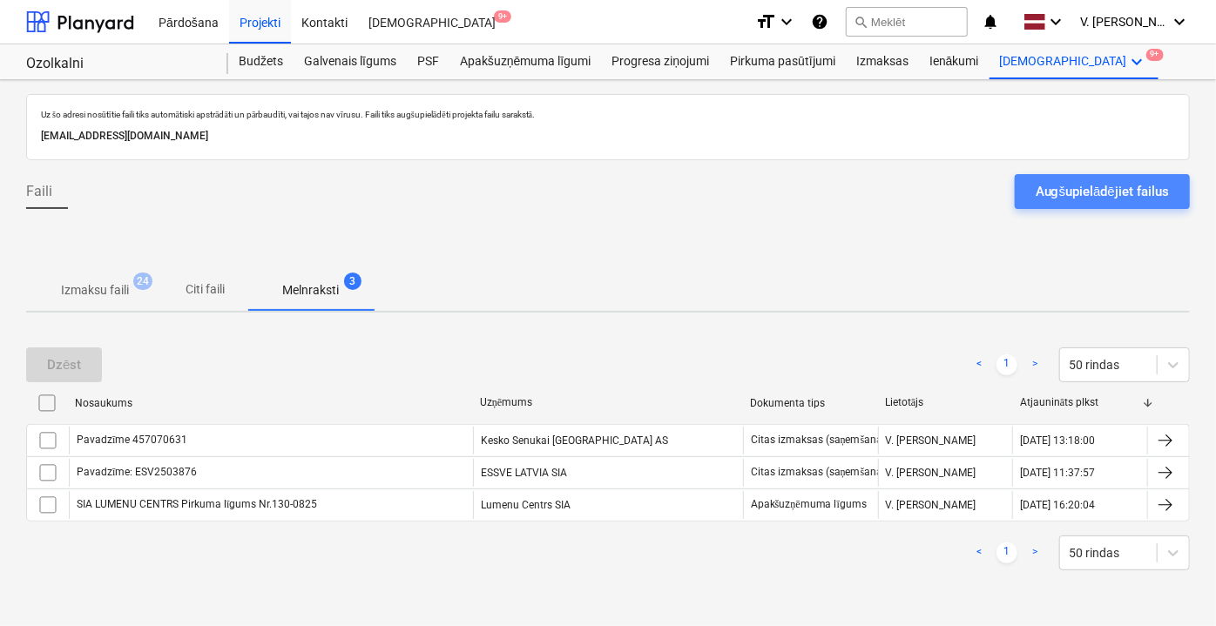
click at [1060, 199] on div "Augšupielādējiet failus" at bounding box center [1101, 191] width 133 height 23
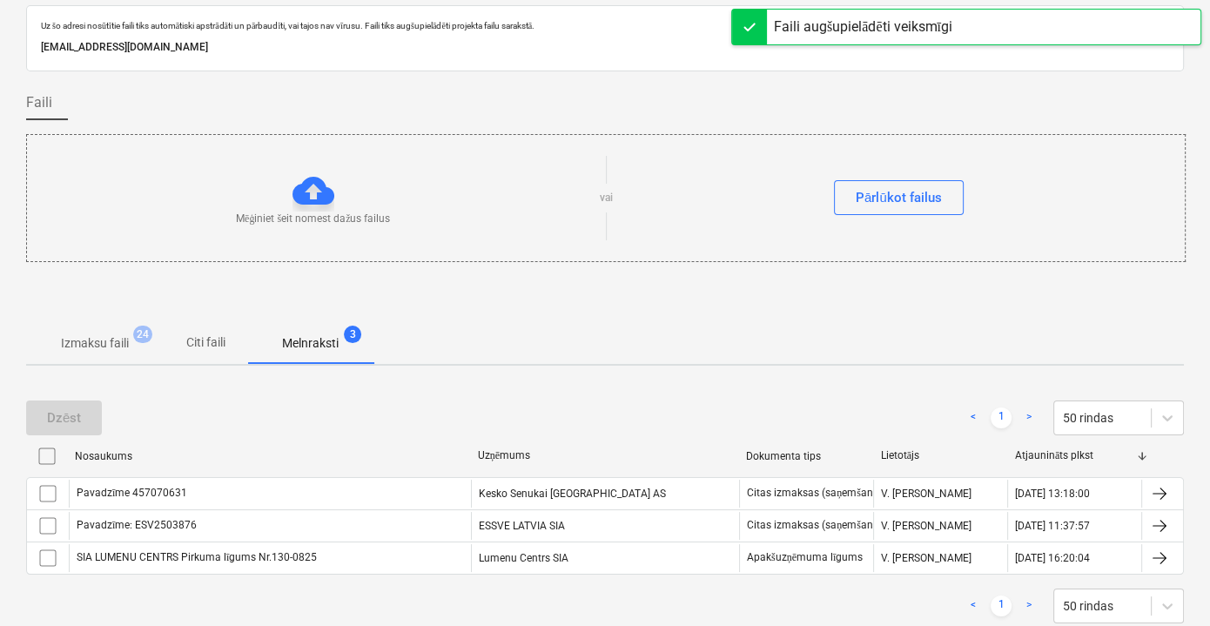
scroll to position [52, 0]
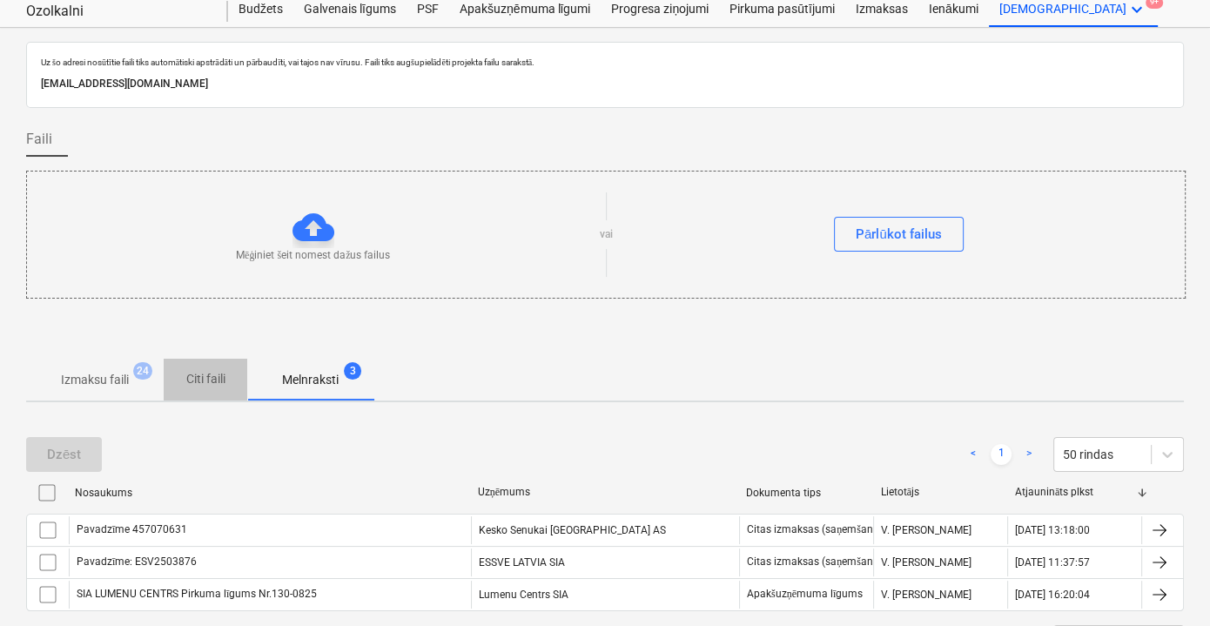
click at [200, 378] on p "Citi faili" at bounding box center [206, 379] width 42 height 18
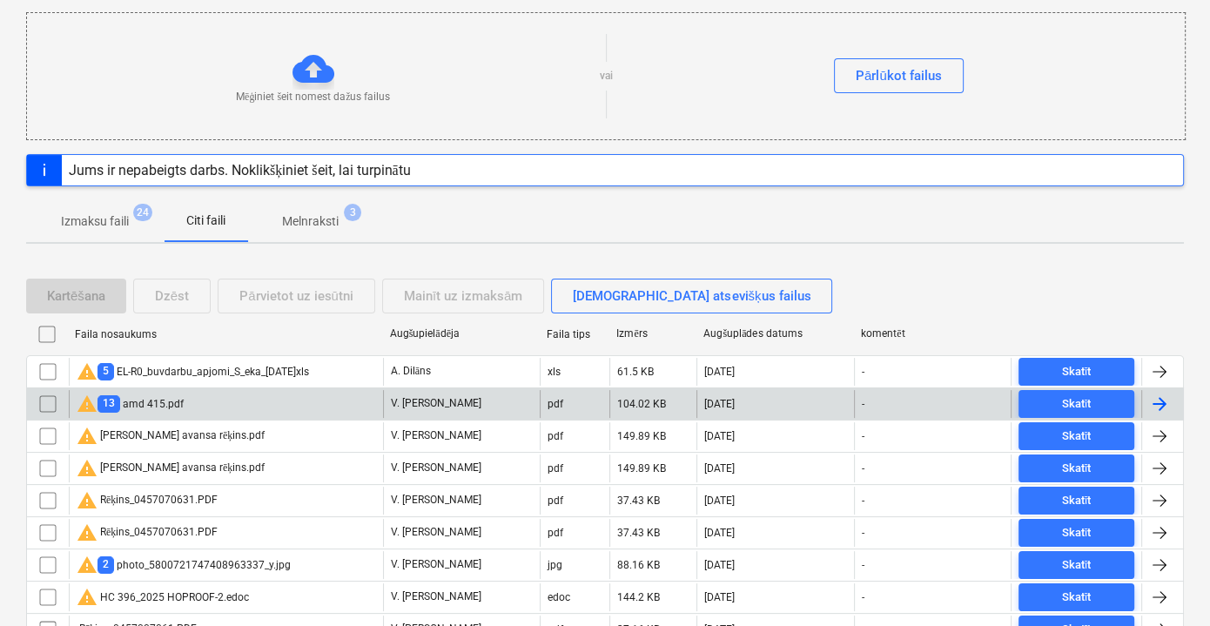
scroll to position [448, 0]
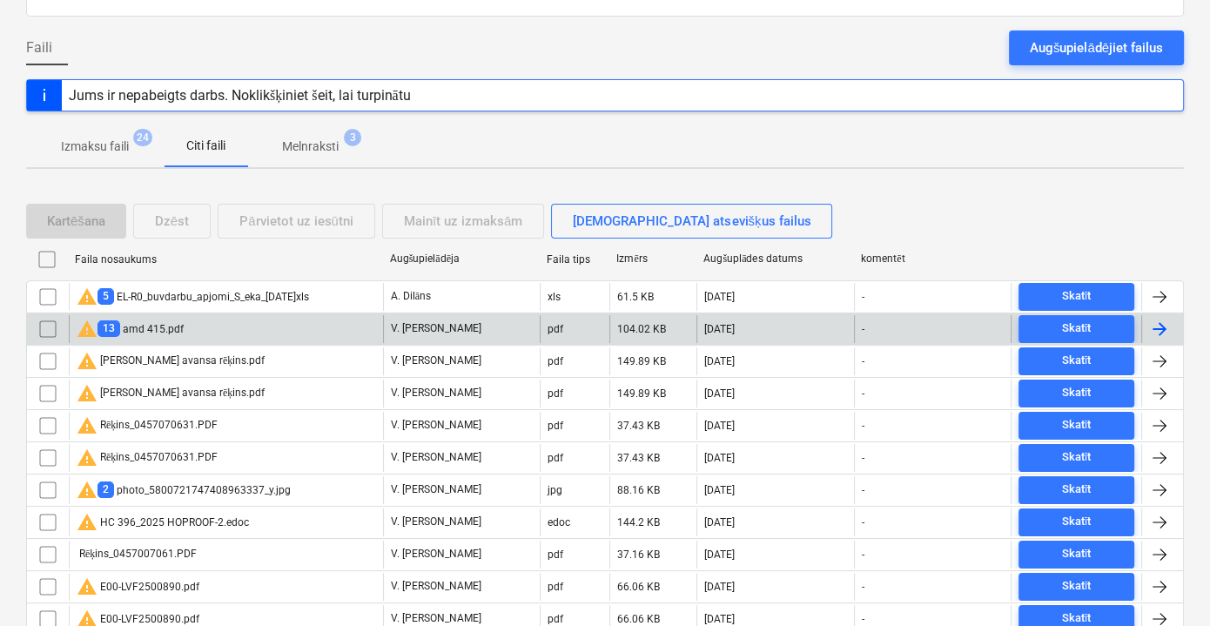
scroll to position [237, 0]
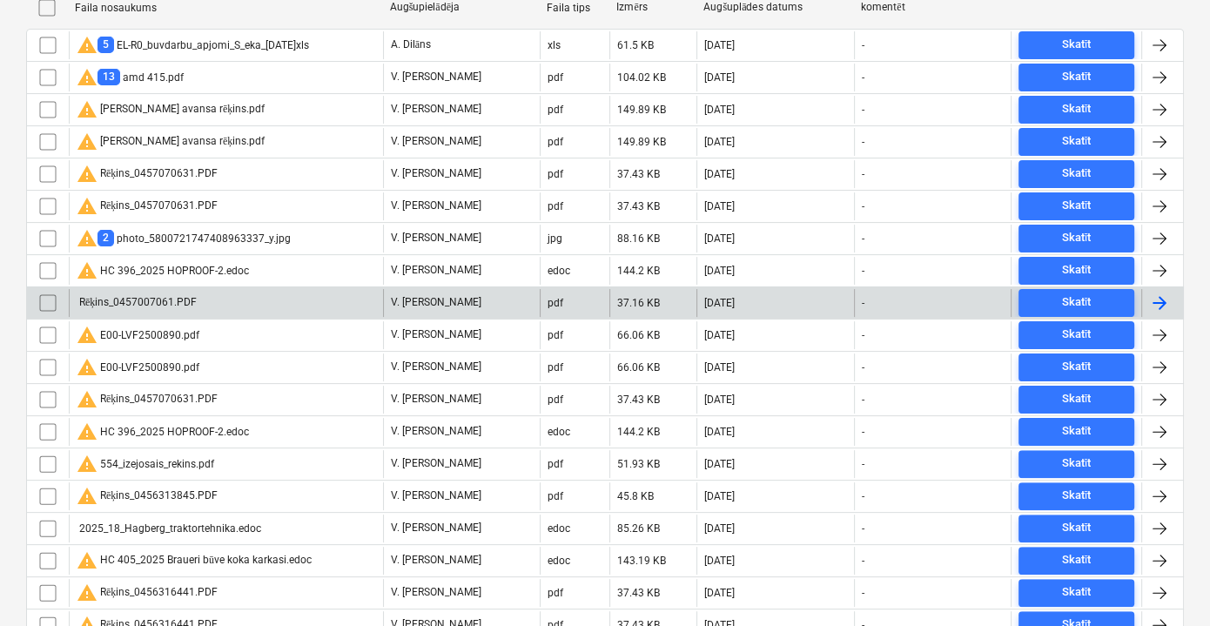
click at [237, 299] on div "Rēķins_0457007061.PDF" at bounding box center [226, 303] width 314 height 28
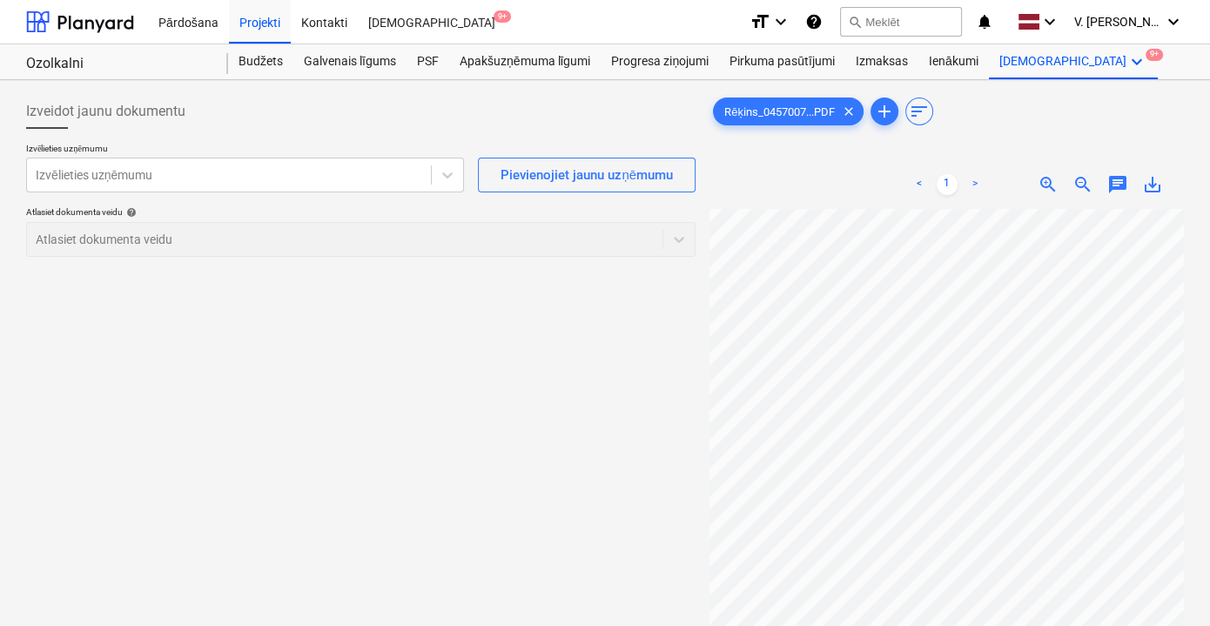
scroll to position [169, 0]
click at [315, 176] on div at bounding box center [229, 174] width 387 height 17
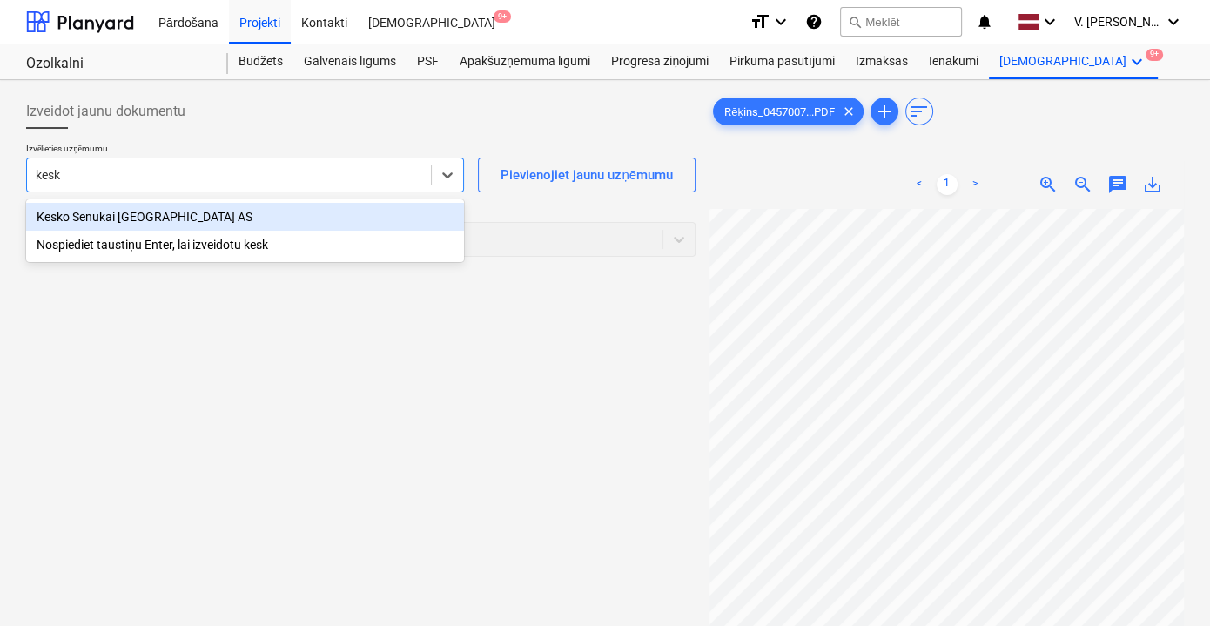
type input "kesko"
click at [297, 206] on div "Kesko Senukai Latvia AS" at bounding box center [245, 217] width 438 height 28
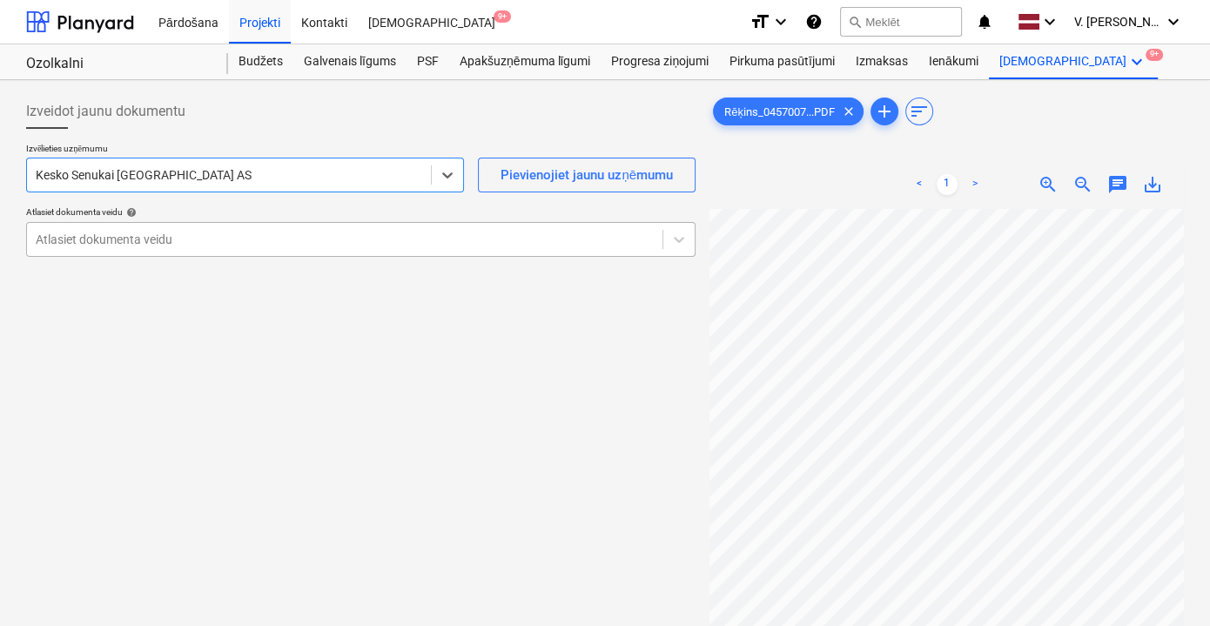
click at [425, 239] on div at bounding box center [345, 239] width 618 height 17
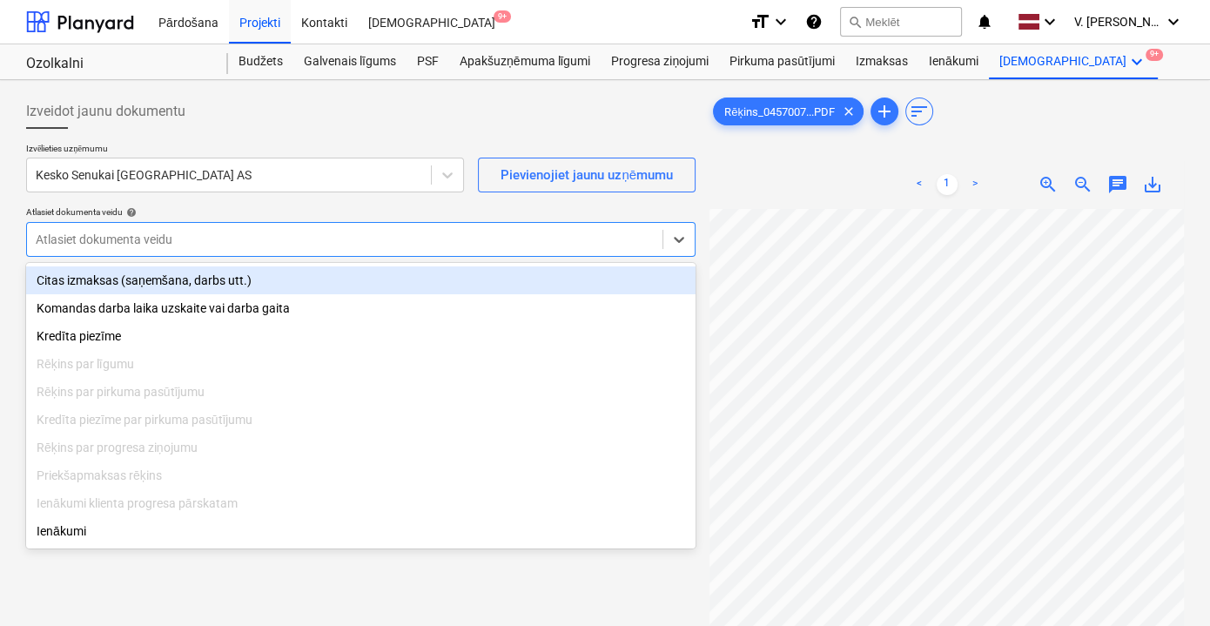
click at [275, 290] on div "Citas izmaksas (saņemšana, darbs utt.)" at bounding box center [361, 280] width 670 height 28
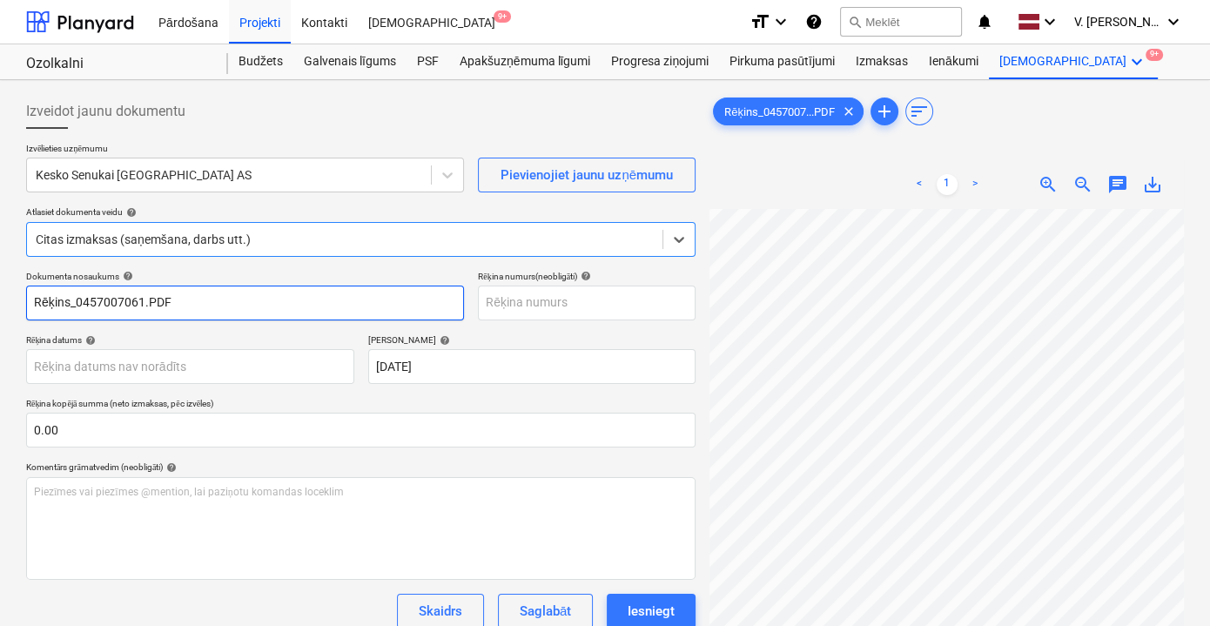
click at [212, 307] on input "Rēķins_0457007061.PDF" at bounding box center [245, 303] width 438 height 35
click at [208, 307] on input "Rēķins_0457007061.PDF" at bounding box center [245, 303] width 438 height 35
click at [263, 295] on input "Rēķins_0457007061.PDF" at bounding box center [245, 303] width 438 height 35
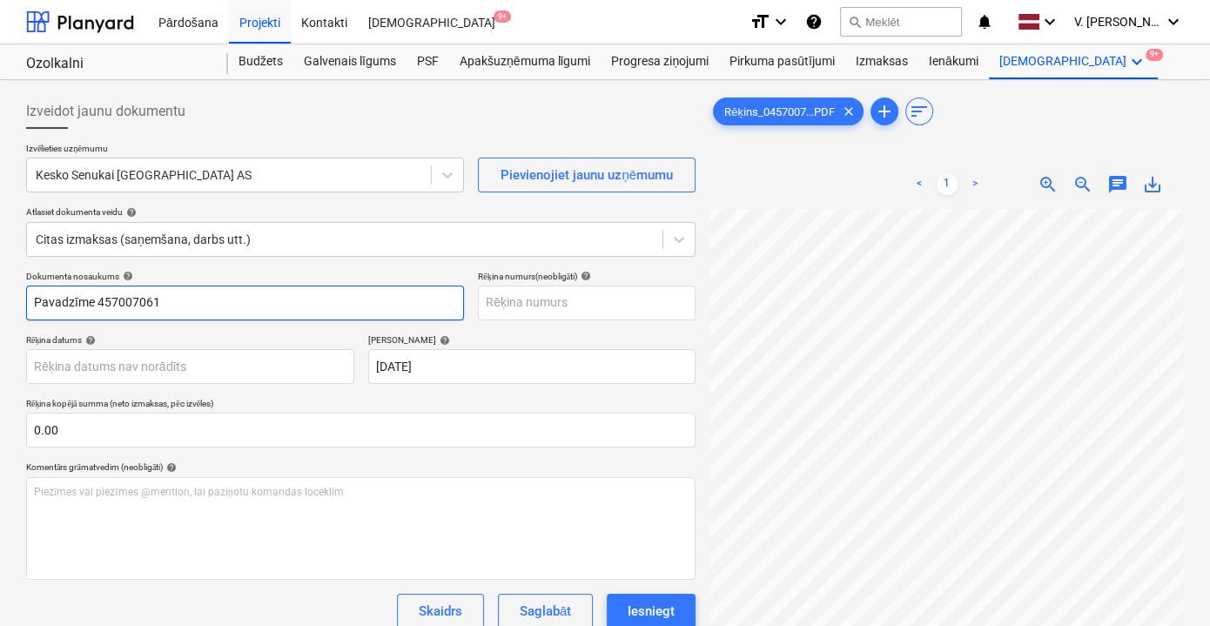
drag, startPoint x: 174, startPoint y: 303, endPoint x: 96, endPoint y: 302, distance: 78.4
click at [96, 302] on input "Pavadzīme 457007061" at bounding box center [245, 303] width 438 height 35
type input "Pavadzīme 457007061"
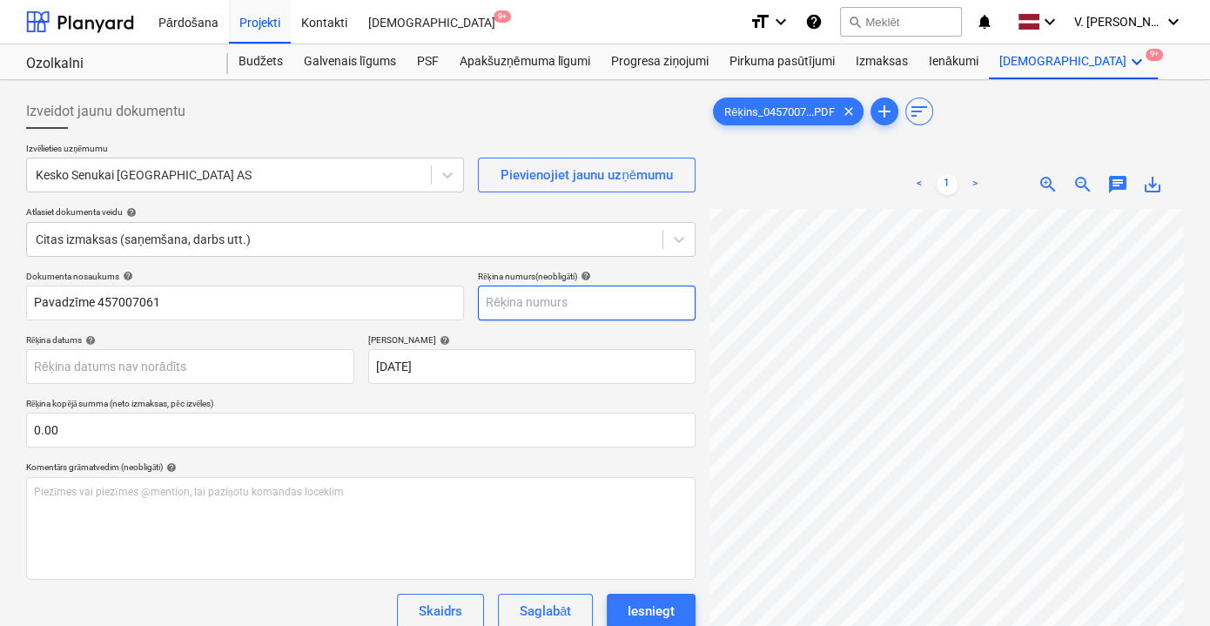
click at [515, 310] on input "text" at bounding box center [587, 303] width 218 height 35
paste input "457007061"
type input "457007061"
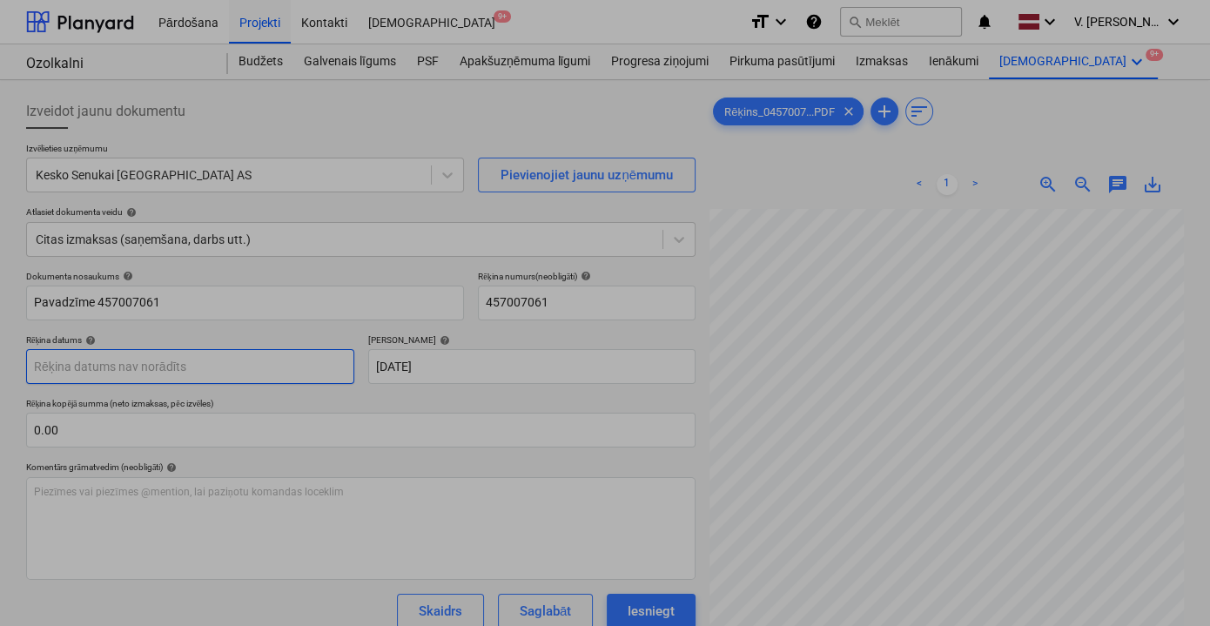
click at [178, 364] on body "Pārdošana Projekti Kontakti Iesūtne 9+ format_size keyboard_arrow_down help sea…" at bounding box center [605, 313] width 1210 height 626
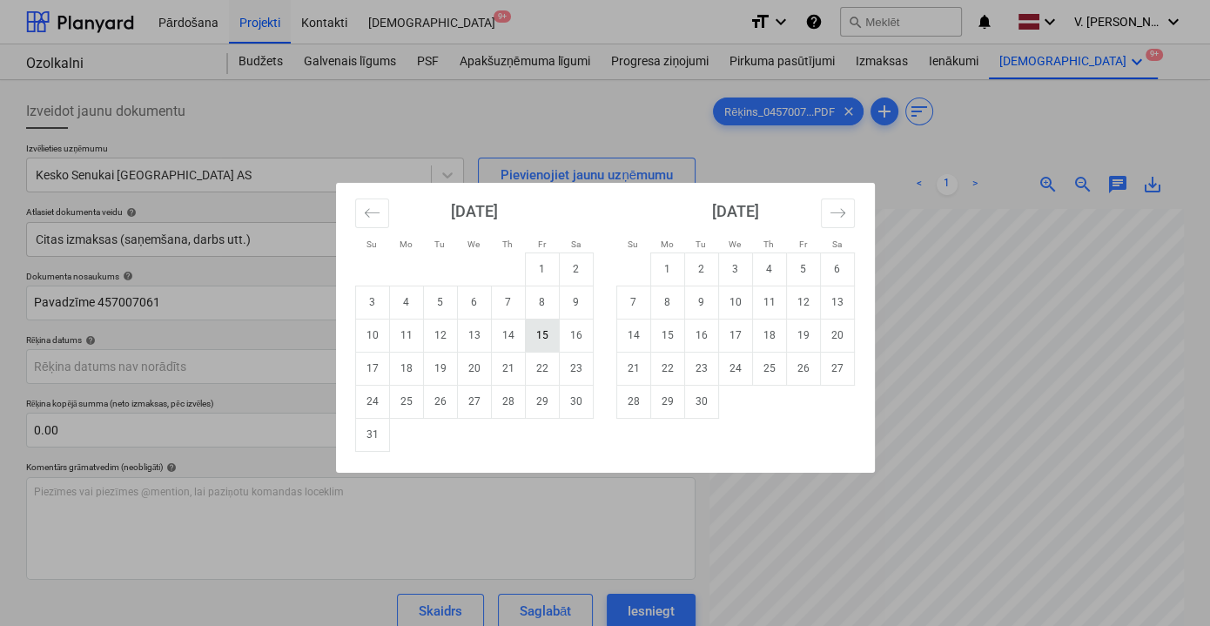
click at [551, 336] on td "15" at bounding box center [542, 335] width 34 height 33
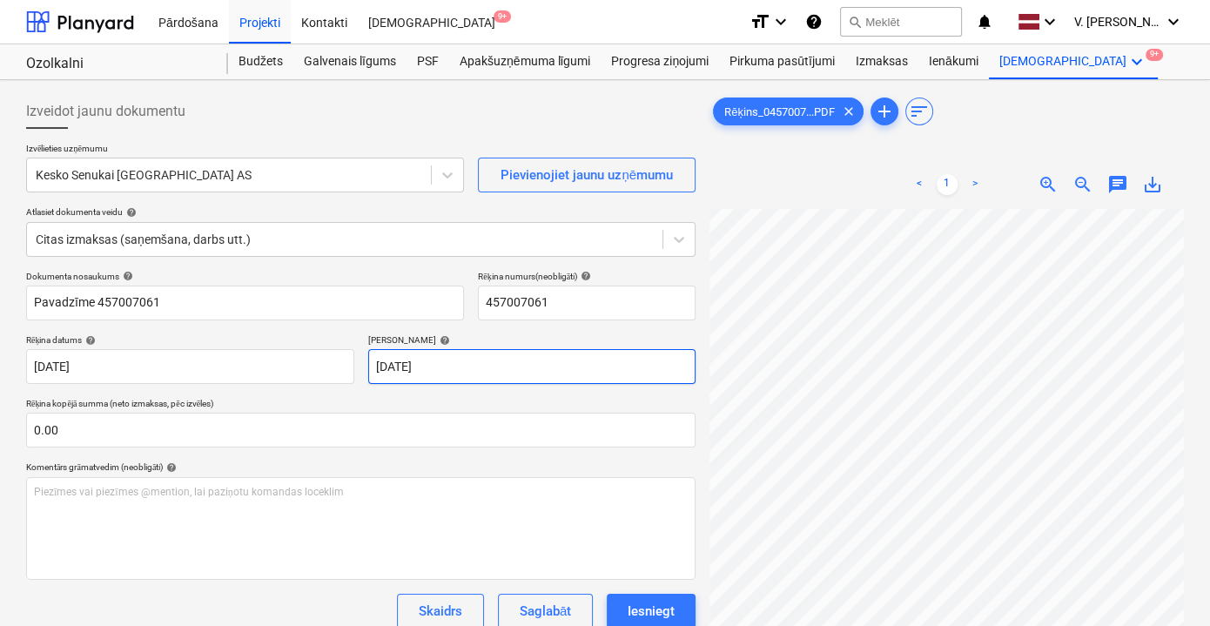
scroll to position [158, 0]
click at [215, 352] on body "Pārdošana Projekti Kontakti Iesūtne 9+ format_size keyboard_arrow_down help sea…" at bounding box center [605, 313] width 1210 height 626
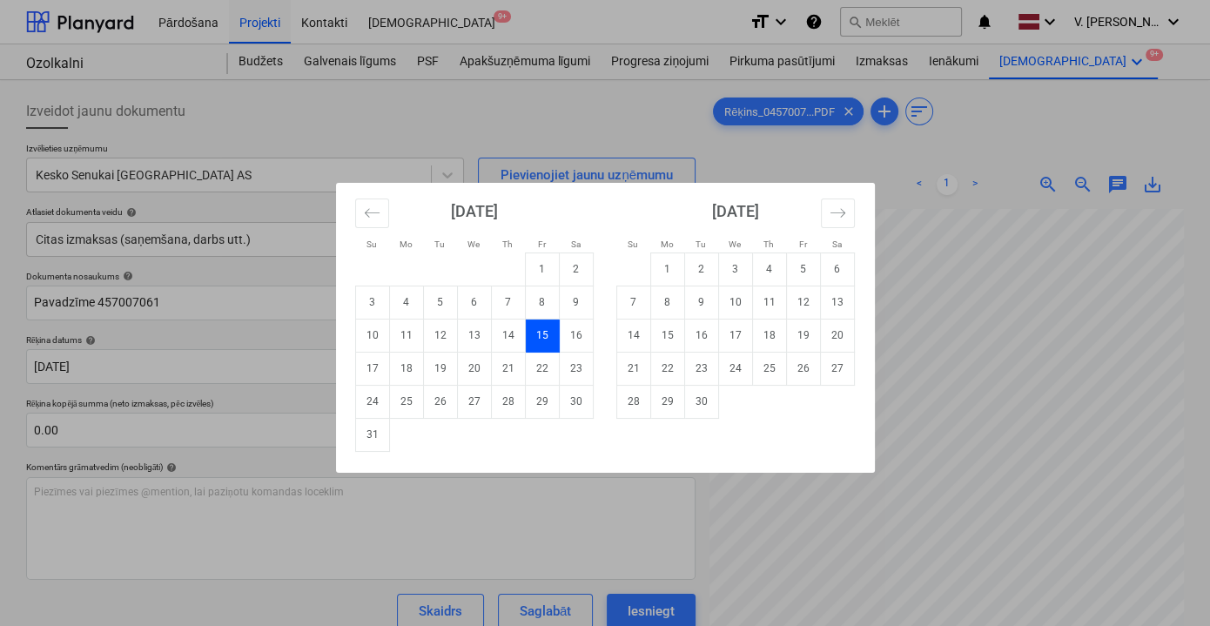
click at [477, 401] on td "27" at bounding box center [474, 401] width 34 height 33
type input "27 Aug 2025"
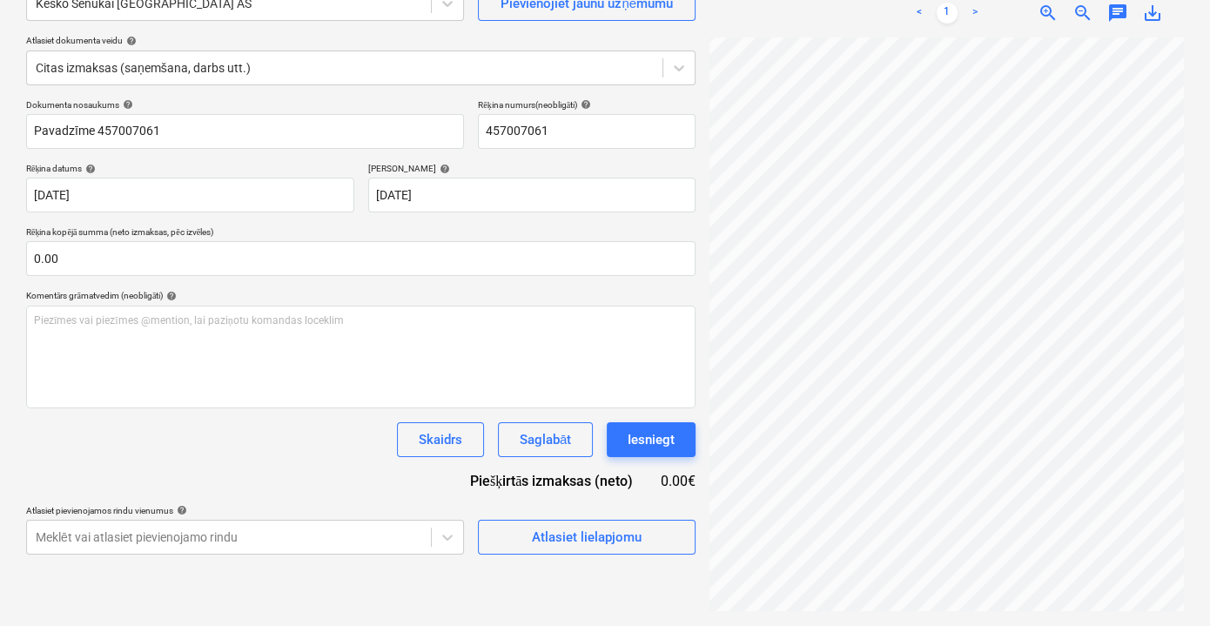
scroll to position [173, 0]
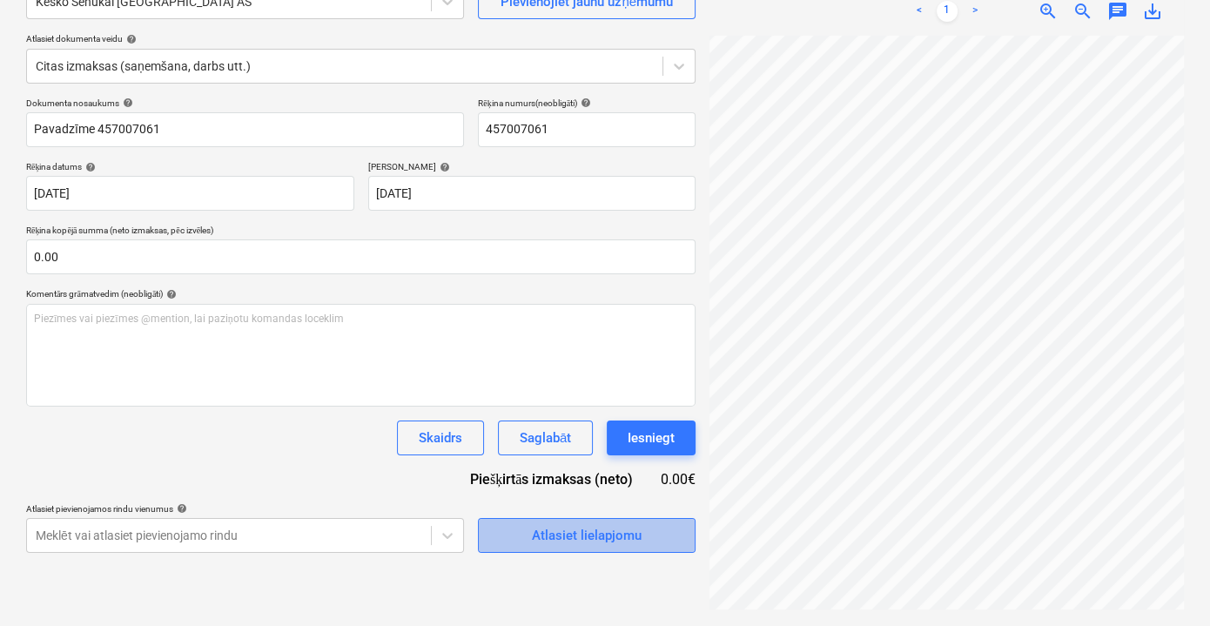
click at [549, 537] on div "Atlasiet lielapjomu" at bounding box center [587, 535] width 110 height 23
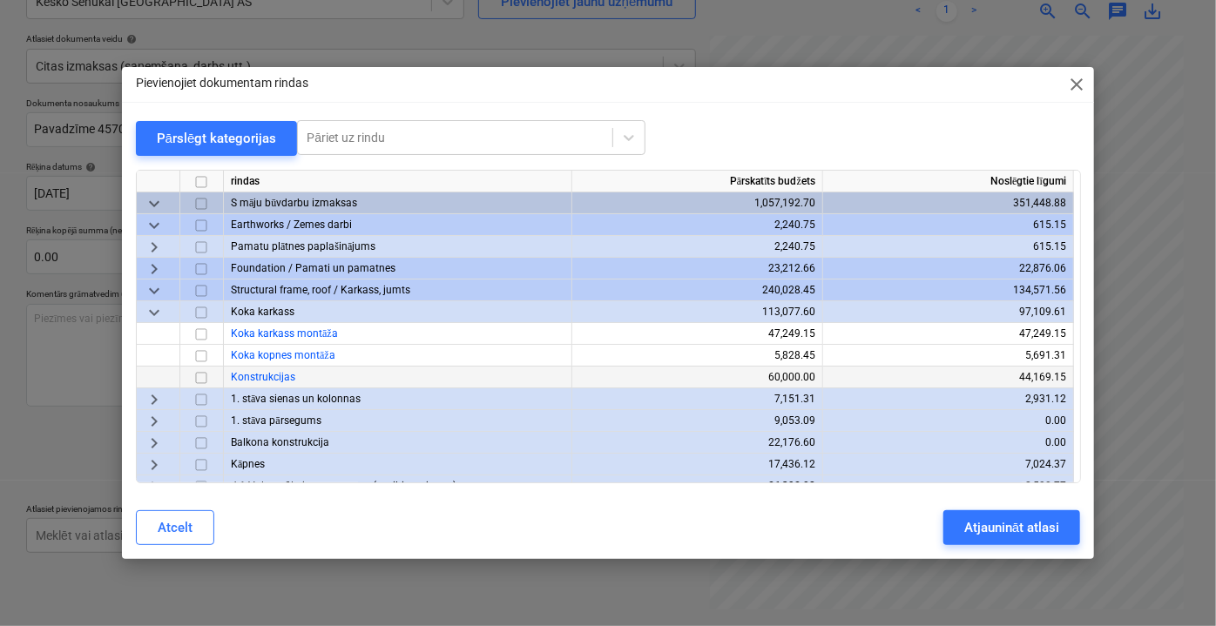
click at [200, 377] on input "checkbox" at bounding box center [201, 377] width 21 height 21
click at [1012, 526] on div "Atjaunināt atlasi" at bounding box center [1011, 527] width 95 height 23
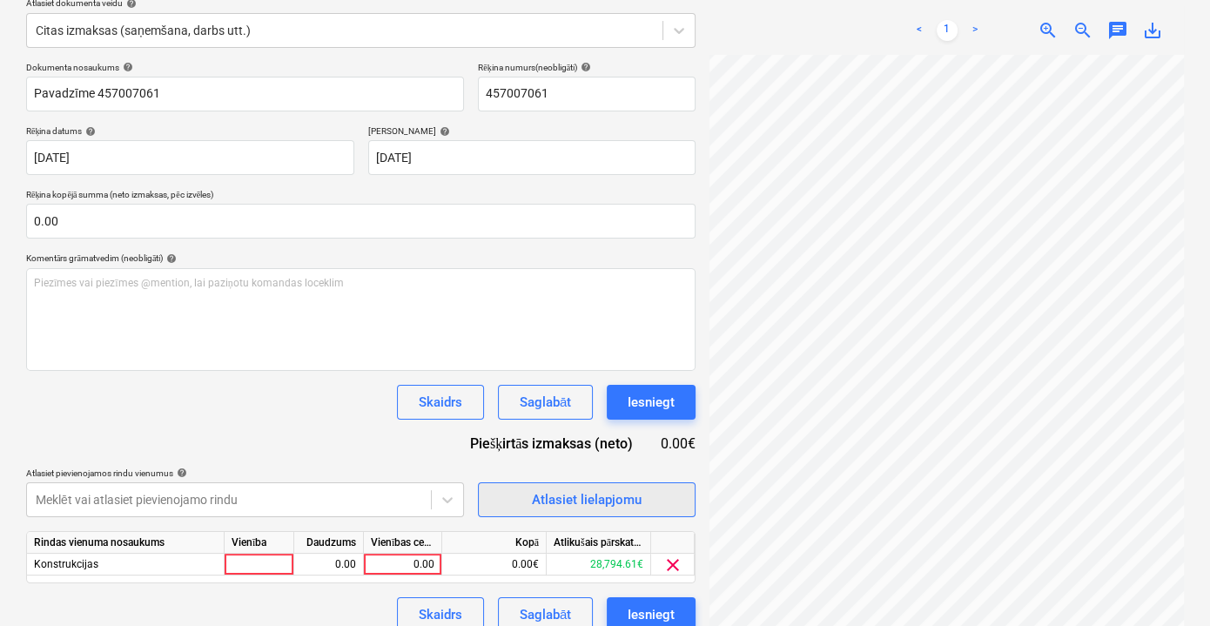
scroll to position [228, 0]
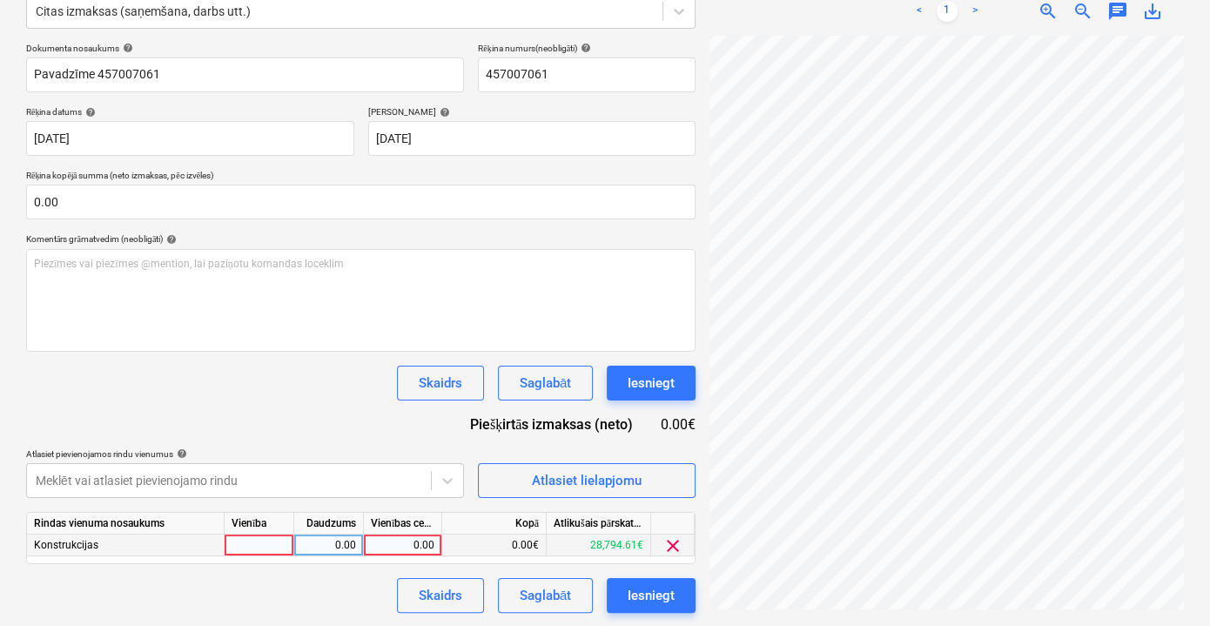
click at [418, 540] on div "0.00" at bounding box center [403, 546] width 64 height 22
type input "91.04"
click at [547, 596] on div "Saglabāt" at bounding box center [545, 595] width 51 height 23
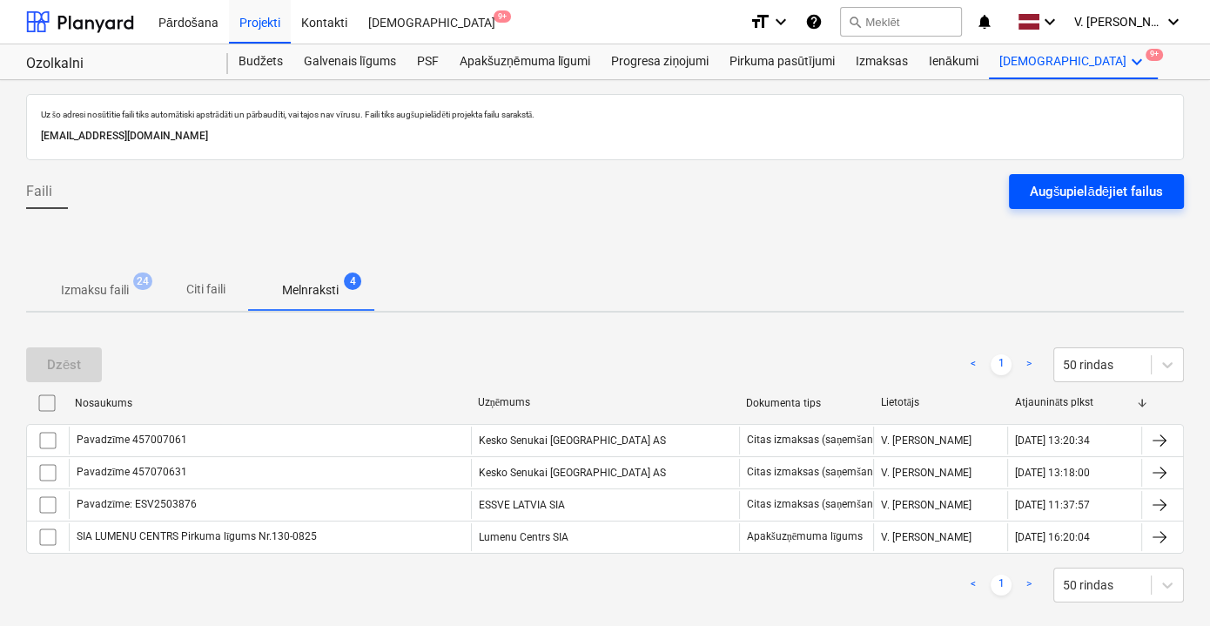
click at [1096, 197] on div "Augšupielādējiet failus" at bounding box center [1096, 191] width 133 height 23
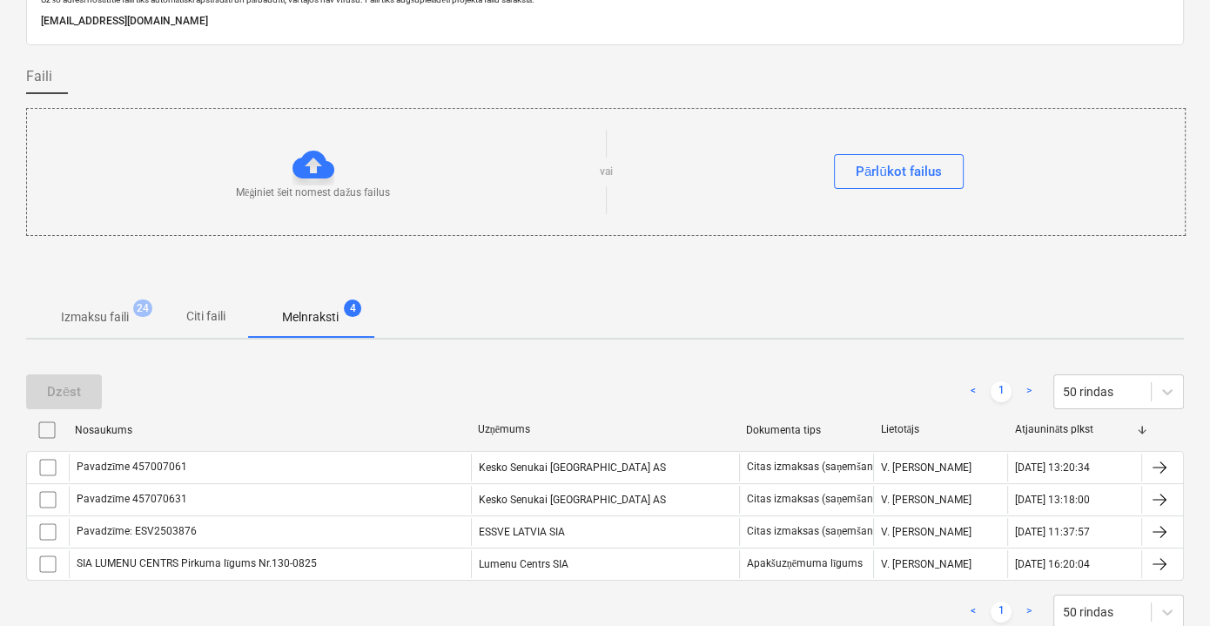
scroll to position [78, 0]
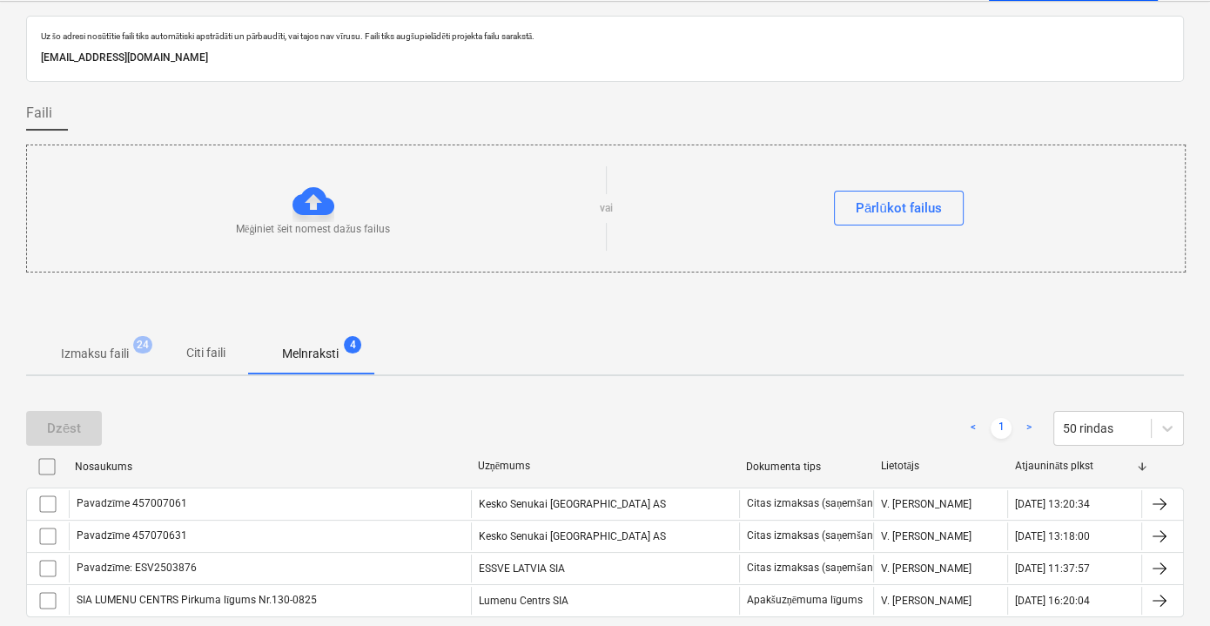
click at [217, 359] on p "Citi faili" at bounding box center [206, 353] width 42 height 18
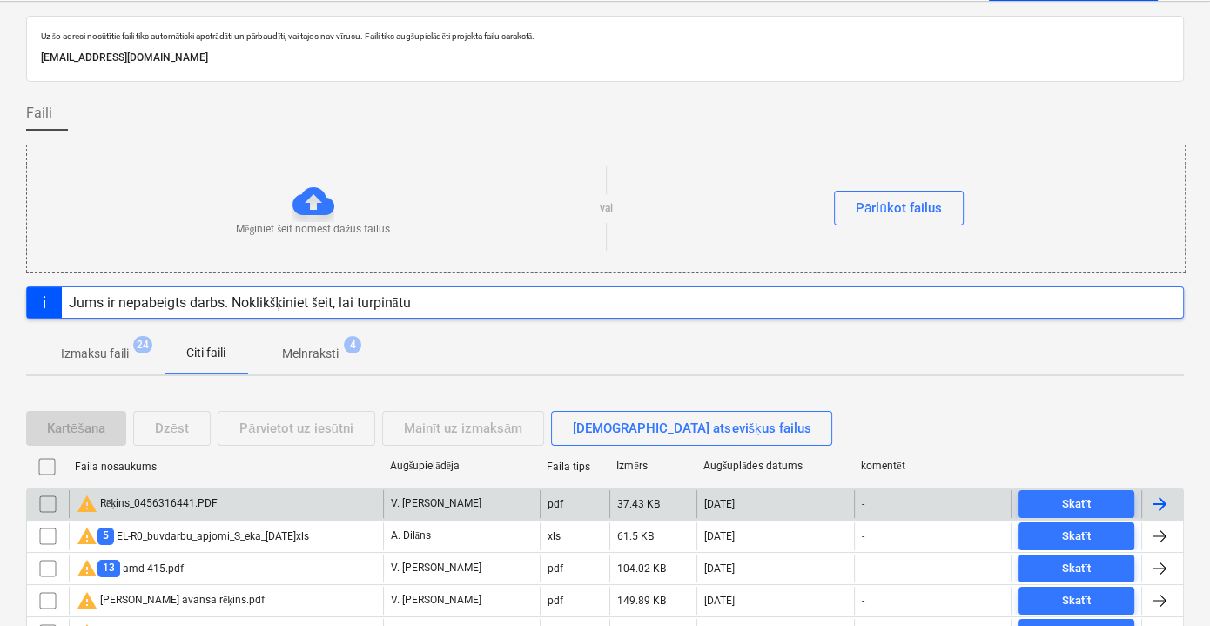
click at [279, 496] on div "warning Rēķins_0456316441.PDF" at bounding box center [226, 504] width 314 height 28
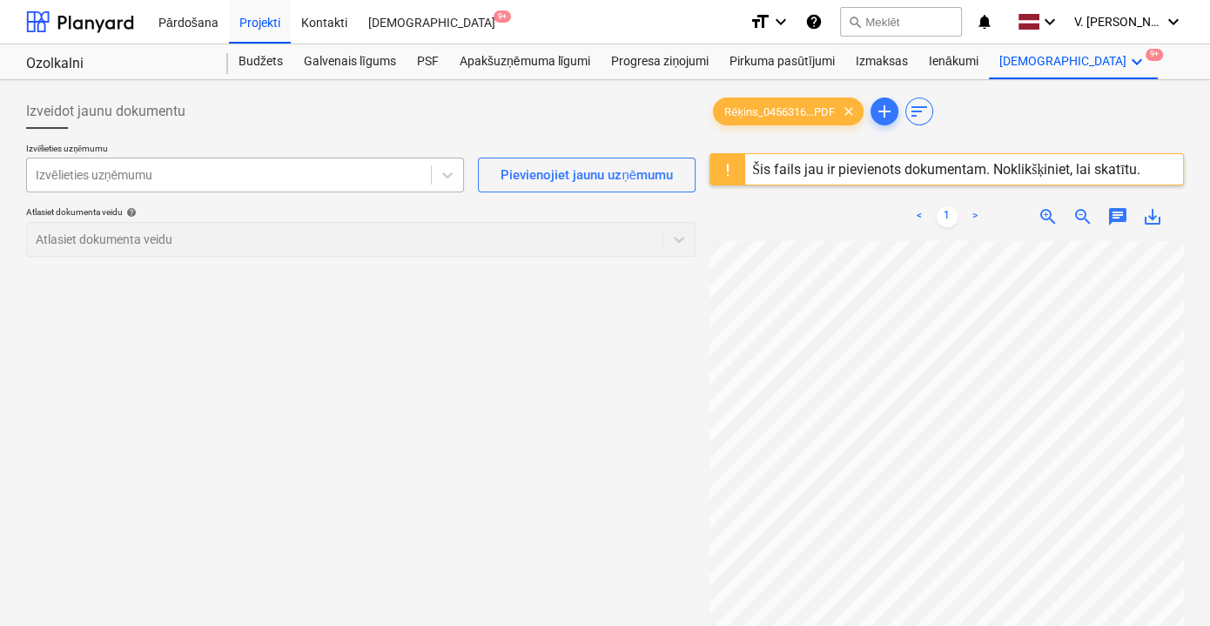
click at [298, 175] on div at bounding box center [229, 174] width 387 height 17
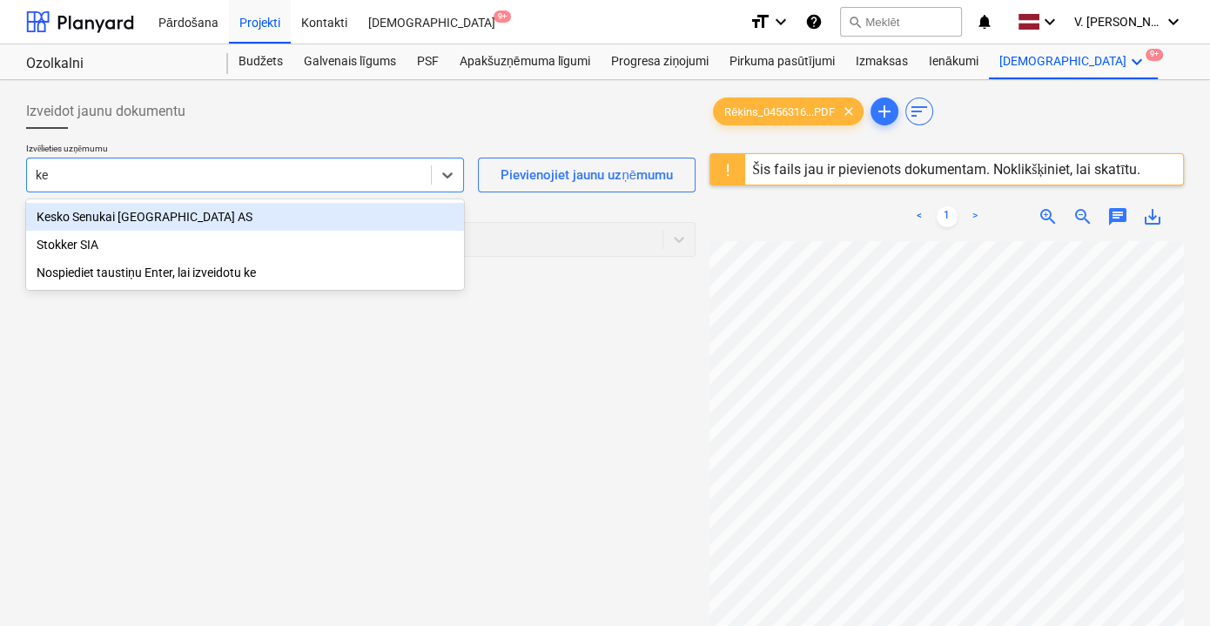
type input "kes"
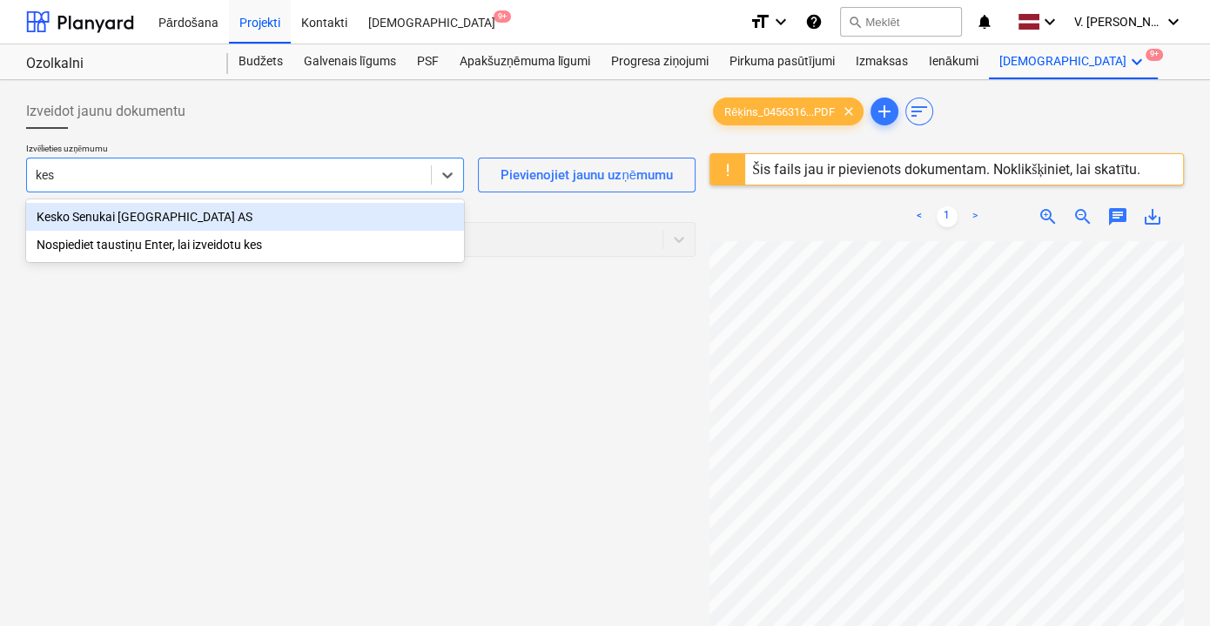
click at [274, 219] on div "Kesko Senukai Latvia AS" at bounding box center [245, 217] width 438 height 28
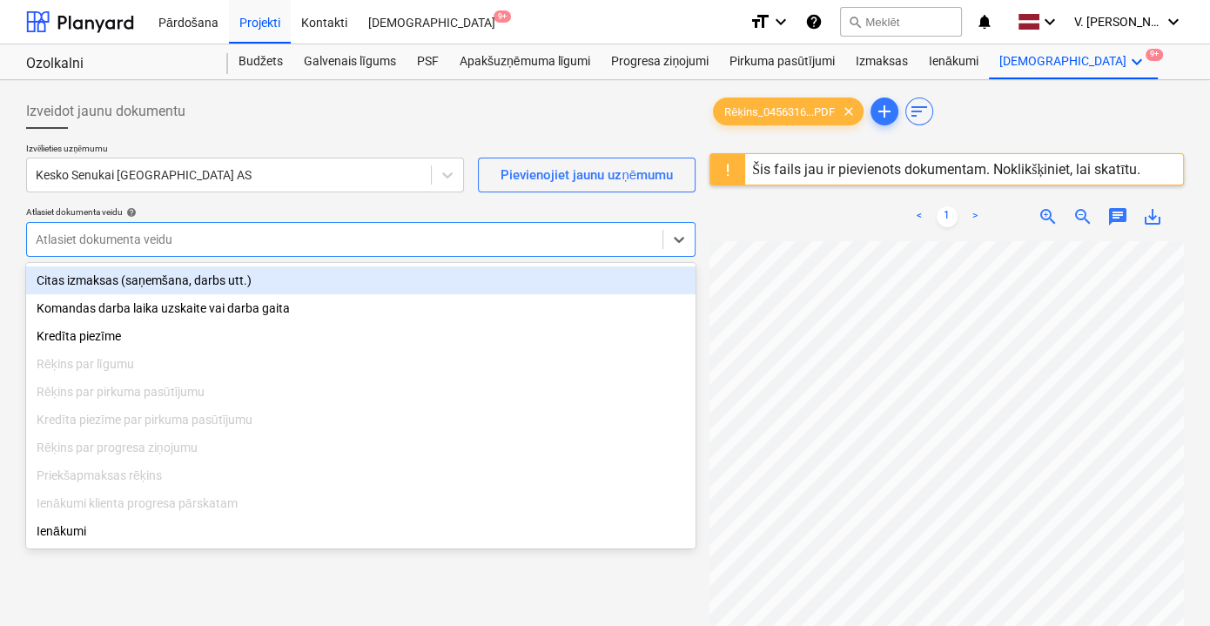
click at [379, 233] on div at bounding box center [345, 239] width 618 height 17
click at [368, 286] on div "Citas izmaksas (saņemšana, darbs utt.)" at bounding box center [361, 280] width 670 height 28
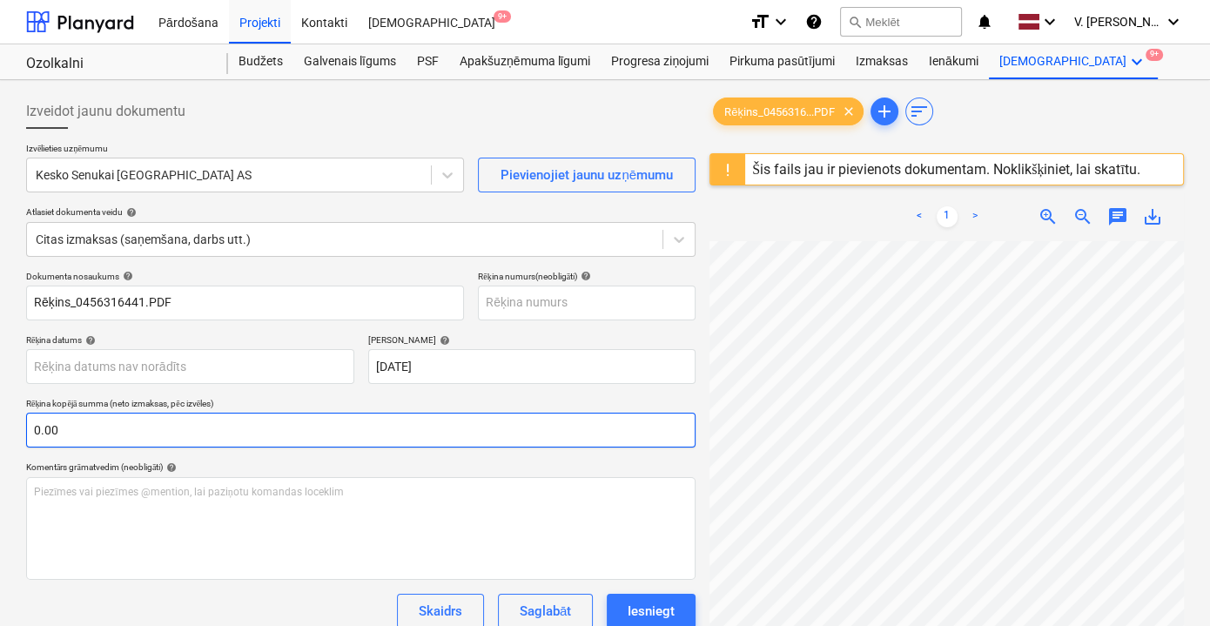
scroll to position [10, 0]
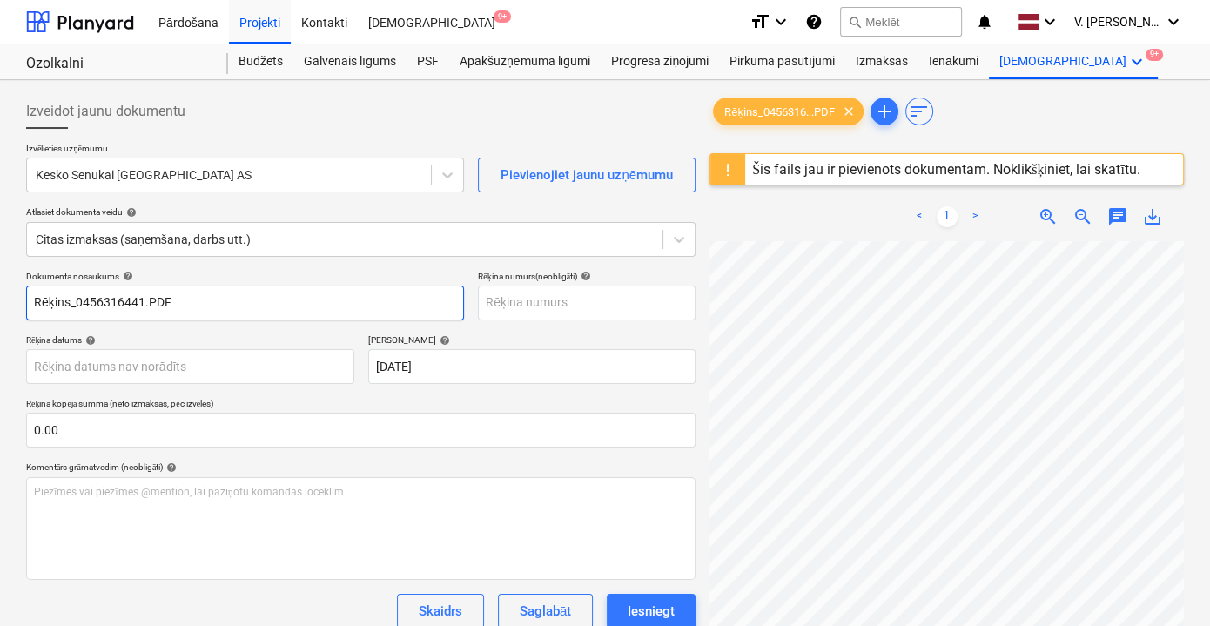
click at [206, 306] on input "Rēķins_0456316441.PDF" at bounding box center [245, 303] width 438 height 35
type input "З"
drag, startPoint x: 199, startPoint y: 294, endPoint x: 98, endPoint y: 295, distance: 101.9
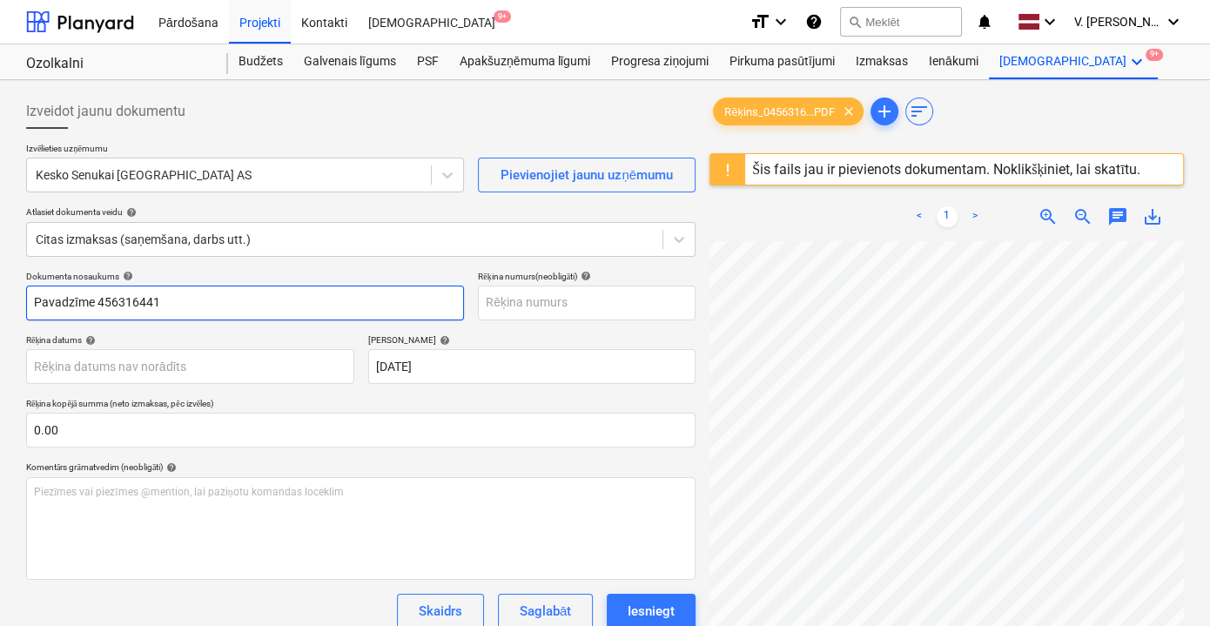
click at [98, 295] on input "Pavadzīme 456316441" at bounding box center [245, 303] width 438 height 35
type input "Pavadzīme 456316441"
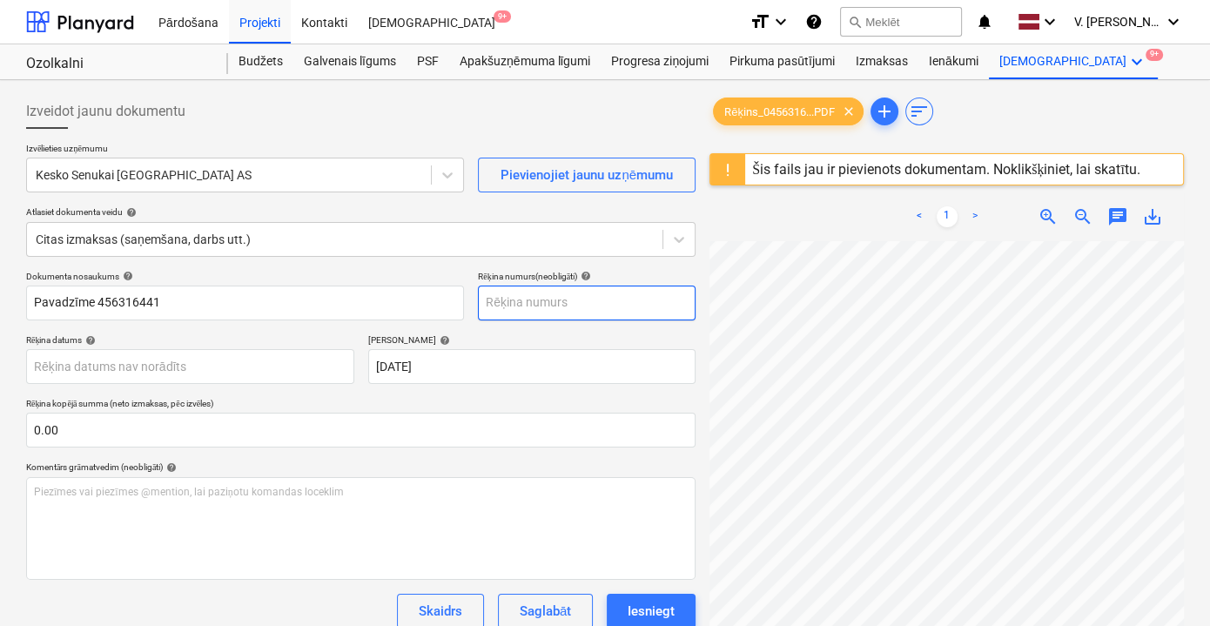
click at [523, 309] on input "text" at bounding box center [587, 303] width 218 height 35
paste input "456316441"
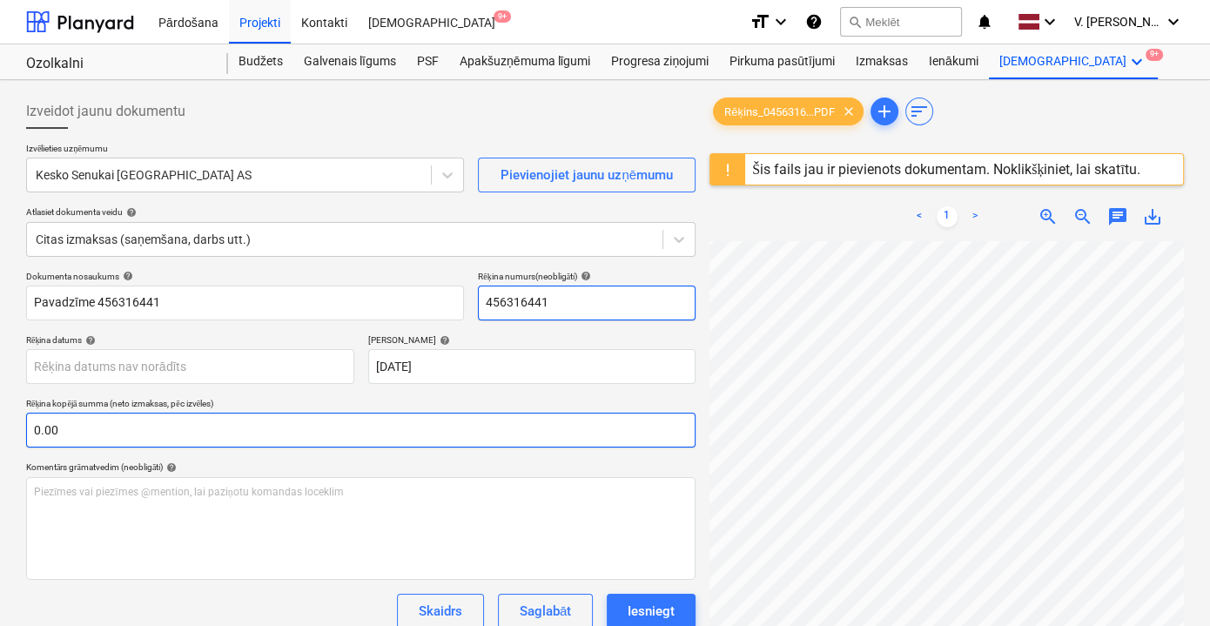
scroll to position [90, 0]
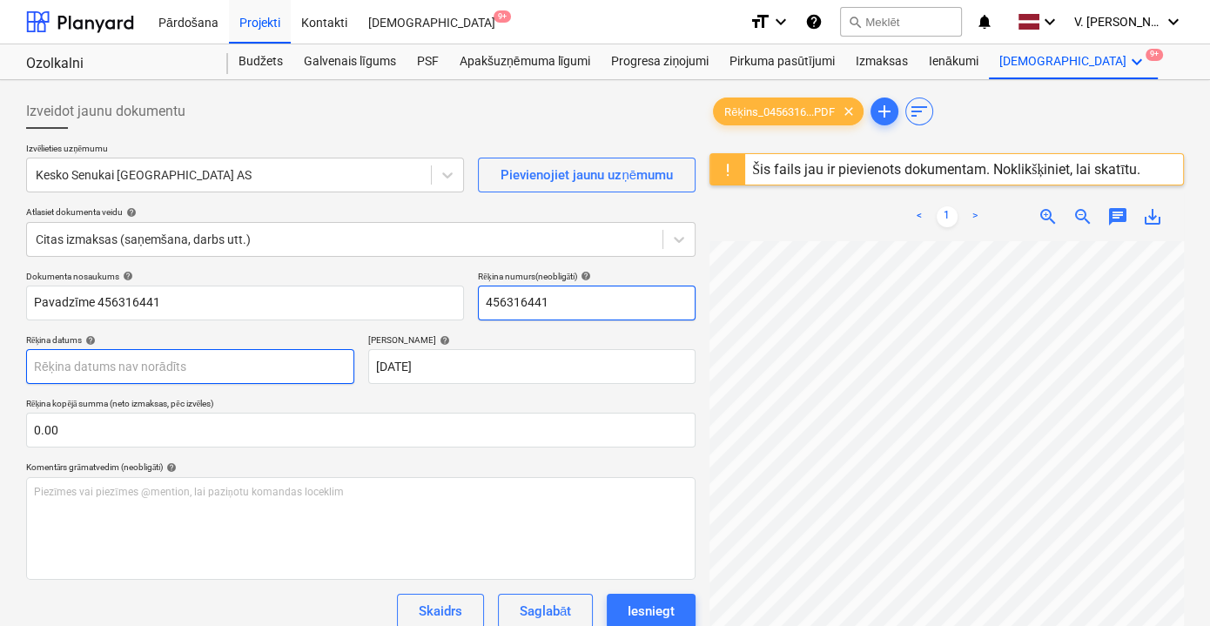
type input "456316441"
click at [179, 375] on body "Pārdošana Projekti Kontakti Iesūtne 9+ format_size keyboard_arrow_down help sea…" at bounding box center [605, 313] width 1210 height 626
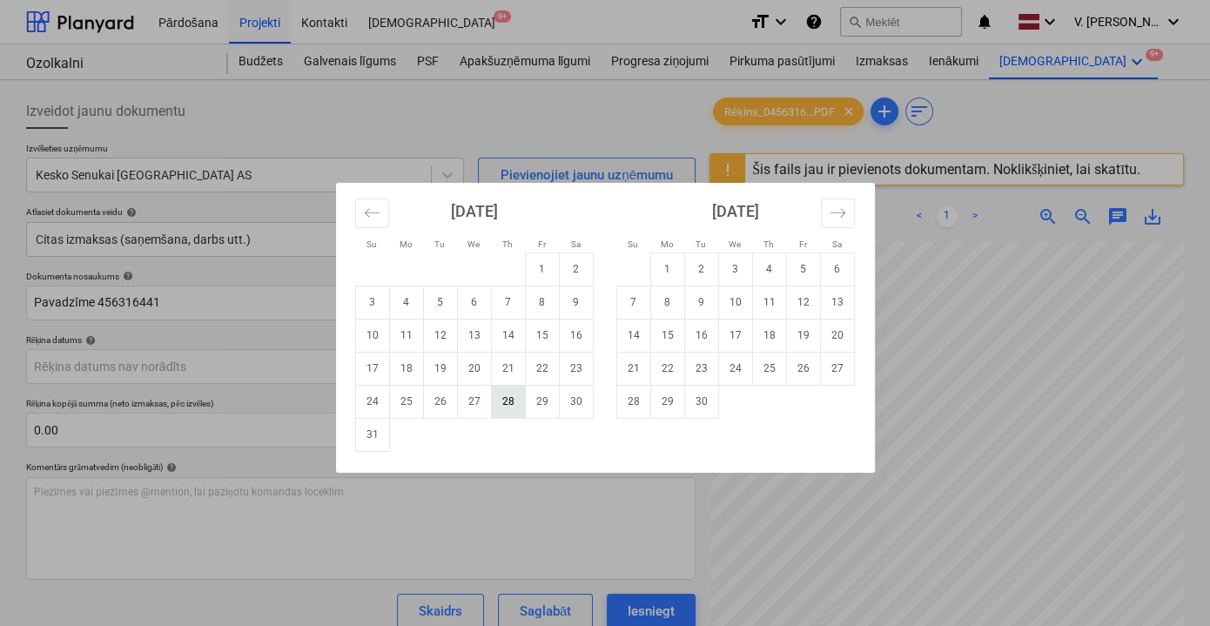
click at [516, 397] on td "28" at bounding box center [508, 401] width 34 height 33
type input "28 Aug 2025"
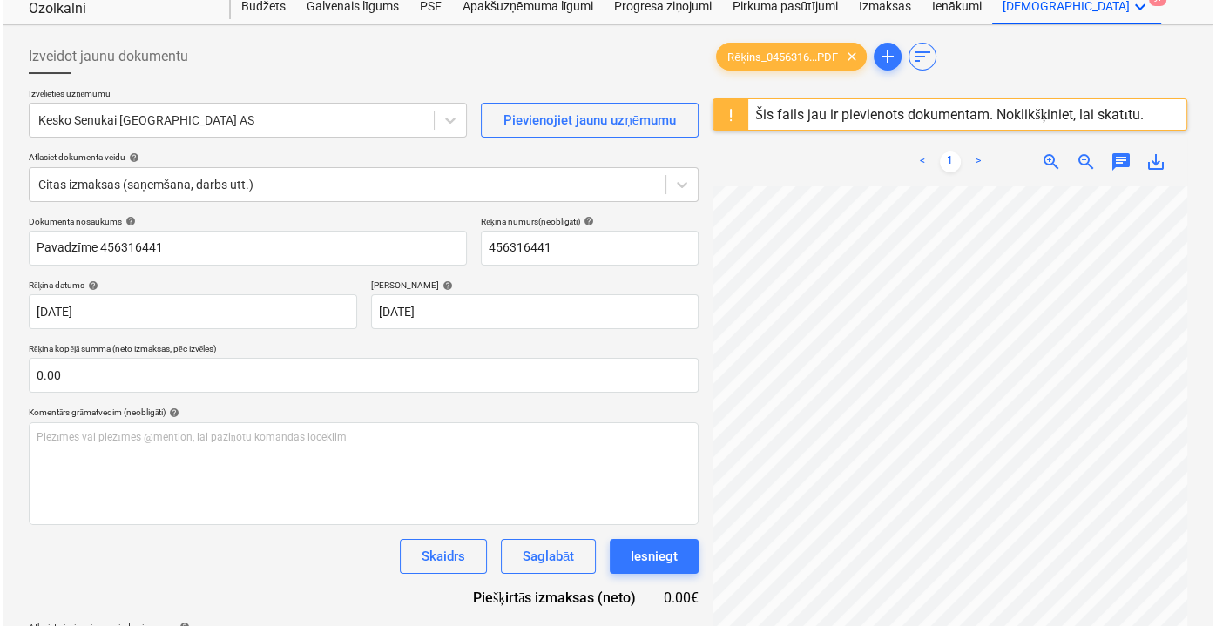
scroll to position [158, 0]
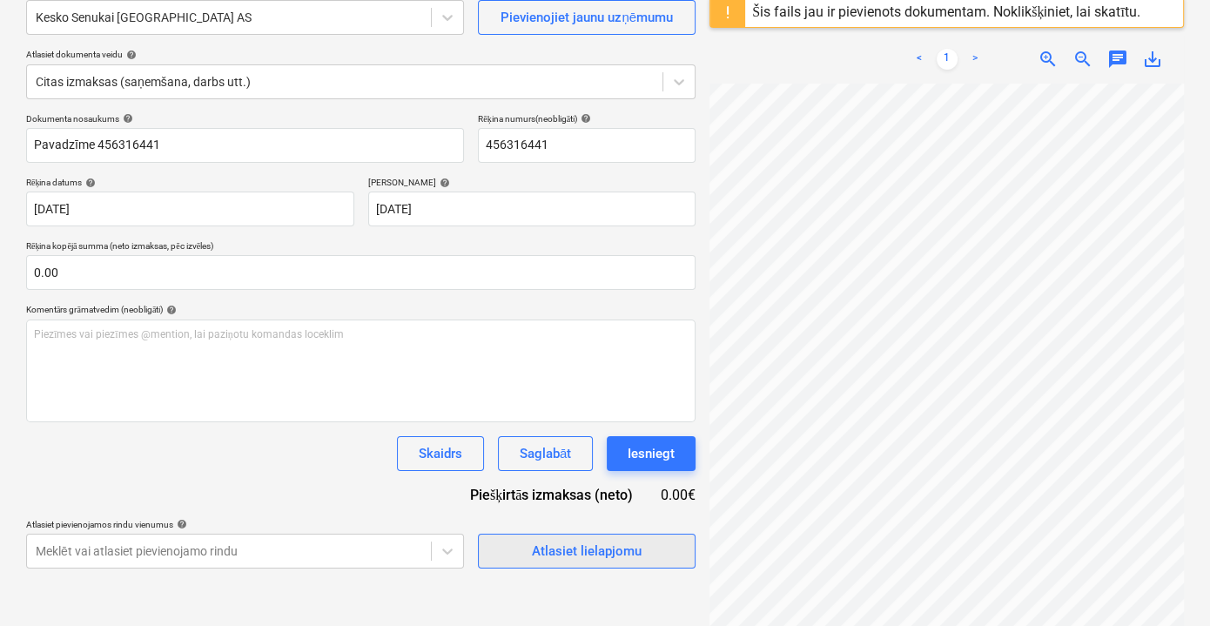
click at [610, 542] on div "Atlasiet lielapjomu" at bounding box center [587, 551] width 110 height 23
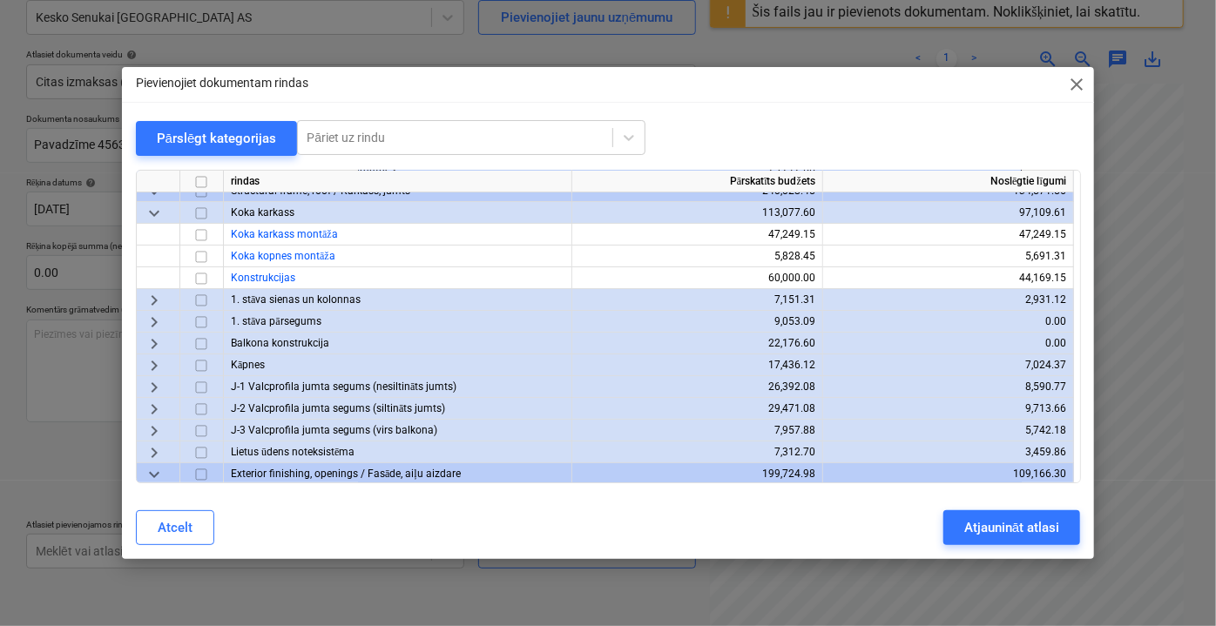
scroll to position [0, 0]
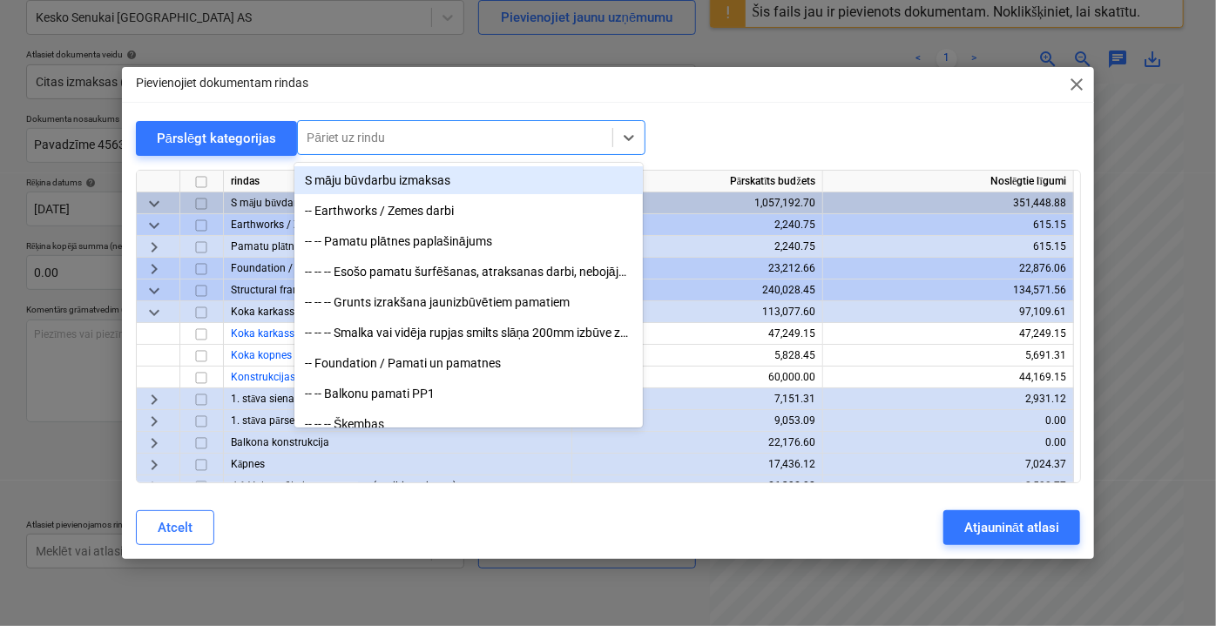
click at [379, 131] on div at bounding box center [455, 137] width 297 height 17
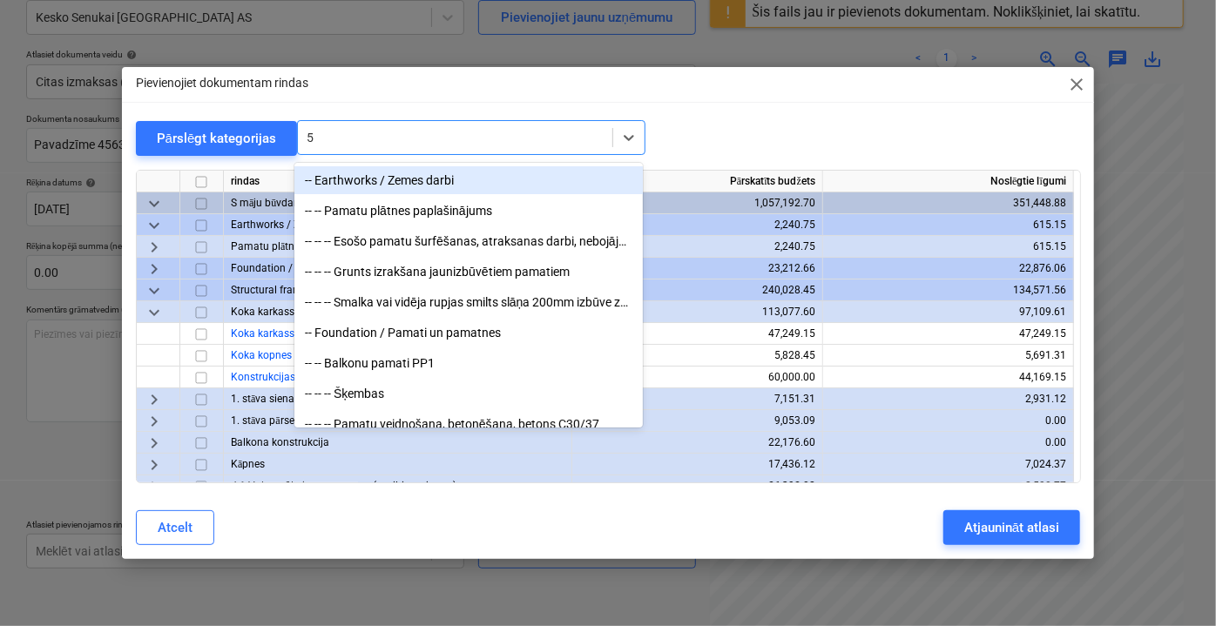
type input "5m"
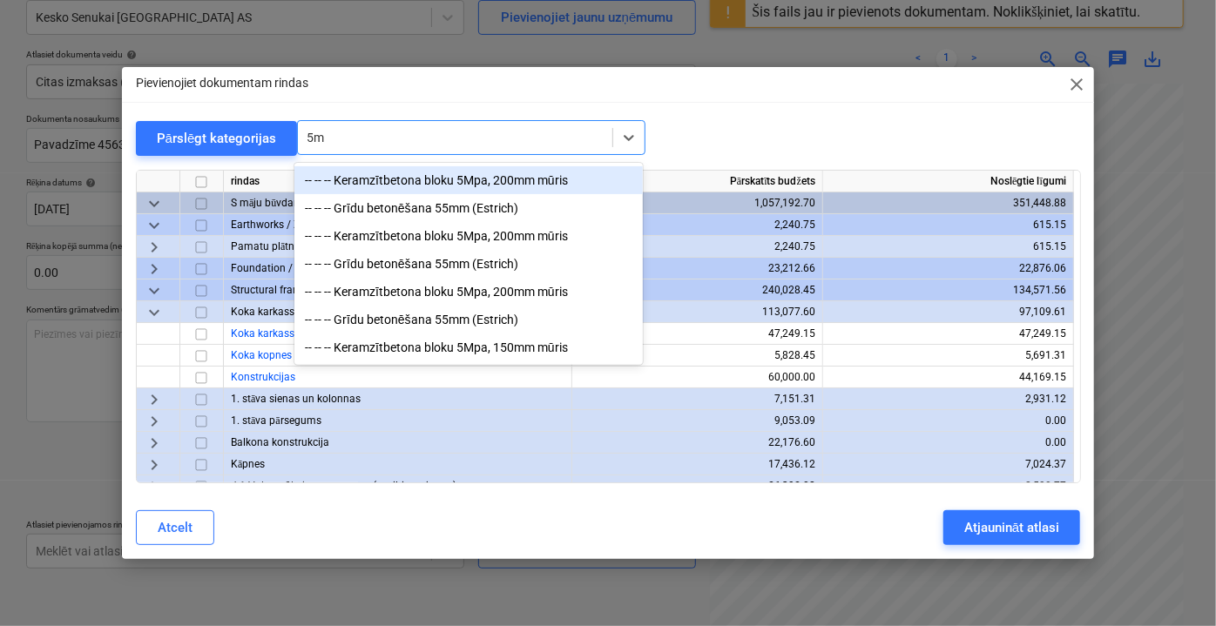
click at [451, 173] on div "-- -- -- Keramzītbetona bloku 5Mpa, 200mm mūris" at bounding box center [468, 180] width 348 height 28
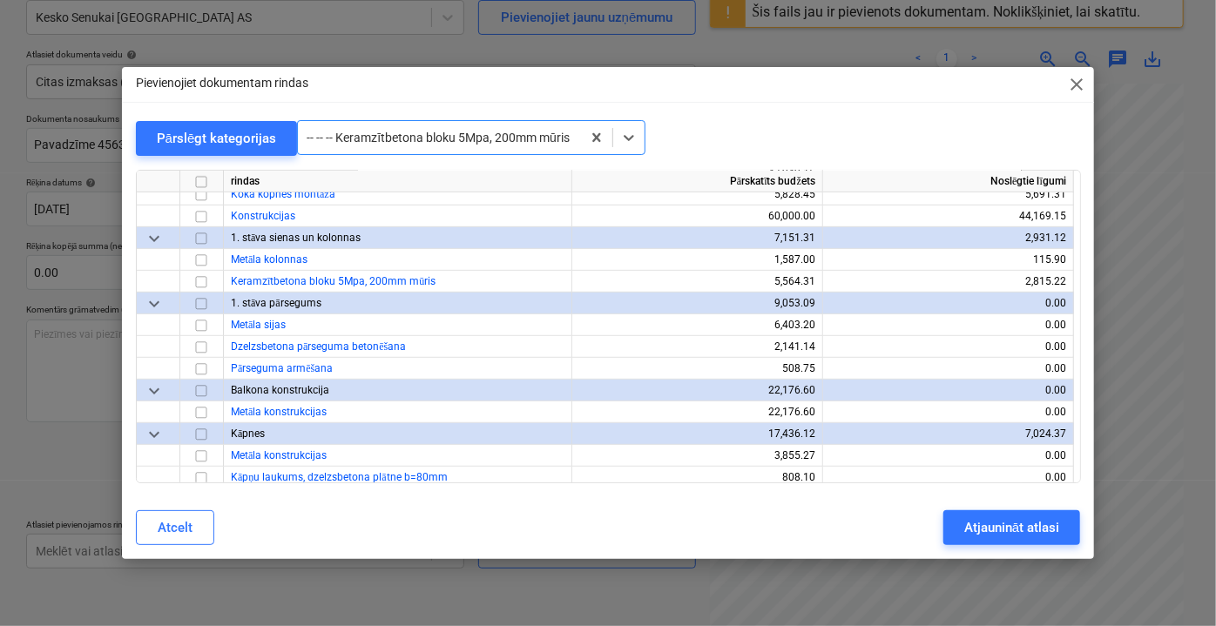
scroll to position [523, 0]
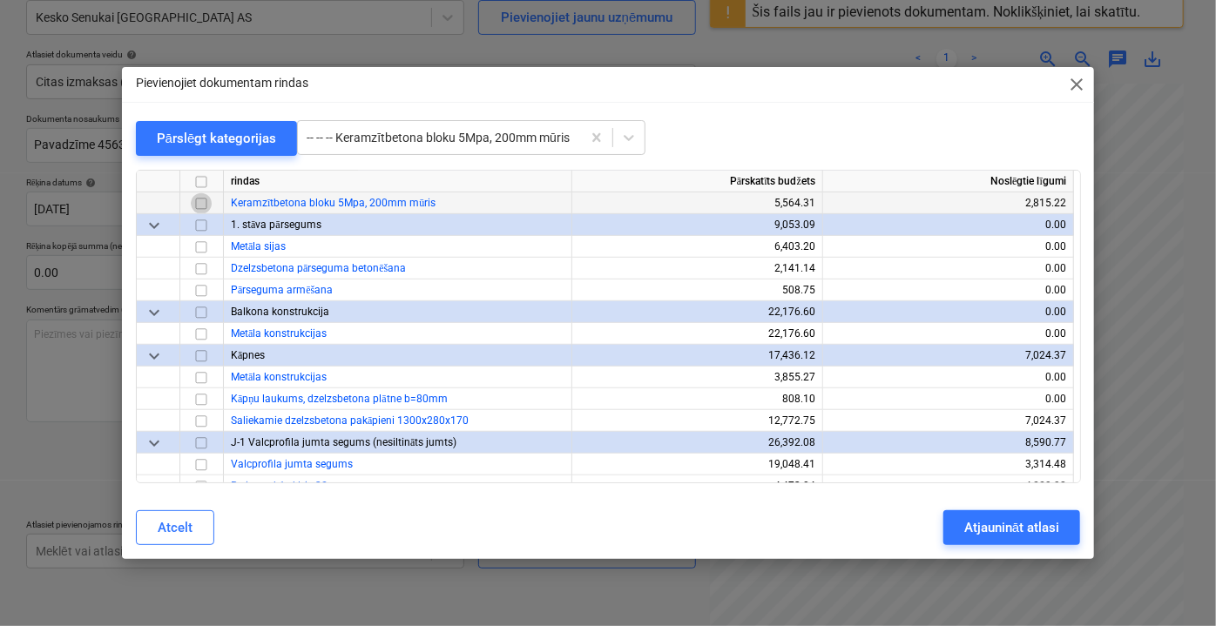
click at [200, 201] on input "checkbox" at bounding box center [201, 202] width 21 height 21
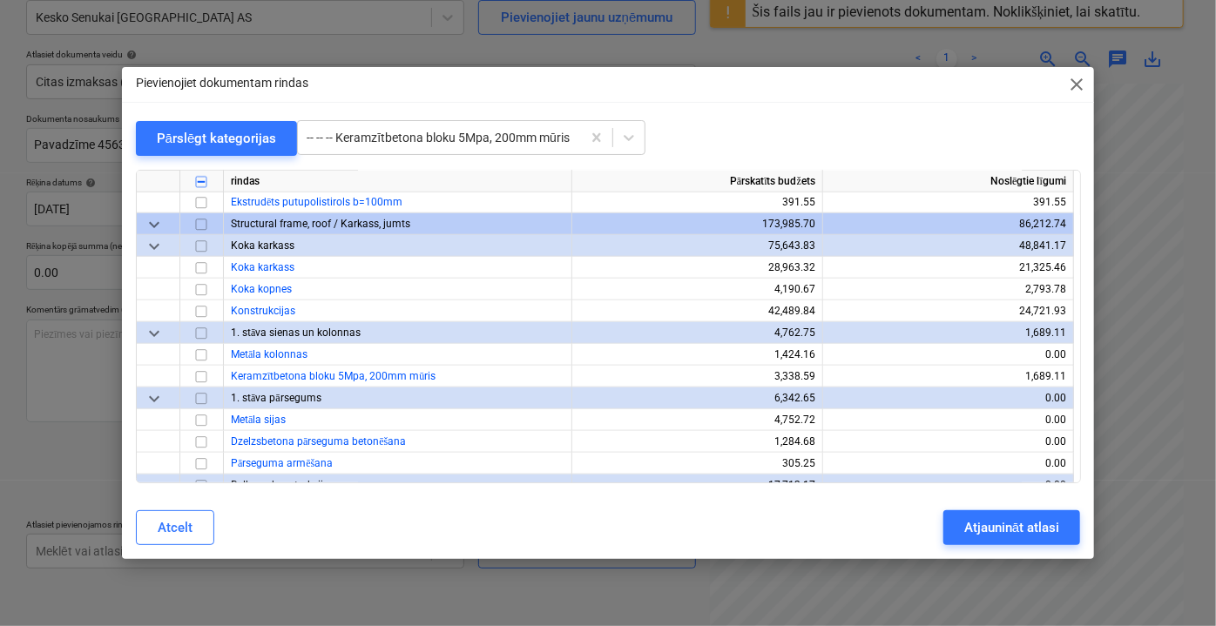
scroll to position [4164, 0]
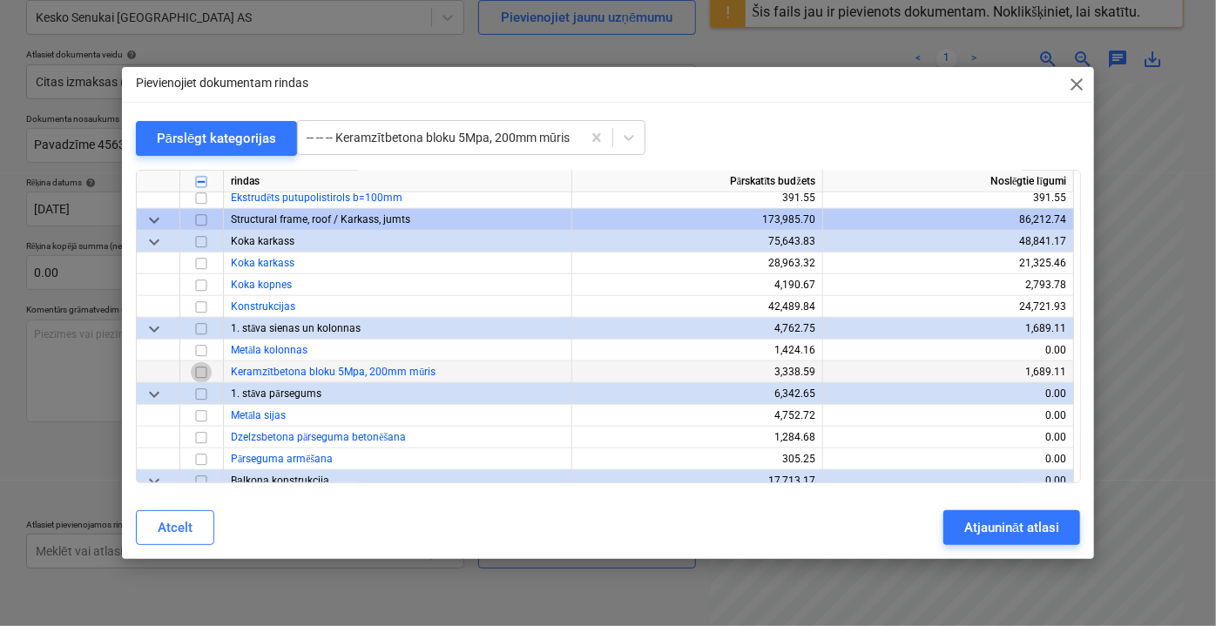
click at [202, 367] on input "checkbox" at bounding box center [201, 371] width 21 height 21
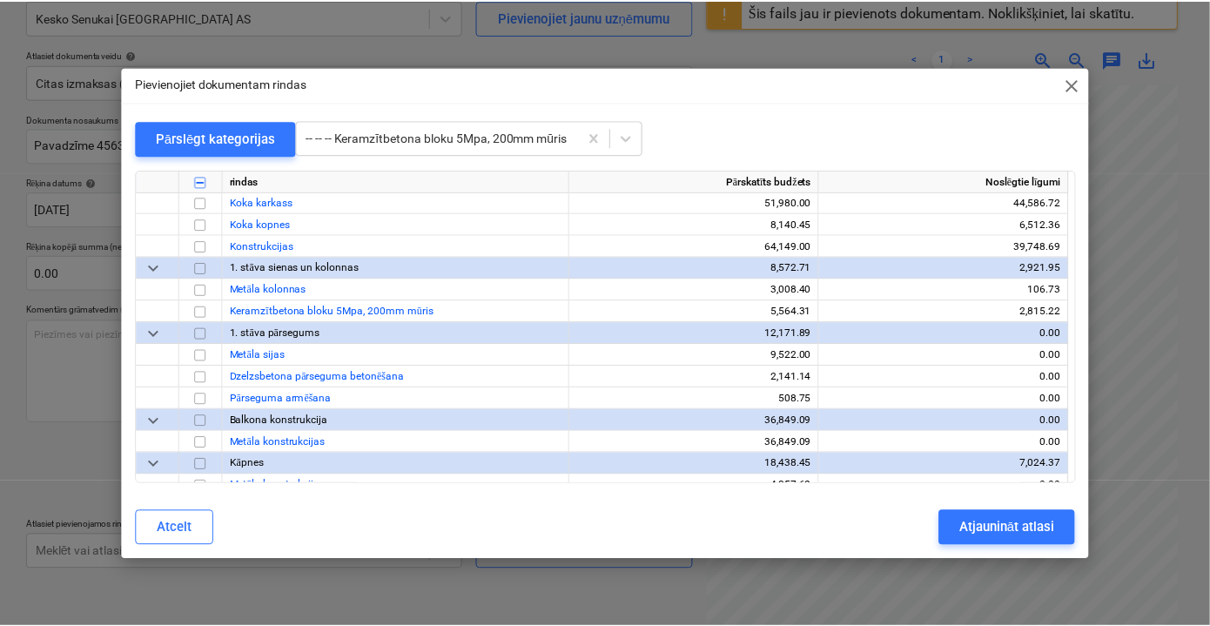
scroll to position [8043, 0]
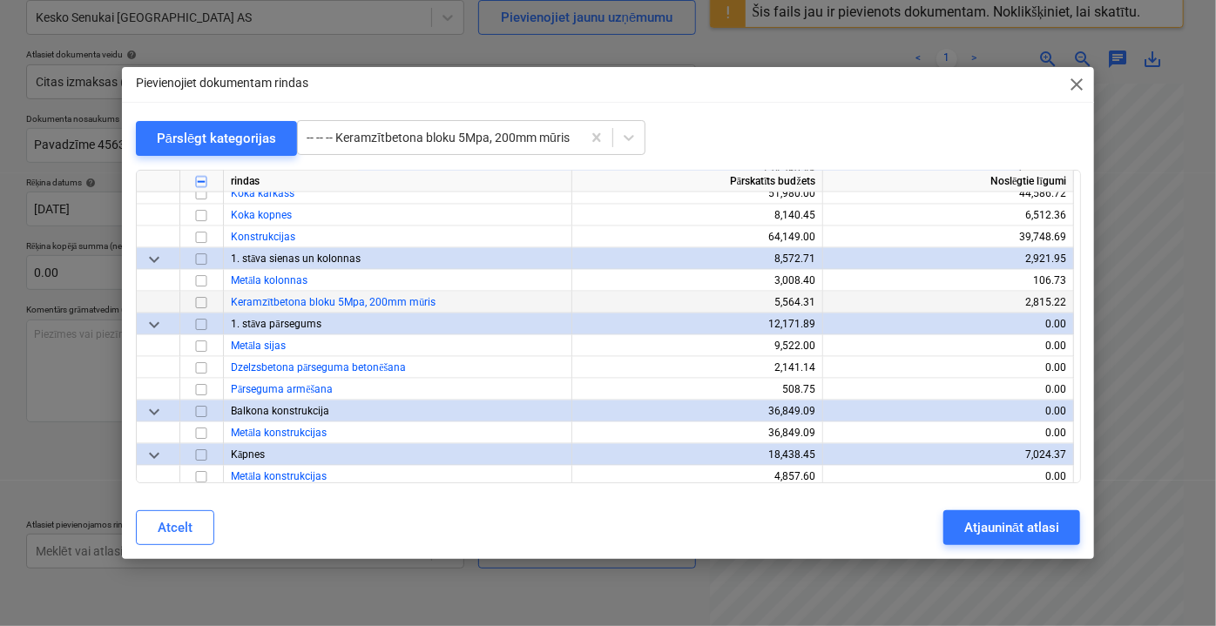
click at [202, 300] on input "checkbox" at bounding box center [201, 302] width 21 height 21
click at [1014, 533] on div "Atjaunināt atlasi" at bounding box center [1011, 527] width 95 height 23
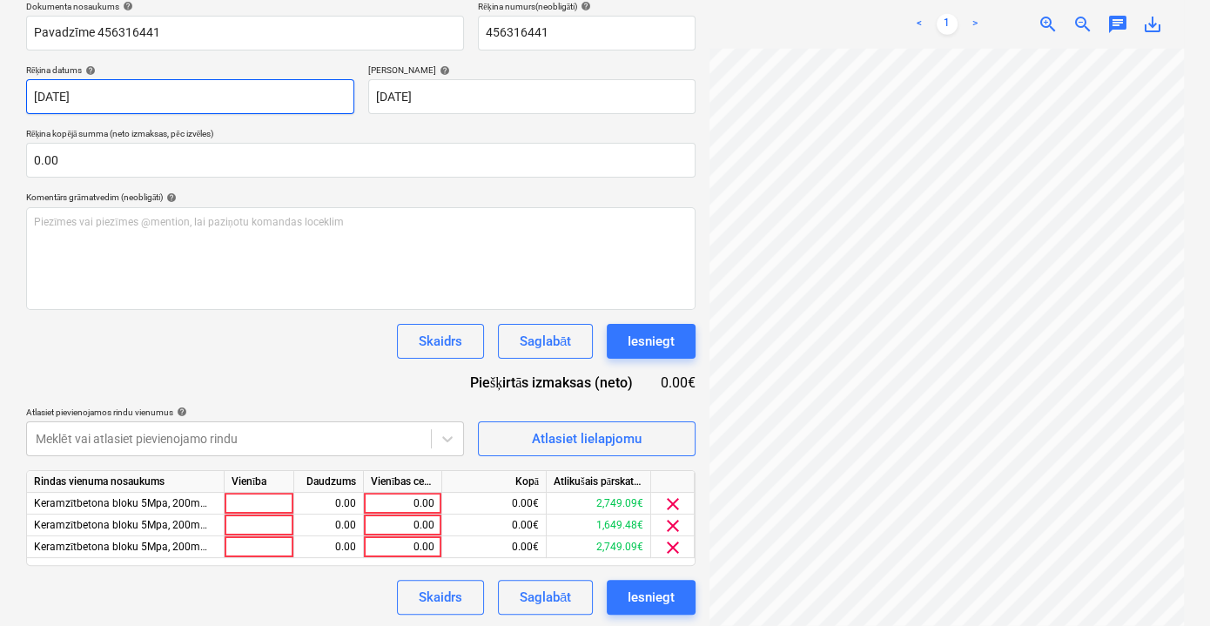
scroll to position [272, 0]
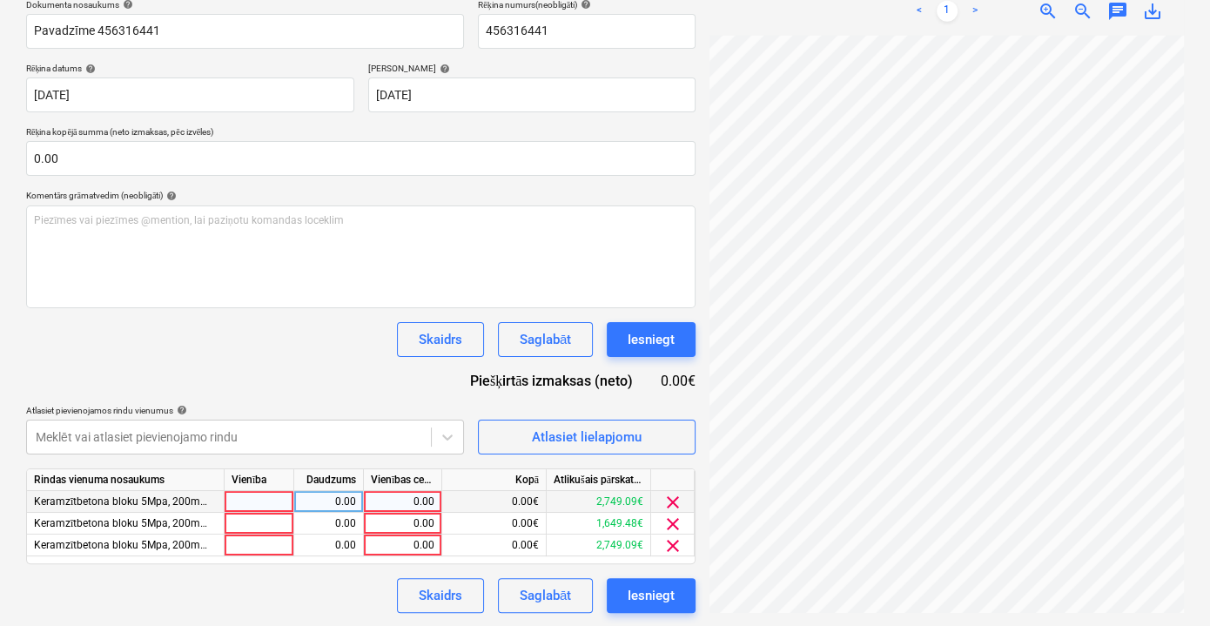
click at [428, 502] on div "0.00" at bounding box center [403, 502] width 64 height 22
type input "50"
click at [427, 542] on div "0.00" at bounding box center [403, 546] width 64 height 22
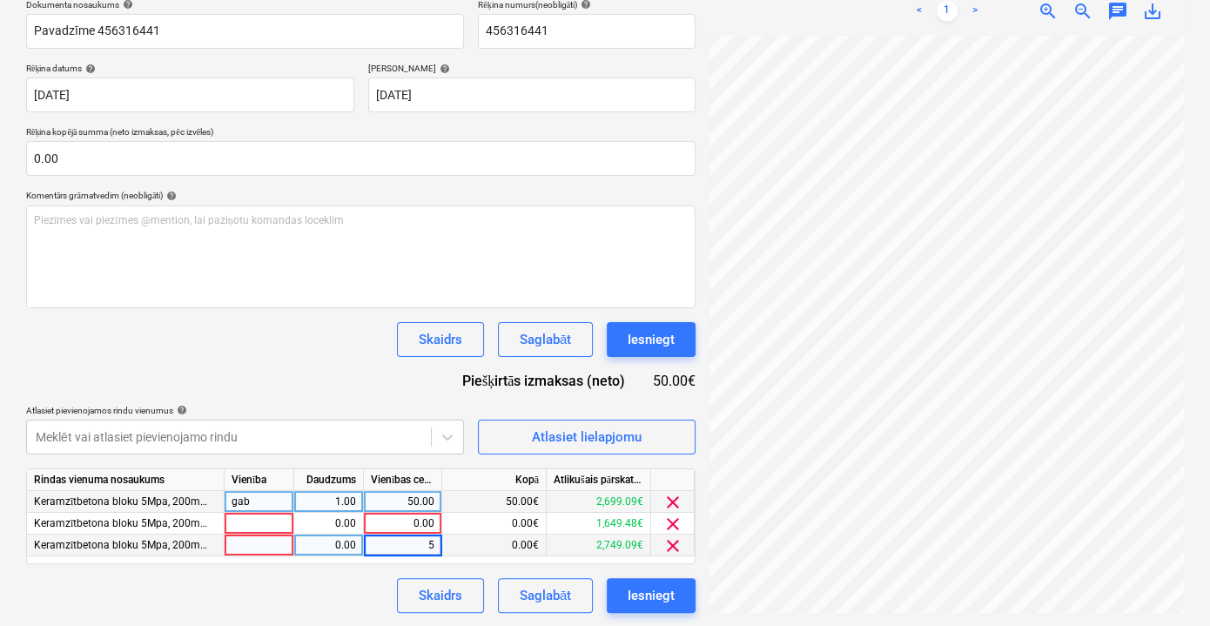
type input "50"
click at [428, 519] on div "0.00" at bounding box center [403, 524] width 64 height 22
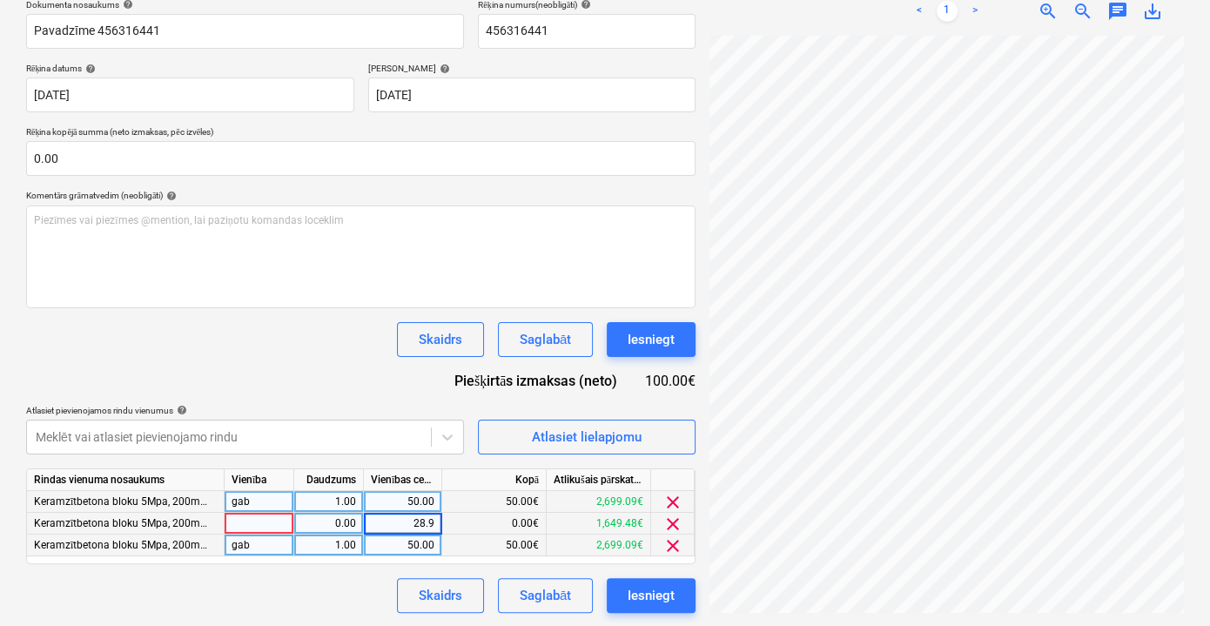
type input "28.96"
click at [371, 596] on div "Skaidrs Saglabāt Iesniegt" at bounding box center [361, 595] width 670 height 35
click at [539, 594] on div "Saglabāt" at bounding box center [545, 595] width 51 height 23
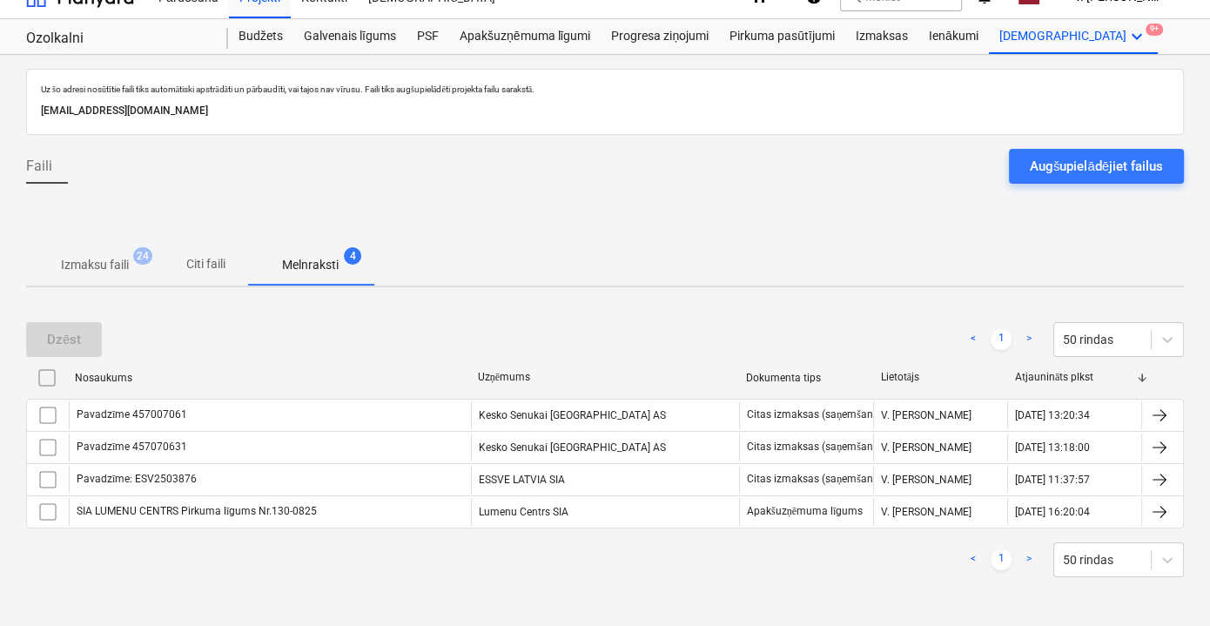
scroll to position [22, 0]
